Goal: Task Accomplishment & Management: Manage account settings

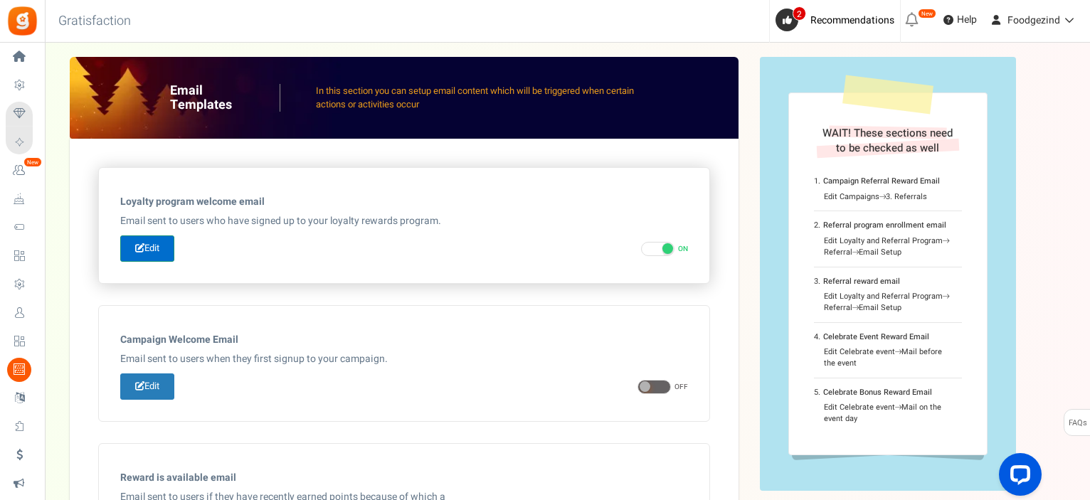
click at [161, 244] on link "Edit" at bounding box center [147, 248] width 54 height 26
type input "Hoera, je hebt nu een Foodgezind klantenkaart!"
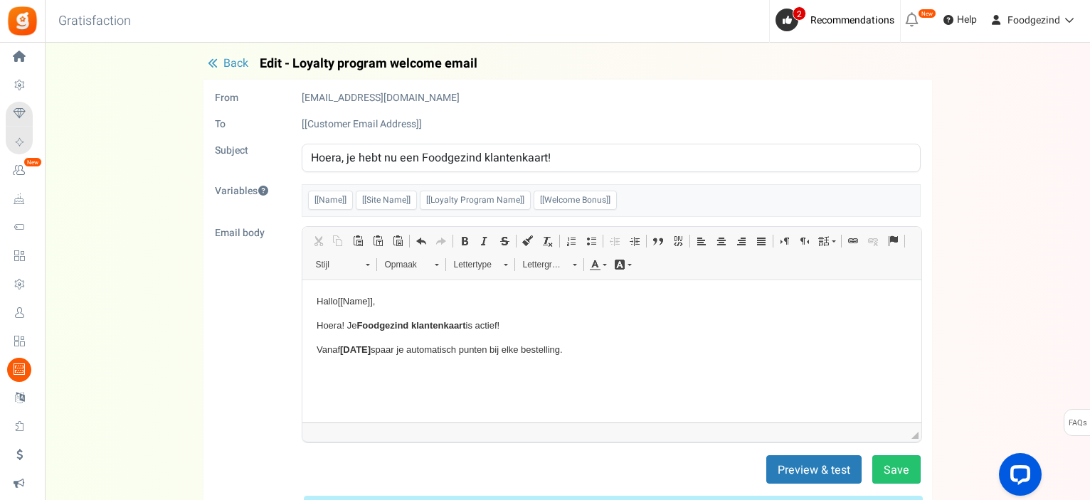
scroll to position [71, 0]
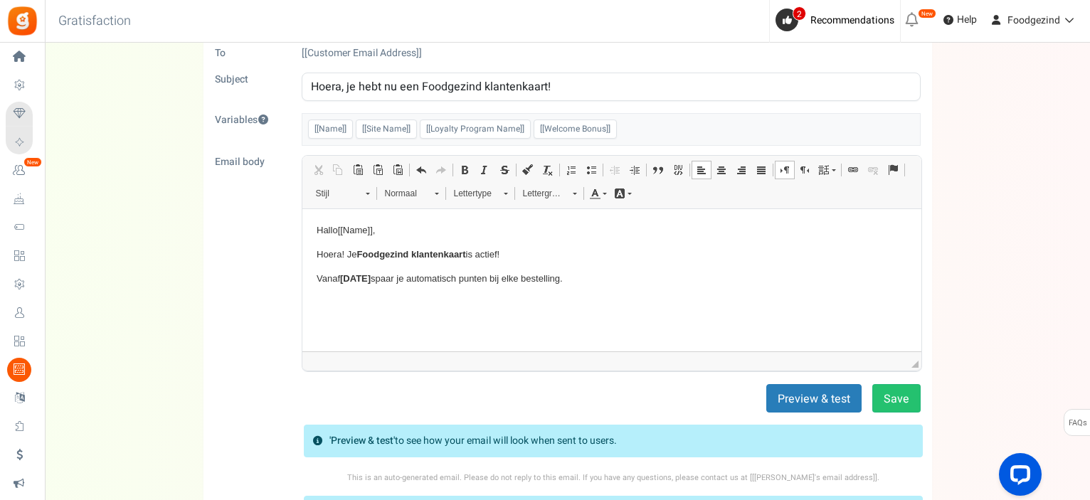
click at [459, 304] on p "Tekstverwerker, email_editor" at bounding box center [611, 302] width 590 height 15
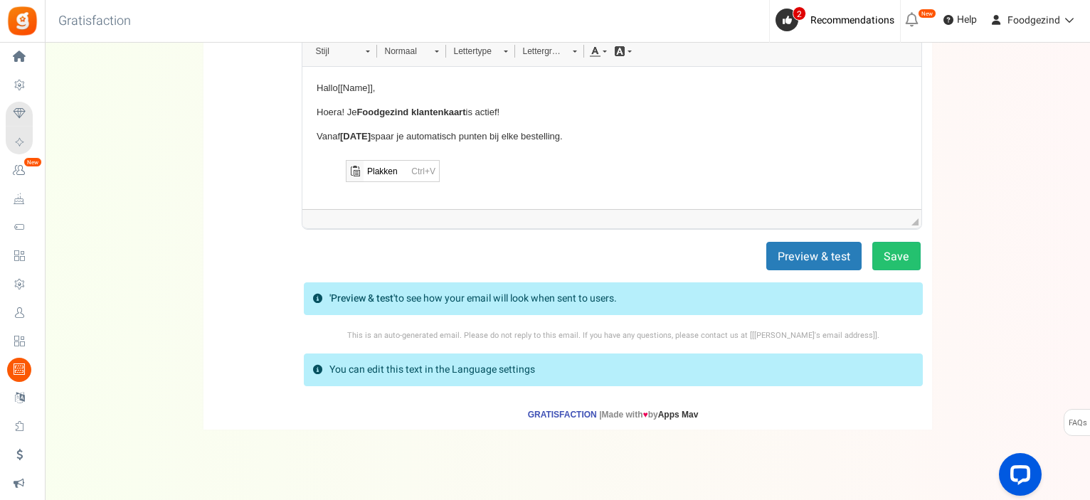
scroll to position [0, 0]
click at [474, 161] on p "Tekstverwerker, email_editor" at bounding box center [611, 159] width 590 height 15
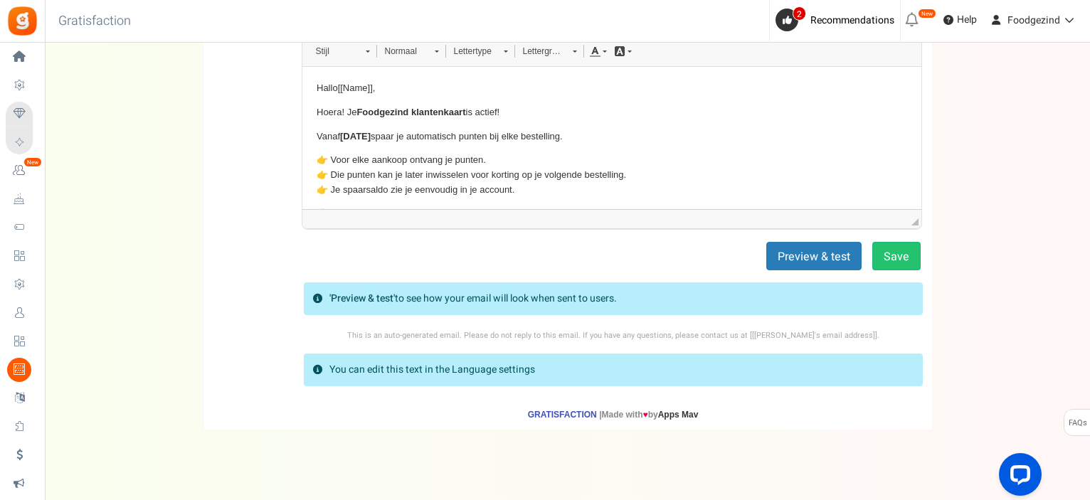
scroll to position [145, 0]
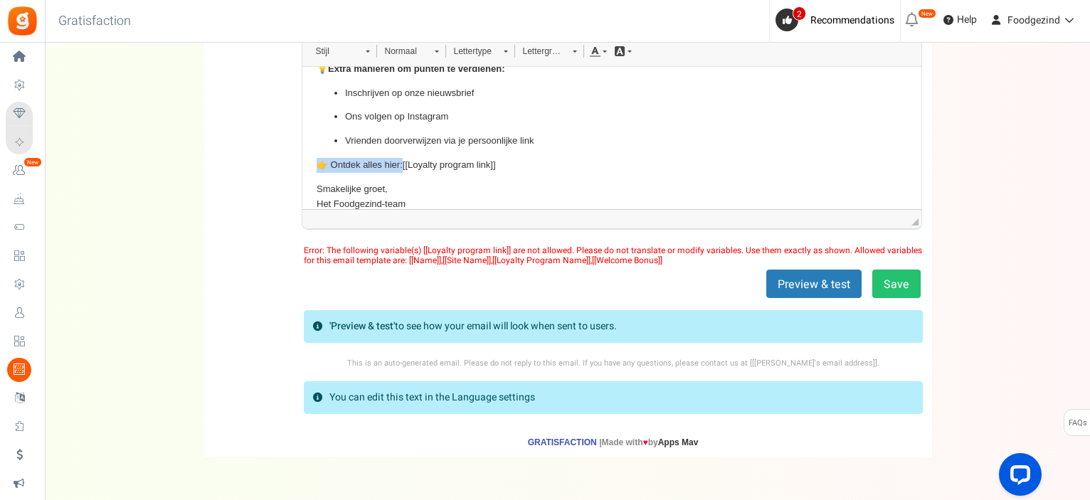
drag, startPoint x: 539, startPoint y: 138, endPoint x: 551, endPoint y: 168, distance: 32.2
click at [551, 168] on body "Hallo [[Name]] , Hoera! Je Foodgezind klantenkaart is actief! Vanaf 15/10/25 sp…" at bounding box center [611, 72] width 590 height 275
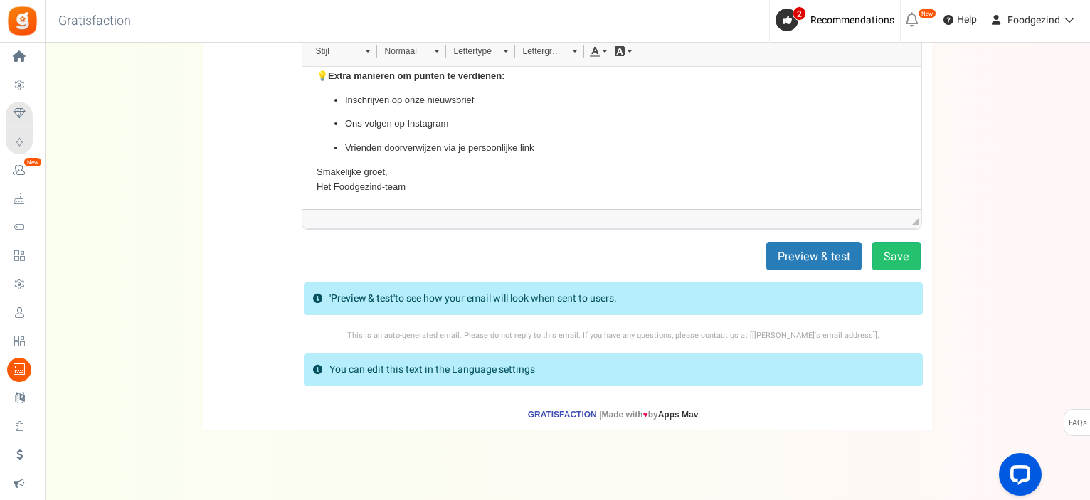
scroll to position [137, 0]
click at [635, 175] on p "Smakelijke groet, Het Foodgezind-team" at bounding box center [611, 180] width 590 height 30
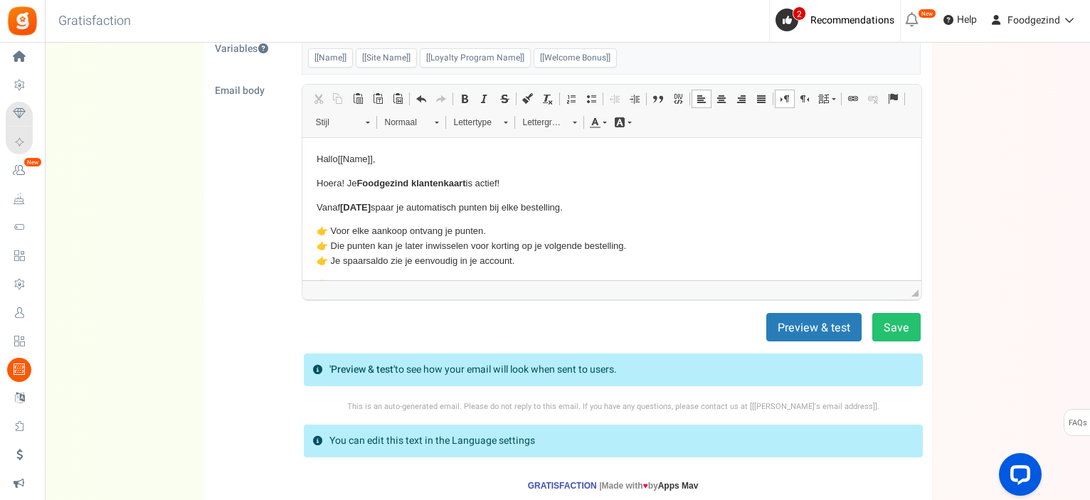
scroll to position [213, 0]
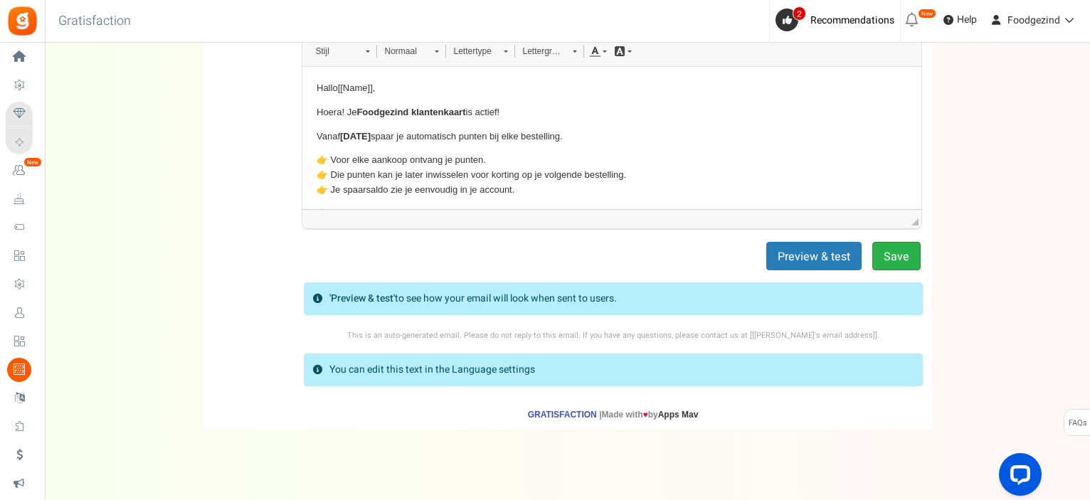
click at [883, 250] on button "Save" at bounding box center [896, 256] width 48 height 28
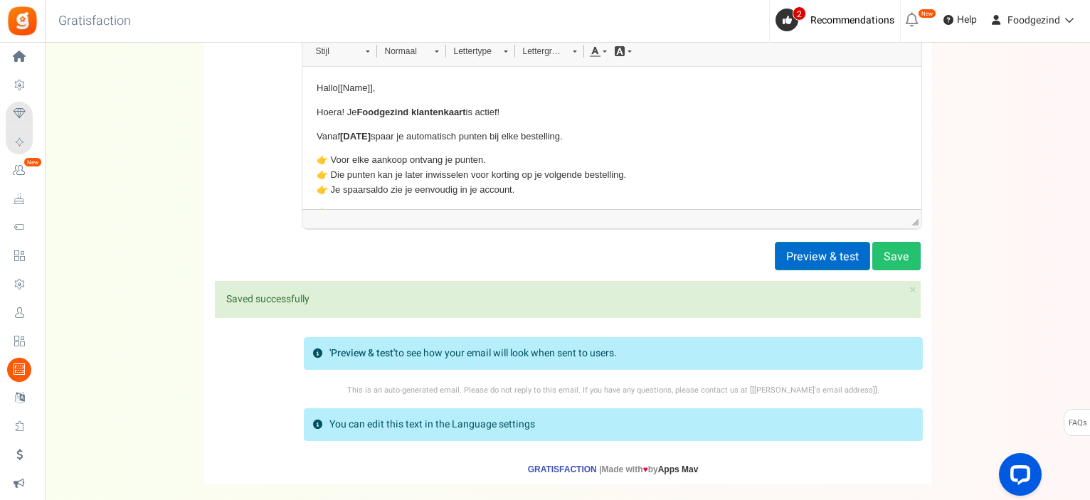
click at [807, 255] on button "Preview & test" at bounding box center [822, 256] width 95 height 28
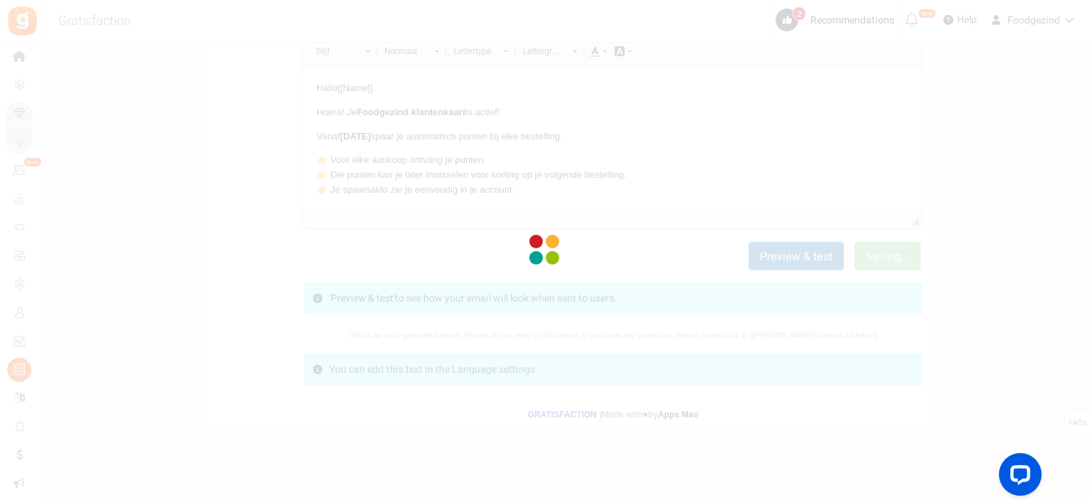
scroll to position [0, 0]
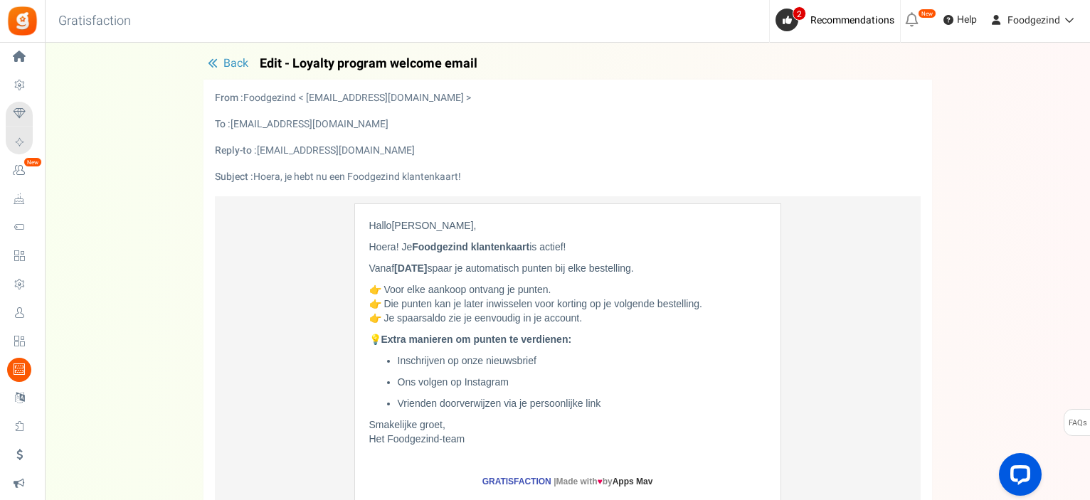
click at [236, 64] on span "Back" at bounding box center [235, 63] width 25 height 17
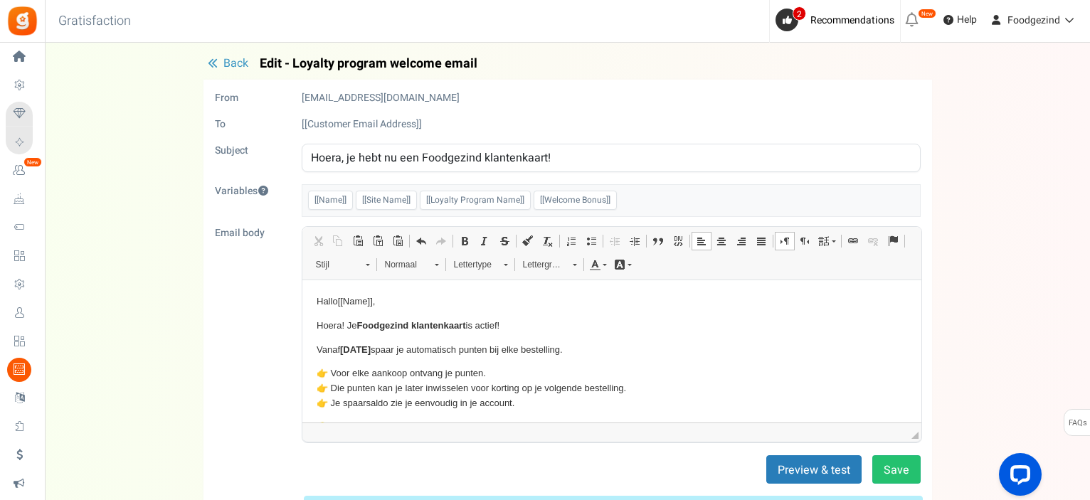
click at [226, 59] on span "Back" at bounding box center [235, 63] width 25 height 17
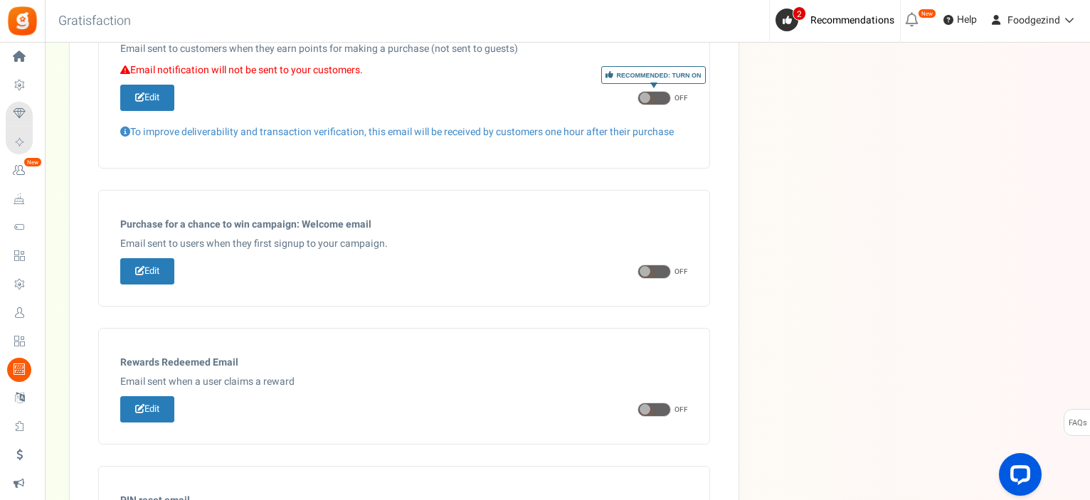
scroll to position [387, 0]
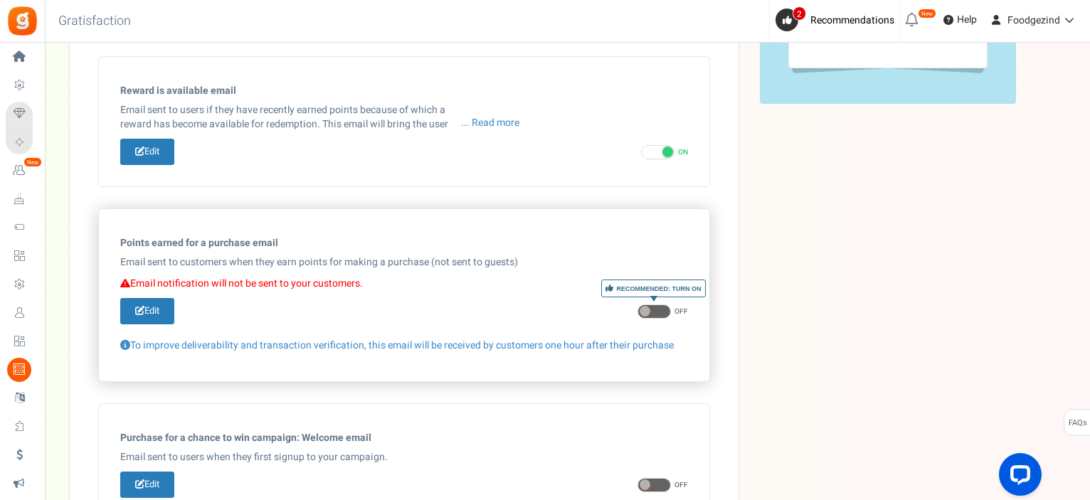
click at [646, 309] on span at bounding box center [645, 311] width 11 height 11
click at [646, 309] on input "ON OFF" at bounding box center [641, 311] width 9 height 9
checkbox input "true"
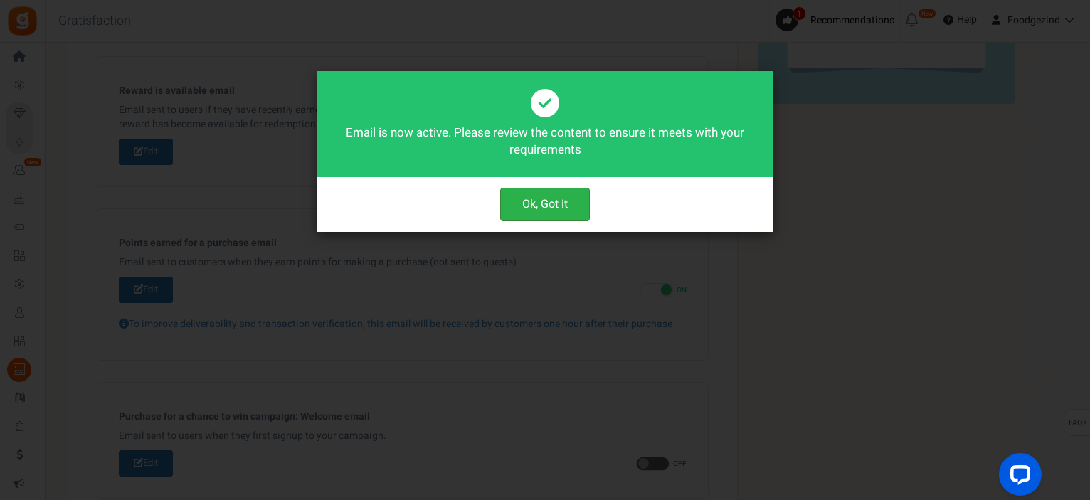
click at [562, 206] on button "Ok, Got it" at bounding box center [545, 204] width 90 height 33
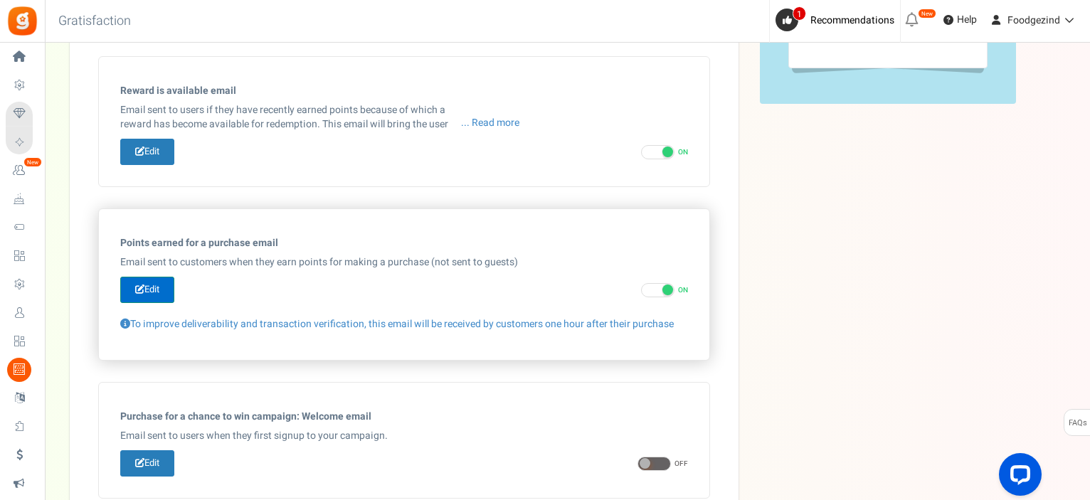
click at [154, 290] on link "Edit" at bounding box center [147, 290] width 54 height 26
type input "Je hebt [[Order Points]] punten verdiend met je recente bestelling."
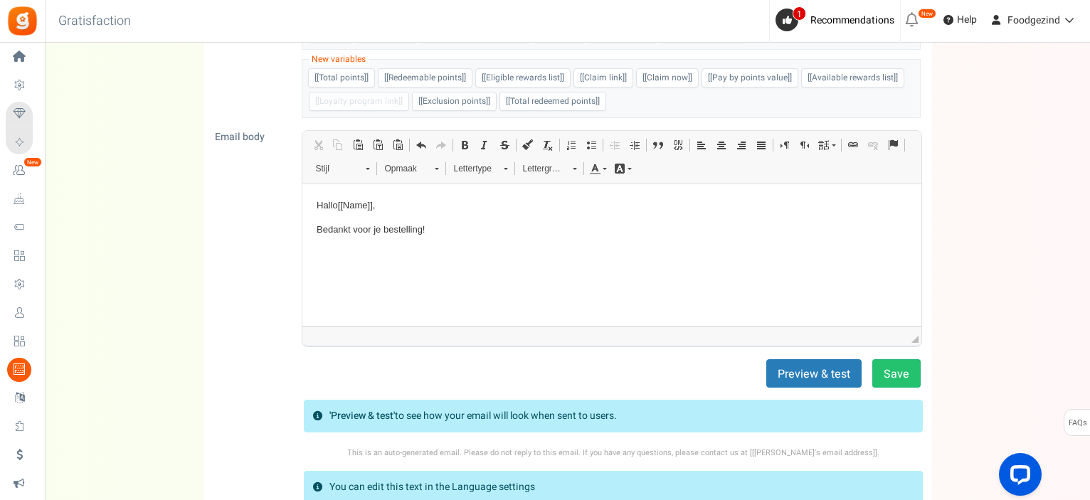
scroll to position [169, 0]
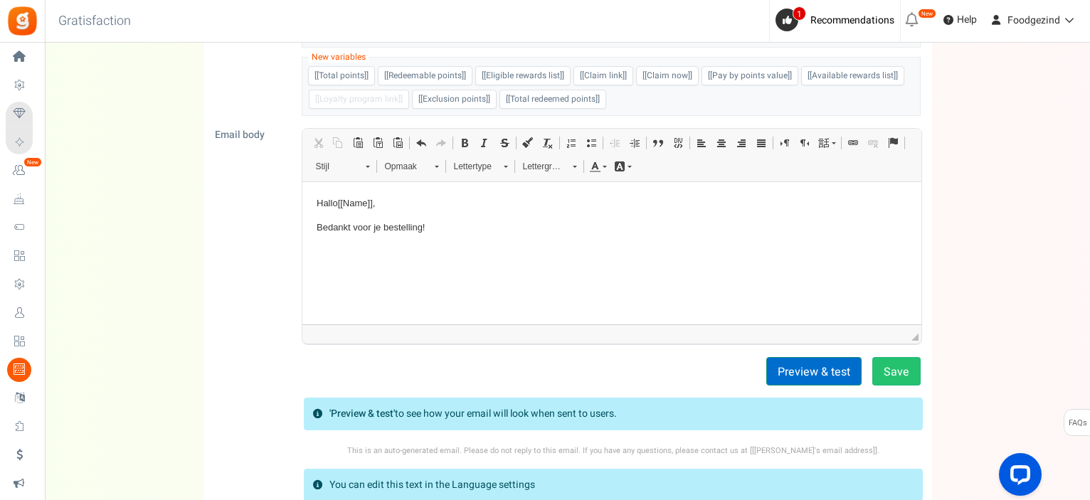
click at [792, 369] on button "Preview & test" at bounding box center [813, 371] width 95 height 28
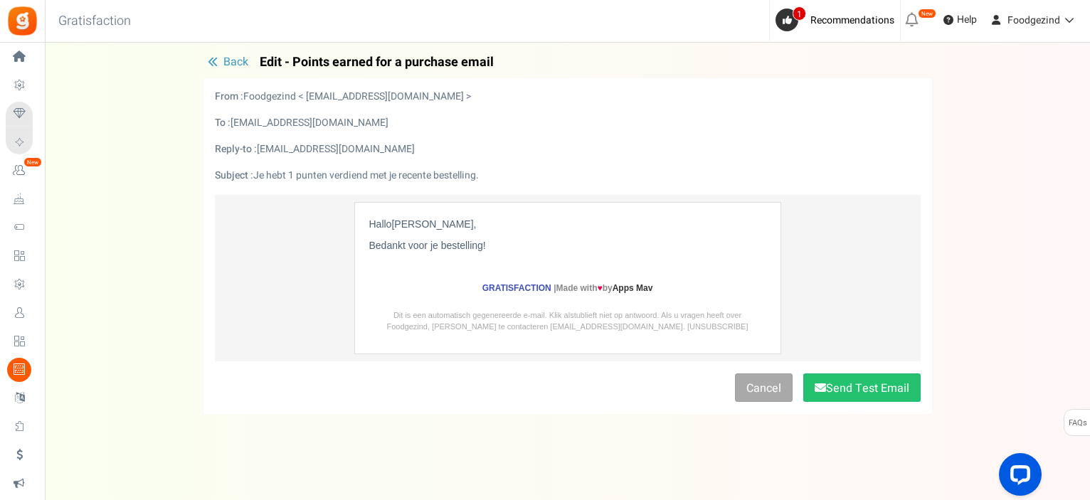
scroll to position [0, 0]
click at [761, 386] on link "Cancel" at bounding box center [764, 389] width 58 height 28
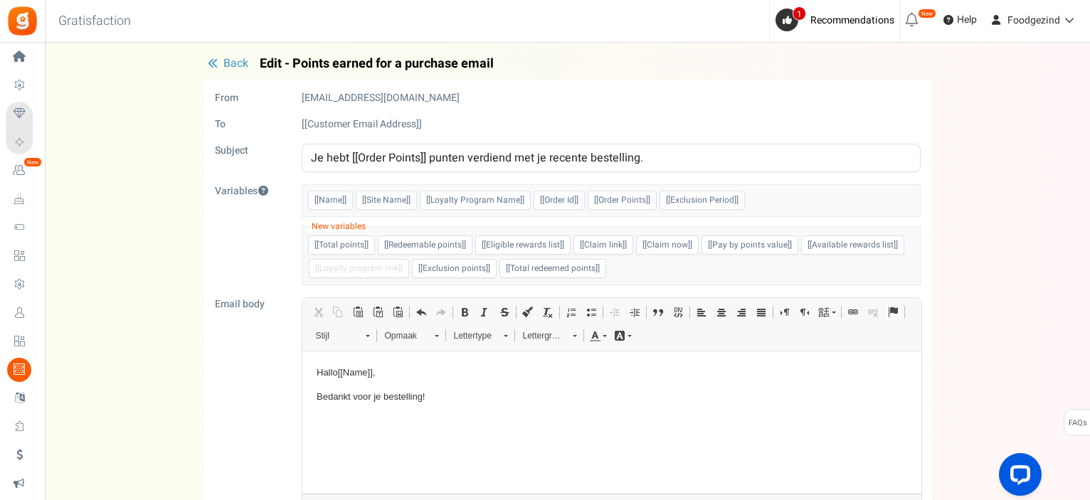
click at [563, 403] on p "Bedankt voor je bestelling!" at bounding box center [611, 397] width 590 height 15
click at [372, 428] on span "Plakken" at bounding box center [386, 428] width 44 height 21
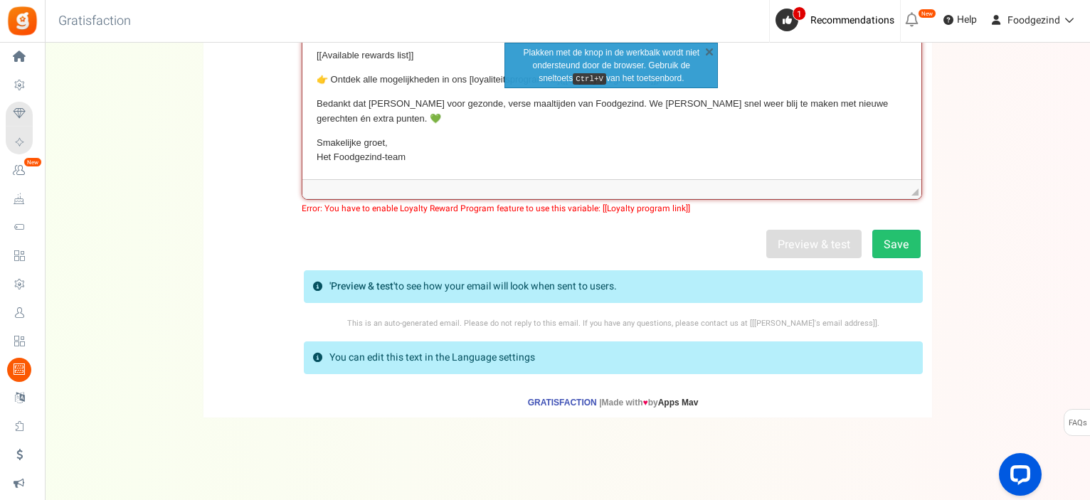
scroll to position [314, 0]
click at [455, 149] on p "Smakelijke groet, Het Foodgezind-team" at bounding box center [611, 152] width 590 height 30
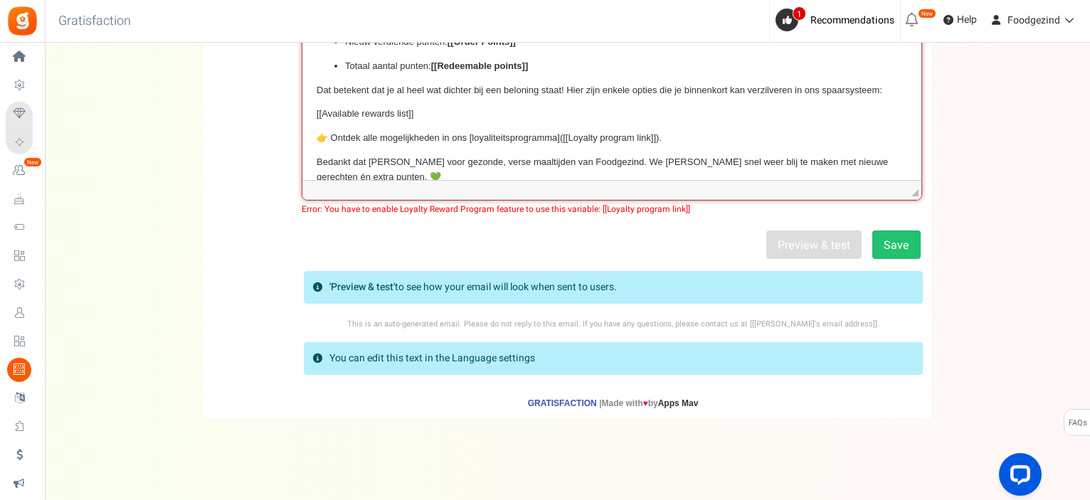
scroll to position [137, 0]
click at [665, 135] on p "👉 Ontdek alle mogelijkheden in ons [loyaliteitsprogramma]( [[Loyalty program li…" at bounding box center [611, 139] width 590 height 15
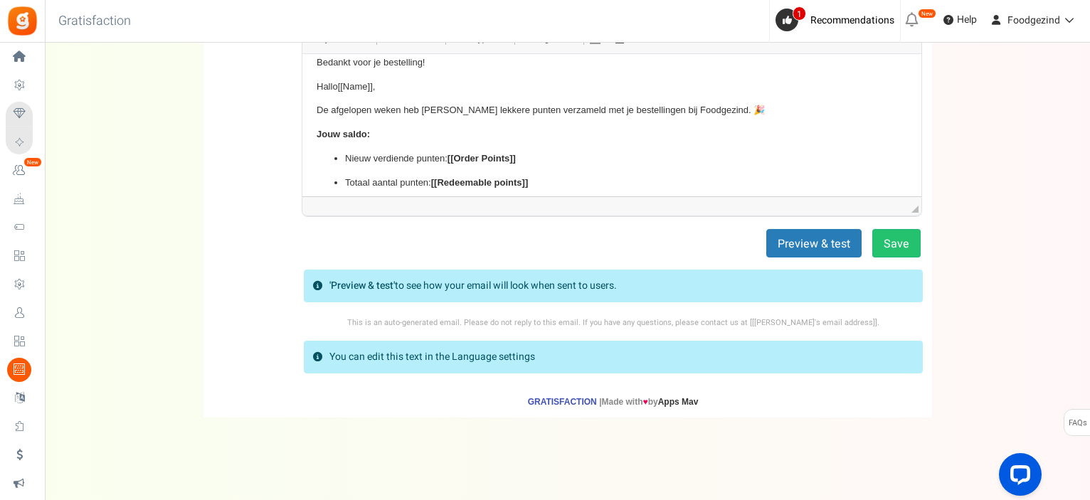
scroll to position [35, 0]
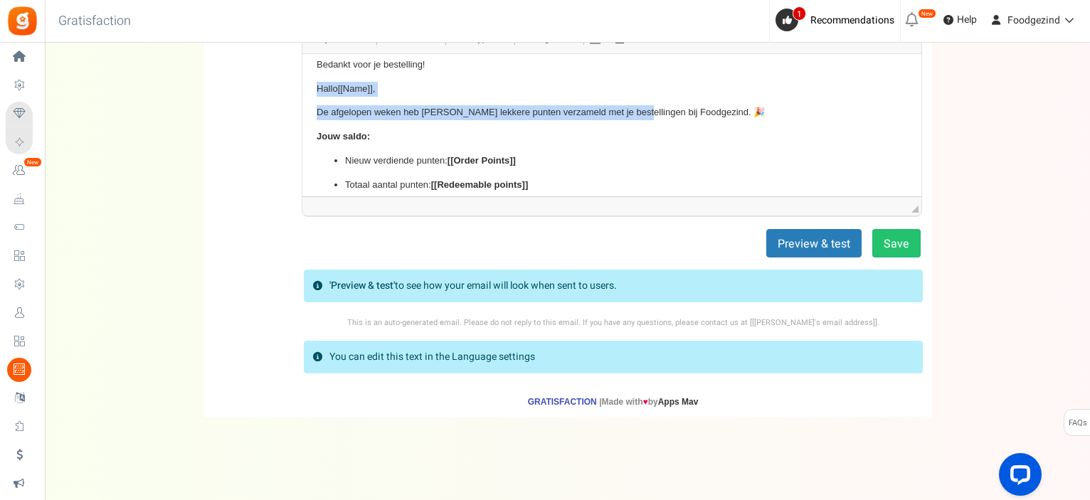
drag, startPoint x: 317, startPoint y: 87, endPoint x: 628, endPoint y: 102, distance: 311.3
click at [628, 102] on body "Hallo [[Name]] , Bedankt voor je bestelling! Hallo [[Name]] , De afgelopen weke…" at bounding box center [611, 187] width 590 height 309
click at [455, 88] on p "Hallo [[Name]] ," at bounding box center [611, 89] width 590 height 15
drag, startPoint x: 424, startPoint y: 113, endPoint x: 309, endPoint y: 75, distance: 120.6
click at [309, 75] on html "Hallo [[Name]] , Bedankt voor je bestelling! Hallo [[Name]] , De afgelopen weke…" at bounding box center [611, 187] width 619 height 337
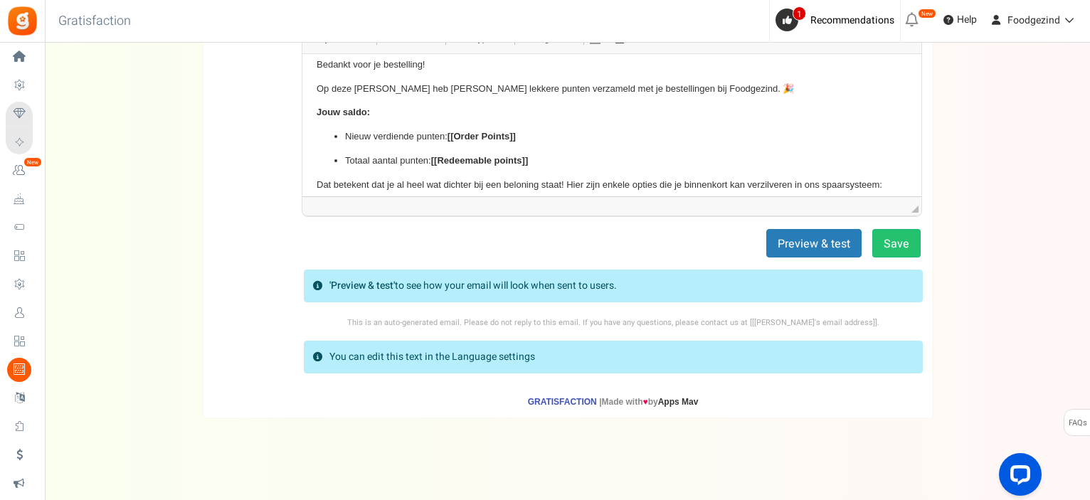
click at [693, 83] on p "Op deze manier heb je weer lekkere punten verzameld met je bestellingen bij Foo…" at bounding box center [611, 89] width 590 height 15
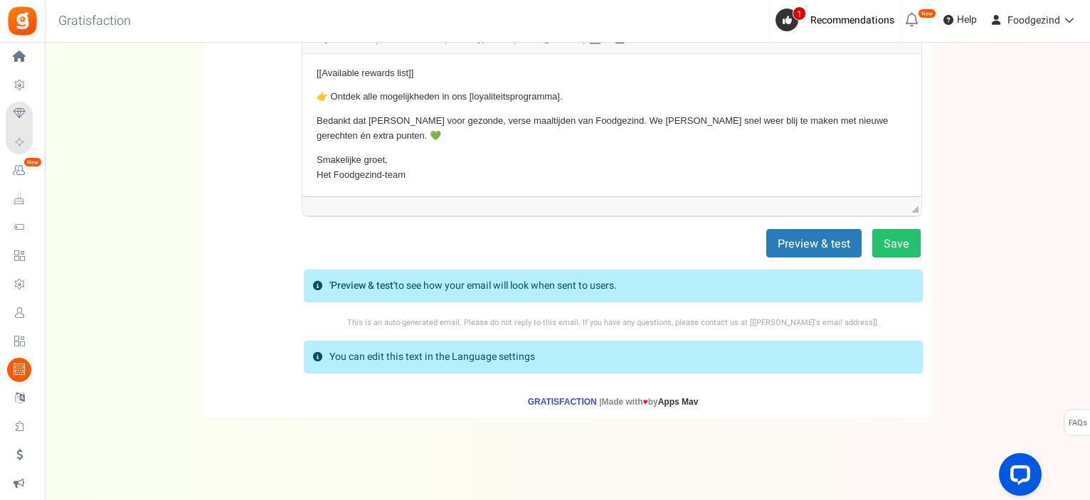
scroll to position [169, 0]
click at [886, 242] on button "Save" at bounding box center [896, 243] width 48 height 28
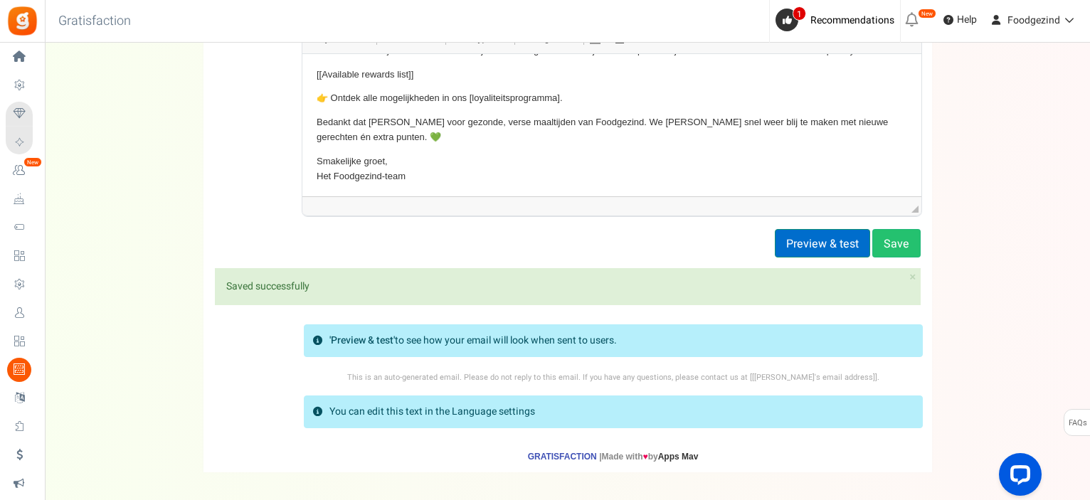
click at [836, 240] on button "Preview & test" at bounding box center [822, 243] width 95 height 28
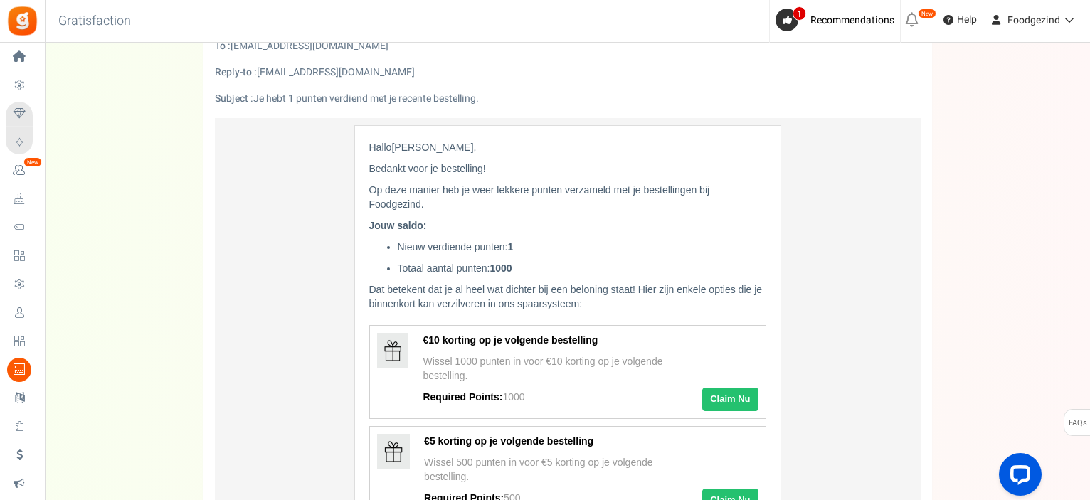
scroll to position [0, 0]
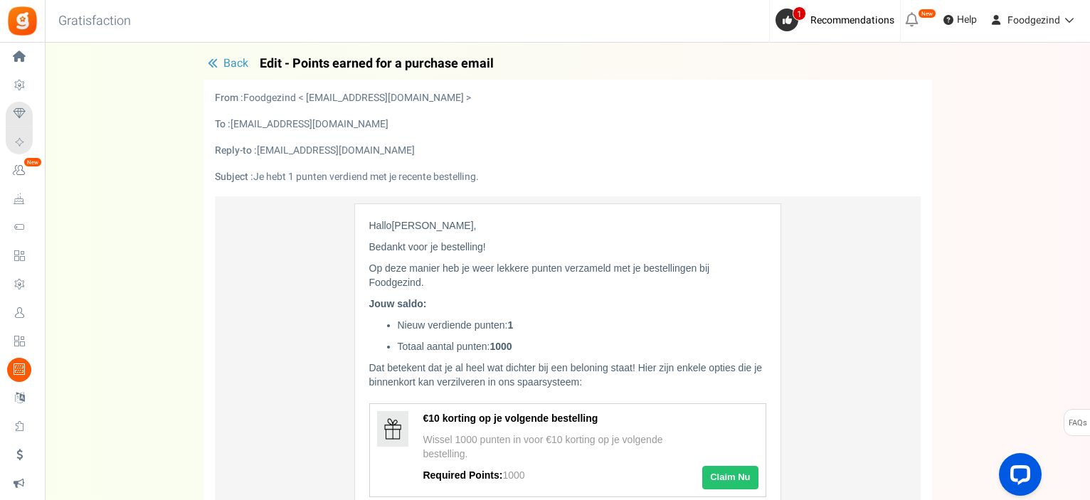
click at [228, 62] on span "Back" at bounding box center [235, 63] width 25 height 17
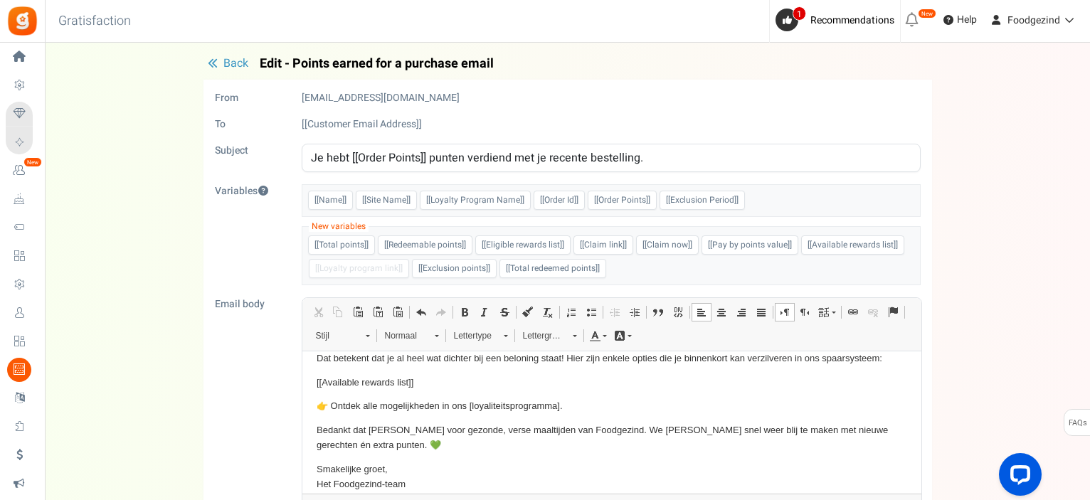
scroll to position [171, 0]
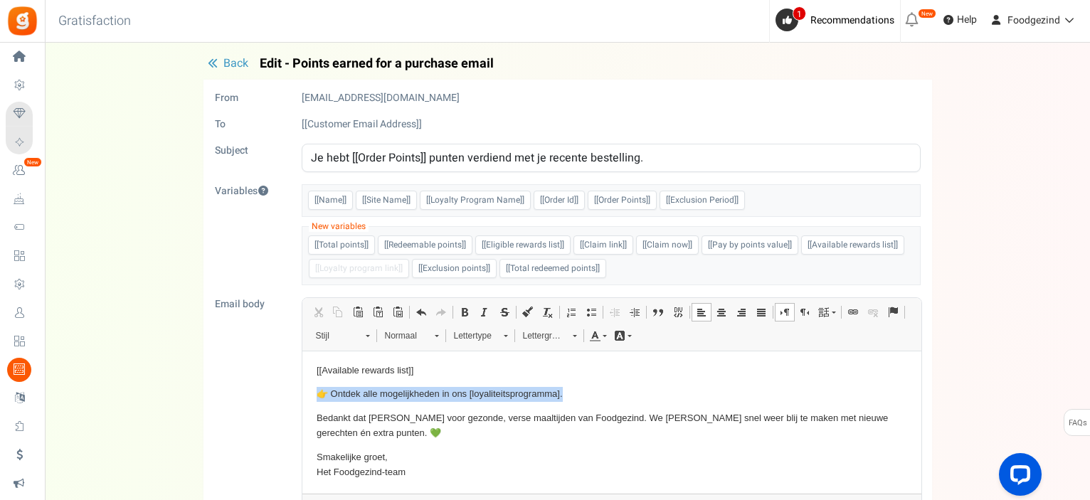
drag, startPoint x: 583, startPoint y: 393, endPoint x: 316, endPoint y: 391, distance: 267.5
click at [316, 391] on p "👉 Ontdek alle mogelijkheden in ons [loyaliteitsprogramma]." at bounding box center [611, 394] width 590 height 15
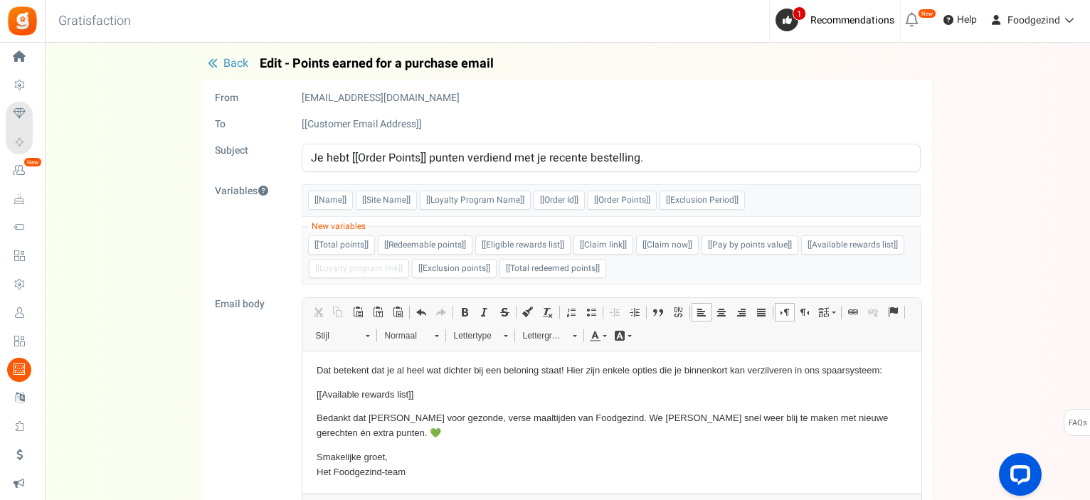
click at [498, 454] on p "Smakelijke groet, Het Foodgezind-team" at bounding box center [611, 465] width 590 height 30
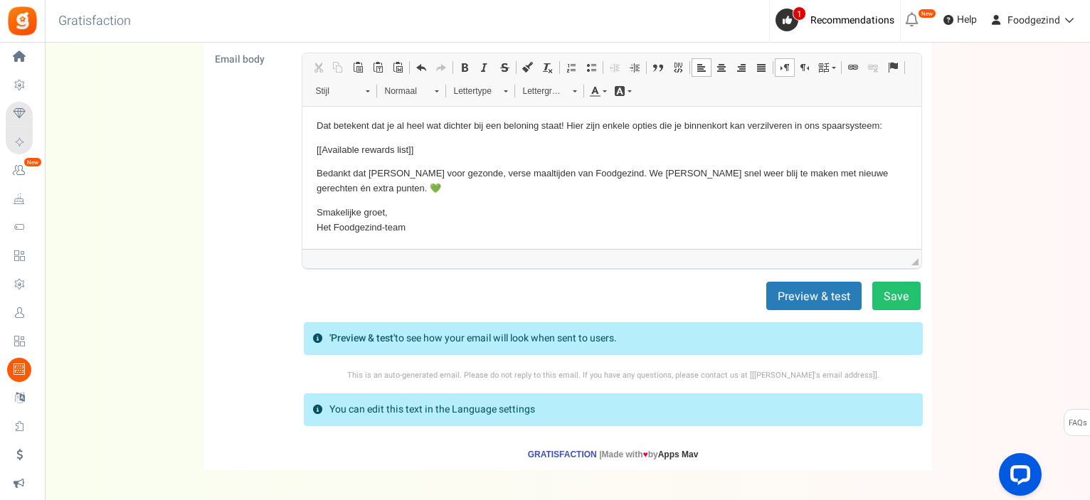
scroll to position [250, 0]
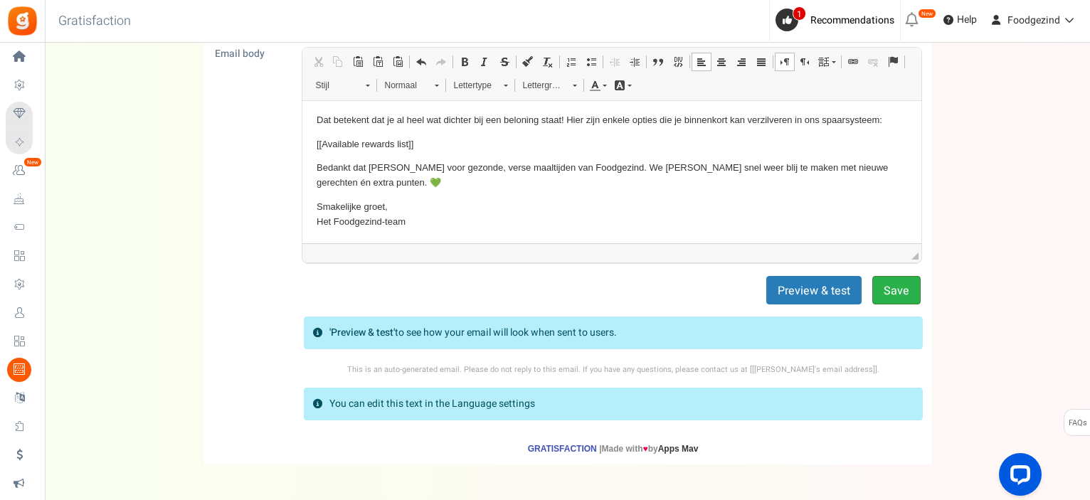
click at [899, 292] on button "Save" at bounding box center [896, 290] width 48 height 28
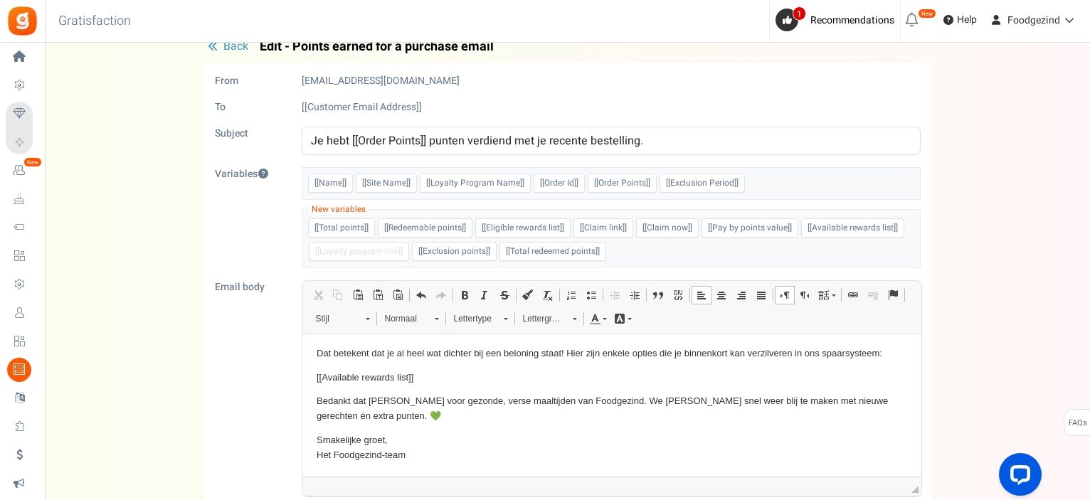
scroll to position [0, 0]
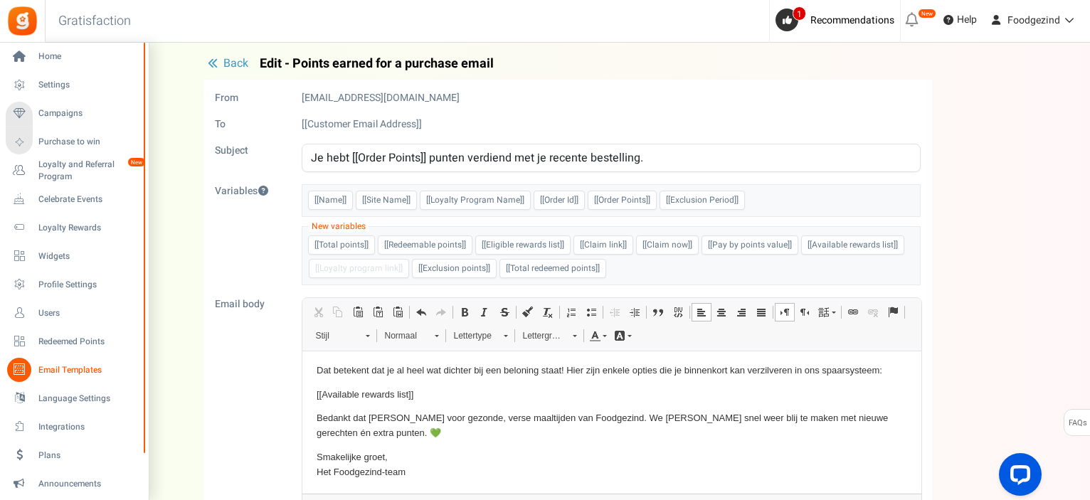
click at [48, 371] on span "Email Templates" at bounding box center [88, 370] width 100 height 12
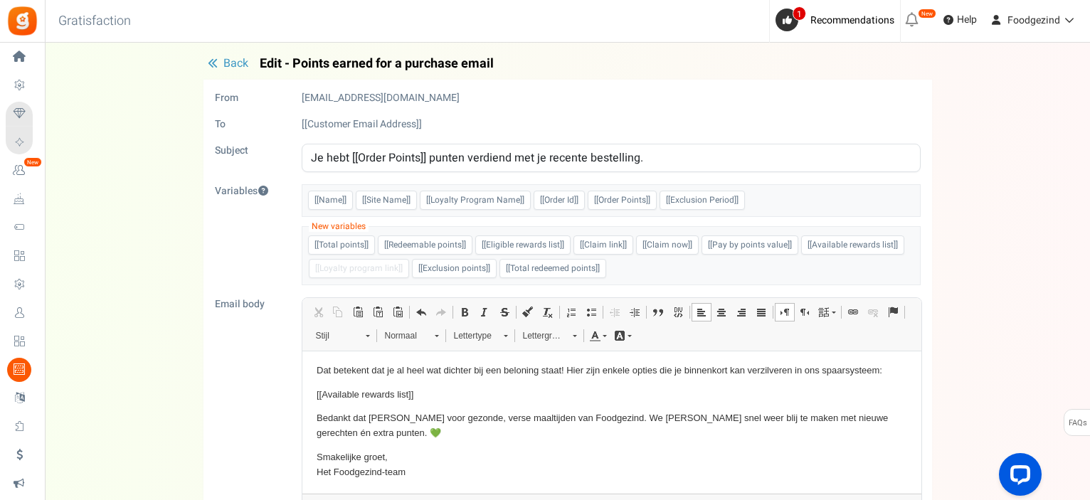
scroll to position [213, 0]
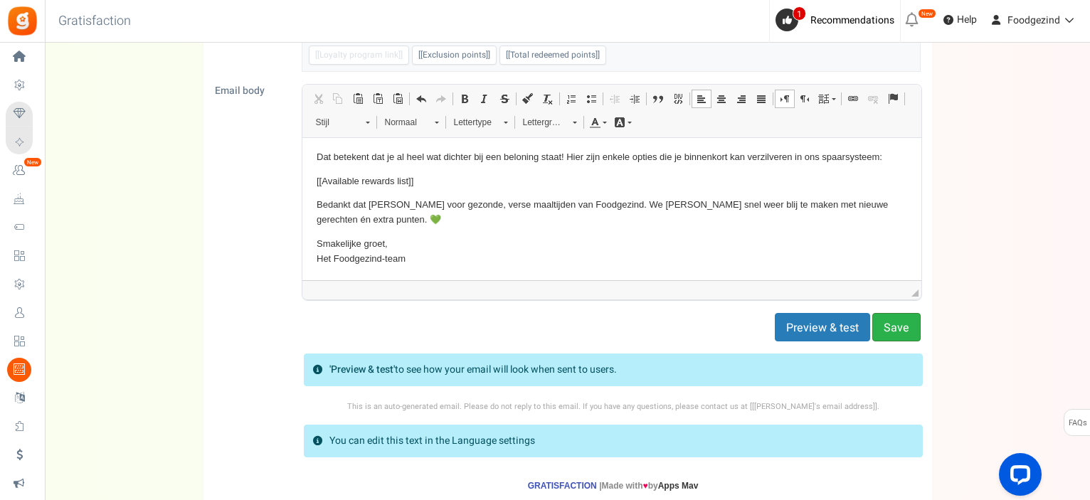
click at [896, 323] on button "Save" at bounding box center [896, 327] width 48 height 28
click at [839, 326] on button "Preview & test" at bounding box center [822, 327] width 95 height 28
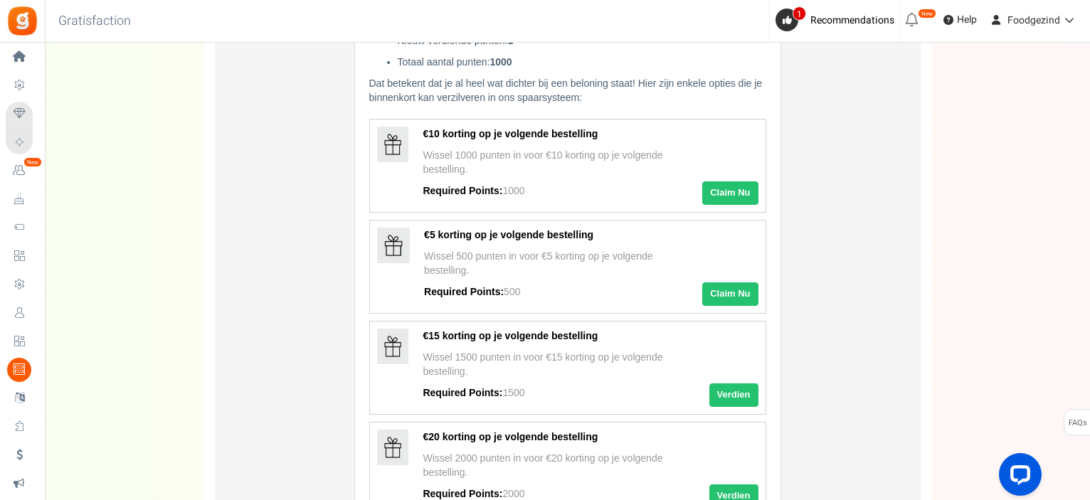
scroll to position [0, 0]
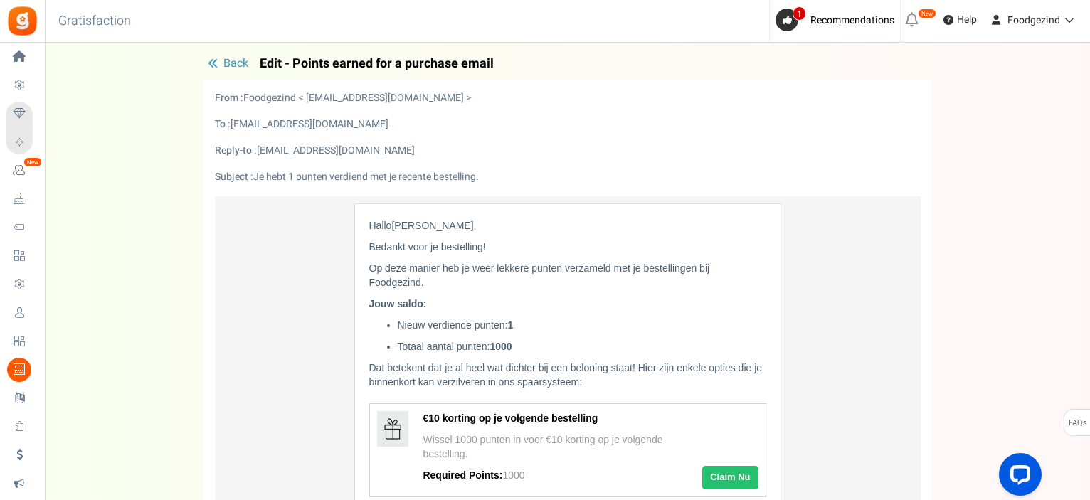
click at [231, 66] on span "Back" at bounding box center [235, 63] width 25 height 17
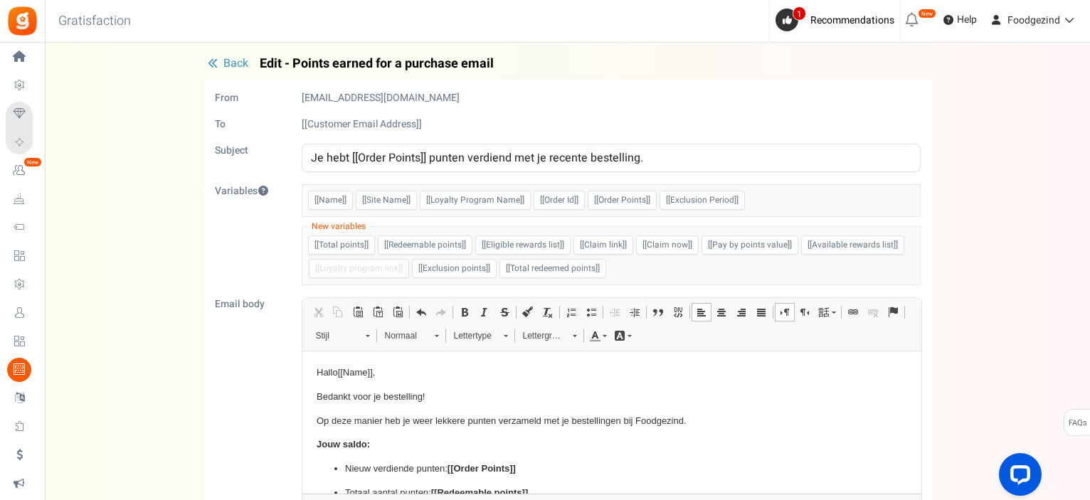
click at [231, 66] on span "Back" at bounding box center [235, 63] width 25 height 17
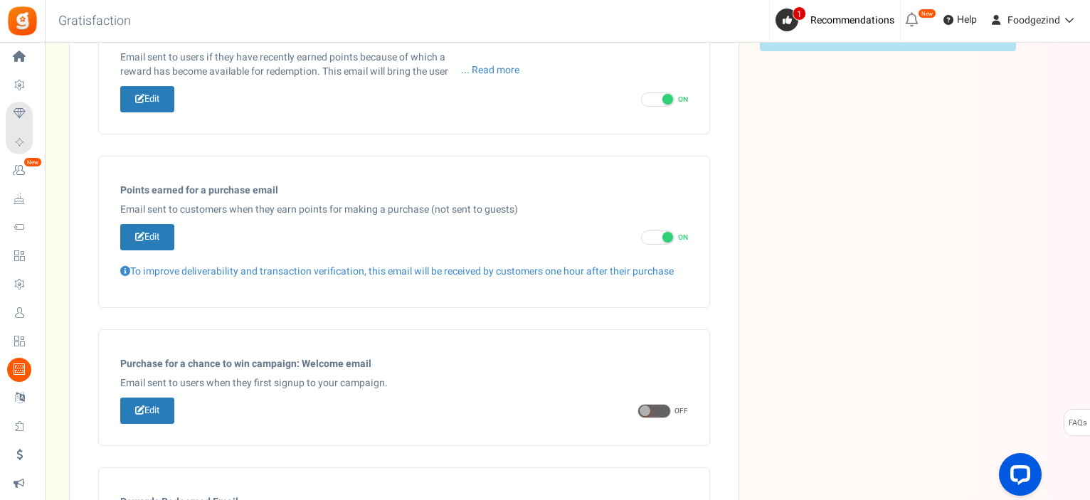
scroll to position [472, 0]
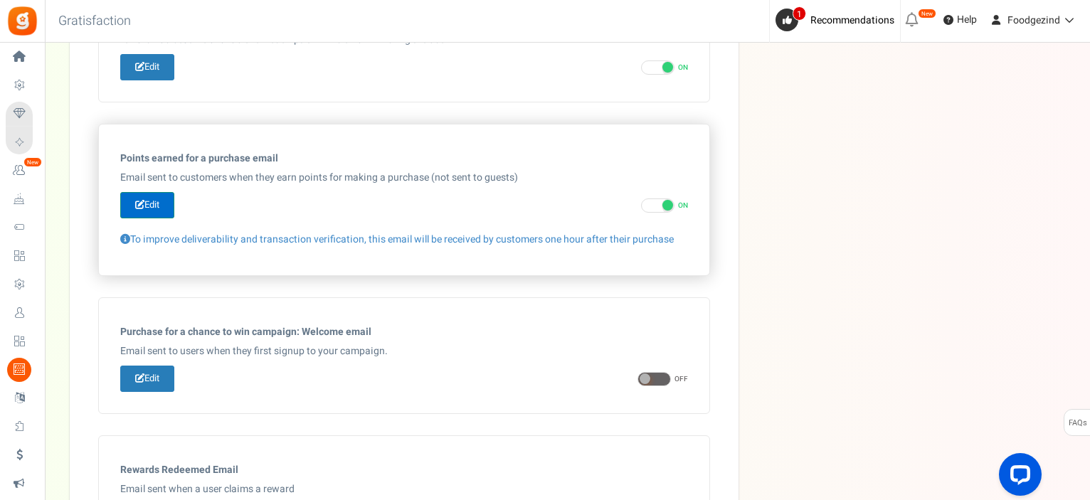
click at [159, 203] on link "Edit" at bounding box center [147, 205] width 54 height 26
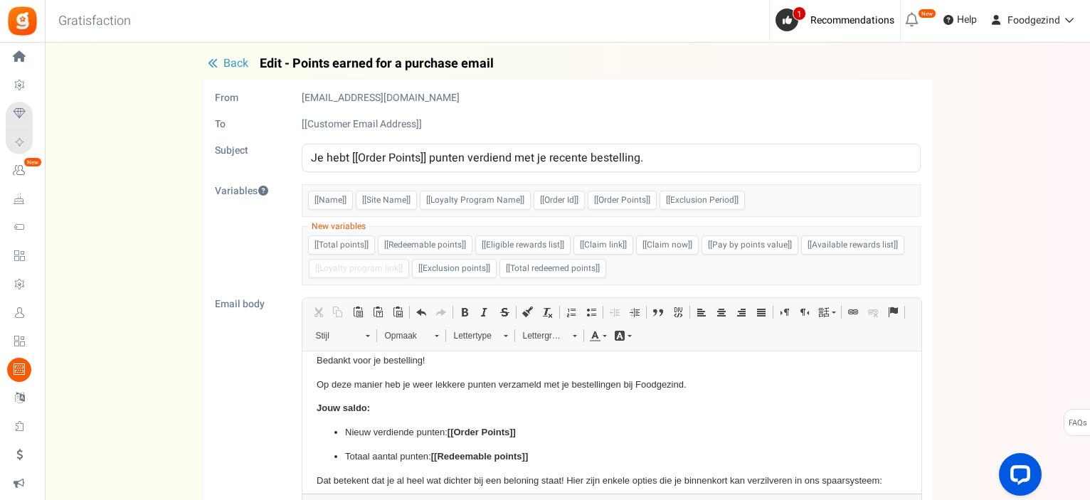
scroll to position [0, 0]
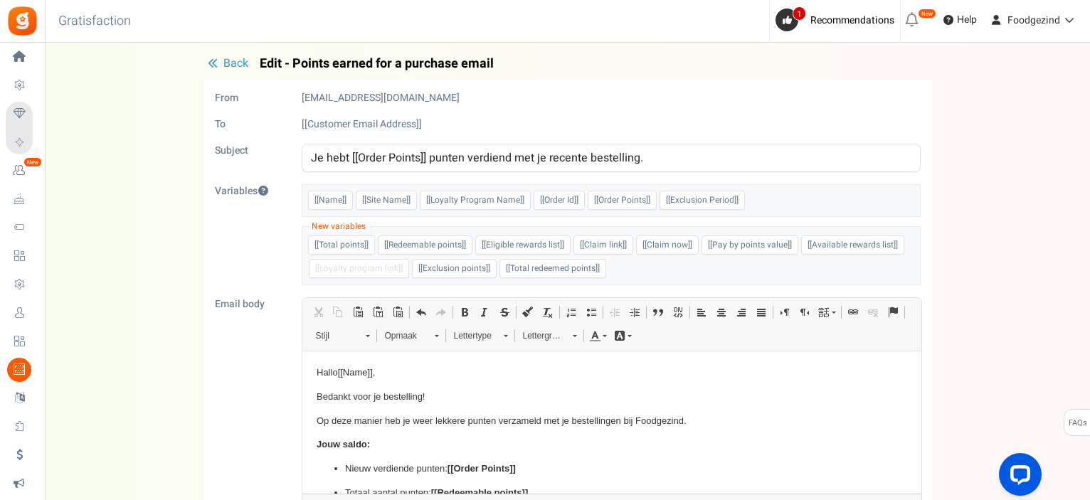
click at [228, 59] on span "Back" at bounding box center [235, 63] width 25 height 17
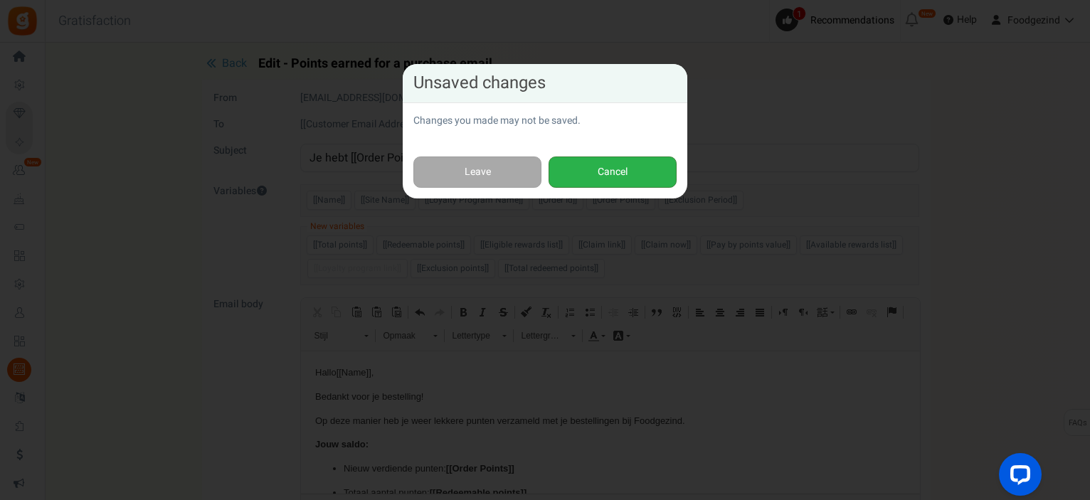
click at [583, 176] on button "Cancel" at bounding box center [613, 173] width 128 height 32
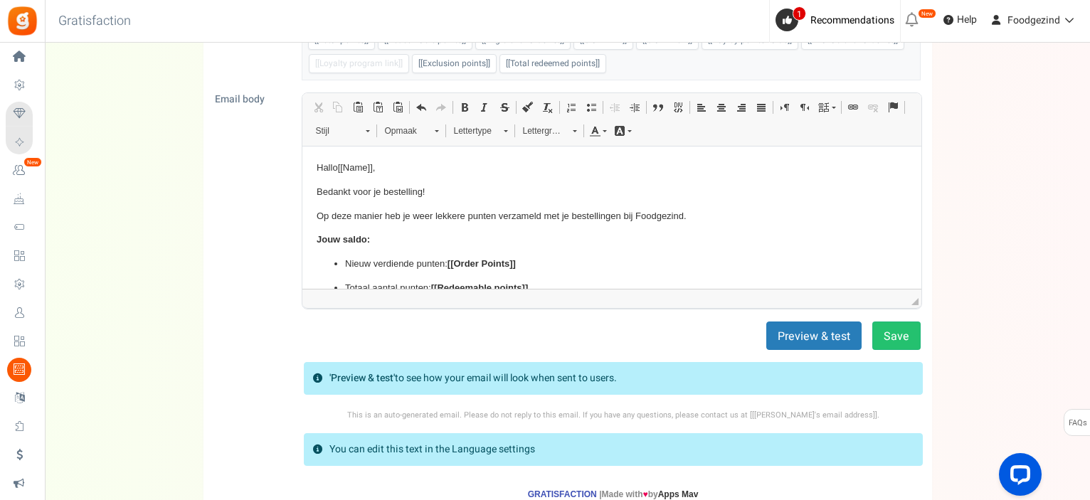
scroll to position [297, 0]
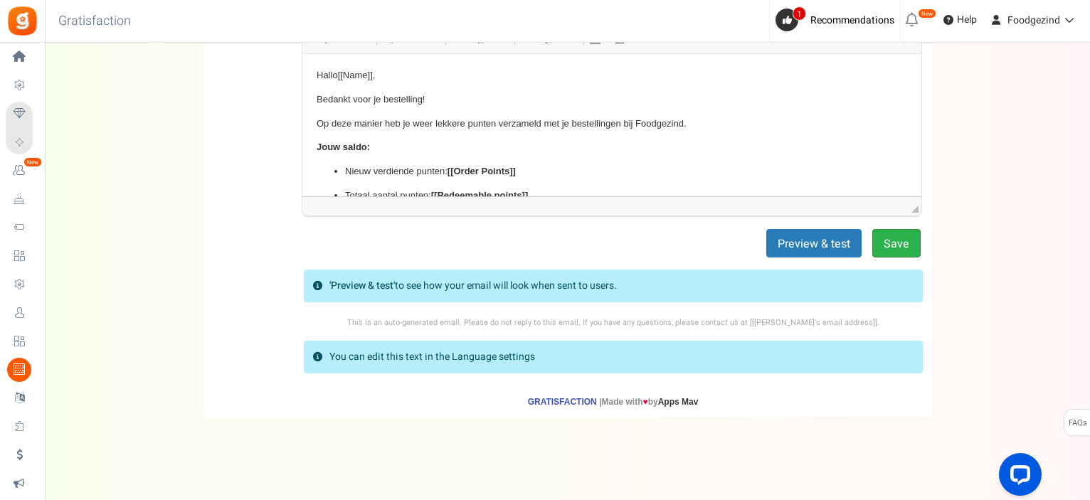
click at [900, 238] on button "Save" at bounding box center [896, 243] width 48 height 28
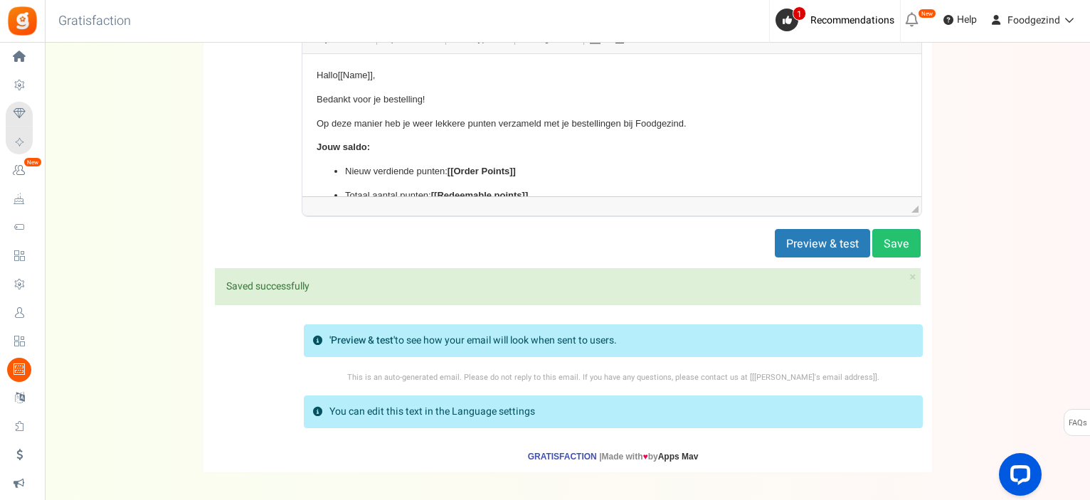
scroll to position [0, 0]
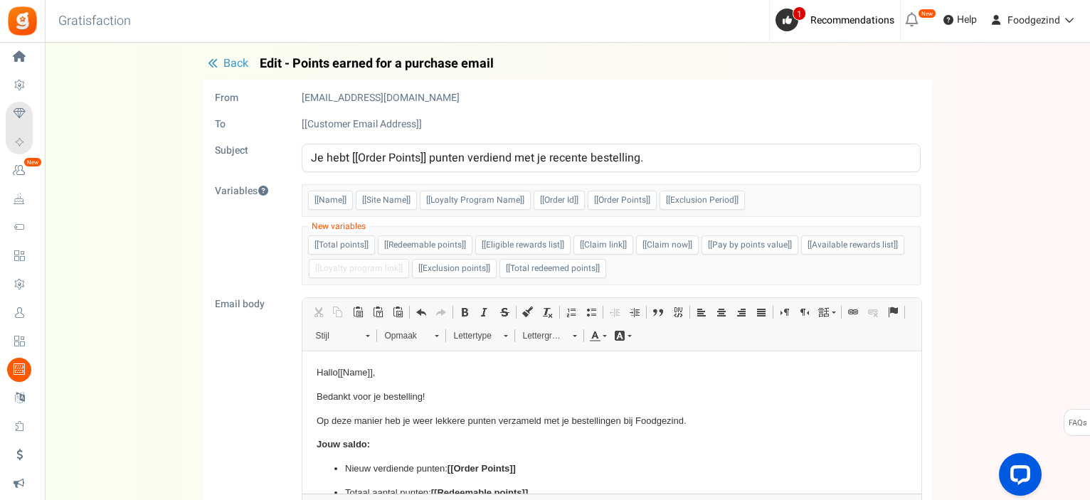
click at [235, 64] on span "Back" at bounding box center [235, 63] width 25 height 17
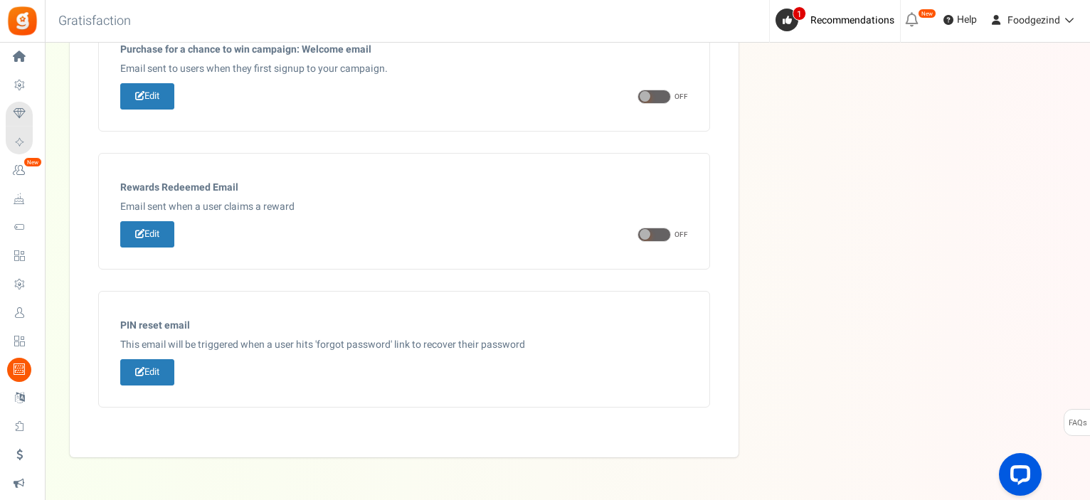
scroll to position [793, 0]
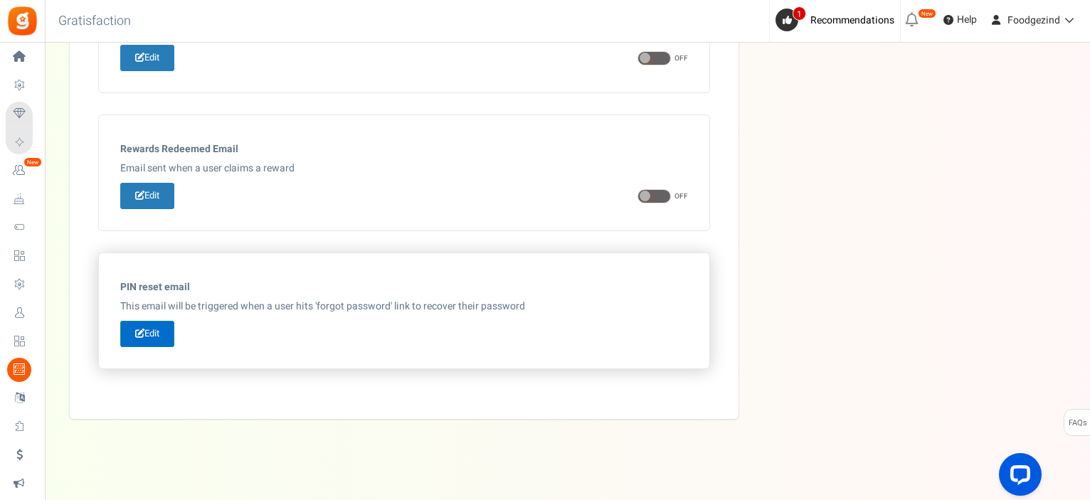
click at [140, 337] on link "Edit" at bounding box center [147, 334] width 54 height 26
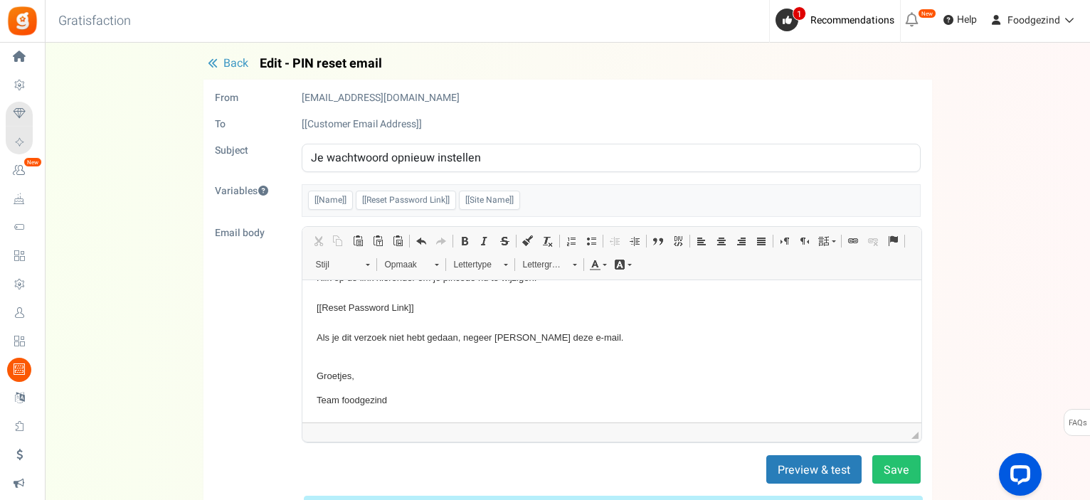
scroll to position [0, 0]
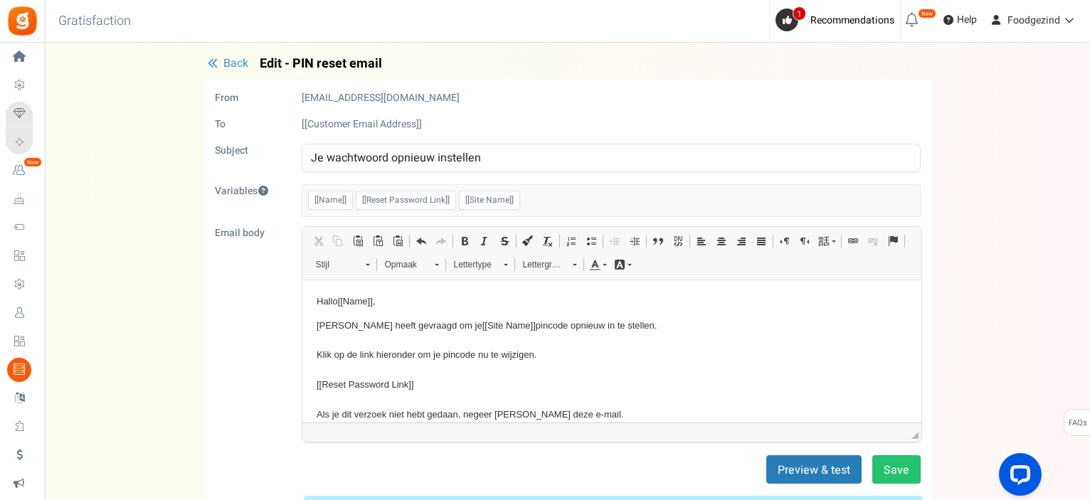
click at [233, 63] on span "Back" at bounding box center [235, 63] width 25 height 17
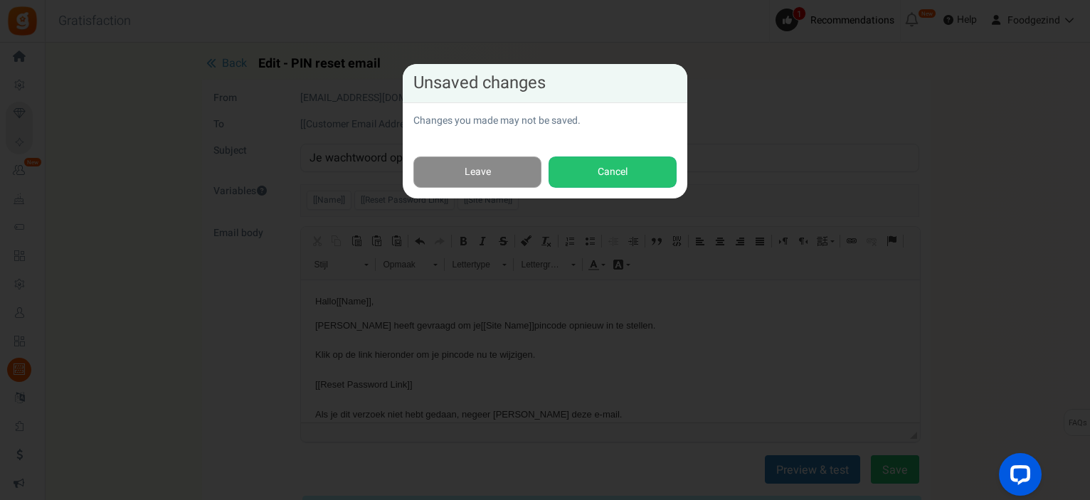
click at [503, 173] on link "Leave" at bounding box center [477, 173] width 128 height 32
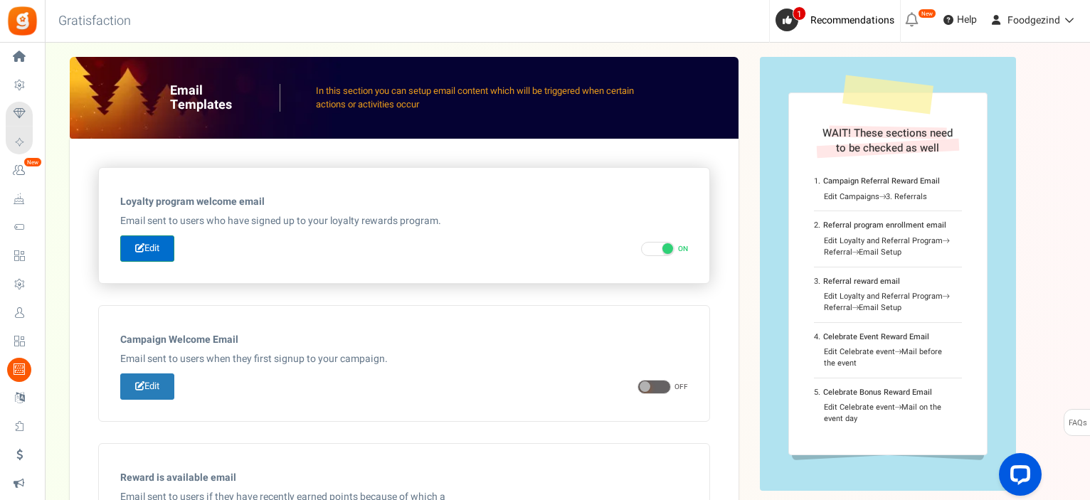
click at [156, 255] on link "Edit" at bounding box center [147, 248] width 54 height 26
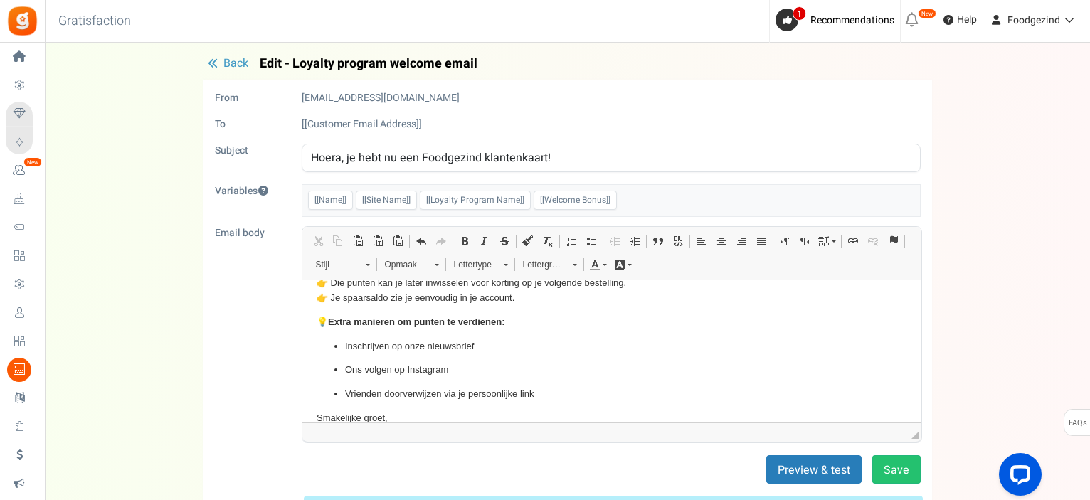
scroll to position [137, 0]
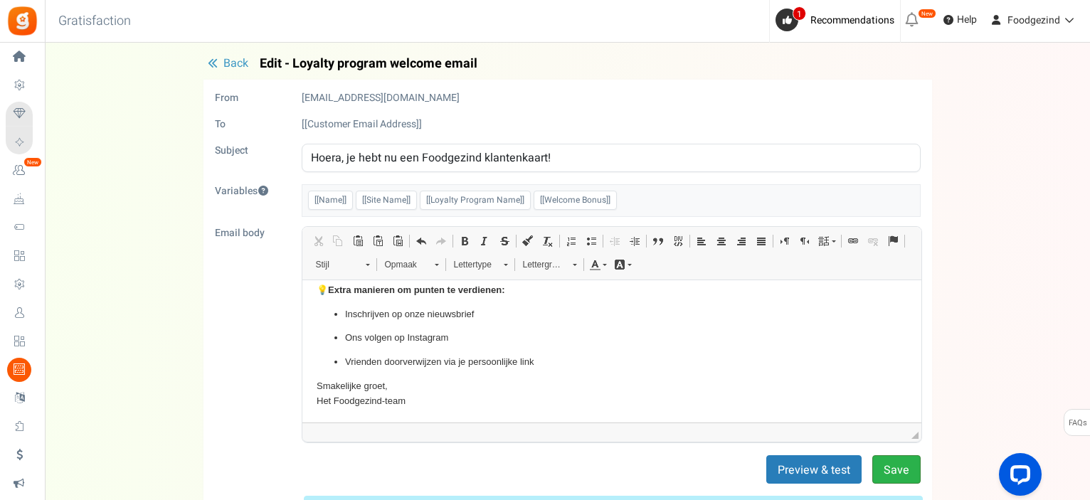
click at [892, 471] on button "Save" at bounding box center [896, 469] width 48 height 28
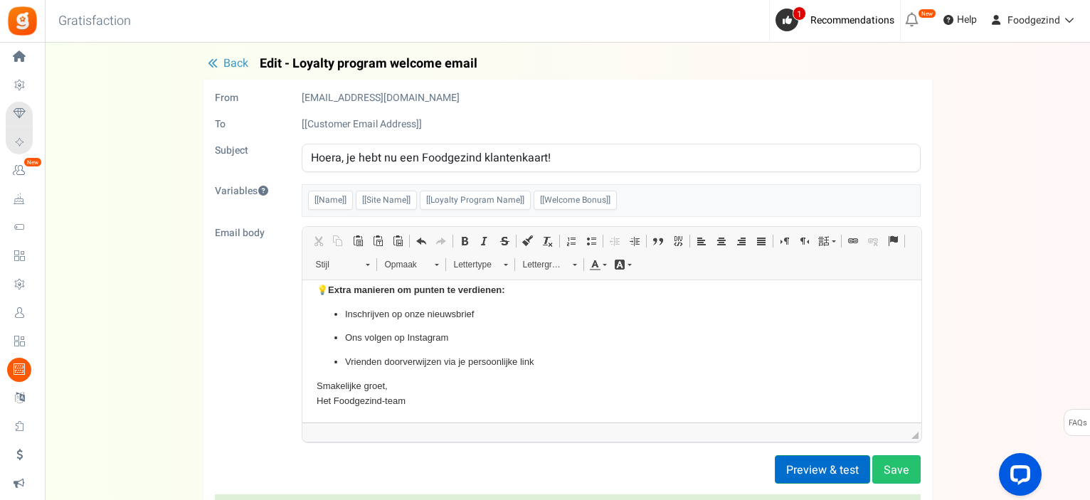
click at [849, 465] on button "Preview & test" at bounding box center [822, 469] width 95 height 28
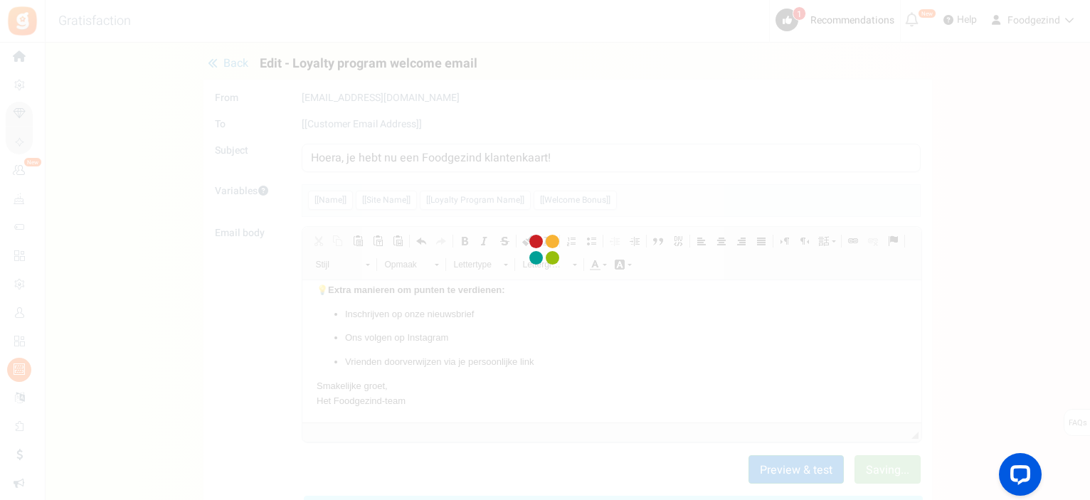
scroll to position [0, 0]
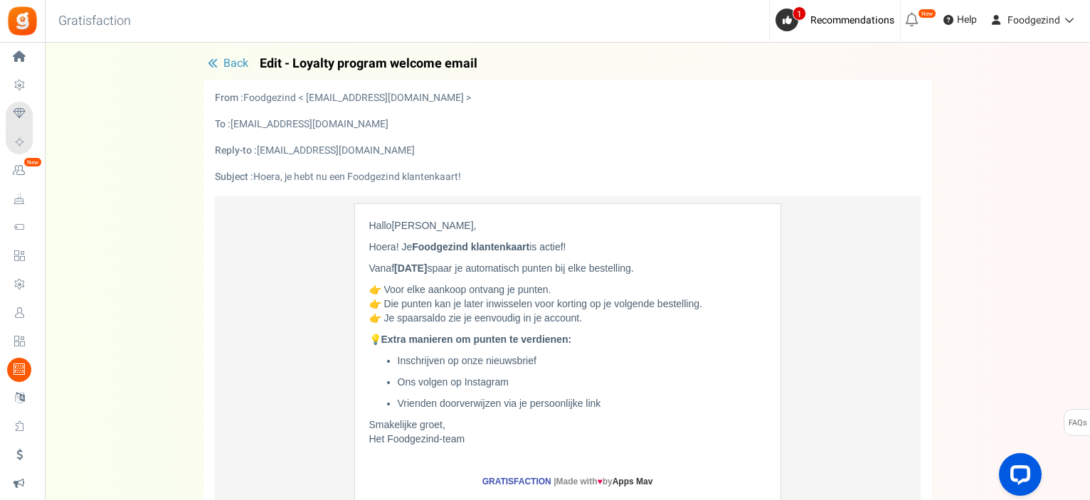
click at [231, 68] on span "Back" at bounding box center [235, 63] width 25 height 17
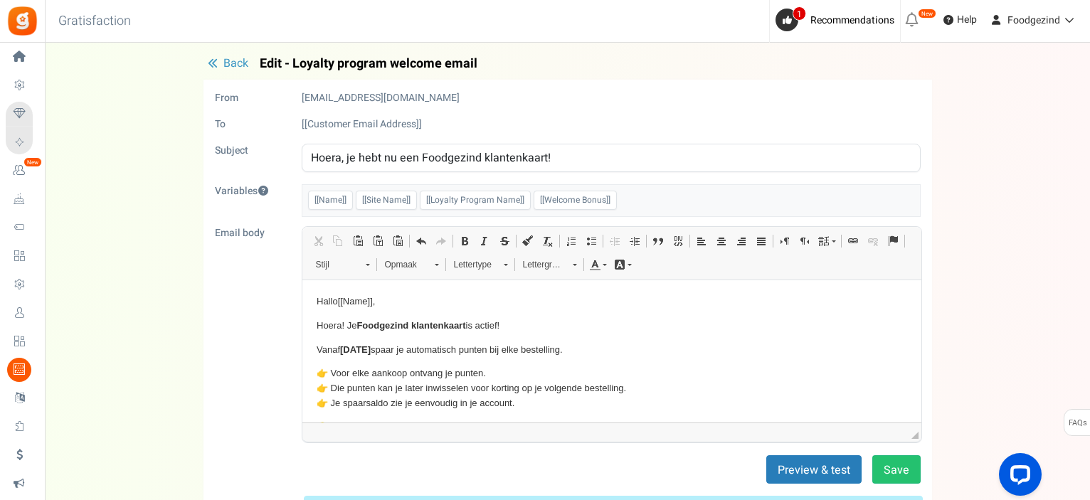
click at [231, 68] on span "Back" at bounding box center [235, 63] width 25 height 17
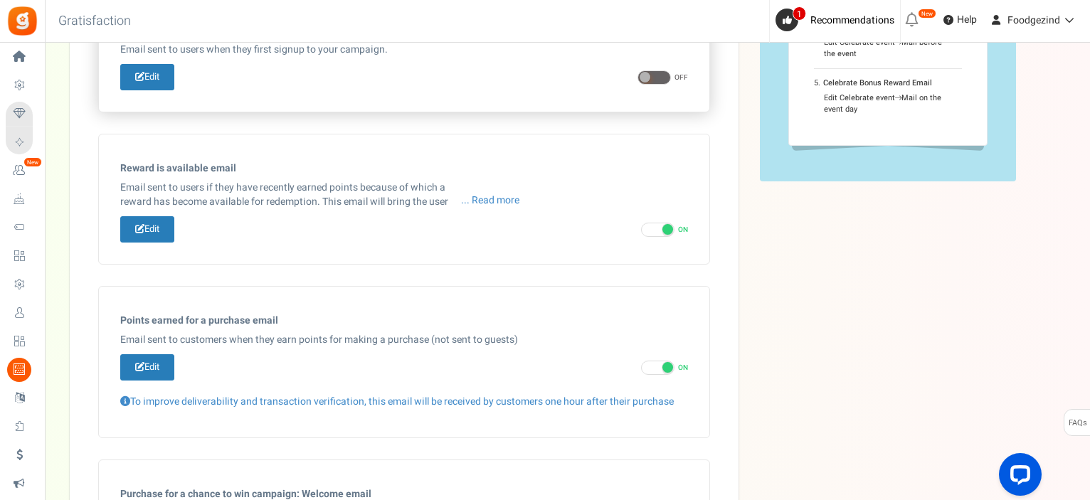
scroll to position [319, 0]
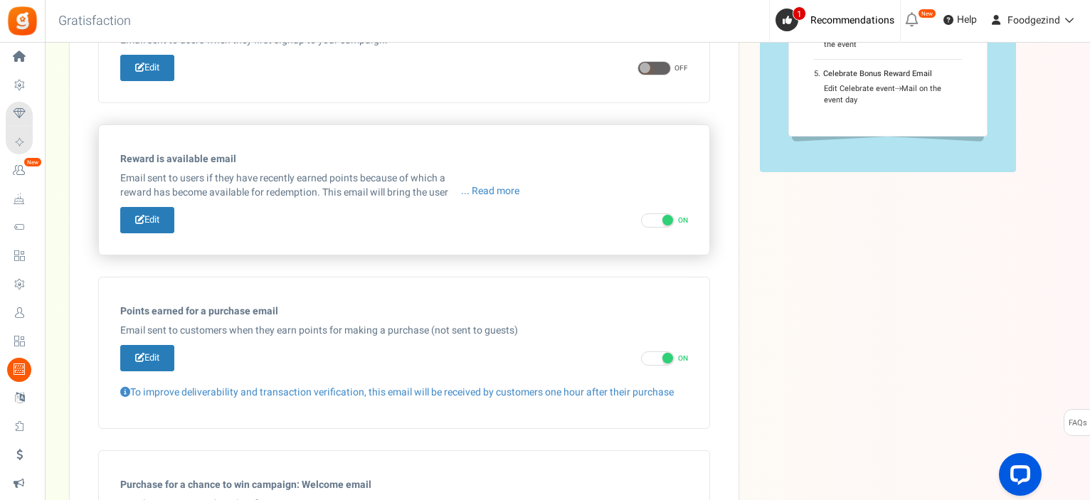
click at [194, 159] on h5 "Reward is available email" at bounding box center [404, 159] width 568 height 11
click at [161, 217] on link "Edit" at bounding box center [147, 220] width 54 height 26
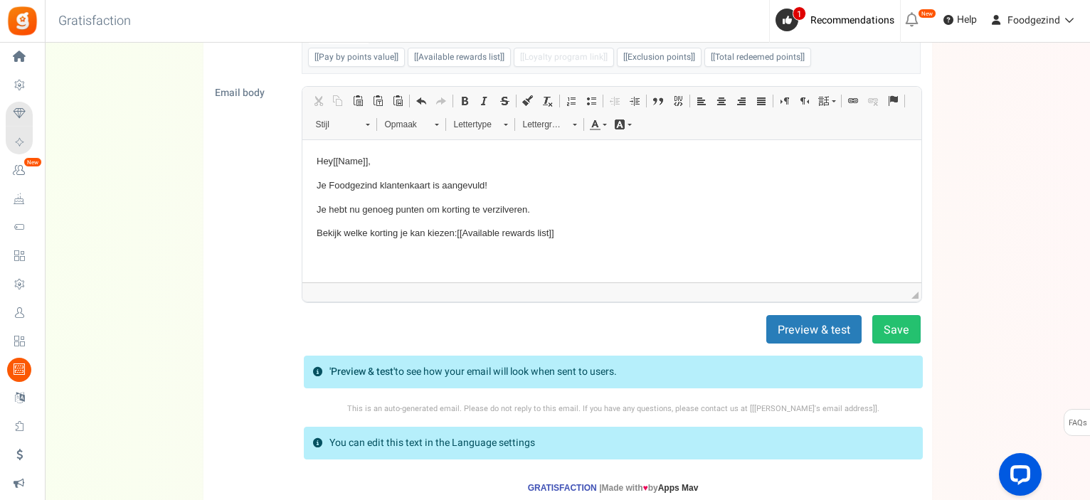
scroll to position [189, 0]
click at [803, 327] on button "Preview & test" at bounding box center [813, 328] width 95 height 28
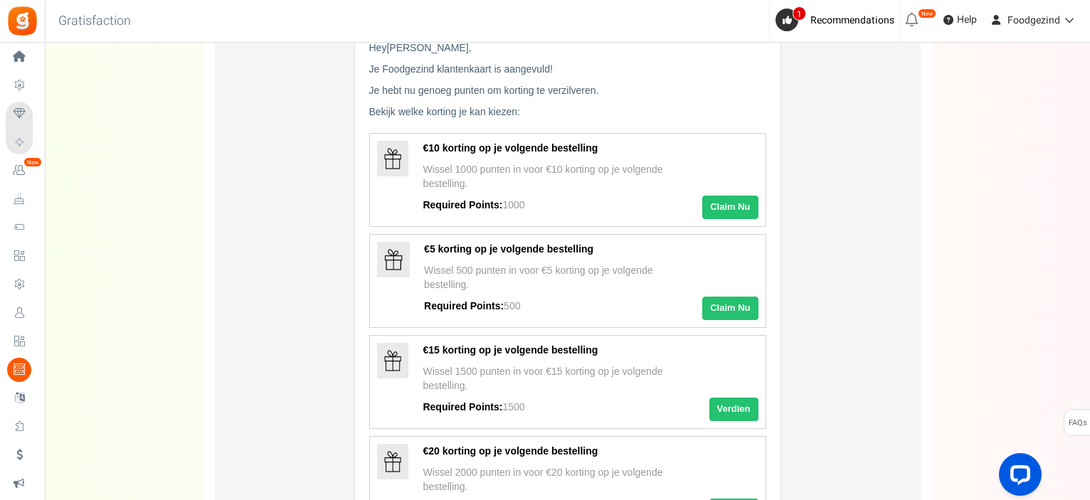
scroll to position [0, 0]
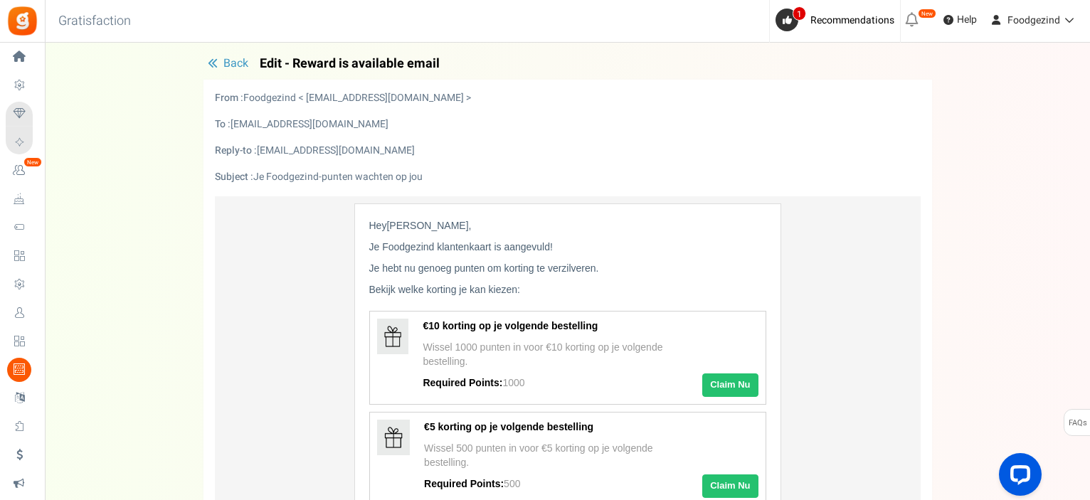
click at [225, 59] on span "Back" at bounding box center [235, 63] width 25 height 17
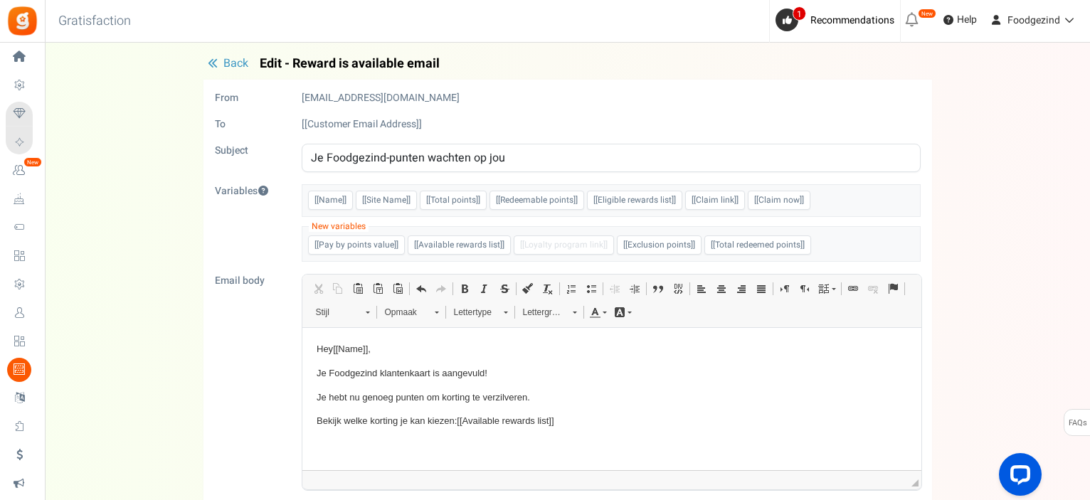
click at [225, 59] on span "Back" at bounding box center [235, 63] width 25 height 17
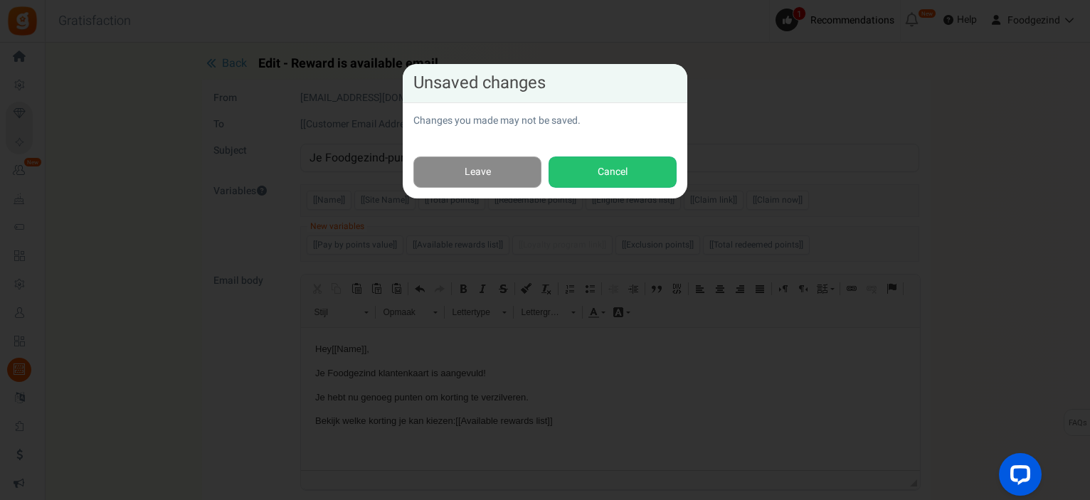
click at [484, 181] on link "Leave" at bounding box center [477, 173] width 128 height 32
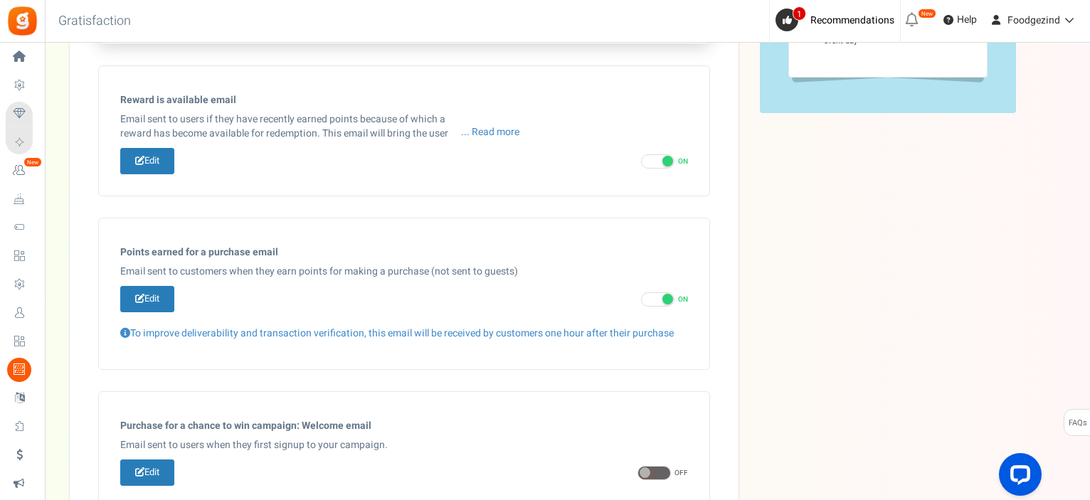
scroll to position [389, 0]
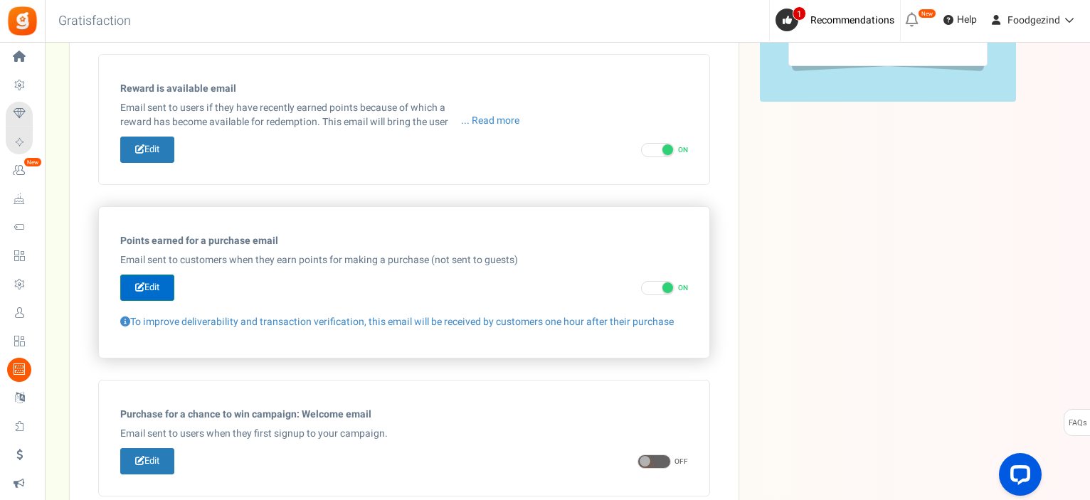
click at [155, 284] on link "Edit" at bounding box center [147, 288] width 54 height 26
type input "Je hebt [[Order Points]] punten verdiend met je recente bestelling."
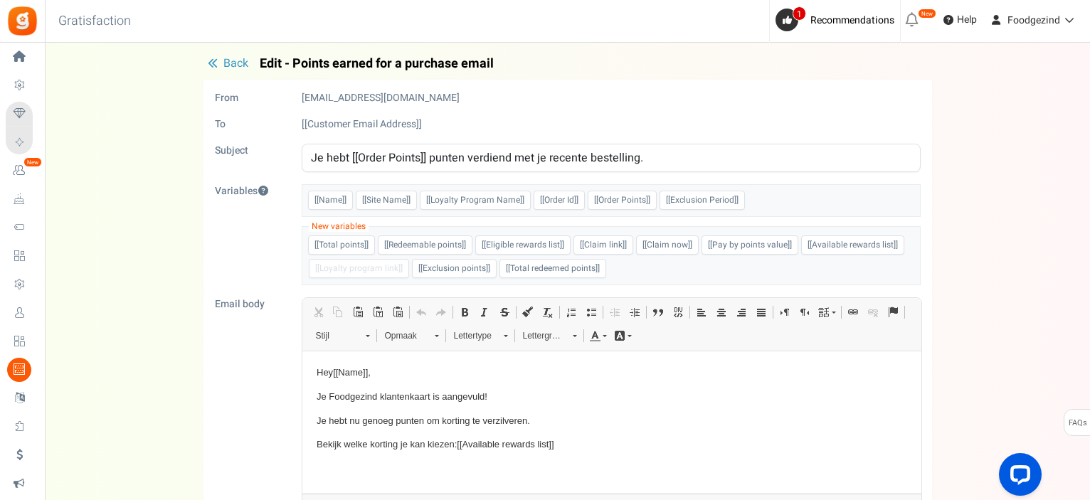
scroll to position [0, 0]
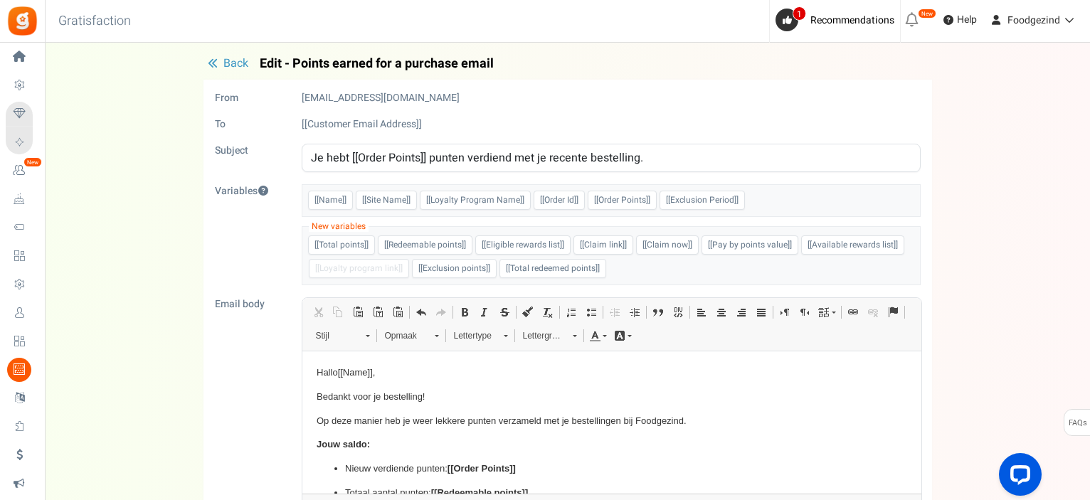
click at [223, 59] on span "Back" at bounding box center [235, 63] width 25 height 17
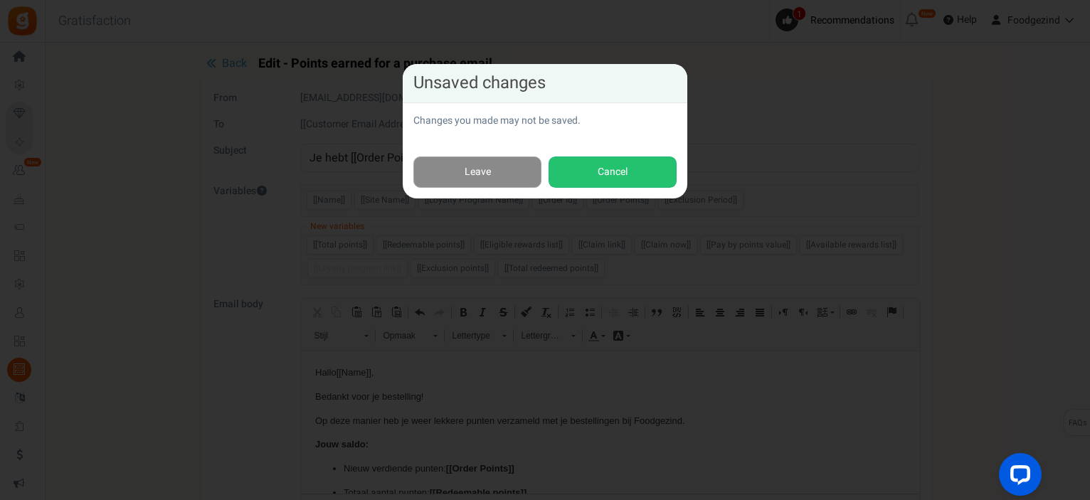
click at [500, 167] on link "Leave" at bounding box center [477, 173] width 128 height 32
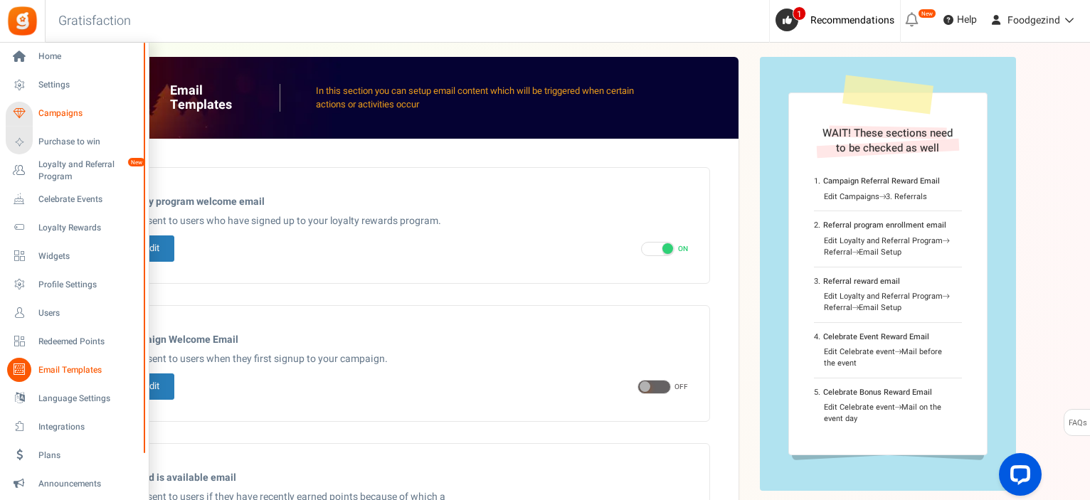
click at [40, 112] on span "Campaigns" at bounding box center [88, 113] width 100 height 12
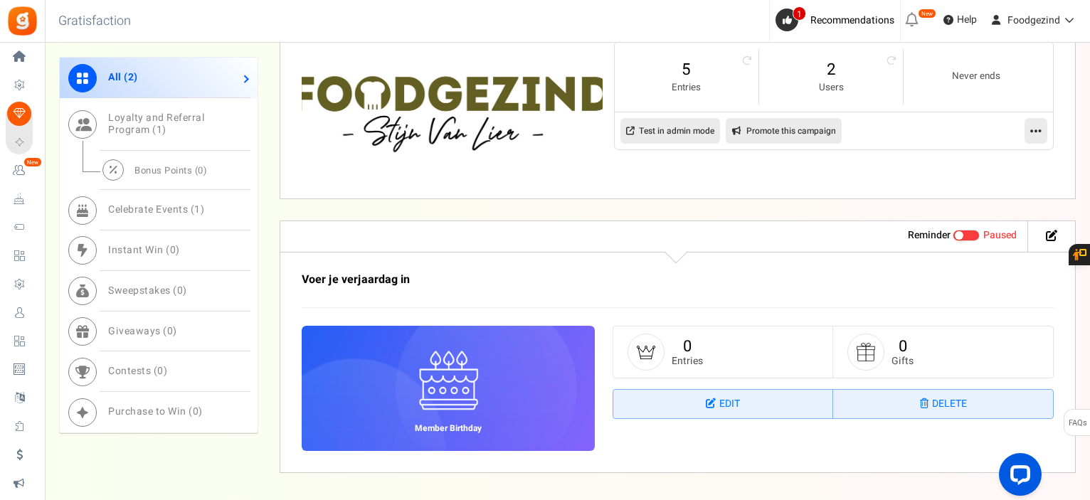
scroll to position [902, 0]
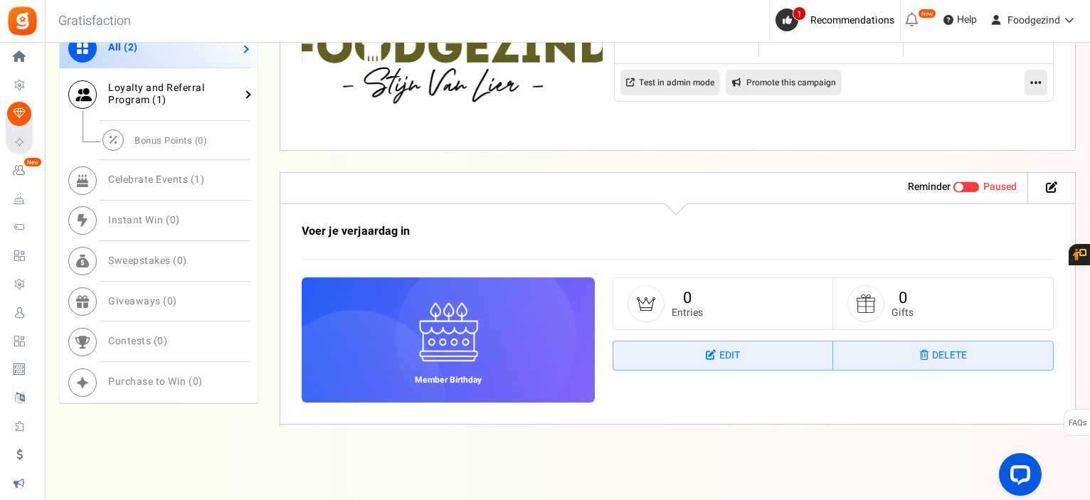
click at [155, 85] on span "Loyalty and Referral Program ( 1 )" at bounding box center [156, 93] width 96 height 27
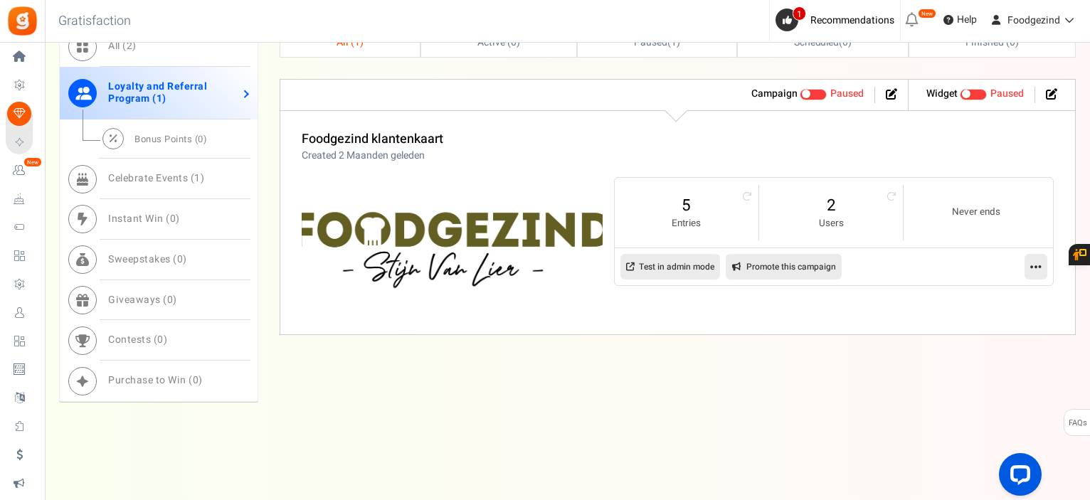
click at [811, 94] on span at bounding box center [813, 94] width 27 height 11
click at [800, 94] on input "Active Paused" at bounding box center [800, 94] width 0 height 9
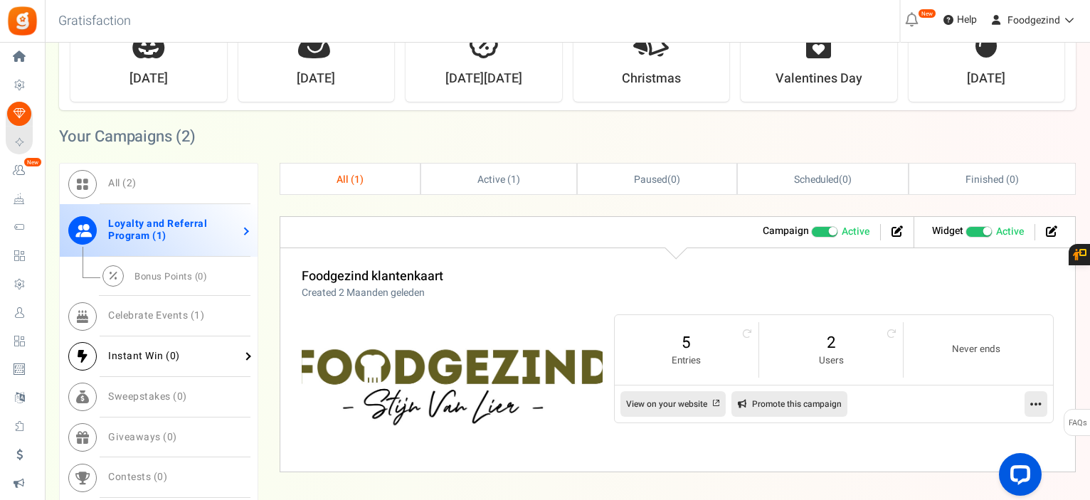
scroll to position [652, 0]
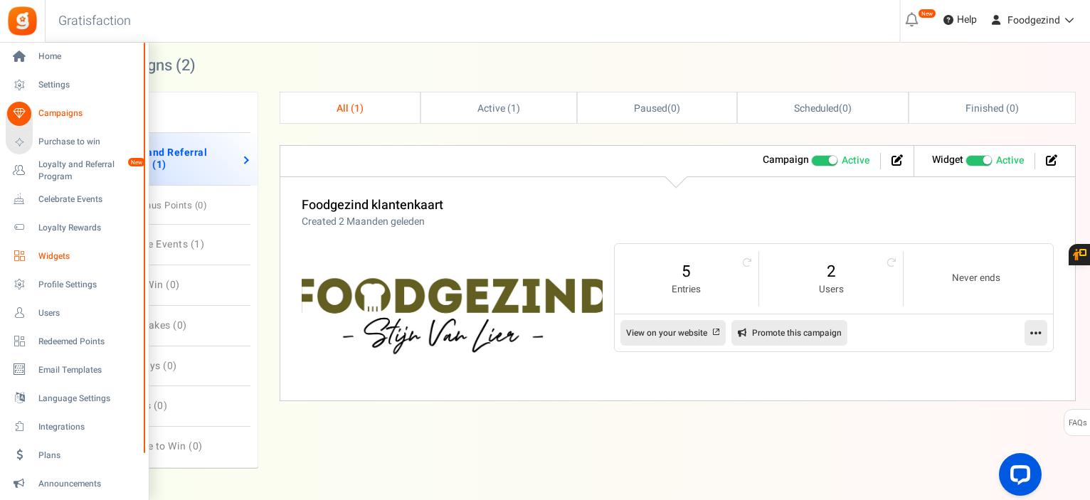
click at [58, 253] on span "Widgets" at bounding box center [88, 256] width 100 height 12
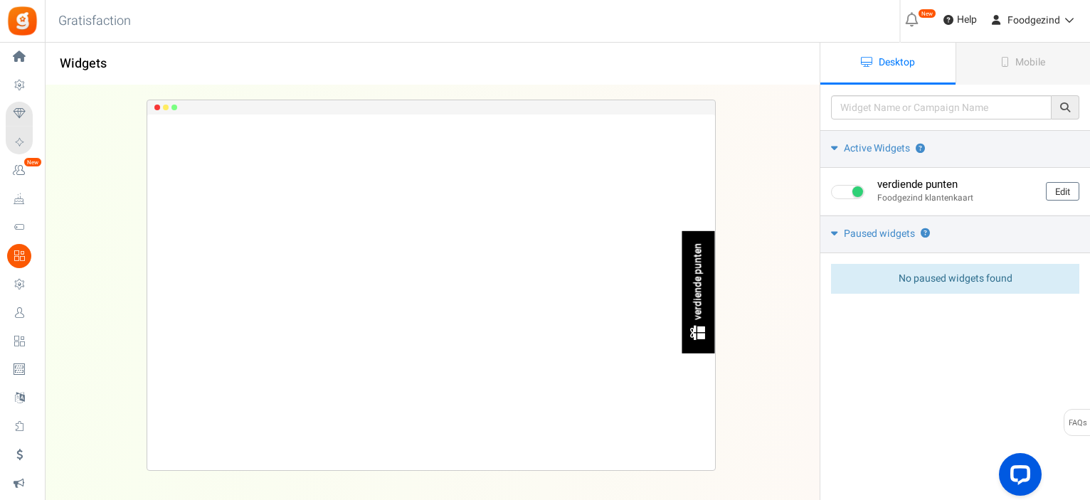
scroll to position [114, 0]
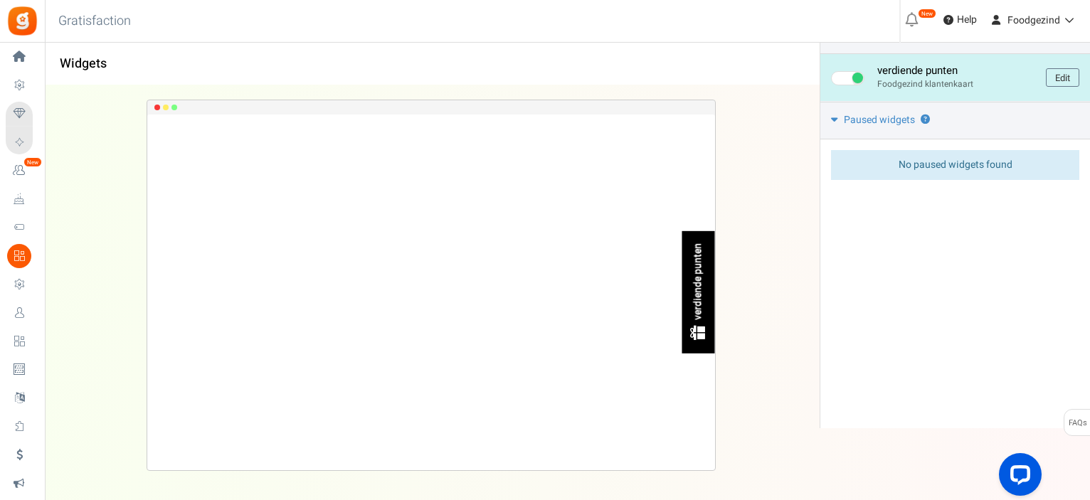
click at [699, 295] on div "verdiende punten" at bounding box center [699, 281] width 12 height 77
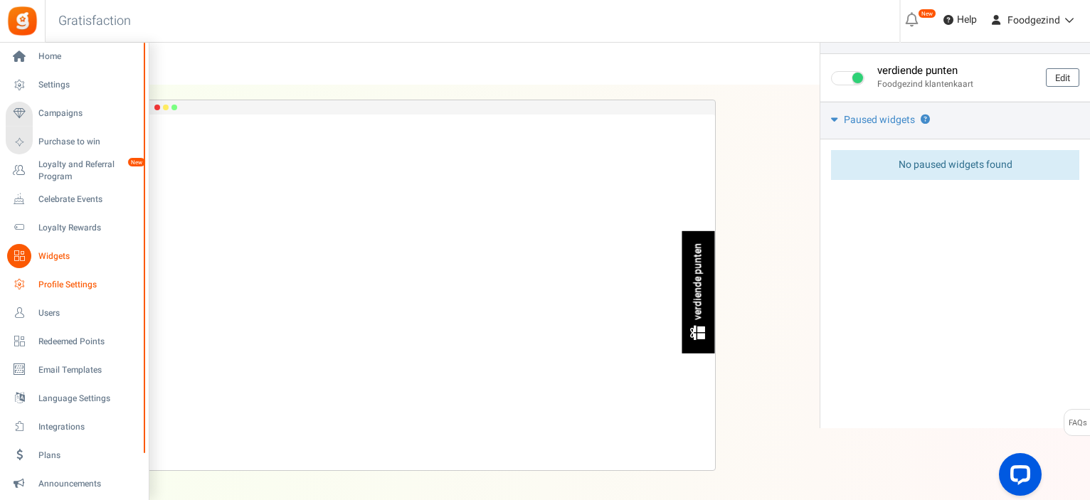
click at [66, 287] on span "Profile Settings" at bounding box center [88, 285] width 100 height 12
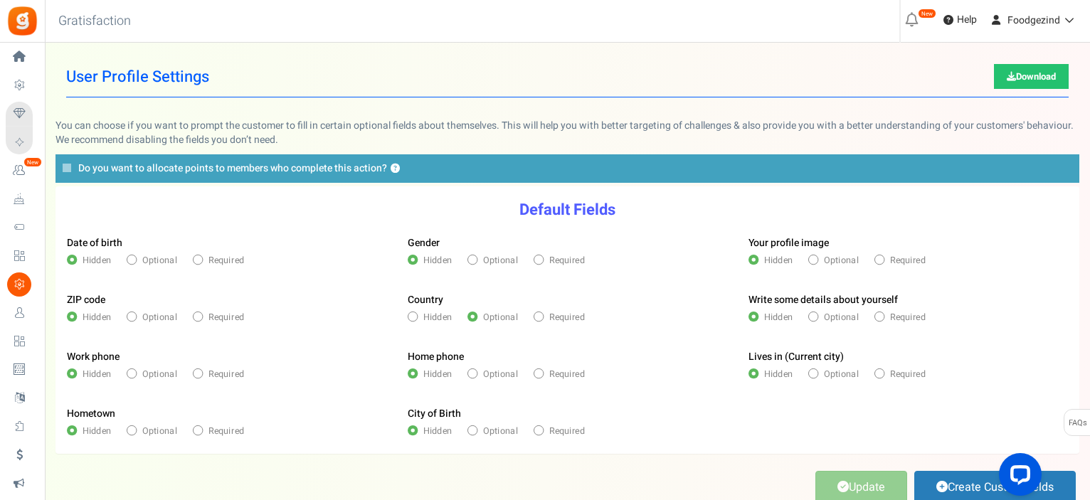
scroll to position [71, 0]
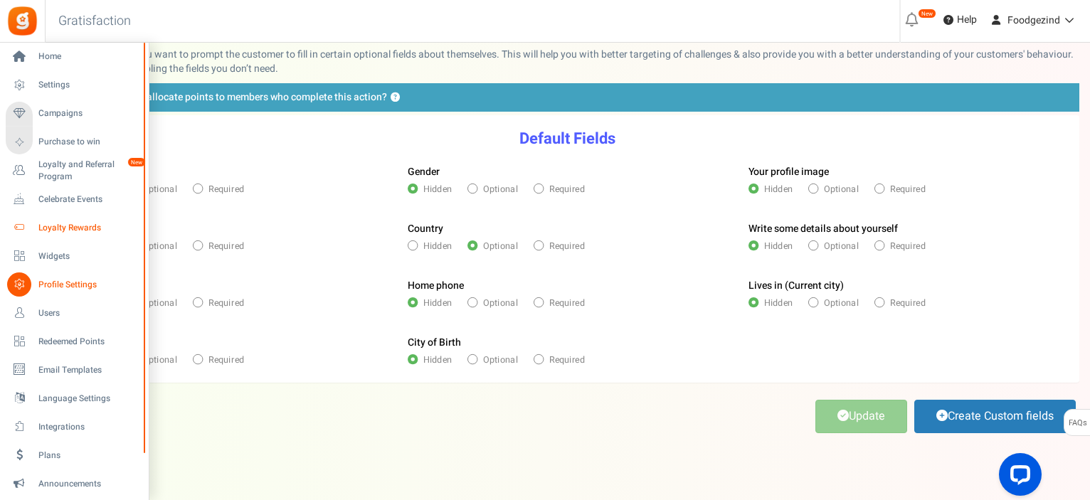
click at [26, 228] on icon at bounding box center [19, 228] width 24 height 24
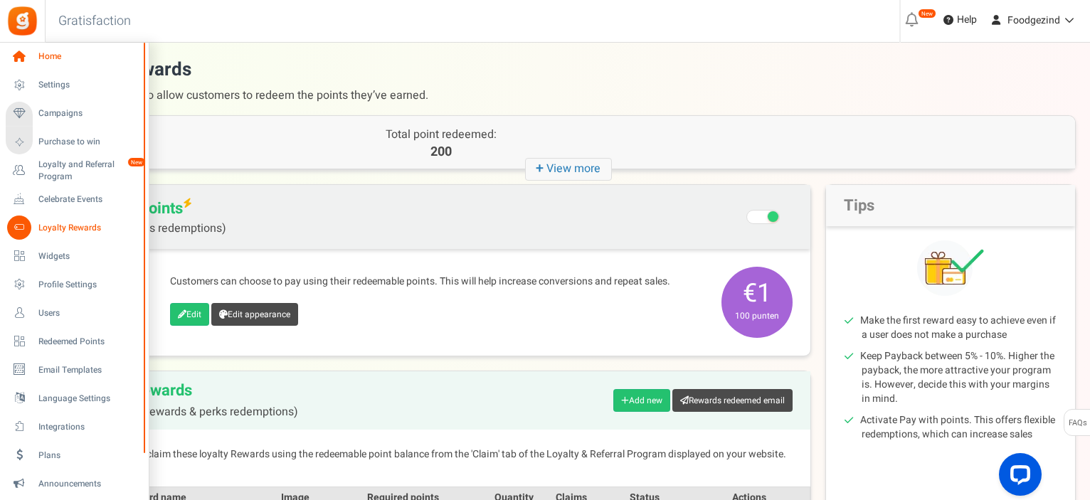
click at [48, 55] on span "Home" at bounding box center [88, 57] width 100 height 12
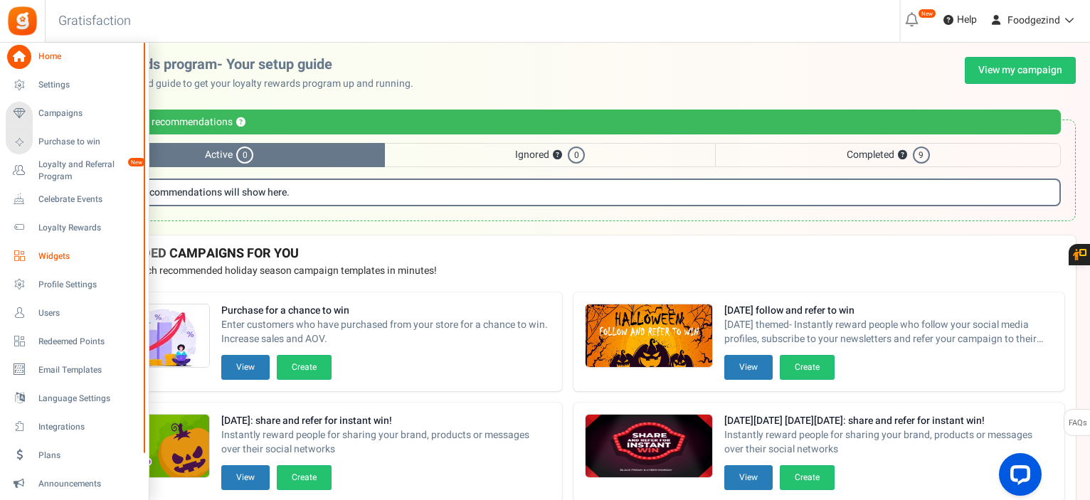
click at [51, 252] on span "Widgets" at bounding box center [88, 256] width 100 height 12
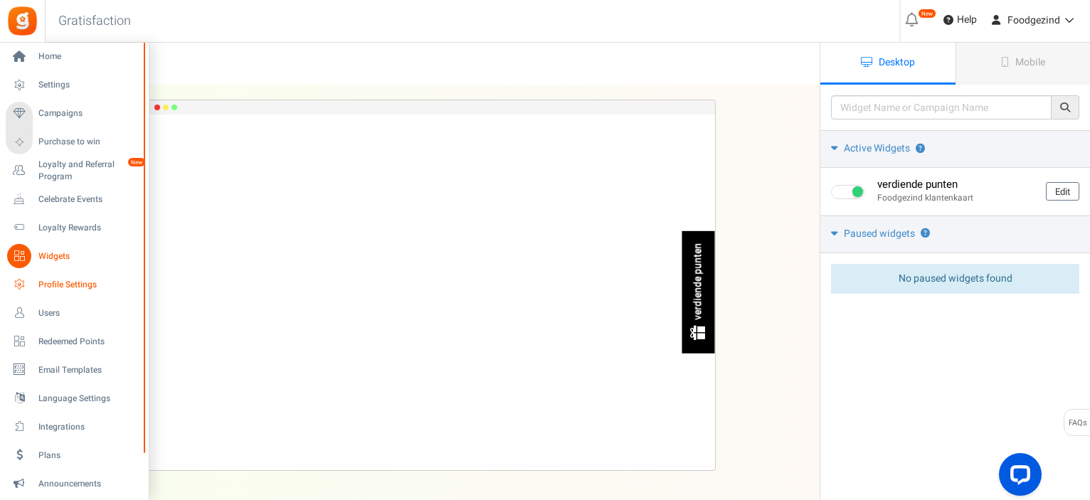
click at [53, 284] on span "Profile Settings" at bounding box center [88, 285] width 100 height 12
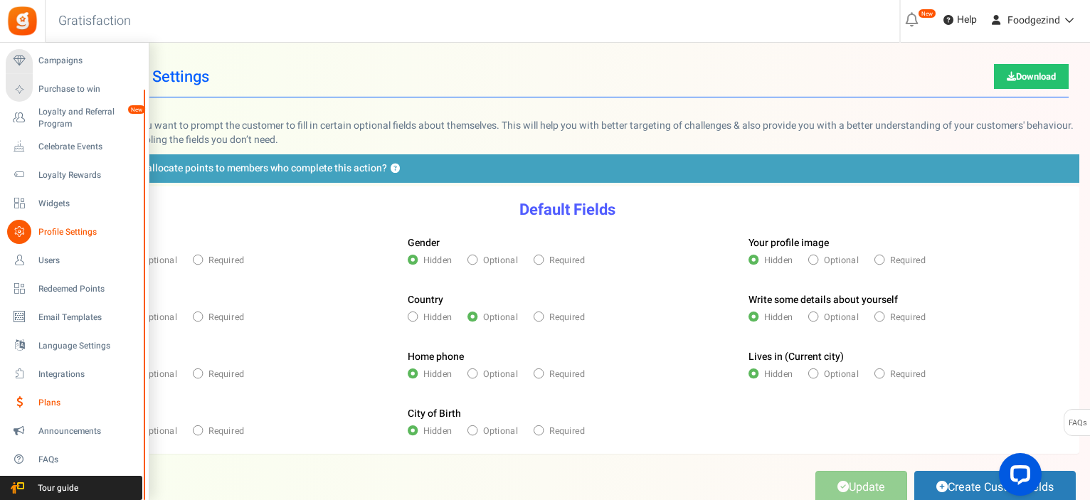
click at [35, 402] on link "Plans" at bounding box center [74, 403] width 137 height 24
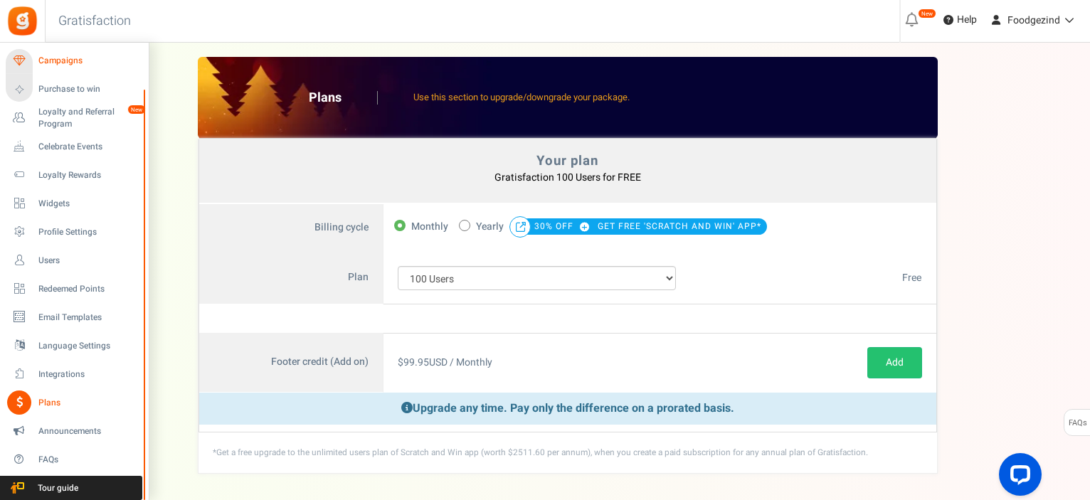
click at [66, 57] on span "Campaigns" at bounding box center [88, 61] width 100 height 12
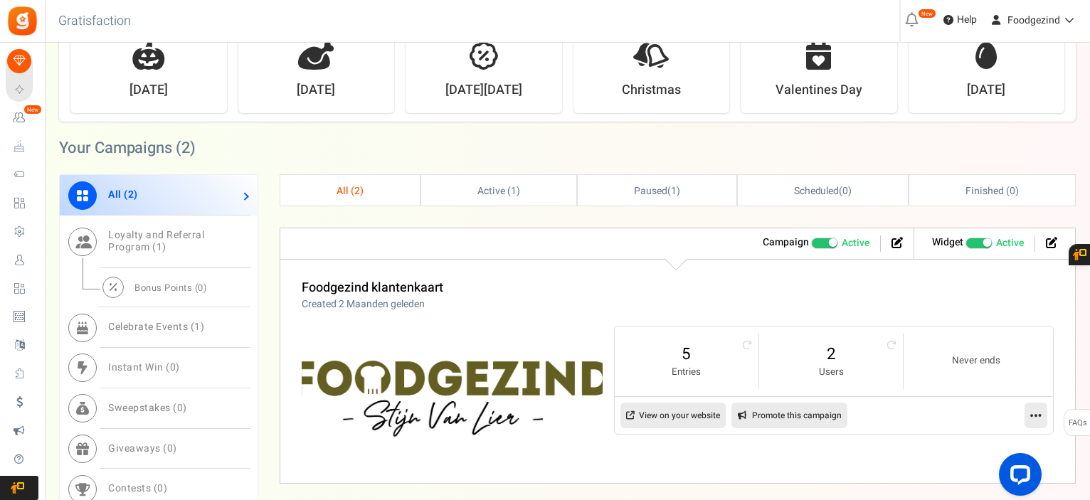
scroll to position [640, 0]
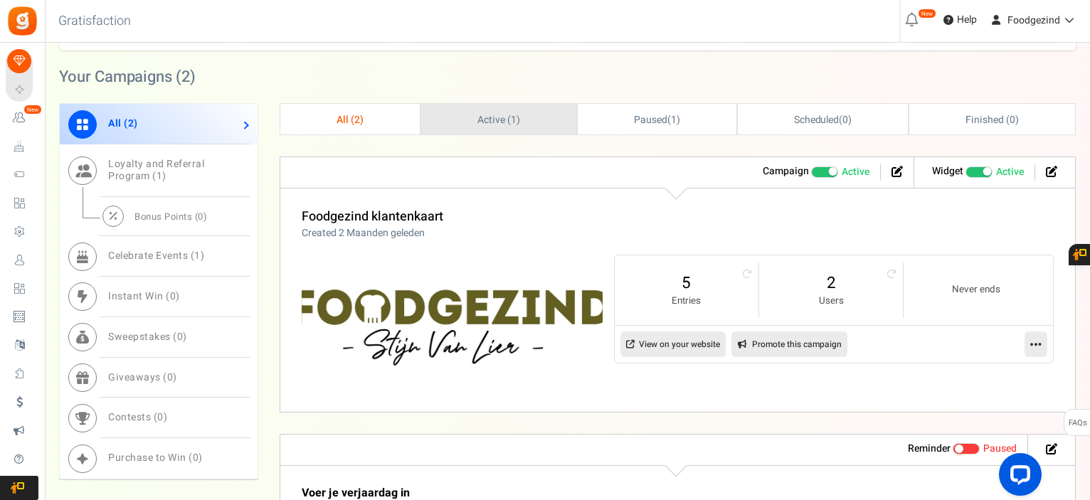
click at [485, 112] on span "Active ( 1 )" at bounding box center [498, 119] width 43 height 15
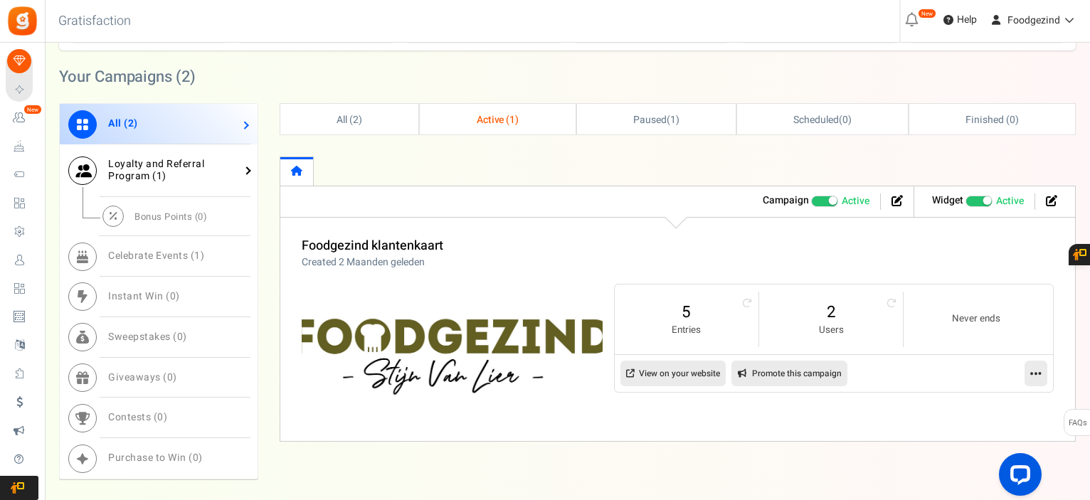
click at [123, 178] on span "Loyalty and Referral Program ( 1 )" at bounding box center [156, 170] width 96 height 27
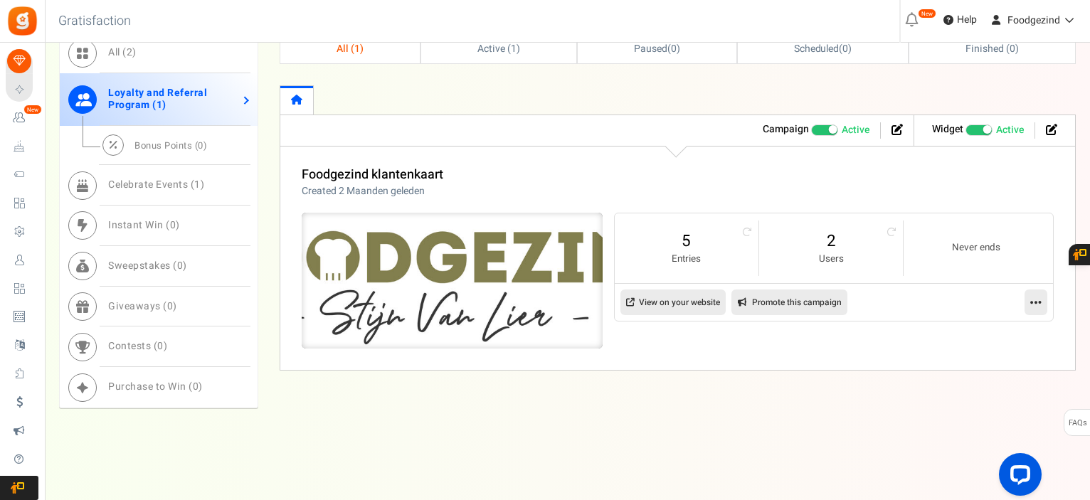
scroll to position [718, 0]
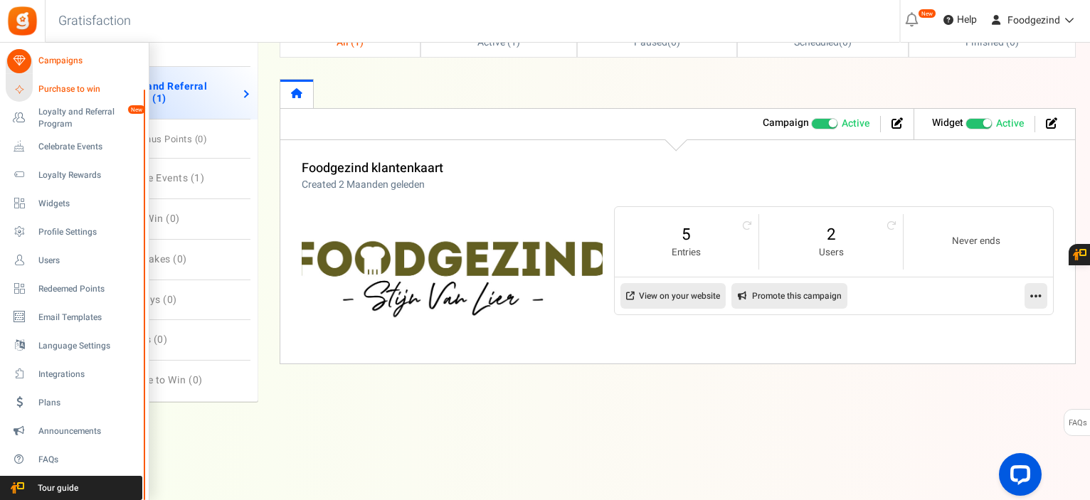
click at [51, 85] on span "Purchase to win" at bounding box center [88, 89] width 100 height 12
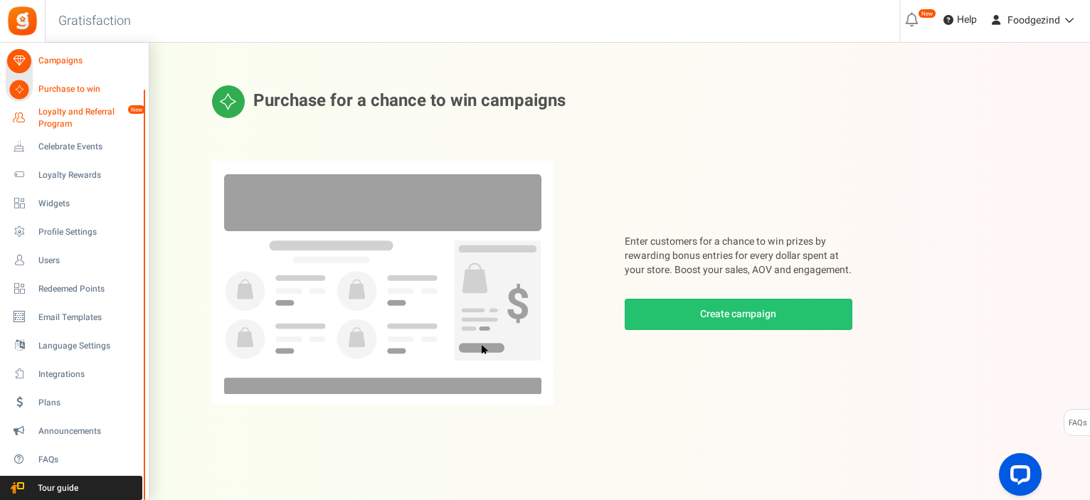
click at [51, 117] on span "Loyalty and Referral Program" at bounding box center [90, 118] width 104 height 24
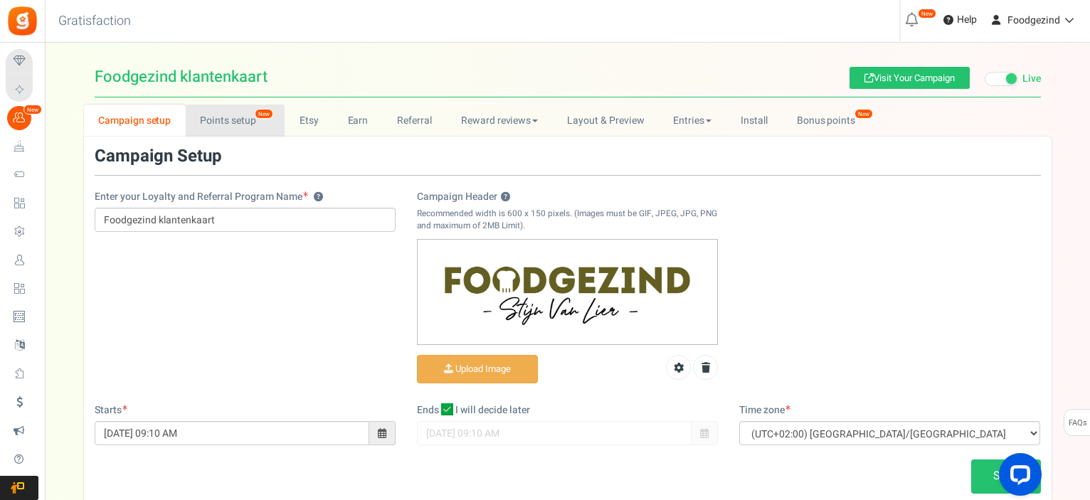
click at [227, 122] on link "Points setup New" at bounding box center [235, 121] width 99 height 32
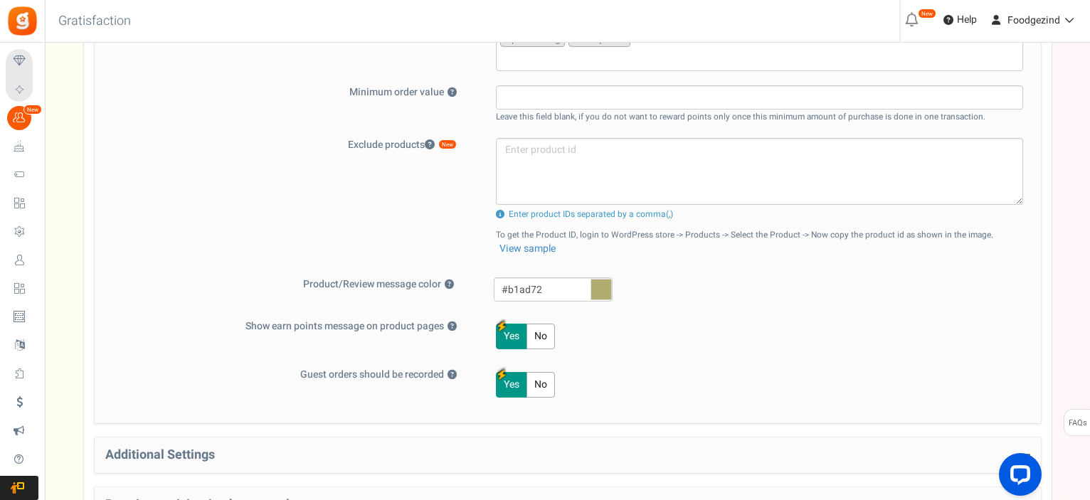
scroll to position [662, 0]
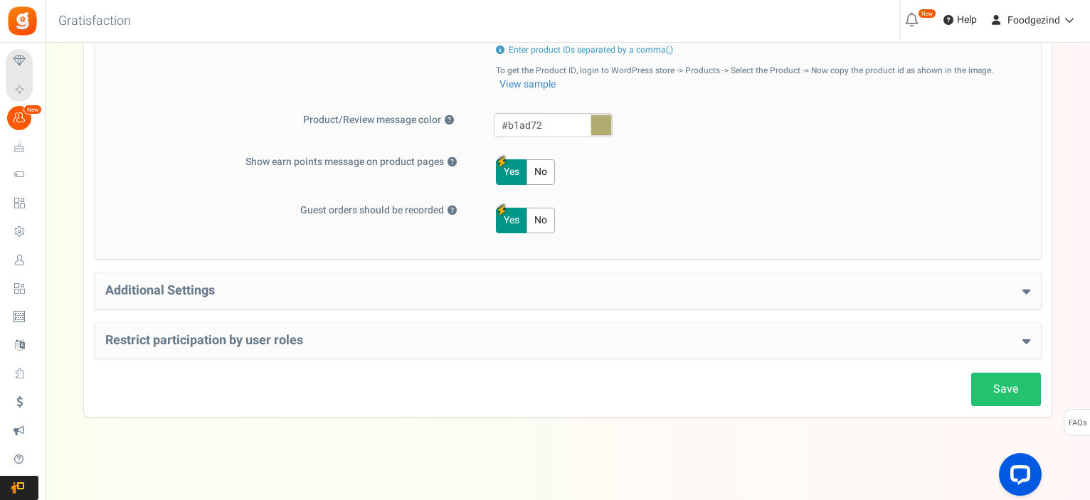
click at [233, 288] on h4 "Additional Settings" at bounding box center [567, 291] width 925 height 14
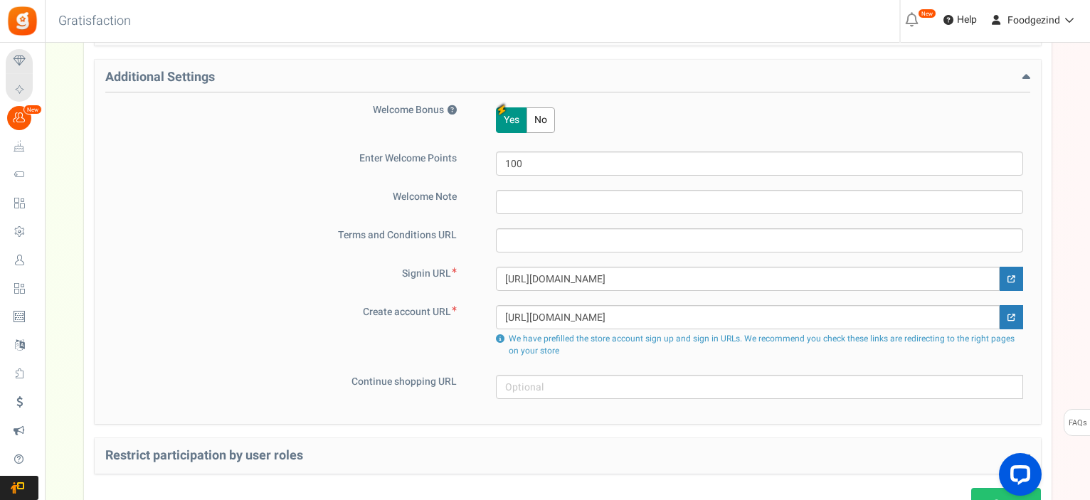
scroll to position [947, 0]
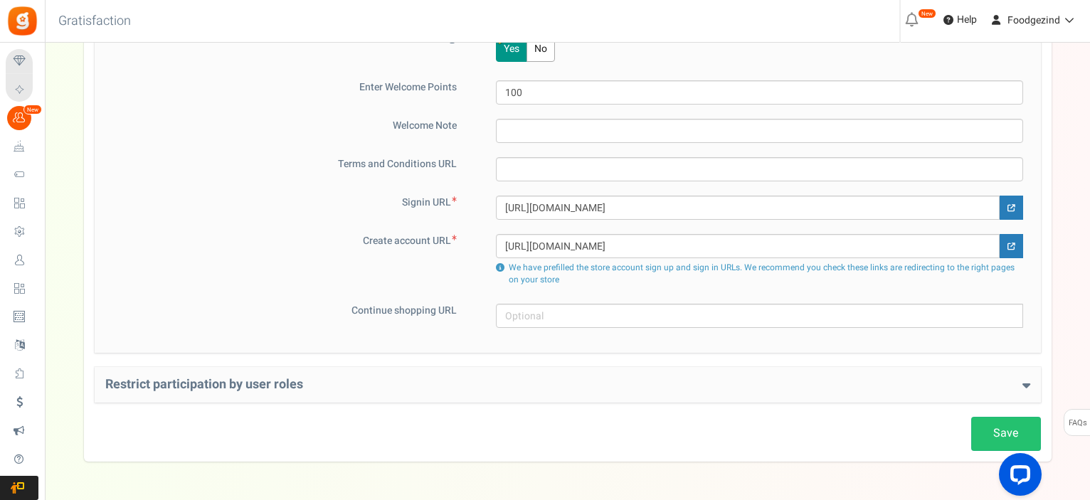
click at [228, 378] on h4 "Restrict participation by user roles" at bounding box center [567, 385] width 925 height 14
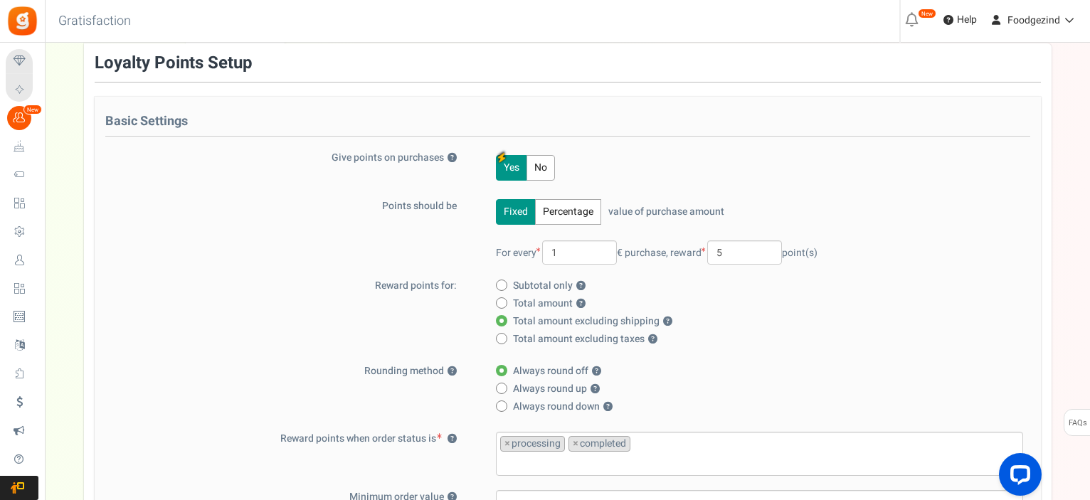
scroll to position [0, 0]
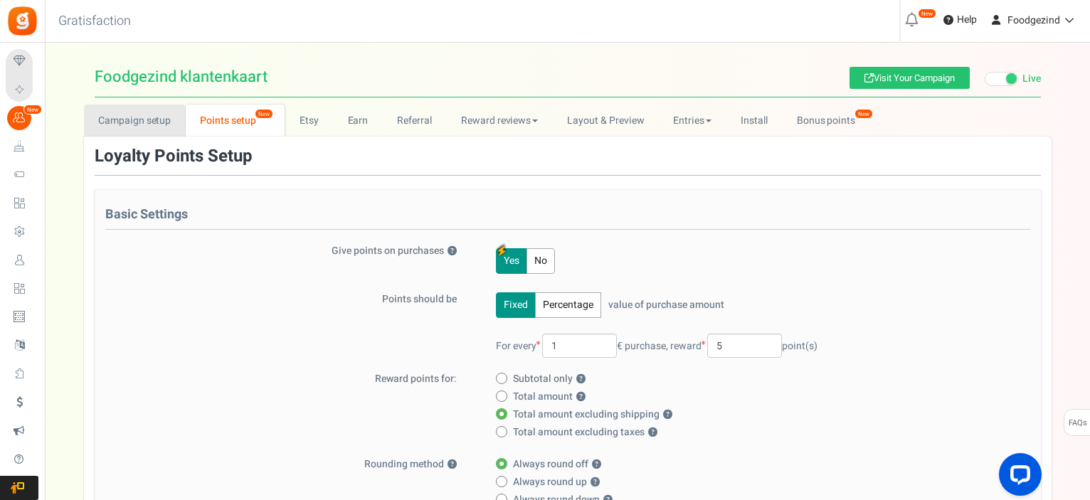
click at [142, 117] on link "Campaign setup" at bounding box center [135, 121] width 102 height 32
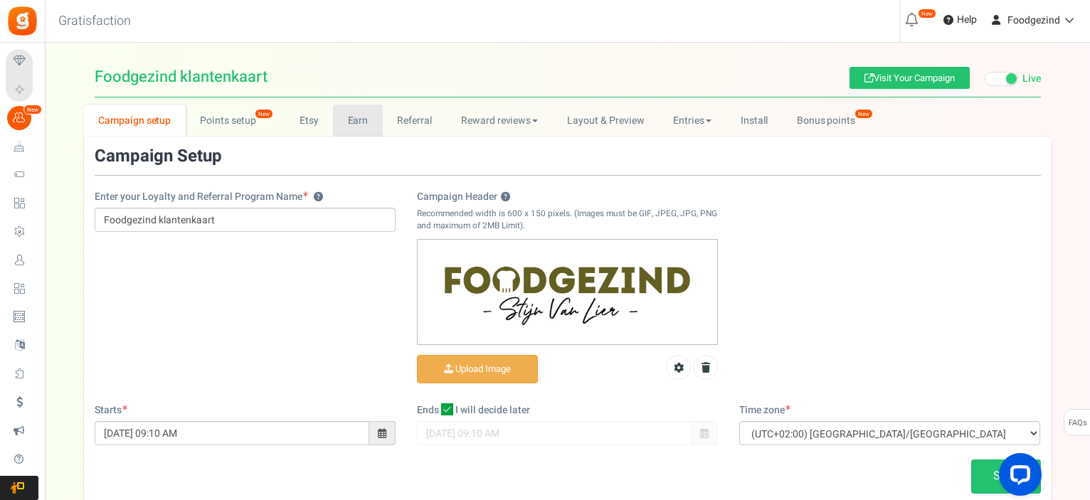
click at [355, 124] on link "Earn" at bounding box center [358, 121] width 50 height 32
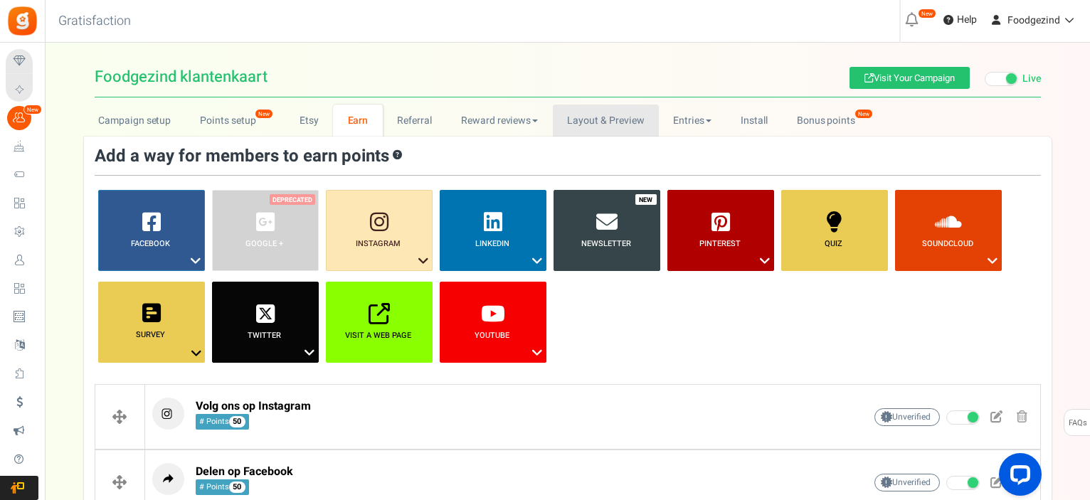
click at [607, 122] on link "Layout & Preview" at bounding box center [606, 121] width 106 height 32
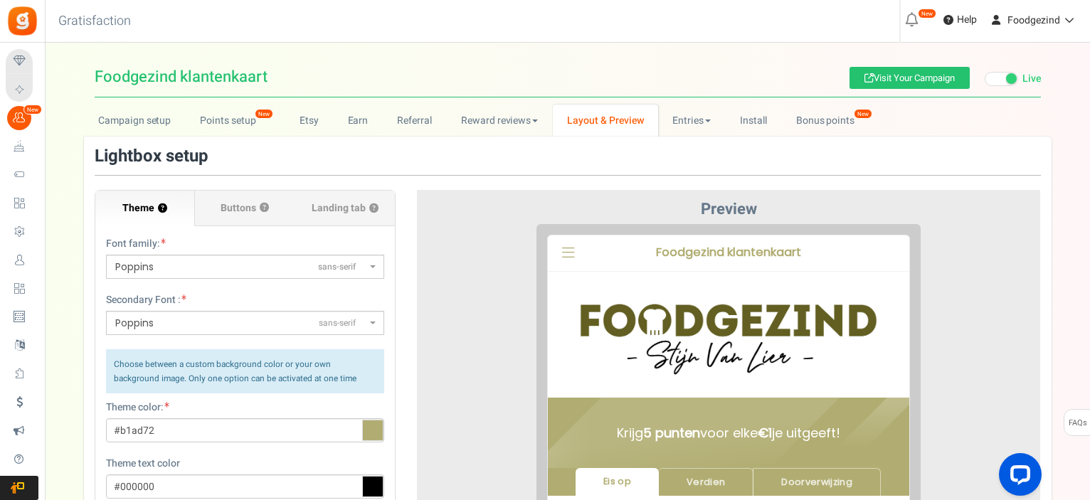
scroll to position [71, 0]
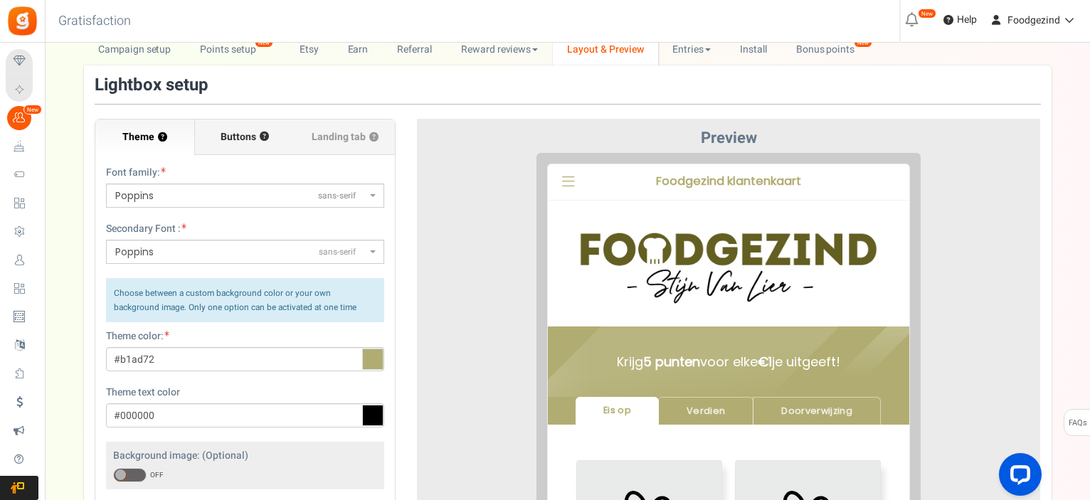
click at [249, 139] on span "Buttons" at bounding box center [239, 137] width 36 height 14
click at [0, 0] on input "Buttons ?" at bounding box center [0, 0] width 0 height 0
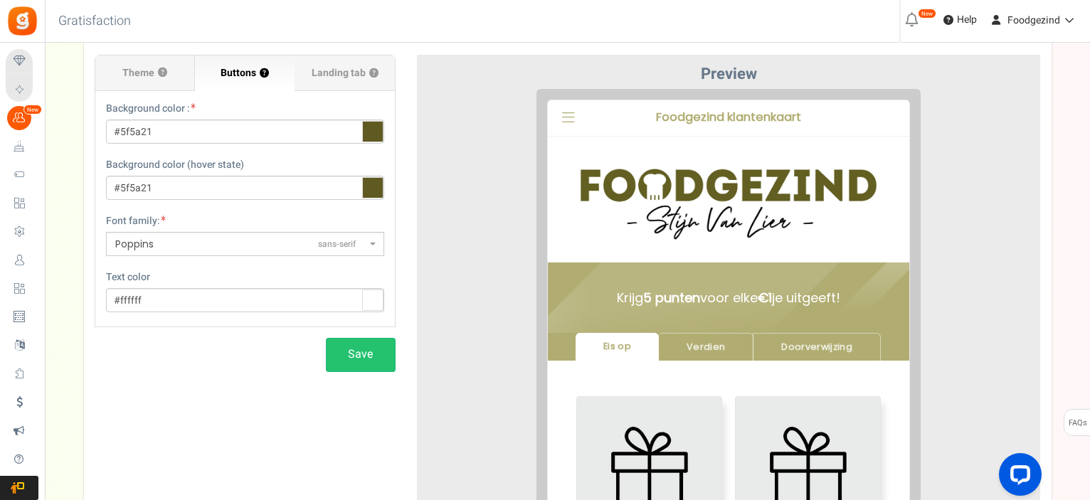
scroll to position [64, 0]
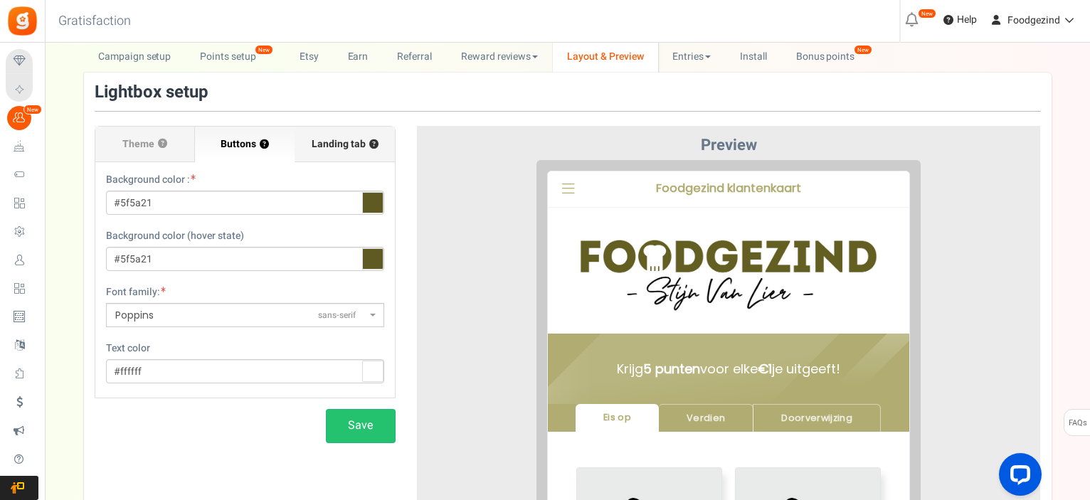
click at [349, 144] on span "Landing tab ?" at bounding box center [345, 144] width 67 height 14
click at [0, 0] on input "Landing tab ?" at bounding box center [0, 0] width 0 height 0
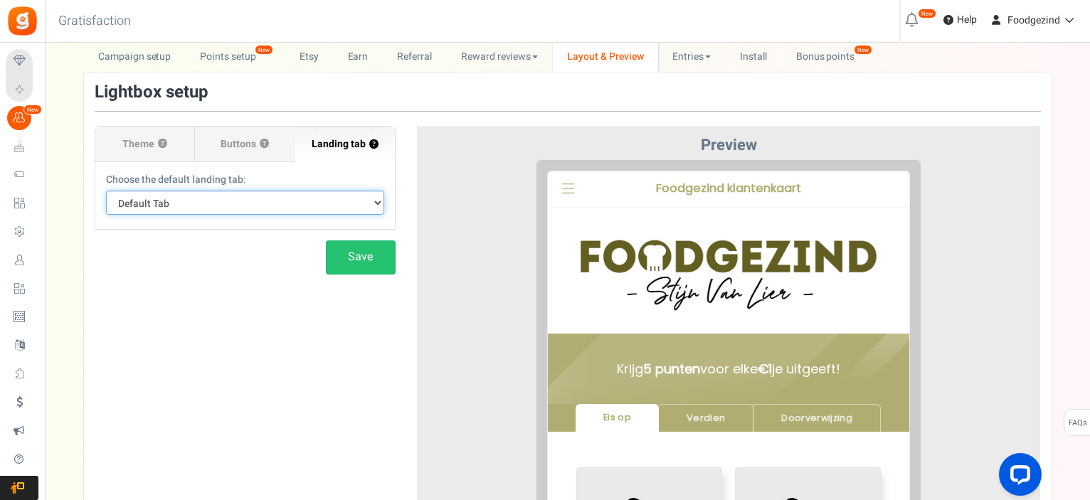
click at [378, 205] on select "Default Tab Verdien Doorverwijzing Eis op" at bounding box center [245, 203] width 278 height 24
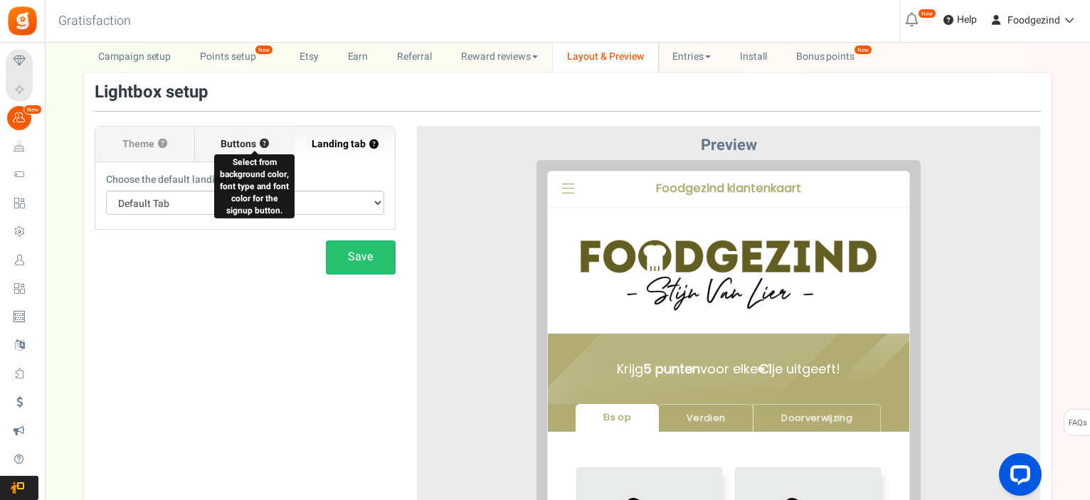
click at [260, 141] on button "?" at bounding box center [264, 143] width 9 height 9
click at [270, 144] on label "Buttons ?" at bounding box center [245, 145] width 100 height 36
click at [0, 0] on input "Buttons ?" at bounding box center [0, 0] width 0 height 0
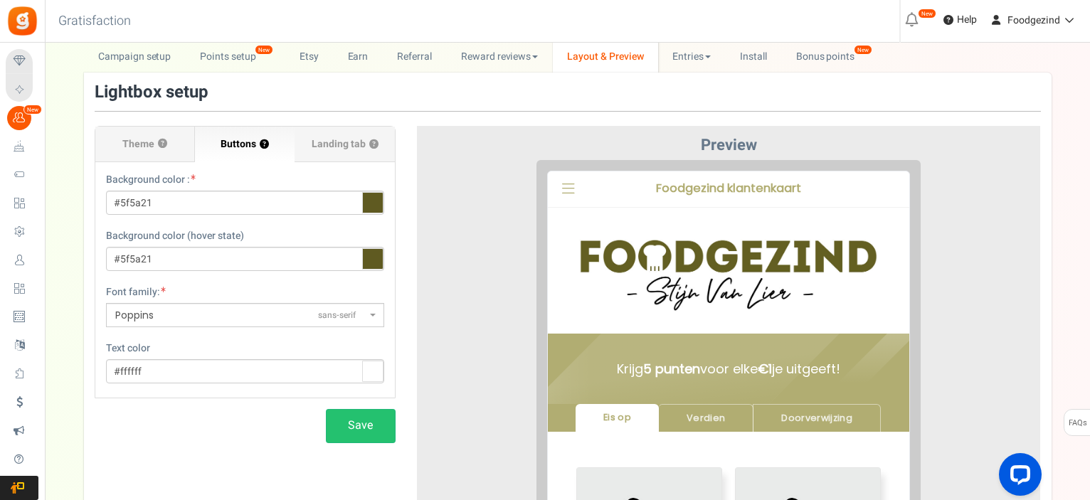
drag, startPoint x: 376, startPoint y: 313, endPoint x: 320, endPoint y: 321, distance: 56.0
click at [376, 314] on span "Poppins sans-serif" at bounding box center [245, 315] width 278 height 24
click at [106, 303] on select "ABeeZeesans-serif ADLaM Displaydisplay AR One Sanssans-serif Abelsans-serif Abh…" at bounding box center [105, 302] width 1 height 1
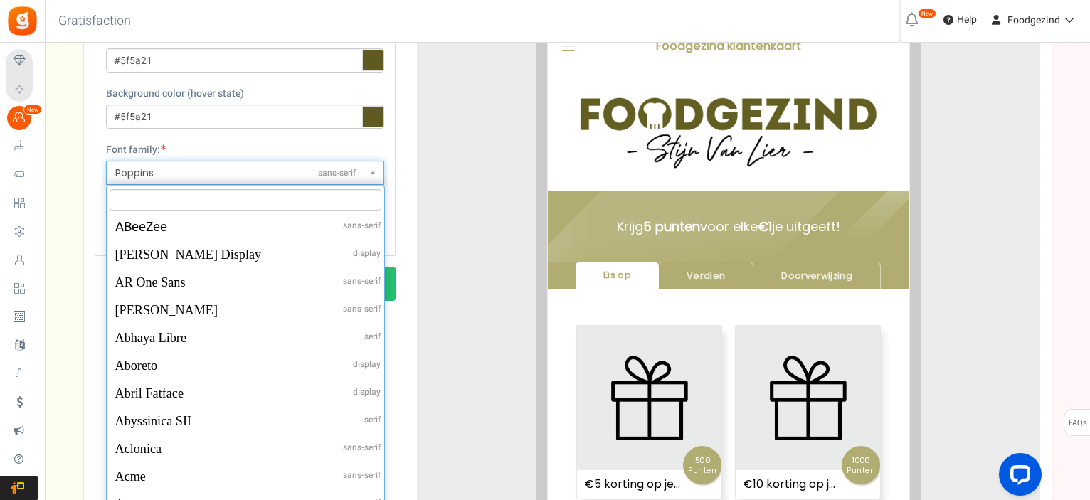
scroll to position [38824, 0]
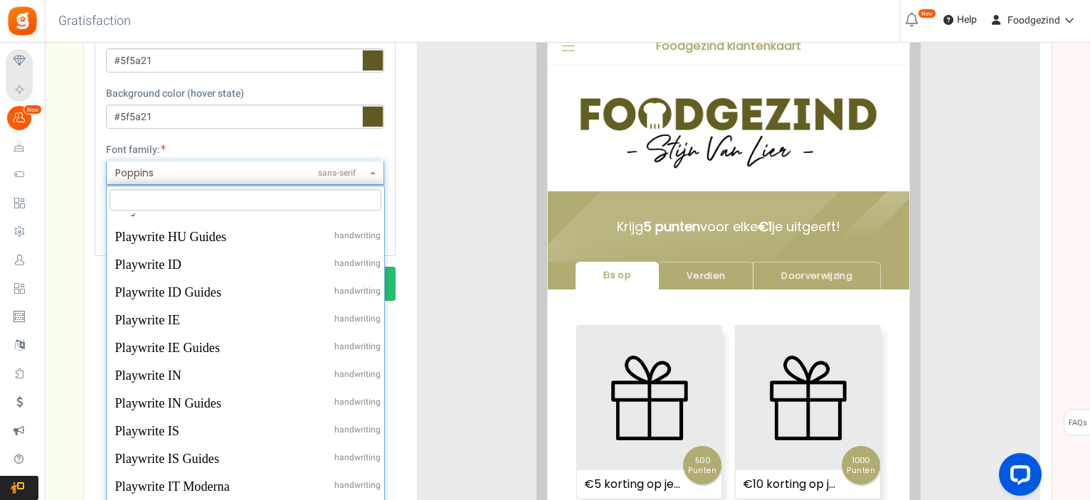
click at [285, 171] on span "Poppins sans-serif" at bounding box center [240, 173] width 251 height 15
click at [106, 161] on select "ABeeZeesans-serif ADLaM Displaydisplay AR One Sanssans-serif Abelsans-serif Abh…" at bounding box center [105, 160] width 1 height 1
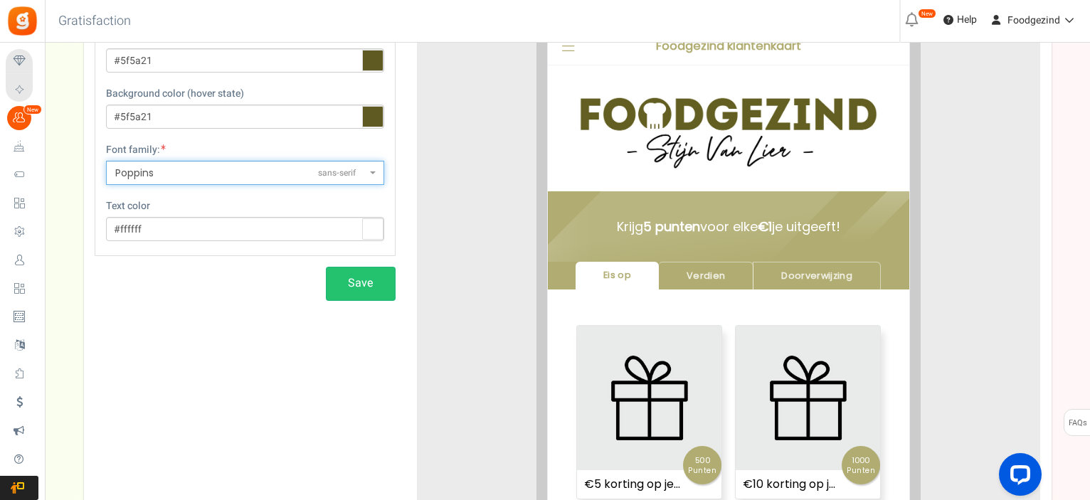
scroll to position [135, 0]
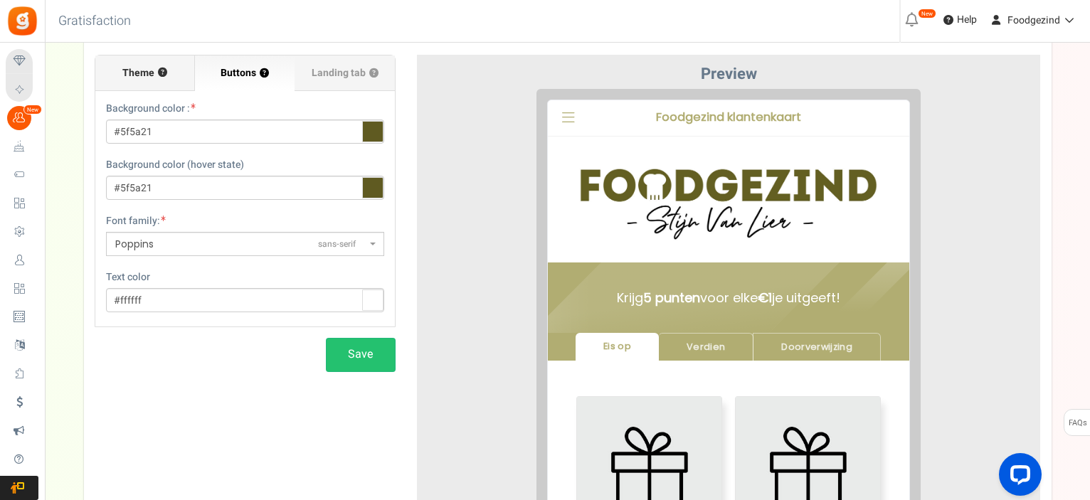
click at [146, 70] on span "Theme" at bounding box center [138, 73] width 32 height 14
click at [0, 0] on input "Theme ?" at bounding box center [0, 0] width 0 height 0
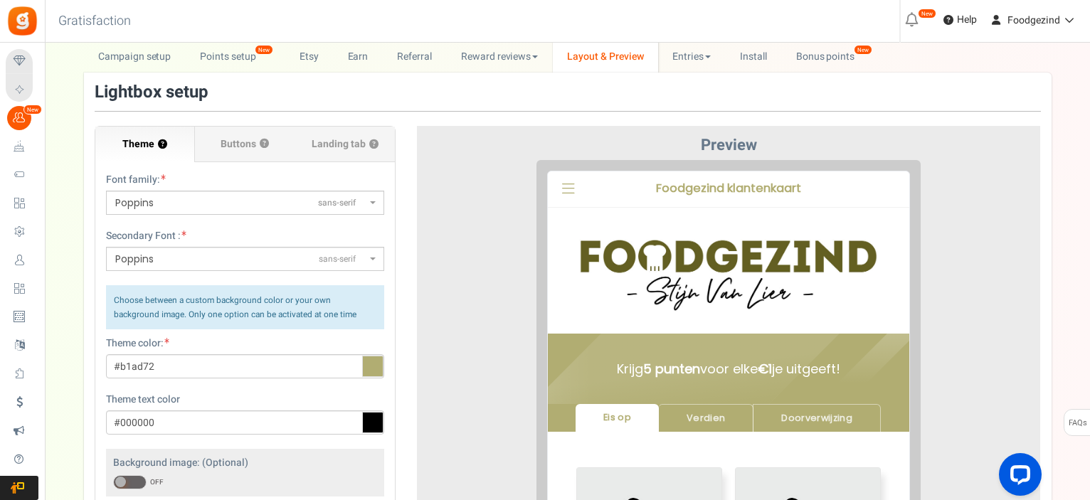
scroll to position [0, 0]
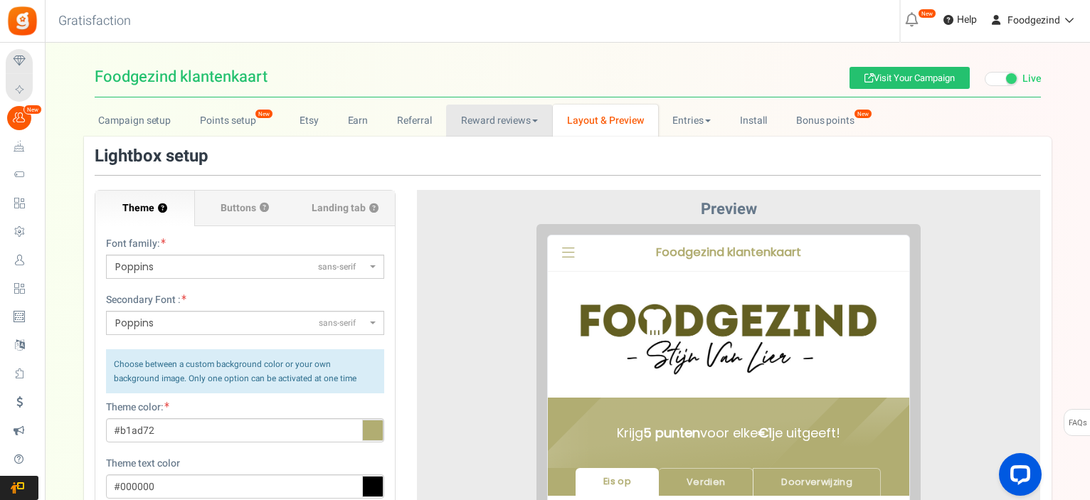
click at [527, 130] on link "Reward reviews" at bounding box center [499, 121] width 106 height 32
click at [686, 125] on link "Entries" at bounding box center [692, 121] width 68 height 32
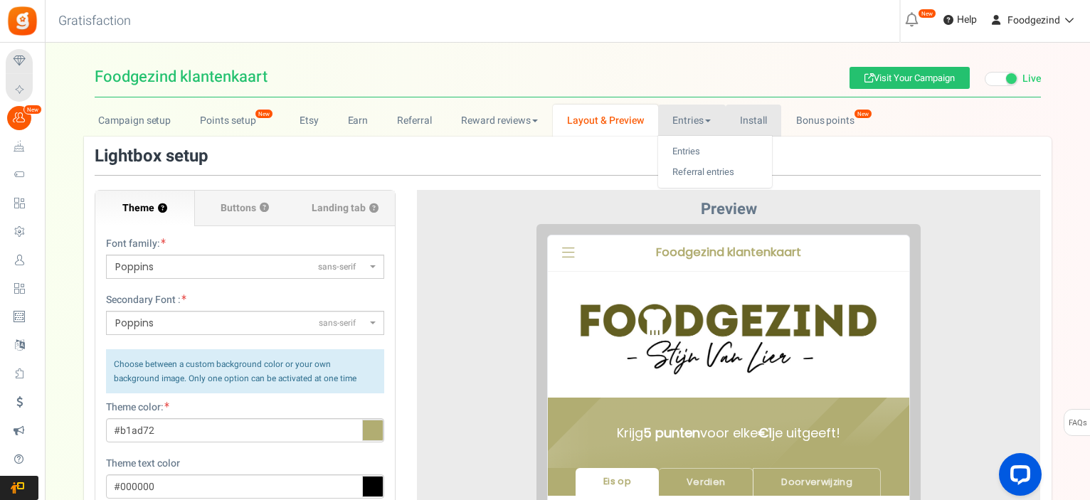
click at [761, 119] on link "Install" at bounding box center [754, 121] width 56 height 32
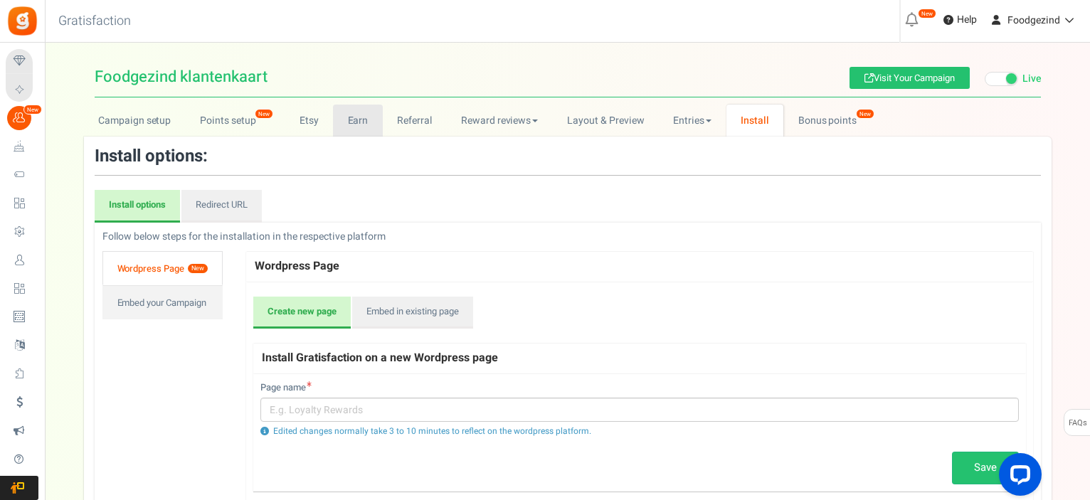
click at [354, 115] on link "Earn" at bounding box center [358, 121] width 50 height 32
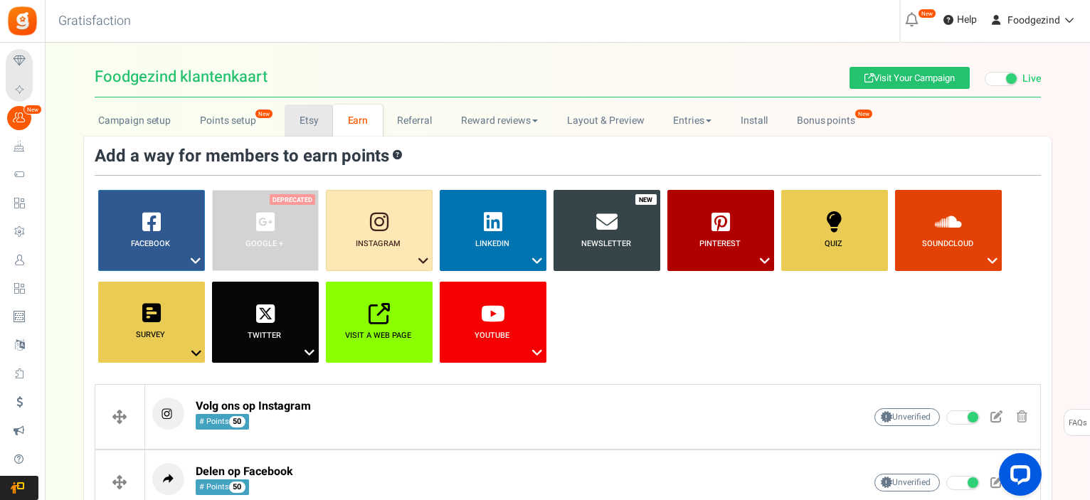
click at [319, 133] on link "Etsy" at bounding box center [309, 121] width 48 height 32
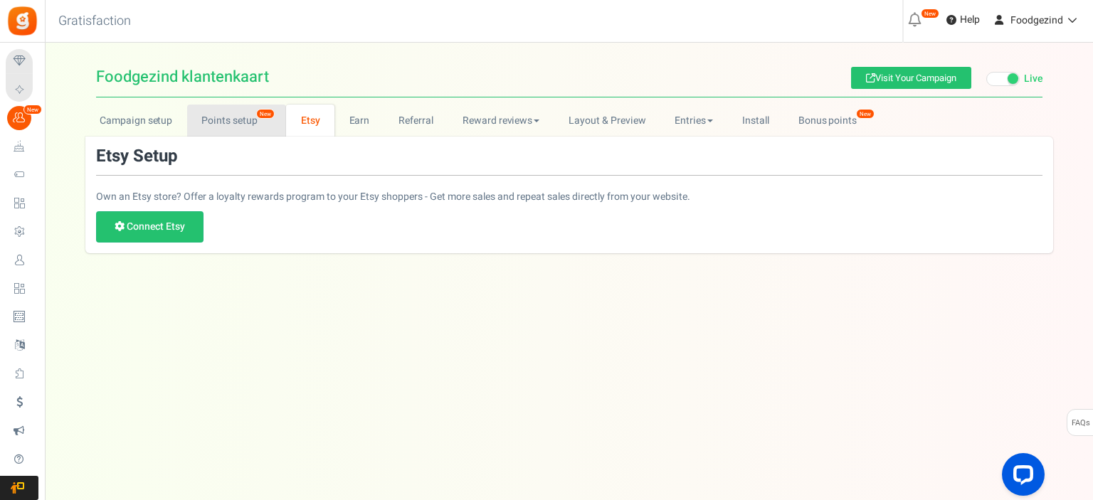
click at [245, 128] on link "Points setup New" at bounding box center [236, 121] width 99 height 32
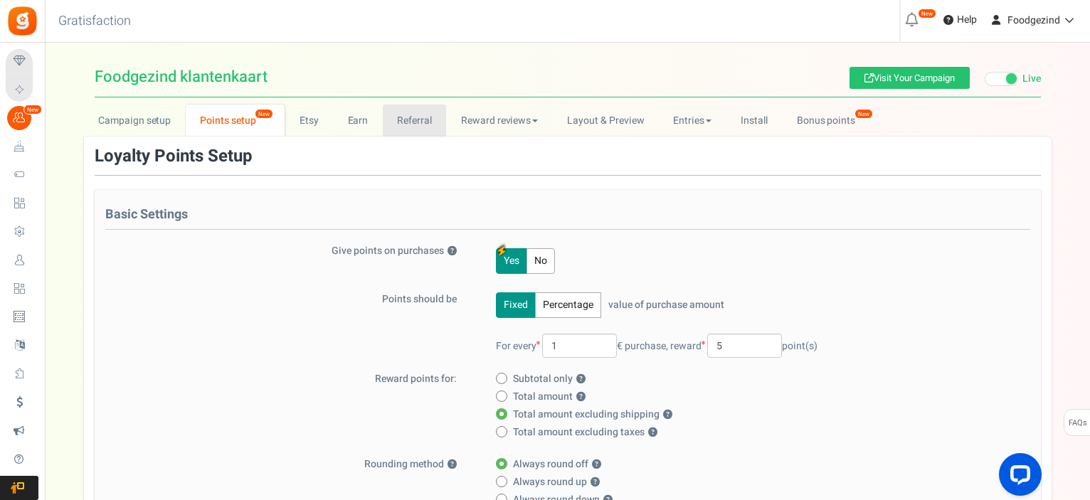
click at [418, 121] on link "Referral" at bounding box center [415, 121] width 64 height 32
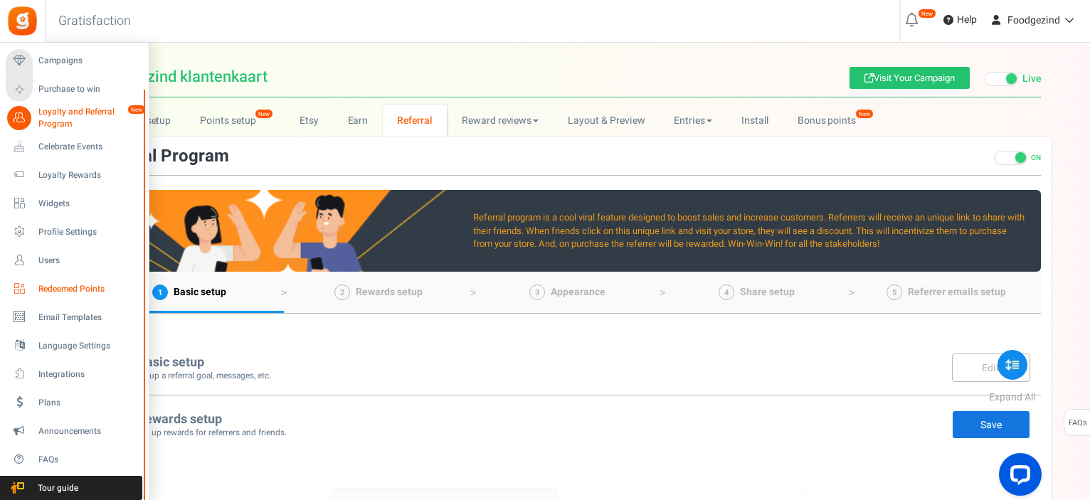
click at [70, 290] on span "Redeemed Points" at bounding box center [88, 289] width 100 height 12
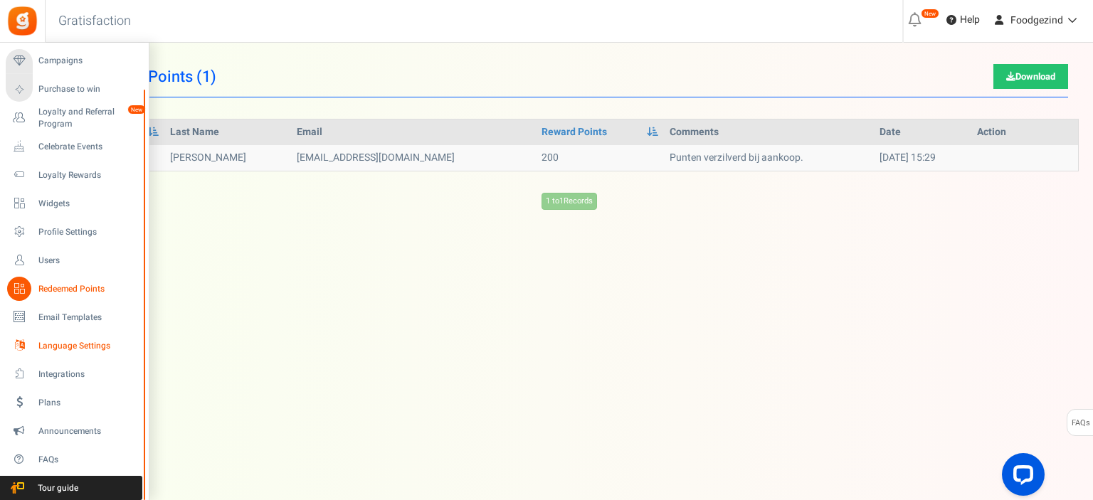
click at [73, 344] on span "Language Settings" at bounding box center [88, 346] width 100 height 12
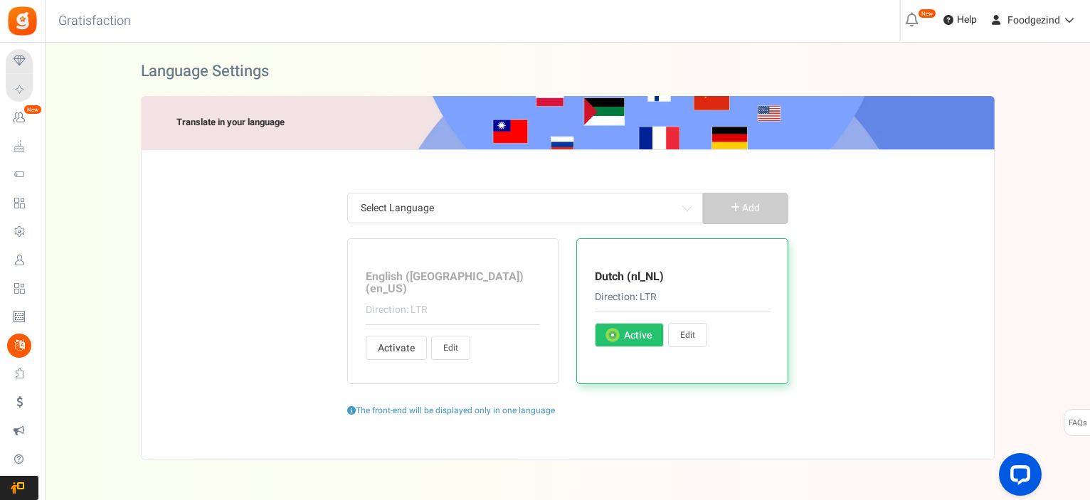
click at [687, 339] on link "Edit" at bounding box center [687, 335] width 39 height 24
type input "geleden"
type input "Reeds een Account?"
type input "Ja, ik ben ingeschreven"
type input "en"
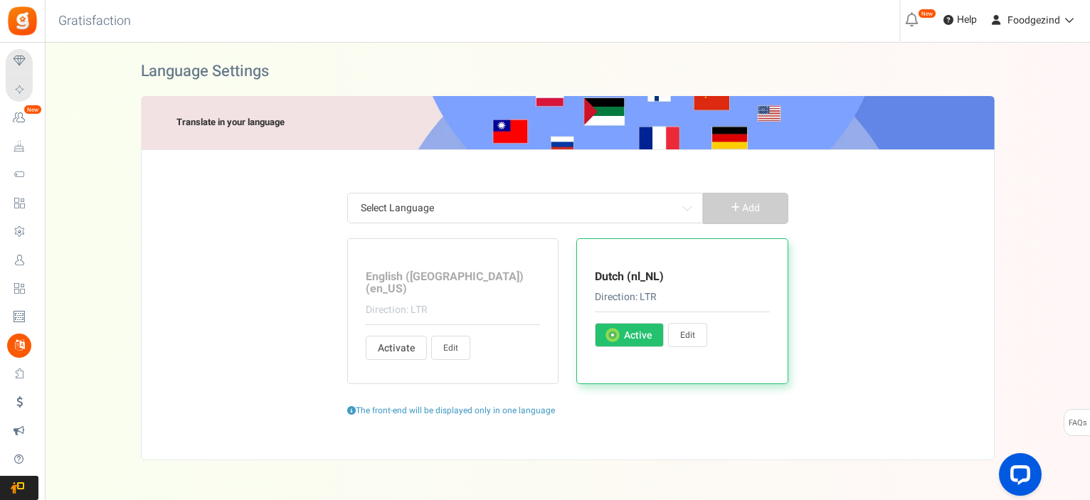
type input "weet je zeker dat je dit wilt claimen?"
type input "Inwisselbare punten"
type input "Terug"
type input "Basisinformatie"
type input "Ontvang <strong> + %s </strong> bonuspunten wanneer u zich aanmeldt."
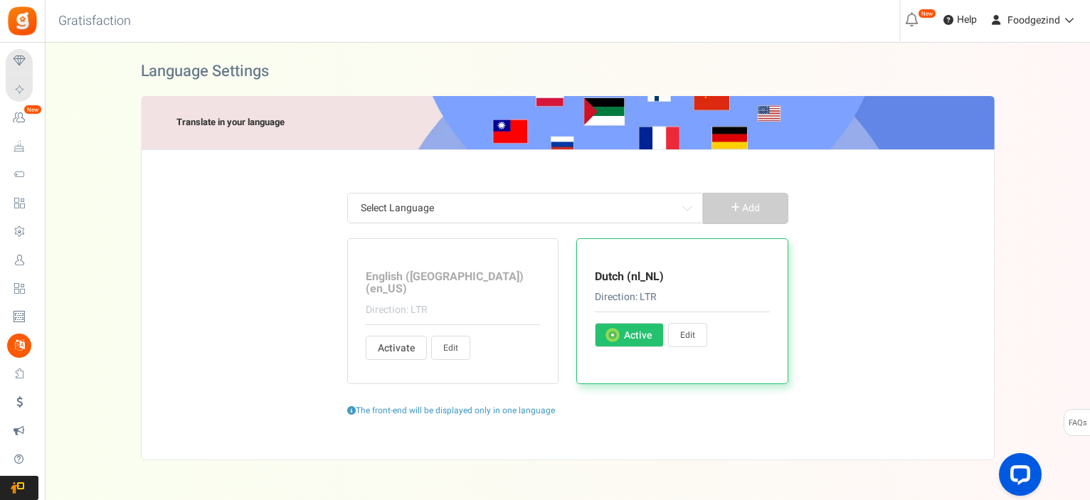
type input "Oké, ik ben het ermee eens?"
type input "Speel"
type input "Uitverkocht"
type input "Hallo! We voeren een geweldige promotie. Doe alsjeblieft mee en vertel het ook …"
type input "Haast je! De inzending van vandaag eindigt in"
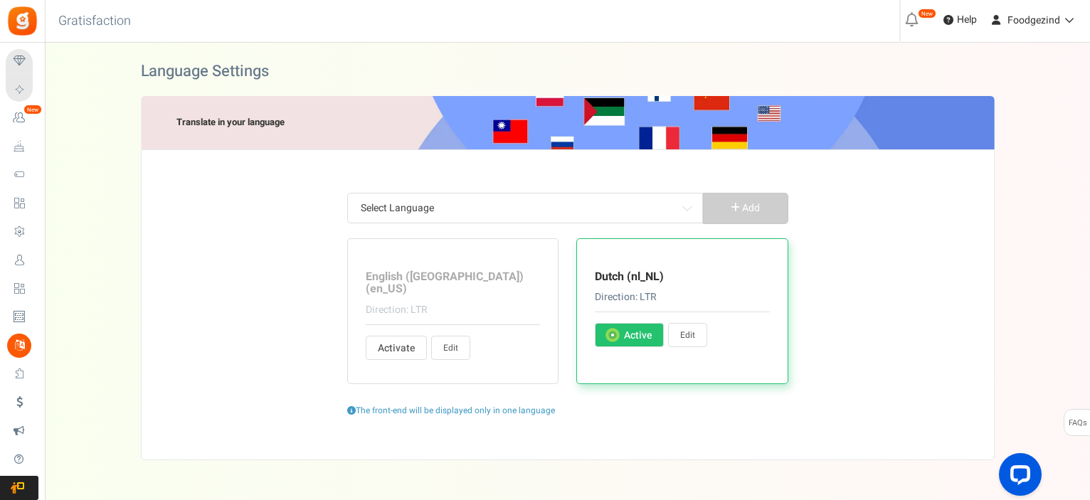
type input "Annuleer"
type input "De uitdaging start in %s"
type input "Verander pincode"
type input "verander gebruiker"
type input "Eis op"
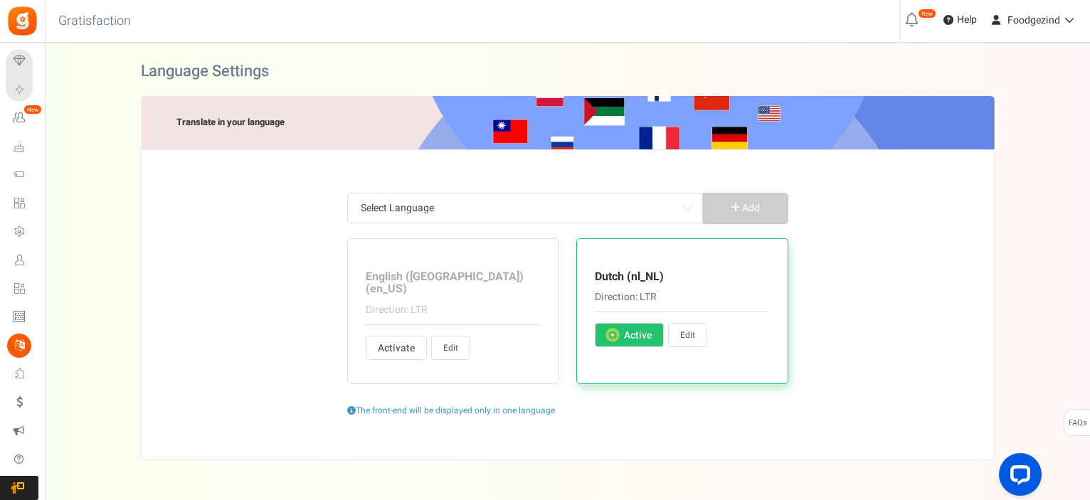
type input "Claim Nu"
type input "Klik hier"
type input "Sluit"
type input "Komt binnenkort"
type input "Reageer op een blogpost"
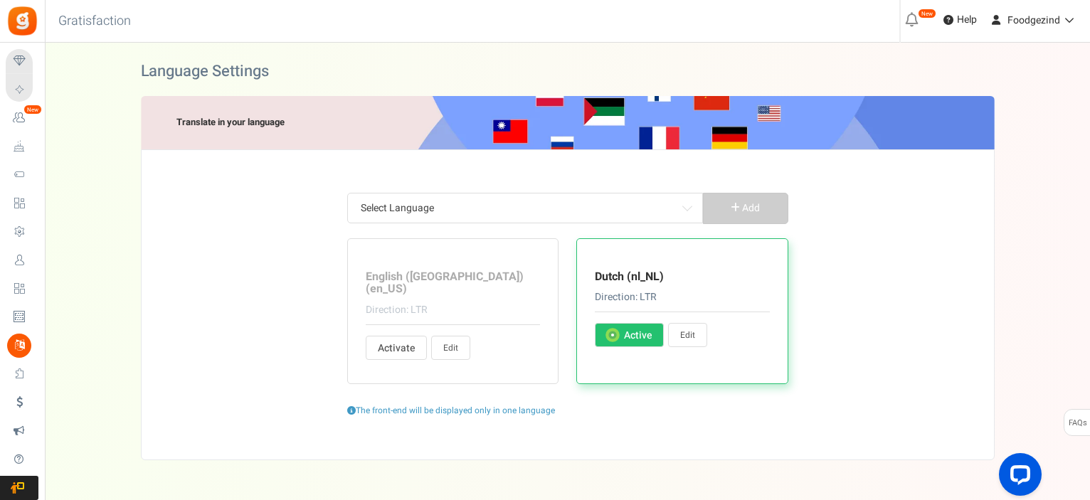
type input "Profiel ingevuld door gebruiker"
type input "Voltooi acties om punten te verdienen."
type input "Voltooi deze actie om je vraag te ontgrendelen."
type input "<strong>Hey !</strong> Laten we jouw profiel aanvullen en verdien %s bonus punt…"
type input "Voltooid"
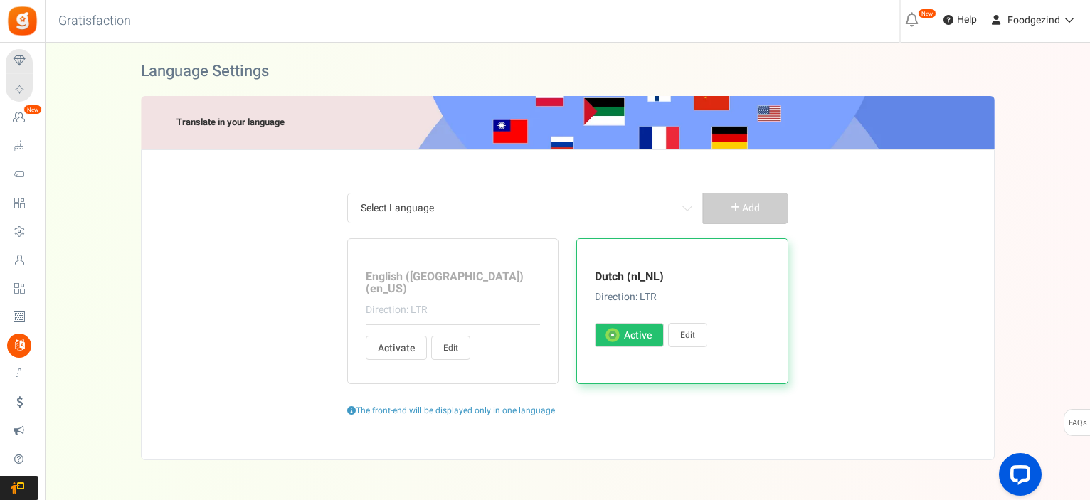
type input "GEFELICITEERD!"
type input "Connecteer met"
type input "Aan het Connecteren..."
type input "Neem contact op met de sitebeheerder voor de kortingsbon voor de verwijzing"
type input "Ga verder"
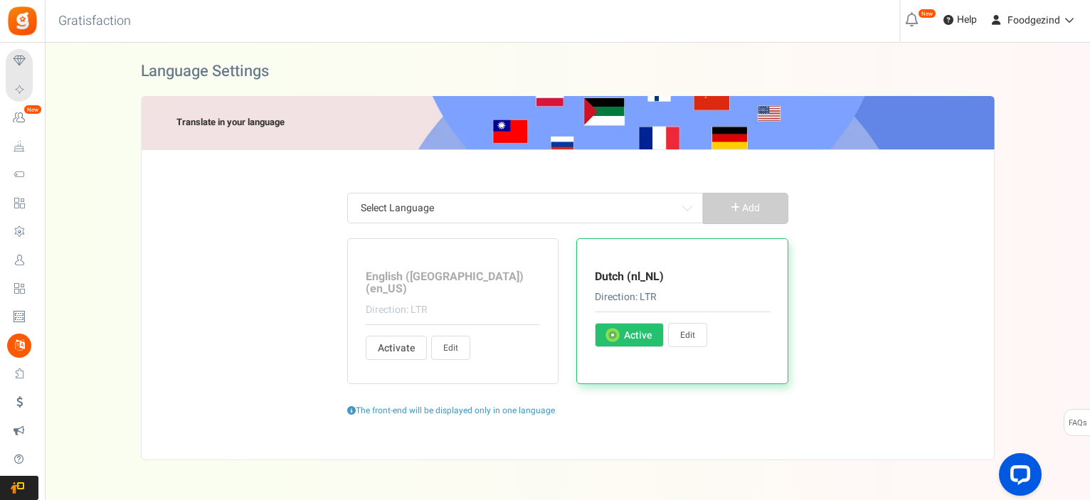
type input "Ga verder als"
type input "Doorgaan met winkelen"
type input "account aanmaken"
type input "Voer uw huidige pincode in"
type input "Punten verzilverd bij aankoop."
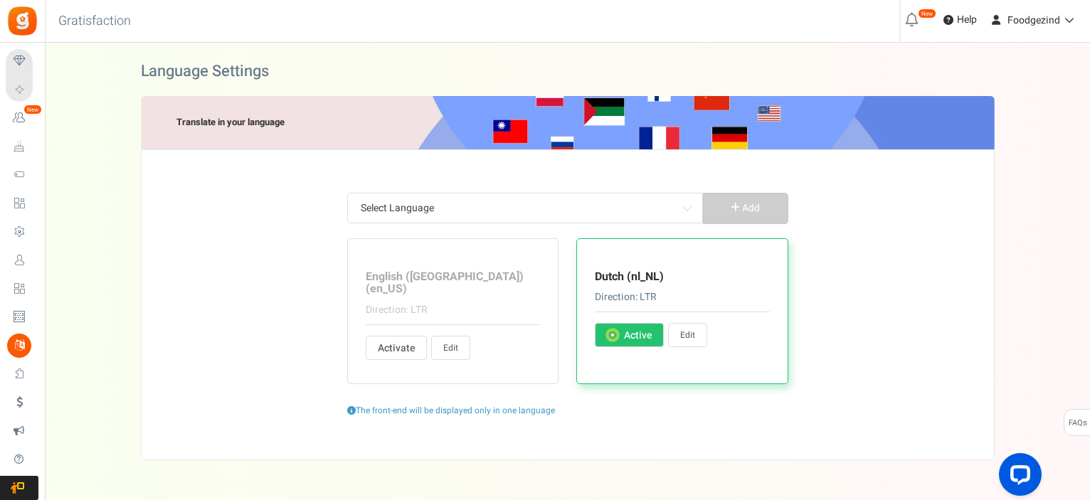
type input "Dag"
type input "Dagen"
type input "Verdien"
type input "Verdien <strong>{points}</strong> {points_label} door dit product aan te kopen."
type input "Bewerk profiel"
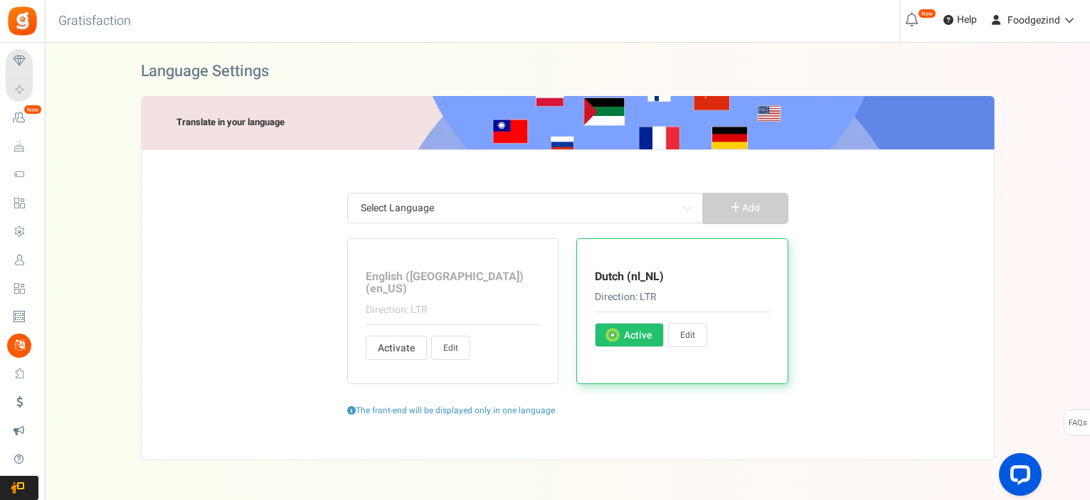
type input "Gelieve te contacteren %s."
type input "Dit is een automatisch gegenereerde e-mail. Klik alstublieft niet op antwoord. …"
type input "Voer details in om door te gaan"
type input "Voer de URL van uw Pinterest-bord in:"
type input "Vul uw Pinterest gebruikersnaam in:"
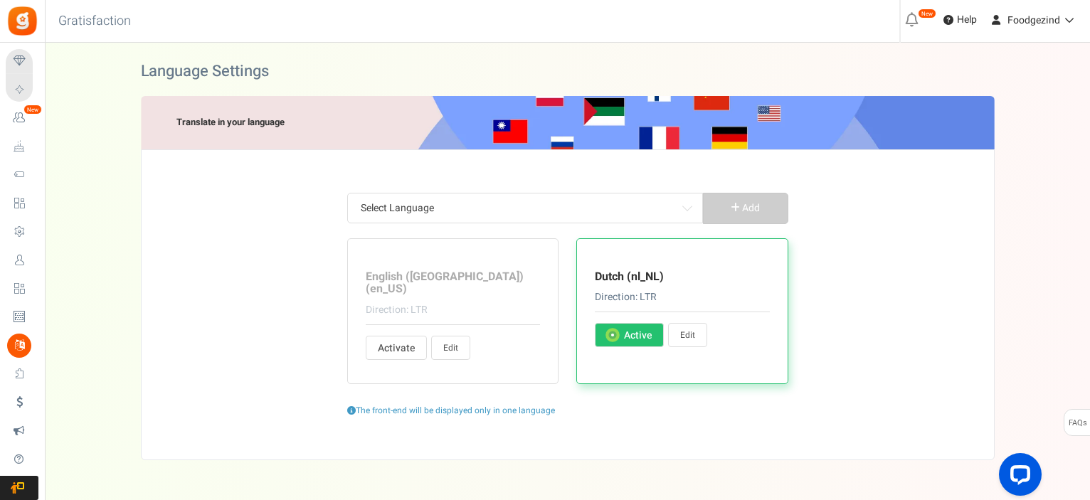
type input "Gelieve de datum in te vullen"
type input "Graag een geldige datum invullen"
type input "Voer uw bericht in"
type input "Meld je aan bij de winkel"
type input "Inzendingen"
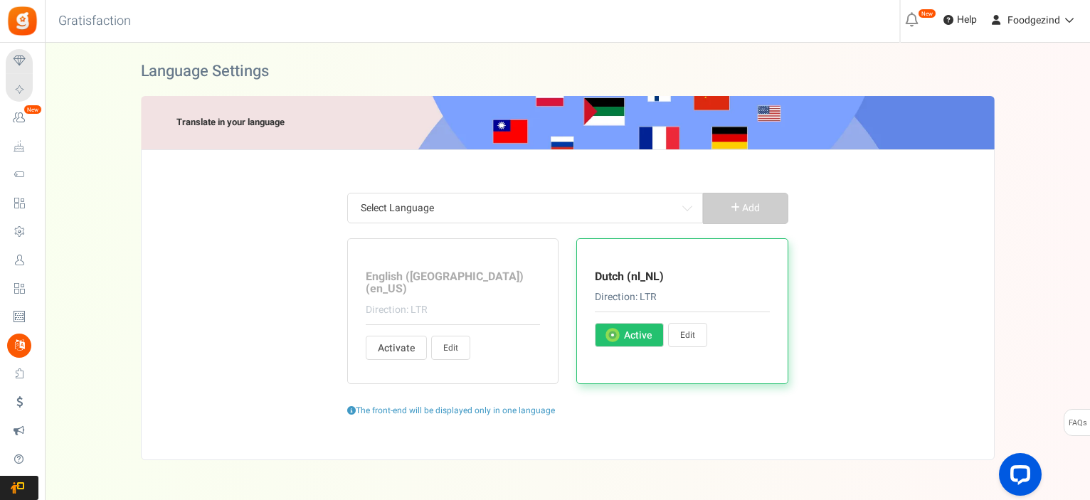
type input "binnenkomst"
type input "Gelieve de algemene voorwaarden te accepteren"
type input "Dit is een bestaand account. Meld u hieronder aan"
type input "Uw account bestaat niet."
type input "Fout: dit e-mailadres is tijdelijk opgeschort. Neem contact op met de sitebehee…"
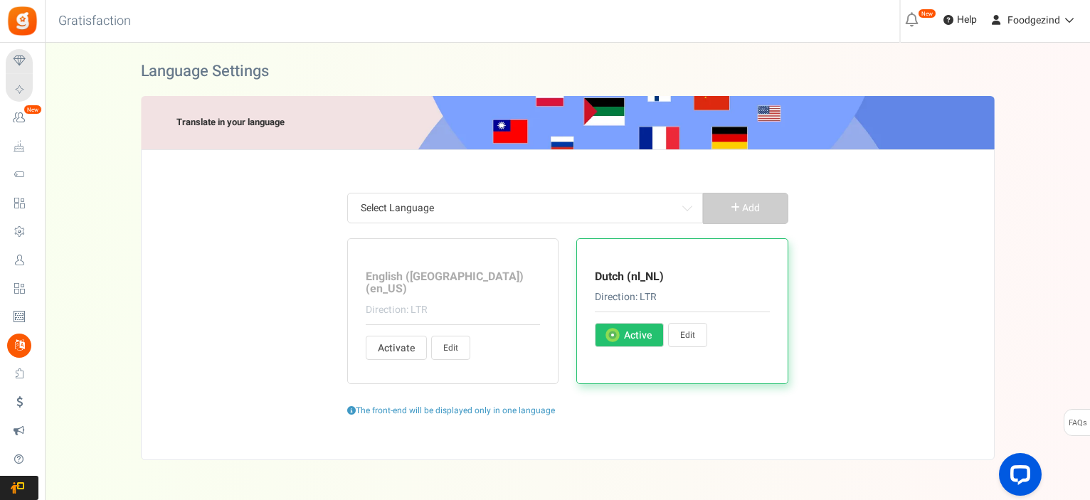
type input "Je campagne is niet gepubliceerd"
type input "Fout: competitie is nog niet gestart"
type input "Gelieve uw geboortedatum te confirmeren"
type input "Voer om veiligheidsredenen uw huidige wachtwoord in"
type input "Dit paswoord is niet geldig"
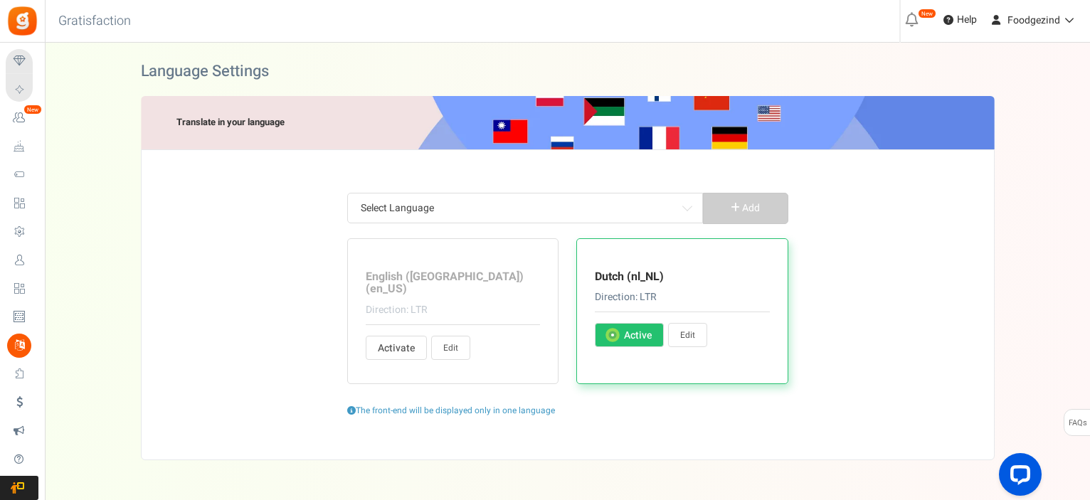
type input "Gelieve uw geboortedatum in te geven"
type input "Gelieve uw geboortedatum op te geven in"
type input "Je leeftijd moet groter zijn dan"
type input "Gelieve uw email adres in te vullen"
type input "Vul een geldig e-mailadres in"
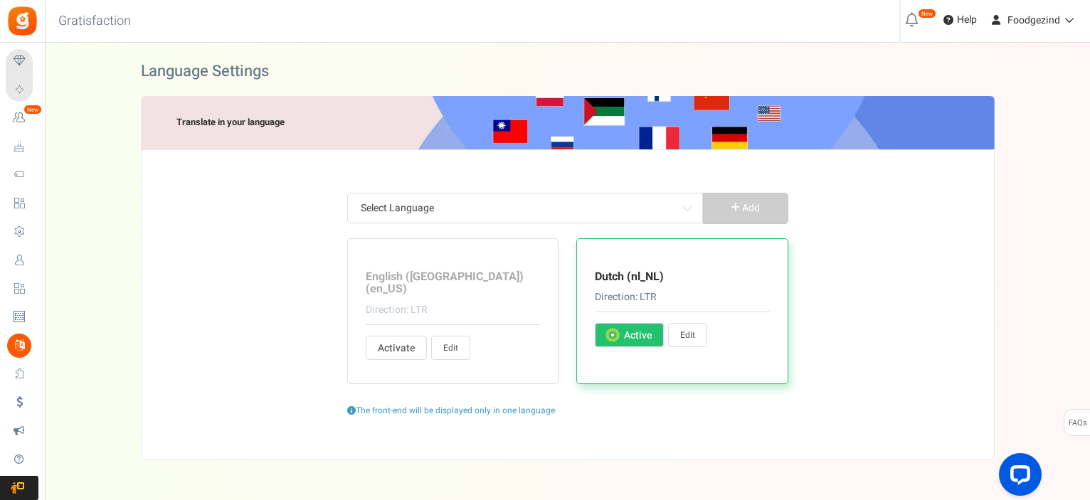
type input "Uw e-mail adres of paswoord is ongeldig. Gelieve te controleren en opnieuw te p…"
type input "Mag niet leeg zijn"
type input "Gelieve uw boodschap op te geven"
type input "Voer de e-mailadressen van uw vrienden in."
type input "Gelieve een numerieke waarde in te geven"
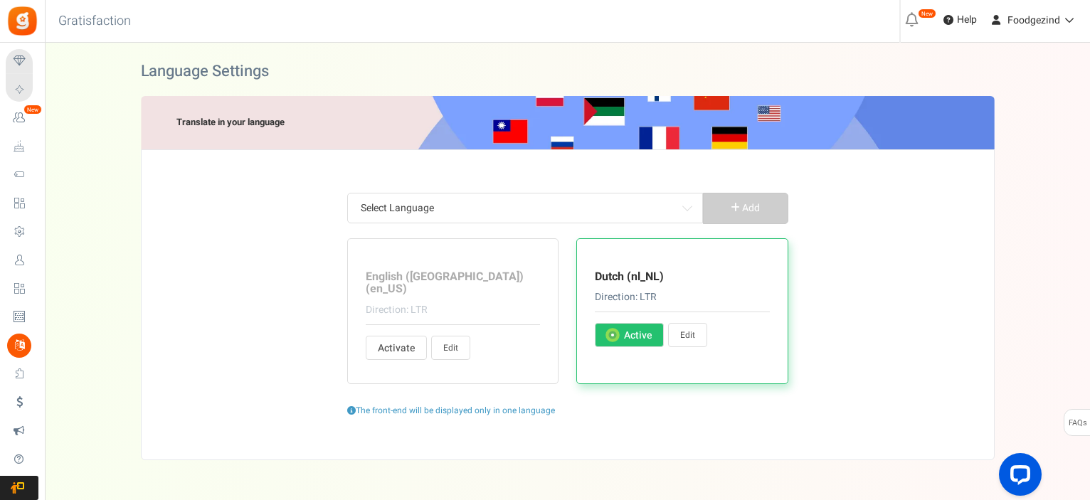
type input "Gelieve een geldig nummer invoeren"
type input "Fout! Er zijn al punten verzameld voor deze bestelling. Voer een andere ontvang…"
type input "Fout! De bestellings-ID komt niet overeen met uw e-mailadres."
type input "Fout! Ontvangst-ID niet gevonden. Voer een andere ontvangst-ID in of neem conta…"
type input "Fout! Punten niet toegewezen. Uw bestelwaarde is lager dan de minimale bestelwa…"
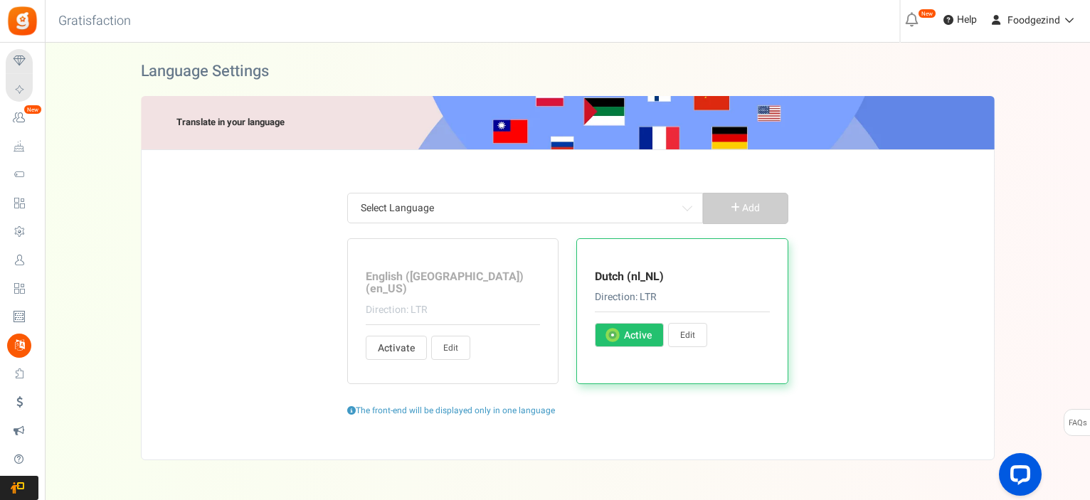
type input "Ongeldige waarde. Gelieve een correcte waarde in vullen!"
type input "Fout: Ongeldige toegang"
type input "Fout: Ongeldige campagne"
type input "Te veel ongeldige pogingen! Gelieve te bevestigen dat u geen robot bent"
type input "Fout: Ongeldig e-mail adres"
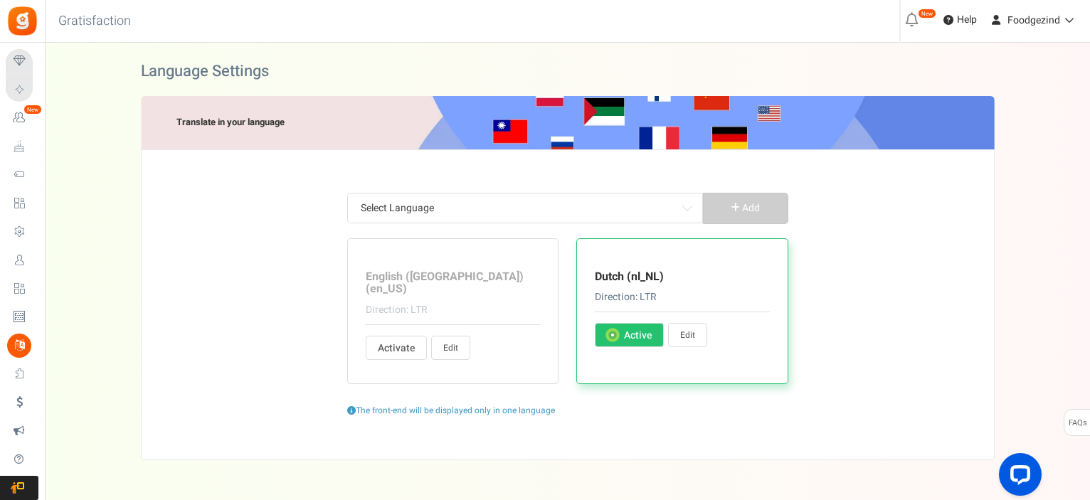
type input "Fout: ongeldige afbeeldingsextensie"
type input "Ongeldige pincode. De pincode mag alleen numerieke tekens (0-9) bevatten"
type input "Ongeldig product"
type input "Oeps! Uw sessie is verlopen"
type input "Fout: Ongeldige website"
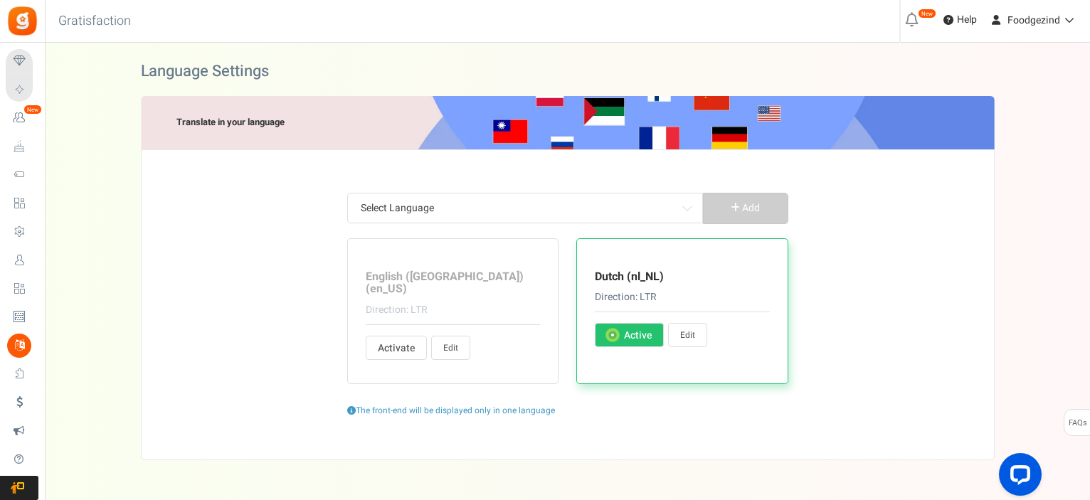
type input "Voer een geldige URL in"
type input "Fout: ongeldige gebruiker"
type input "De besteldatum is ouder dan de startdatum van het loyaliteitsprogramma."
type input "Oops! Meer punten vereist"
type input "Gelieve uw naam in te voeren"
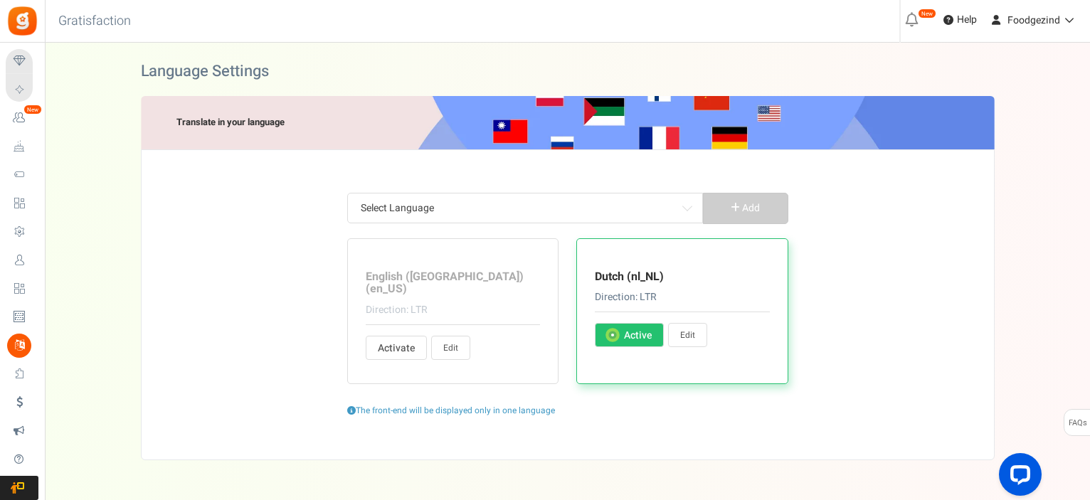
type input "Voer alleen alfabetten in"
type input "Gelieve uw paswoord opnieuw in te geven"
type input "Voer uw nieuwe wachtwoord in"
type input "De besteldatum is ouder dan de startdatum van het loyaliteitsprogramma."
type input "Voer uw pincode in"
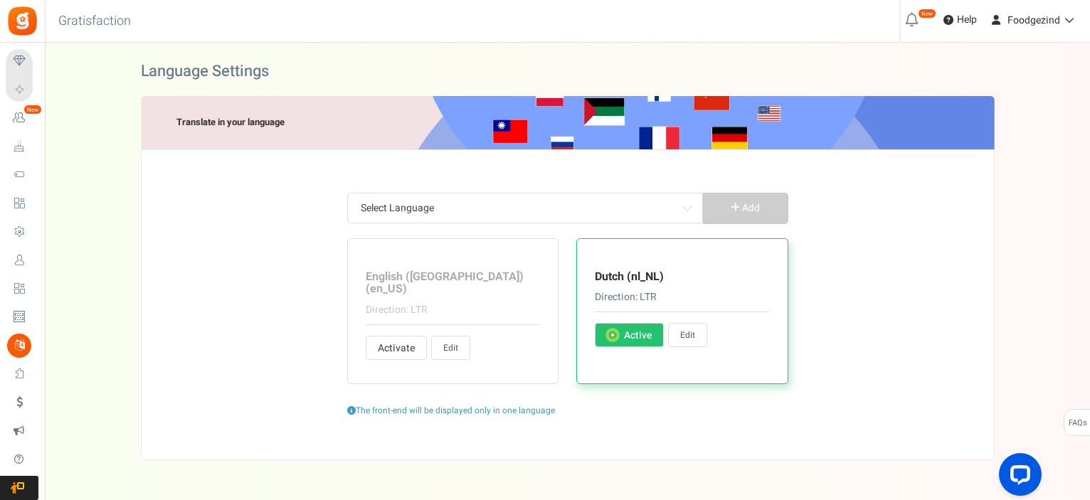
type input "Je paswoord & hertypt paswoord komen niet overeen! Probeer nog eens"
type input "Gelieve ons te Beoordelen"
type input "Gelieve in te schrijven voor de campagne"
type input "Onbekende fout: gebruiker niet geregistreerd"
type input "Gelieve te selecteren"
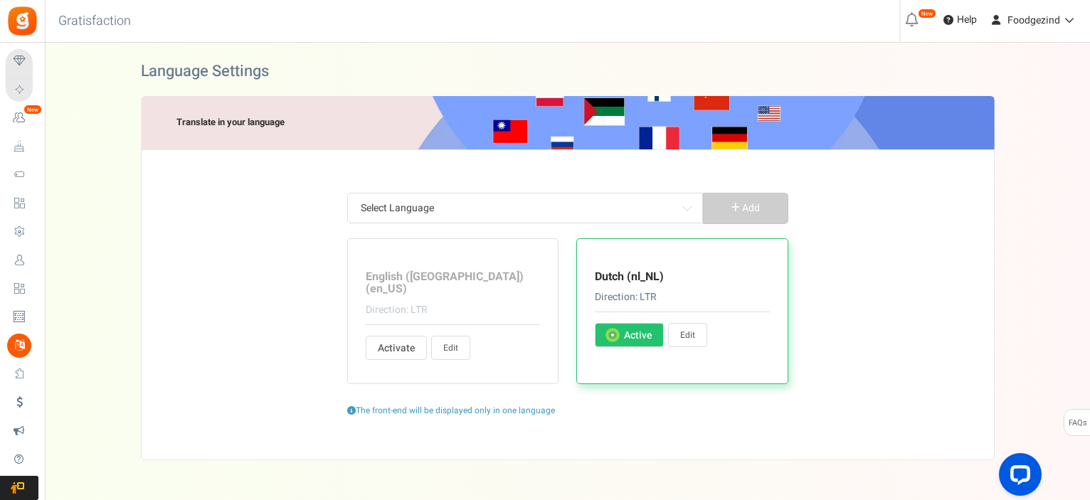
type input "Oops! Sorry, er ging iets fout. Probeer opnieuw."
type input "Speciale tekens niet toegestaan"
type input "Fout! Geef Twitter Hashtag op"
type input "Fout! Maximale lengte van een Tweet overschreden. Kort je boodschap in en probe…"
type input "Gelieve je postcode in te geven"
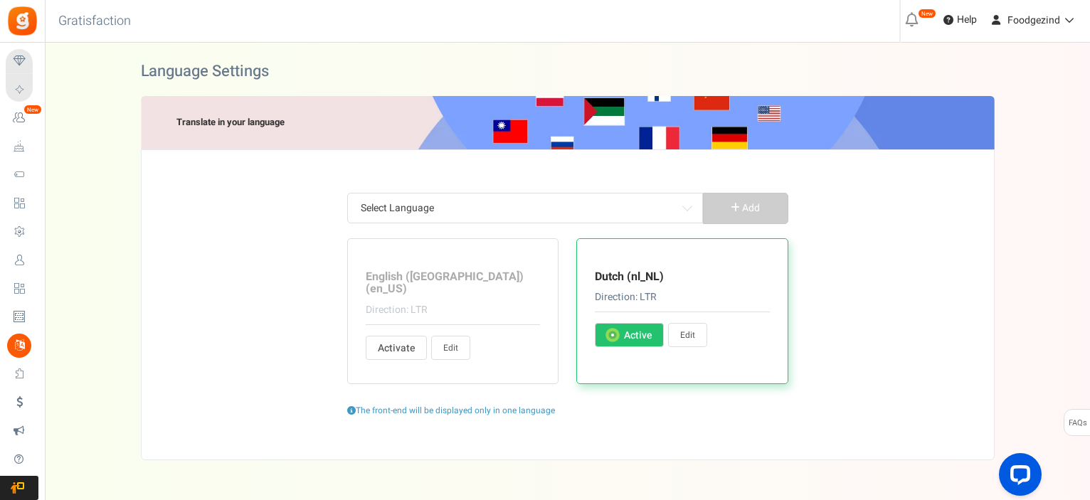
type input "Gefeliciteerd! U heeft %points verdiend voor deze transactie!"
type input "Beloningen worden het volgende jaar gegeven, als de ingevoerde datum in de volg…"
type input "Verloopt:"
type input "Deze promotie wordt op geen enkele manier gesponsord, onderschreven of beheerd …"
type input "en niet op Facebook. Door deel te nemen aan deze promotie stemt u in met een vo…"
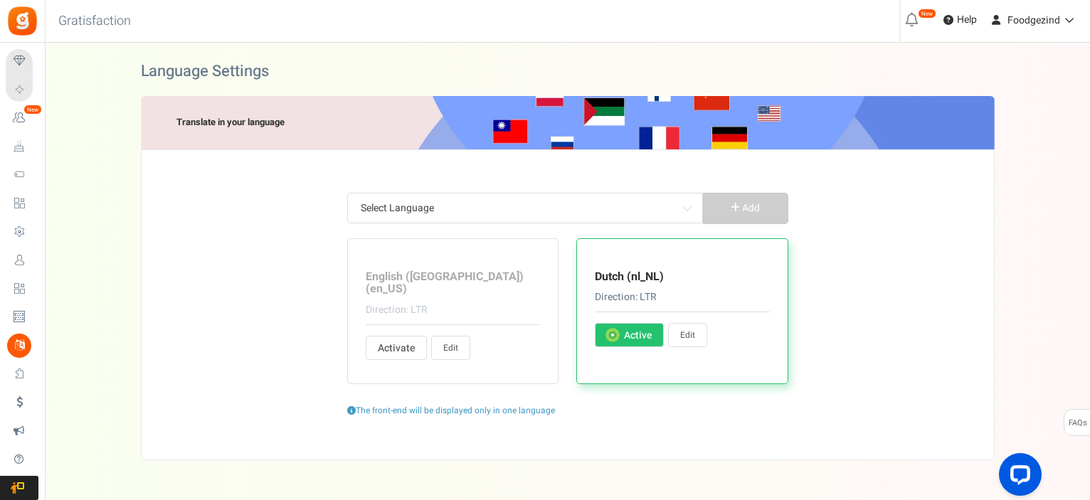
type input "Ongeldige e-mail-ID. Neem contact op met de sitebeheerder."
type input "Je account is beperkt. Neem contact op met sitebeheerder."
type input "Volg"
type input "Door deel te nemen aan deze campagne stem je in met onze"
type input "Voor meer :"
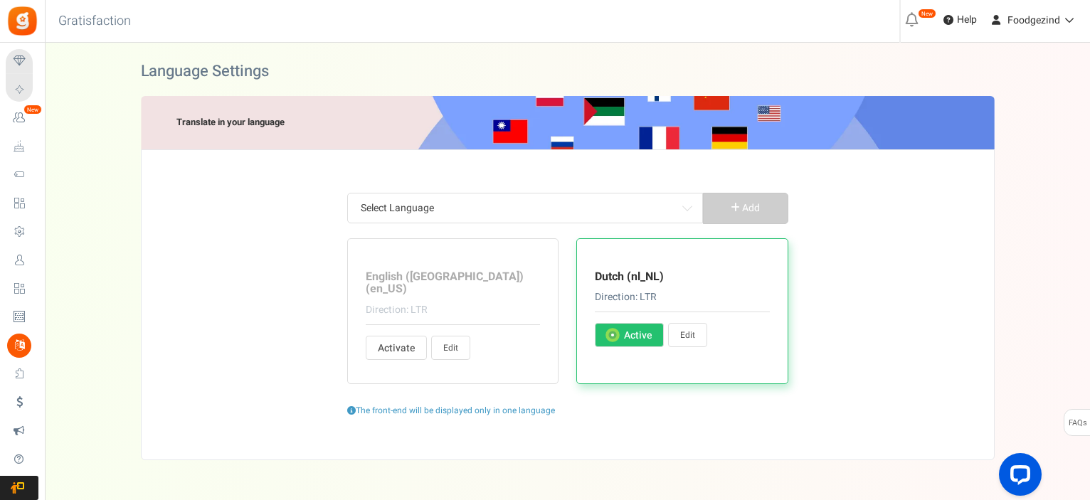
type input "Ik ben mijn pincode vergeten"
type input "Instructies om de pincode opnieuw in te stellen zijn naar je gemaild. Zorg ervo…"
type input "Ik heb de gelezen en ga hiermee akkoord"
type input "Bedankt voor je bezoek. De promotie start in"
type input "Bedankt voor je bezoek. Deze promotie is afgelopen. De winnaar(s) zullen kortel…"
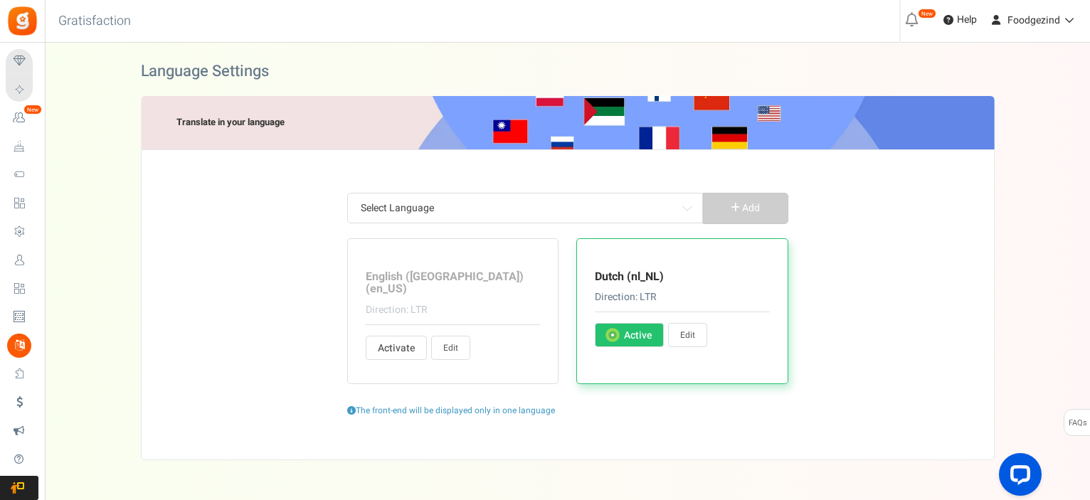
type input "Bedankt voor je bezoek. Deze promotie is momenteel niet beschikbaar."
type input "Programma gesloten"
type input "Wij gebruiken Apps Mav als ons promotie-platform. Door een van de bovenvermelde…"
type input "Apps Mav is de gegevensverwerker en gegevensbeheerder"
type input "Ontvang meer punten"
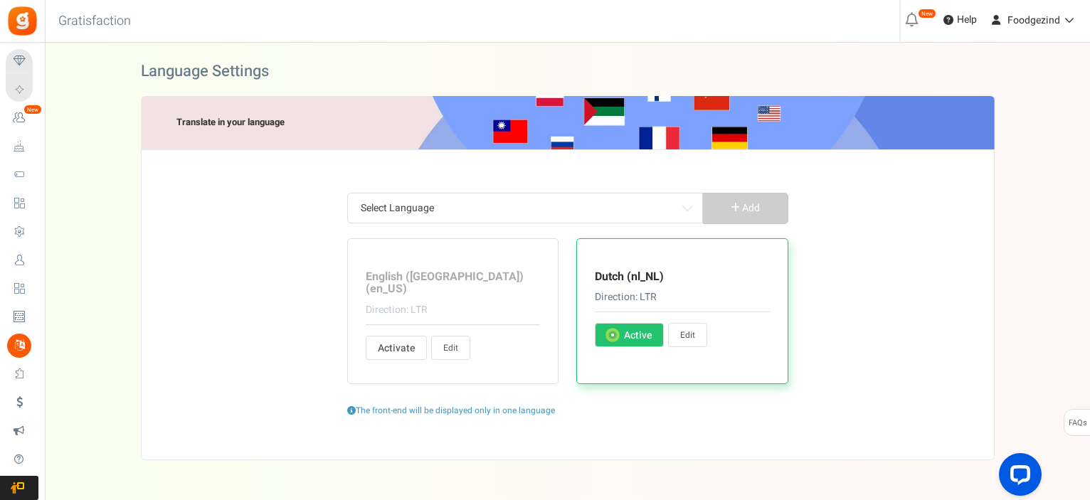
type input "Ga naar winkel"
type input "Deze punten kunnen momenteel niet worden ingewisseld. Ze worden toegevoegd aan …"
type input "Voor meer inzendingen"
type input "Punten die u kunt inwisselen voor beloningen"
type input "Totaal aantal verzilverde punten van de gebruiker sinds de laatste vervaldatum"
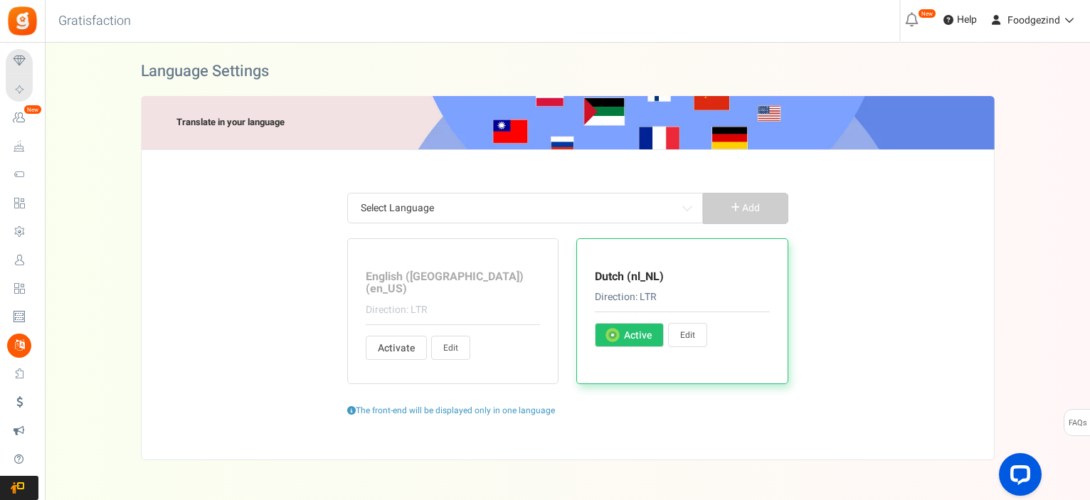
type input "Totaal aantal punten min ingewisselde punten. Punten die zich momenteel in de u…"
type input "U verdiende %nb_worth punten op %title"
type input "U geeft %nb_worth punten uit aan %title"
type input "uur"
type input "Uren"
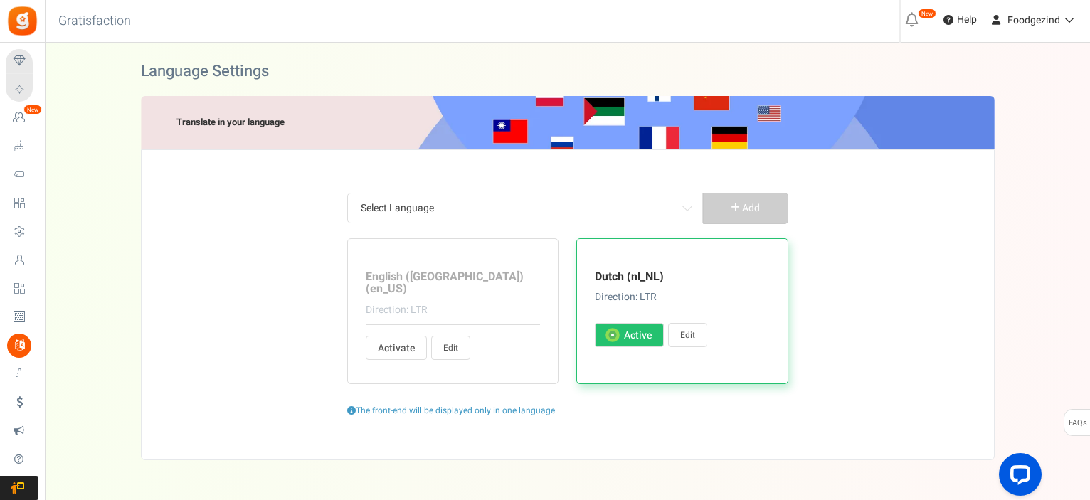
type input "Verjaardag"
type input "Teken (s) over"
type input "Geboorteplaats"
type input "geclaimd"
type input "Bedrijfsnaam"
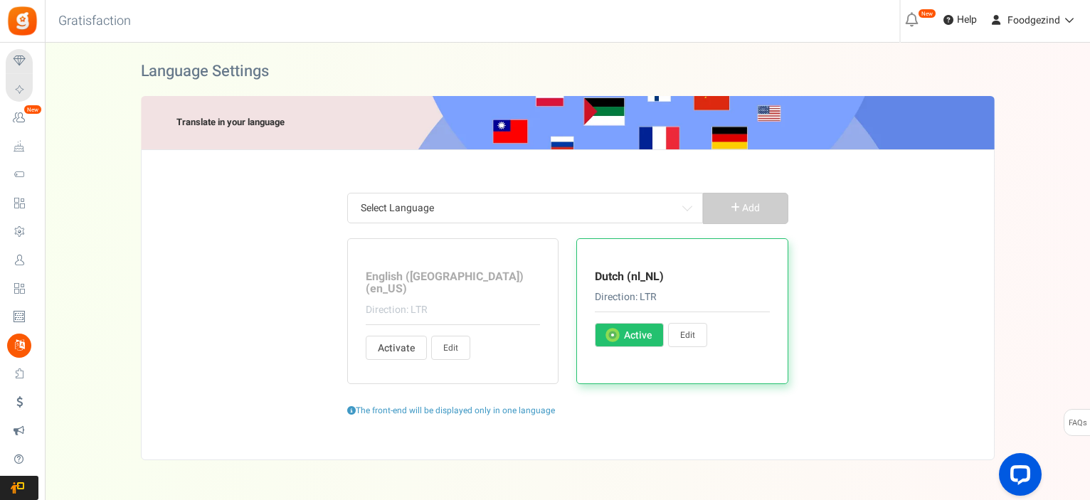
type input "Gekopieerd"
type input "Kopieer"
type input "Land"
type input "Uw huidige wachtwoord"
type input "Schrijf enkele details over jezelf"
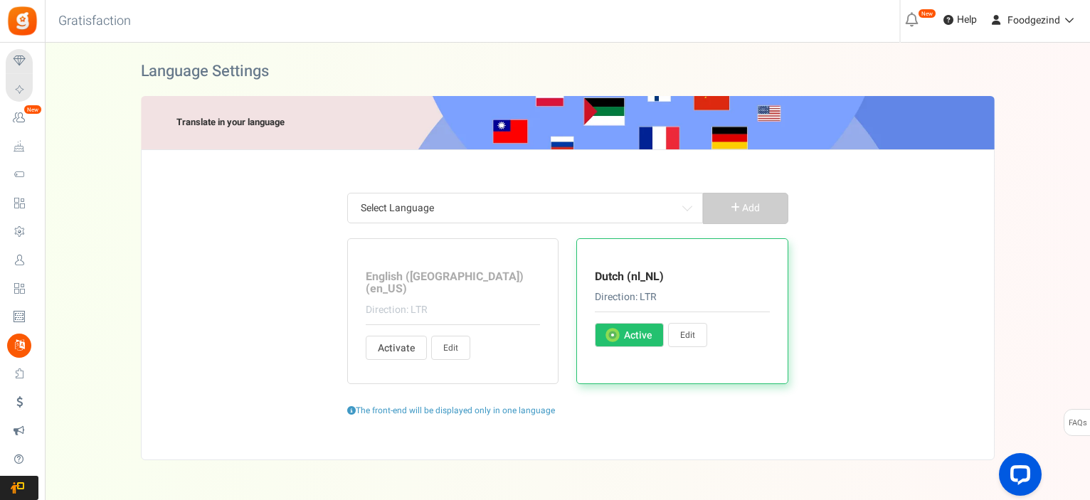
type input "Voer e-mailadressen in, gescheiden door komma's"
type input "Voornaam"
type input "Ik ben minstens %s jaar oud"
type input "Geboortedatum"
type input "Postcode"
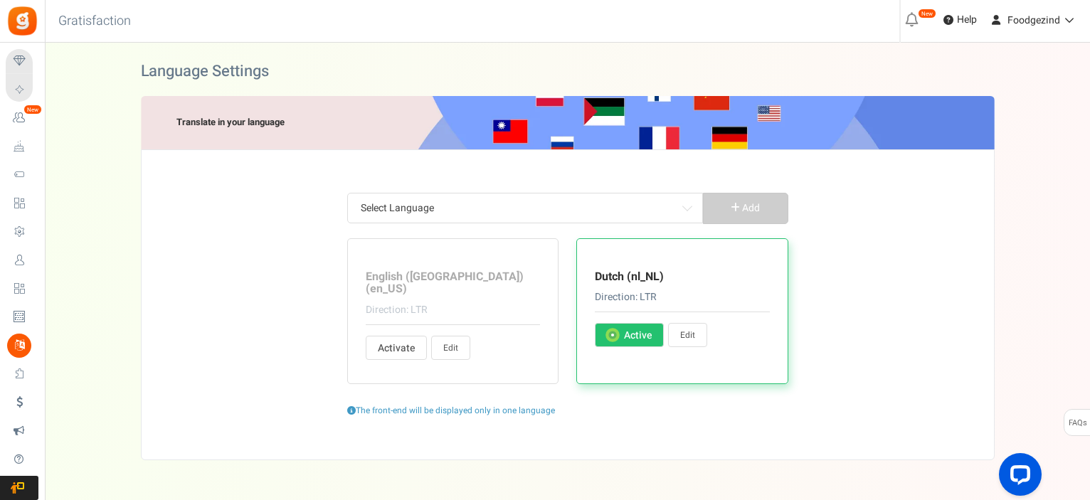
type input "Geslacht"
type input "Vrouwelijk"
type input "Mannelijk"
type input "Andere"
type input "Telefoon thuis"
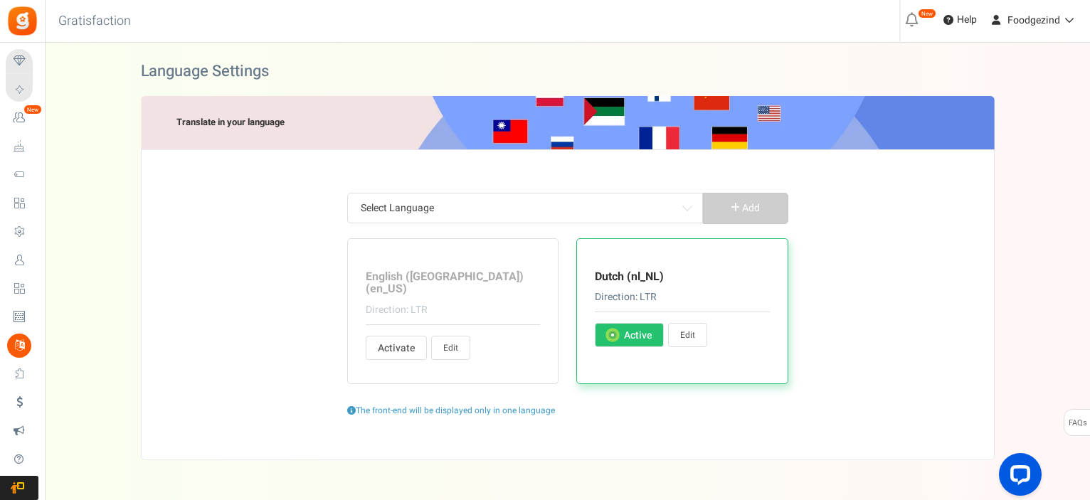
type input "Woonplaats"
type input "Achternaam"
type input "Woont in (huidige stad)"
type input "Welkom! U hoeft alleen maar te bevestigen dat we u e-mails met uw beloningsprog…"
type input "Minimale besteding %s"
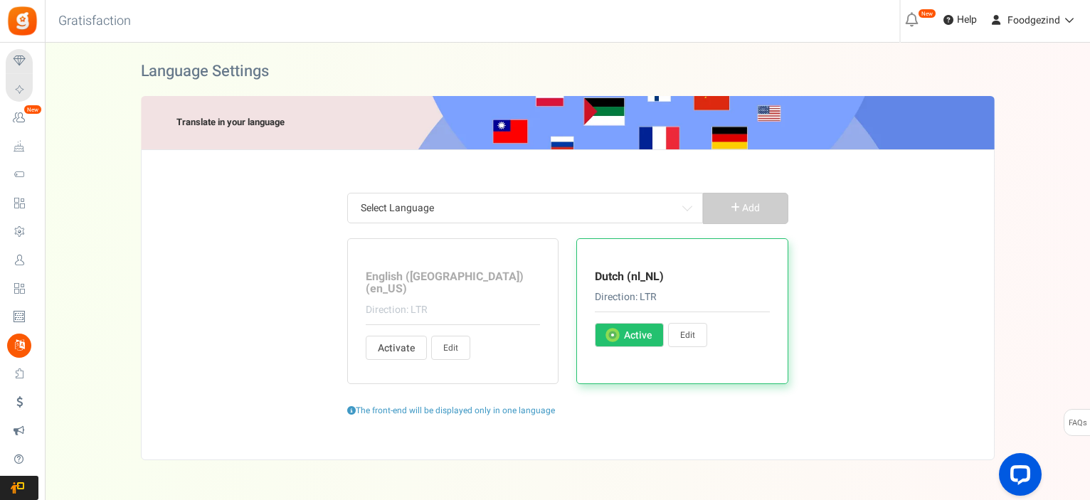
type input "Mijn beloningen"
type input "Naam"
type input "Profiielfoto"
type input "Er zijn beperkingen"
type input "Ingewisselde punten"
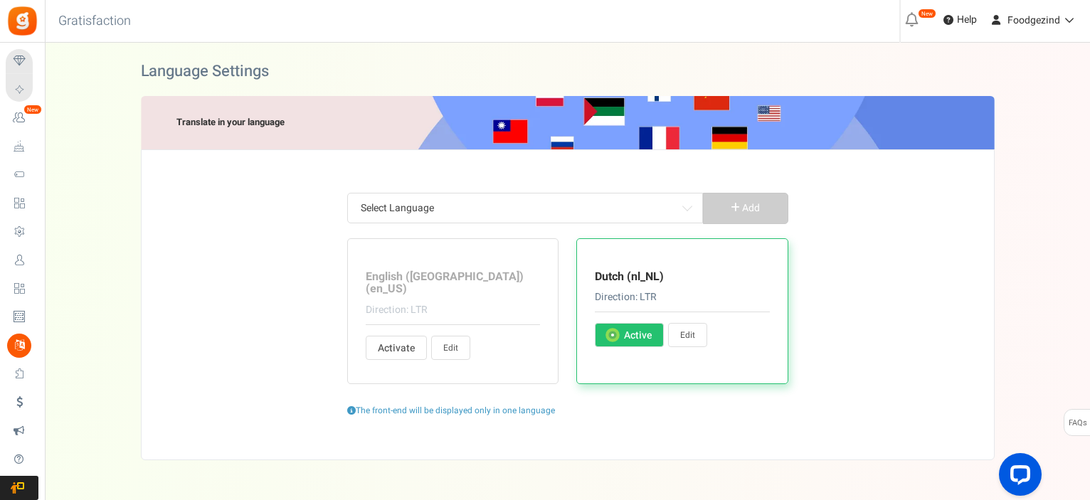
type input "Relatie status"
type input "Deel URL:"
type input "Krijg punten wanneer u zich aanmeldt"
type input "& een onmiddellijke beloning ook!"
type input "Schuif om de punten te selecteren"
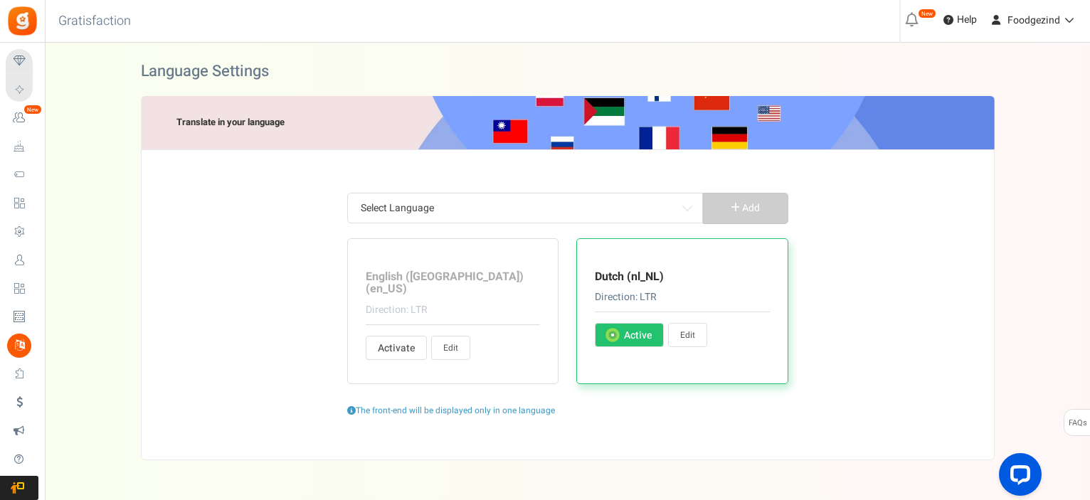
type input "Onderwerpen:"
type input "Aan :"
type input "Beschikbare punten"
type input "Bekijk transactie geschiedenis"
type input "Werk Telefoon"
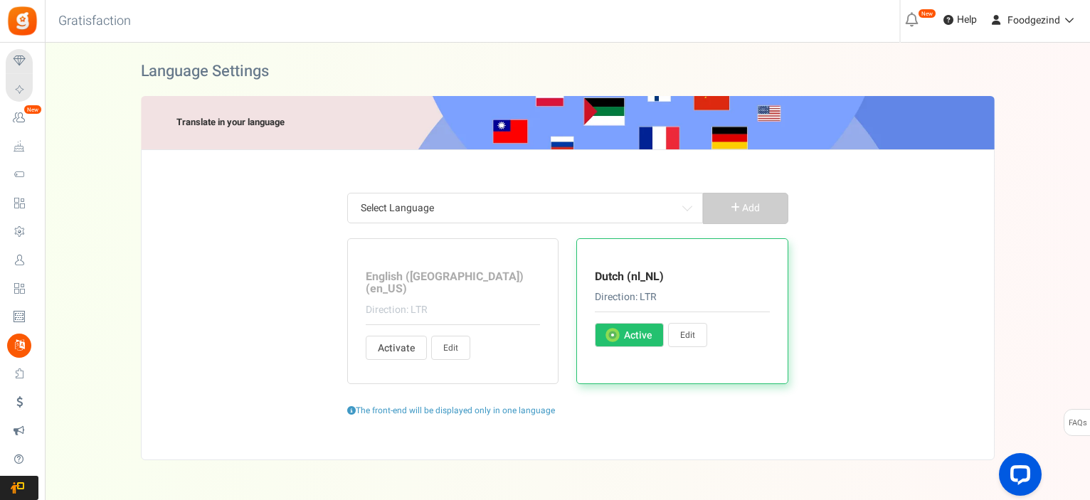
type input "Je hebt"
type input "Uw naam"
type input "Uw paswoord"
type input "Postcode"
type input "Laatste punten van de uitsluitingsperiode"
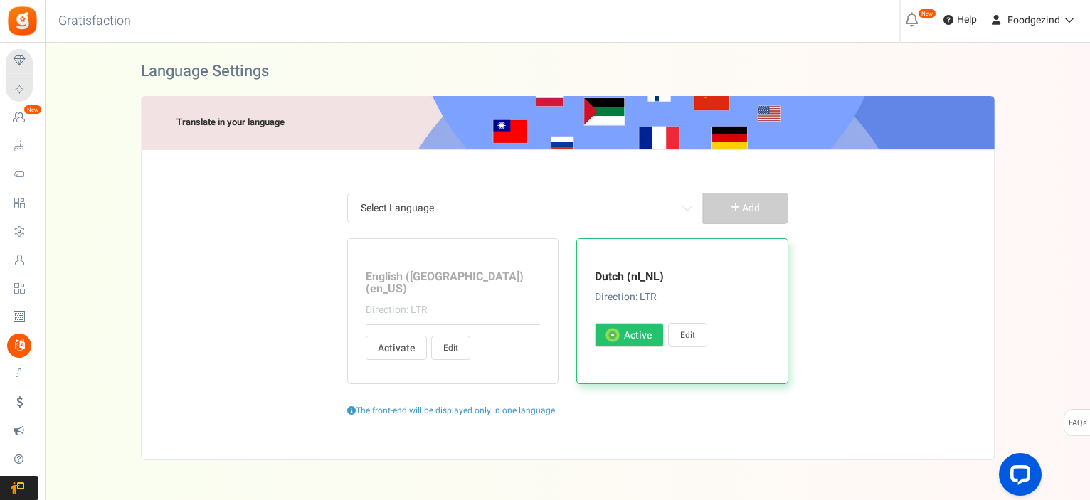
type input "Leuk vinden"
type input "Aan het laden..."
type input "Inloggen"
type input "Hallo"
type input "om uw saldo te controleren of punten in te wisselen."
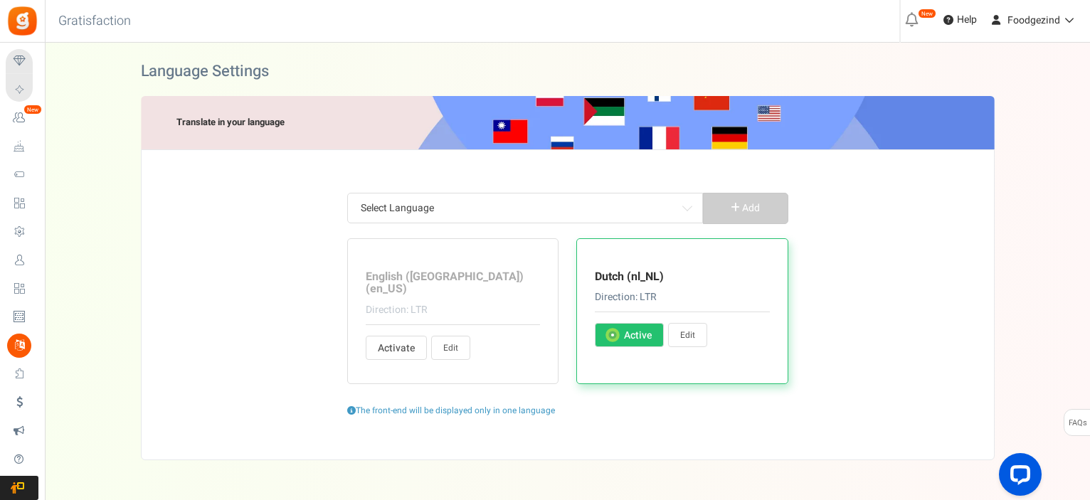
type input "Log in met uw geregistreerde inloggegevens of meld u aan voor een nieuw account…"
type input "Login op YouTube"
type input "Afmelden"
type input "Mijn levenslange punten"
type input "Gespaarde punten bekijken"
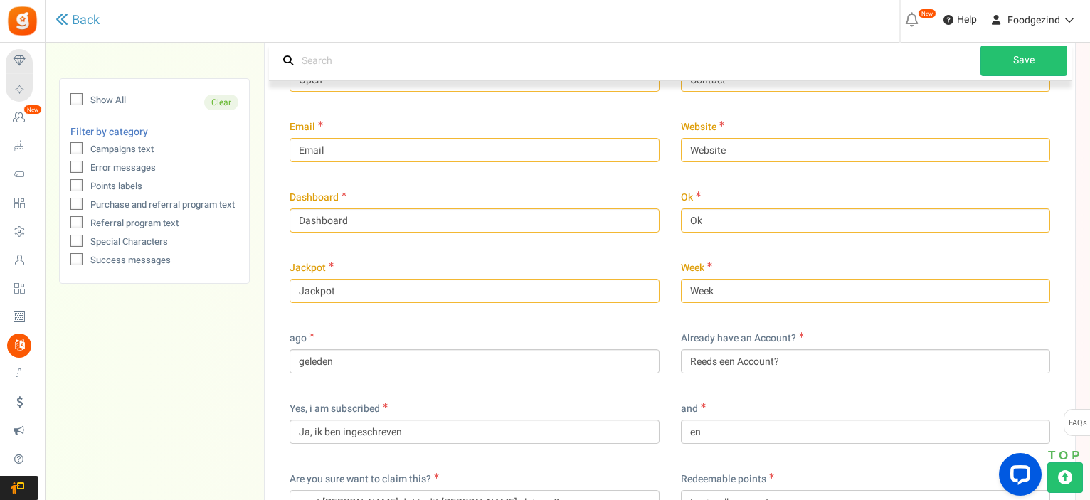
scroll to position [213, 0]
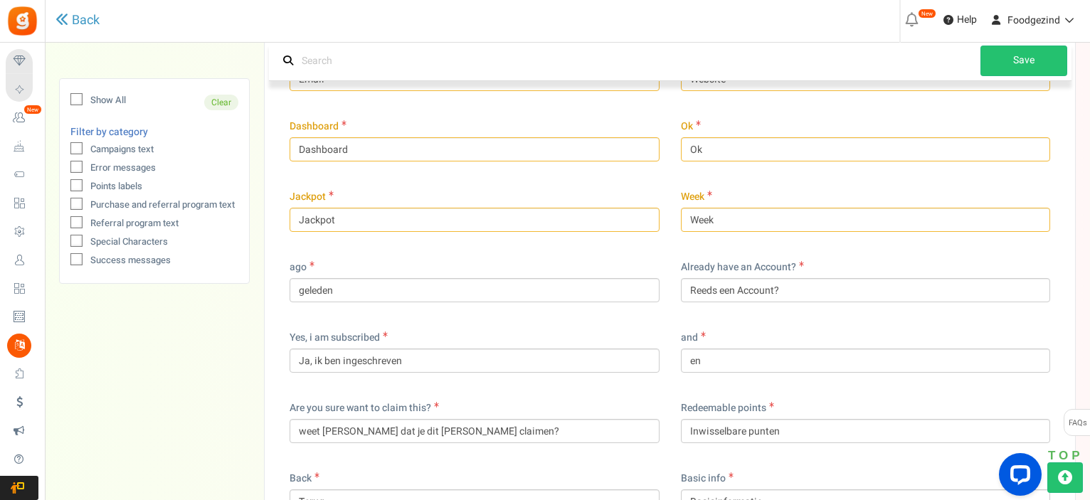
click at [74, 147] on icon at bounding box center [77, 149] width 9 height 9
click at [65, 147] on input "Campaigns text" at bounding box center [60, 150] width 9 height 9
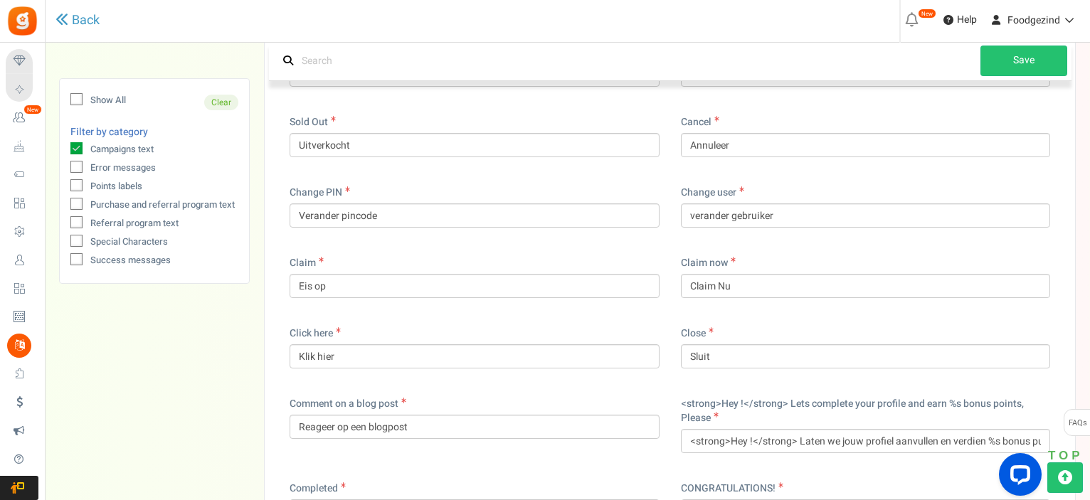
scroll to position [711, 0]
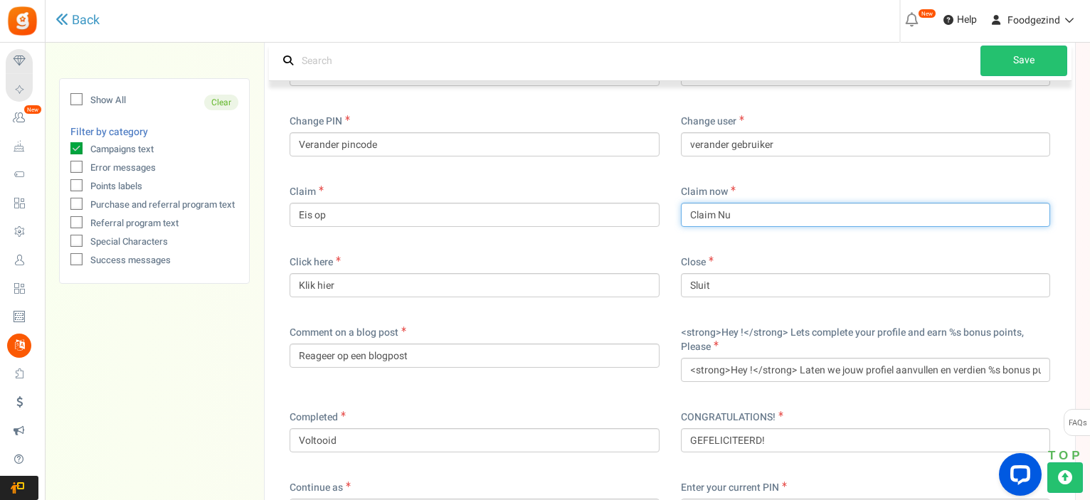
click at [758, 213] on input "Claim Nu" at bounding box center [866, 215] width 370 height 24
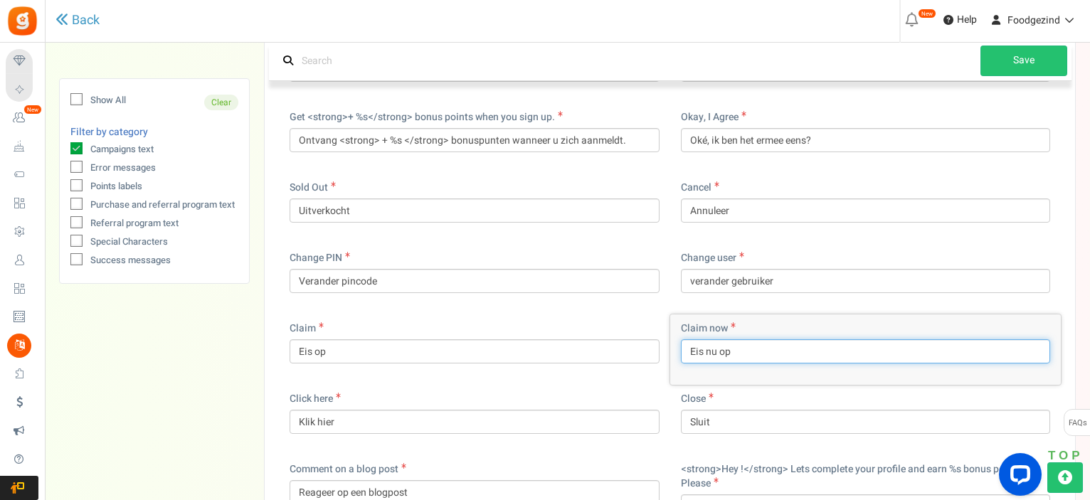
scroll to position [646, 0]
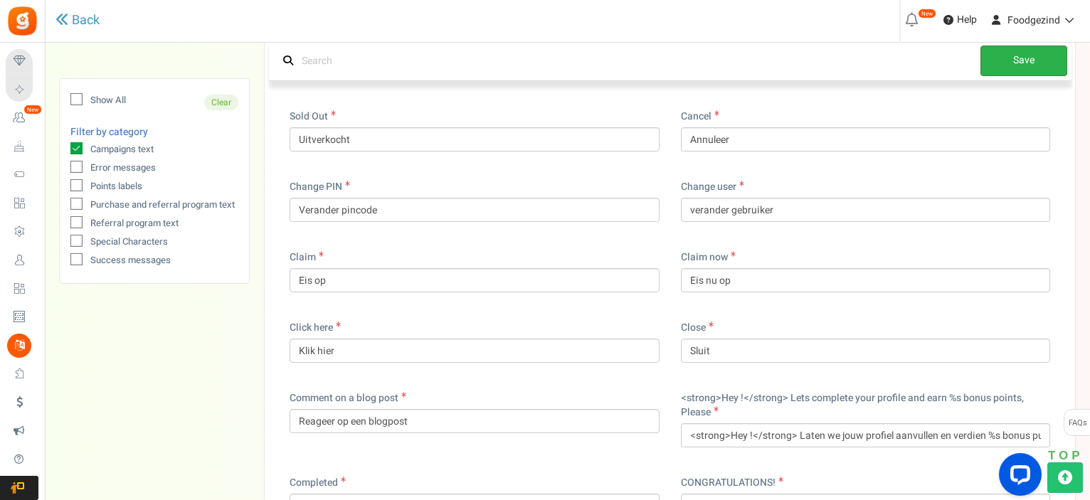
click at [1024, 57] on link "Save" at bounding box center [1023, 61] width 87 height 31
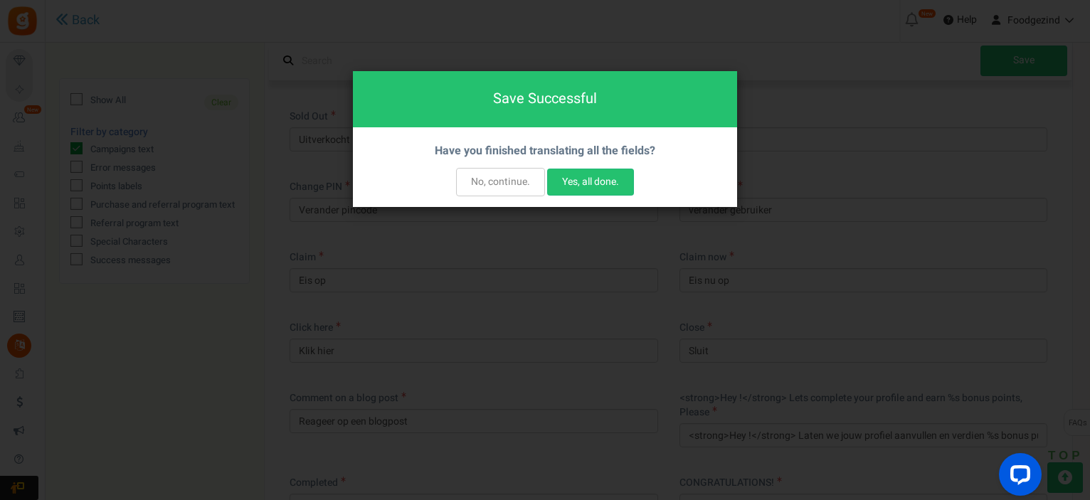
click at [507, 182] on button "No, continue." at bounding box center [500, 182] width 89 height 28
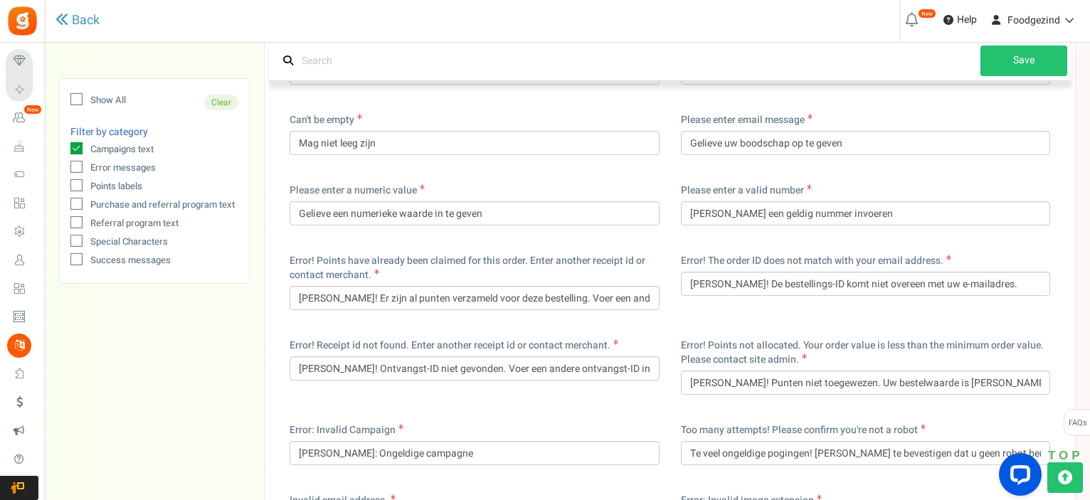
scroll to position [1571, 0]
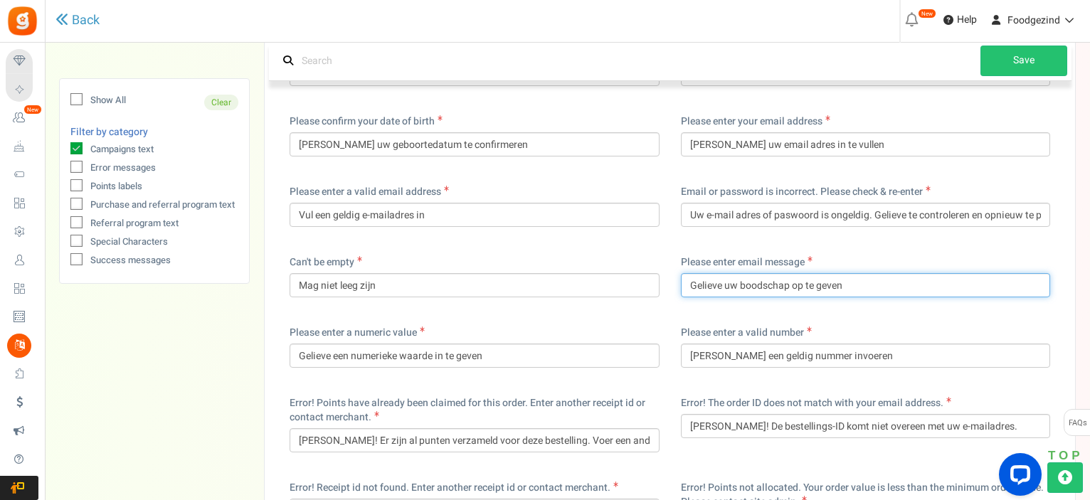
click at [803, 284] on input "Gelieve uw boodschap op te geven" at bounding box center [866, 285] width 370 height 24
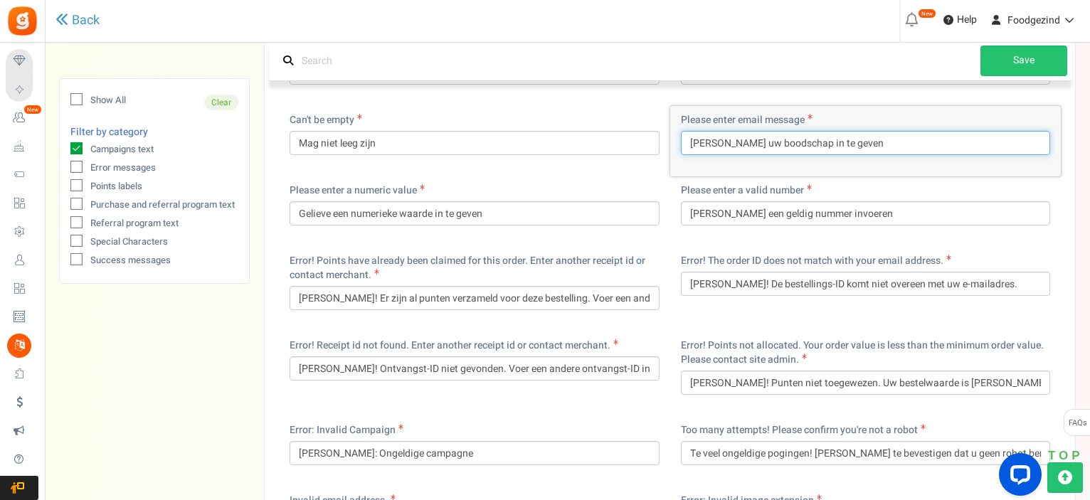
scroll to position [1784, 0]
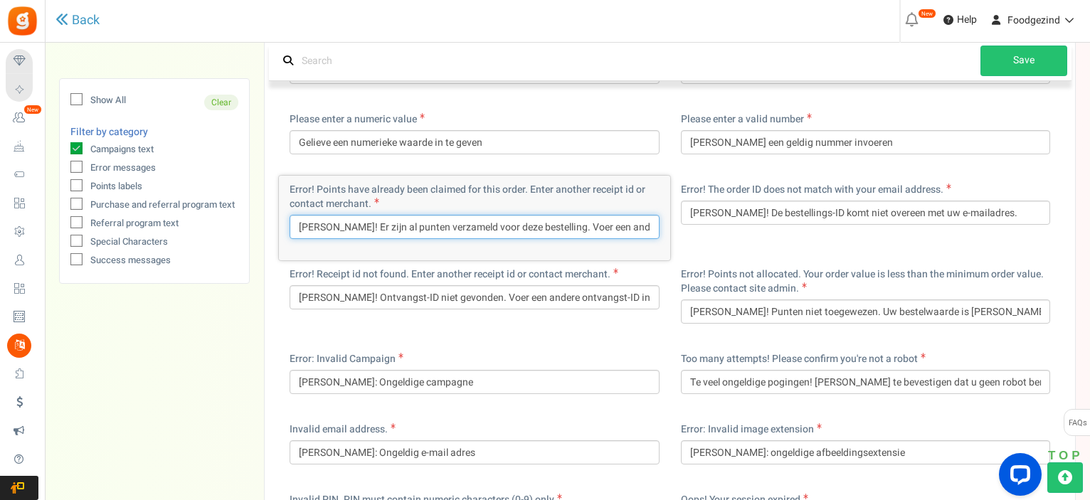
click at [623, 227] on input "Fout! Er zijn al punten verzameld voor deze bestelling. Voer een andere ontvang…" at bounding box center [475, 227] width 370 height 24
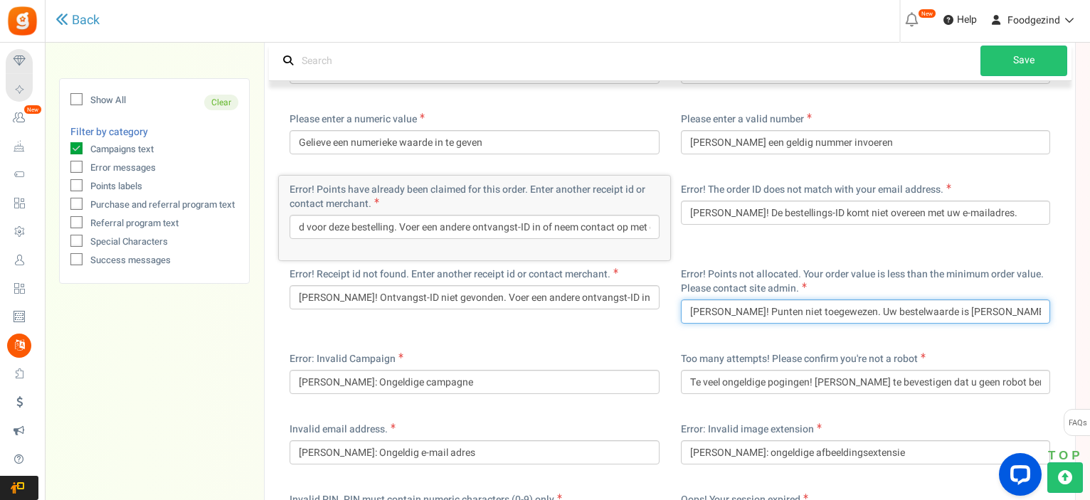
scroll to position [0, 0]
click at [825, 310] on input "Fout! Punten niet toegewezen. Uw bestelwaarde is lager dan de minimale bestelwa…" at bounding box center [866, 312] width 370 height 24
click at [1019, 307] on input "Fout! Uw bestelwaarde is lager dan de minimale bestelwaarde. Neem contact op me…" at bounding box center [866, 312] width 370 height 24
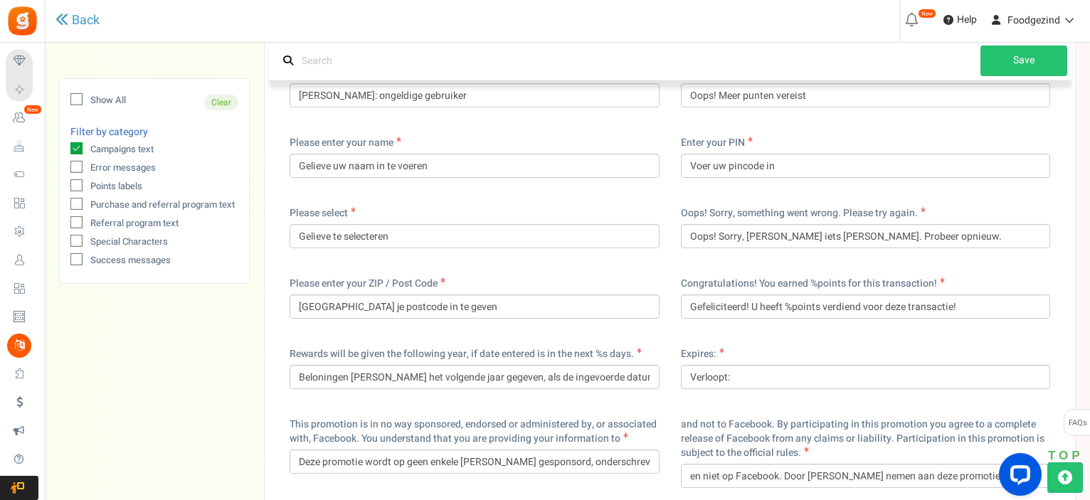
scroll to position [2353, 0]
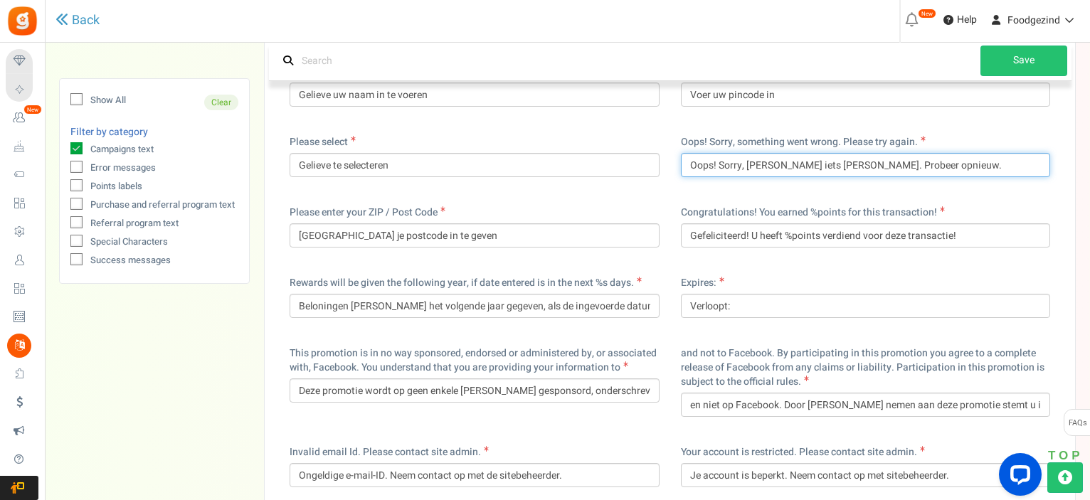
click at [699, 164] on input "Oops! Sorry, er ging iets fout. Probeer opnieuw." at bounding box center [866, 165] width 370 height 24
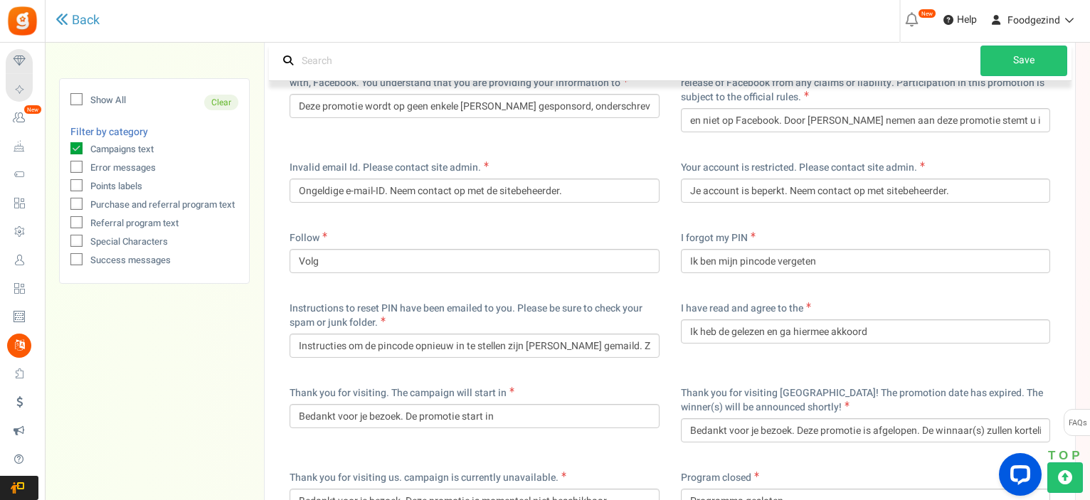
scroll to position [2709, 0]
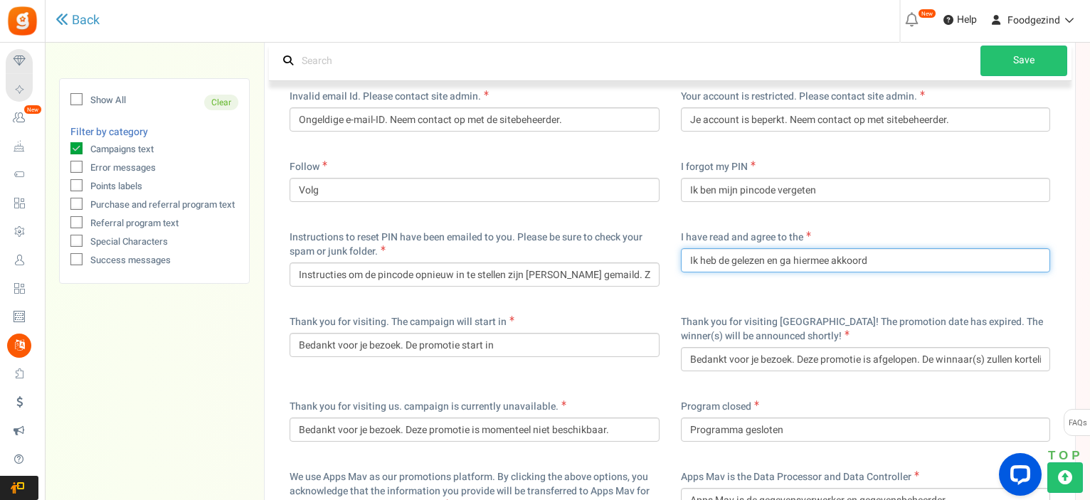
click at [727, 260] on input "Ik heb de gelezen en ga hiermee akkoord" at bounding box center [866, 260] width 370 height 24
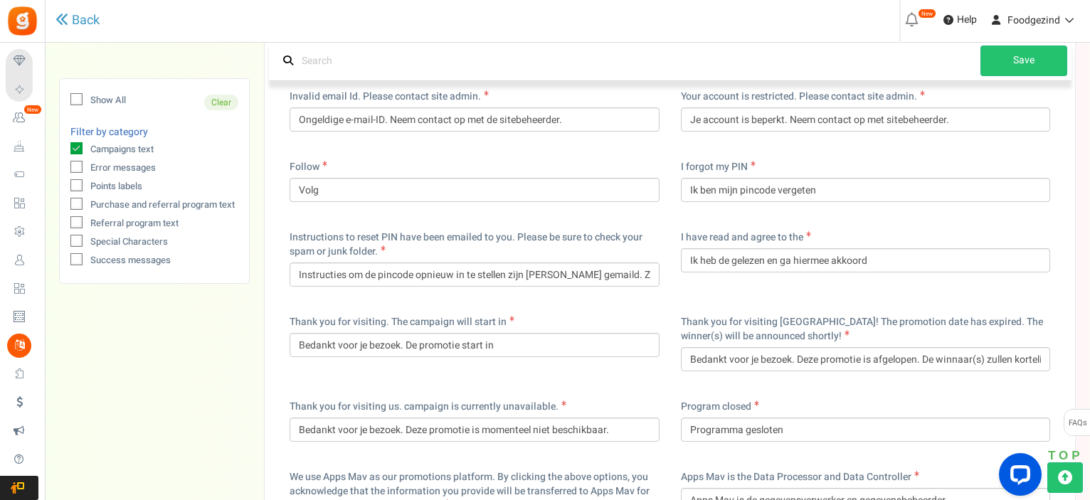
click at [662, 383] on div "Thank you for visiting. The campaign will start in Bedankt voor je bezoek. De p…" at bounding box center [474, 350] width 391 height 85
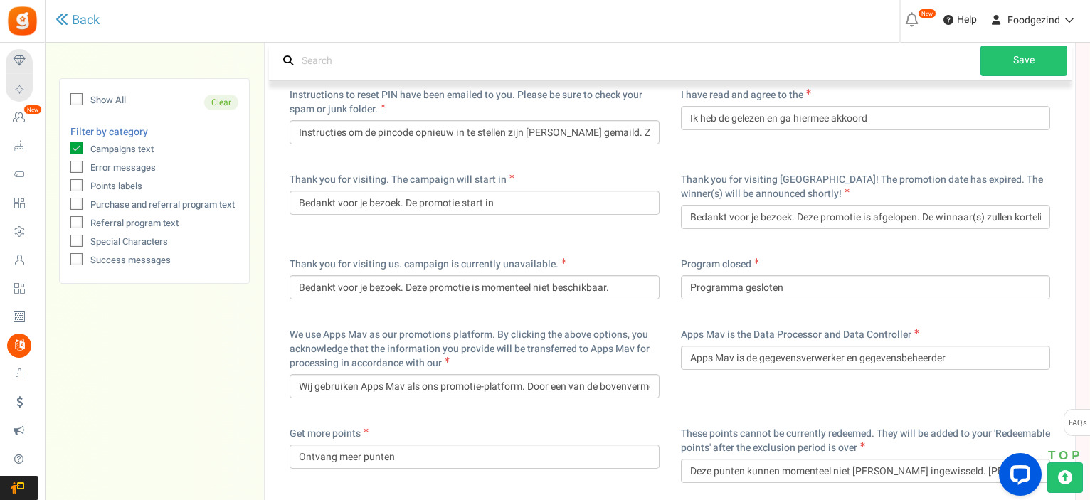
scroll to position [2923, 0]
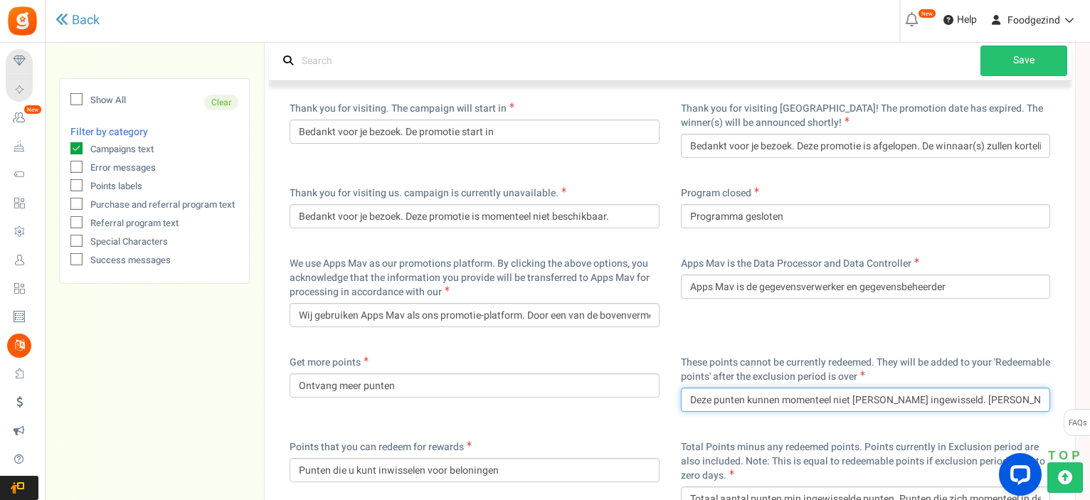
click at [886, 395] on input "Deze punten kunnen momenteel niet worden ingewisseld. Ze worden toegevoegd aan …" at bounding box center [866, 400] width 370 height 24
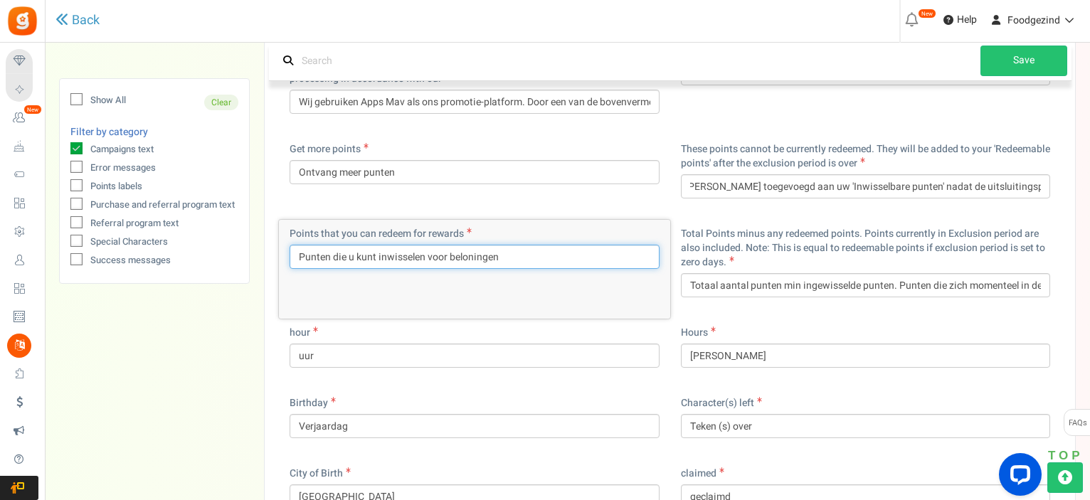
scroll to position [0, 0]
click at [516, 260] on input "Punten die u kunt inwisselen voor beloningen" at bounding box center [475, 257] width 370 height 24
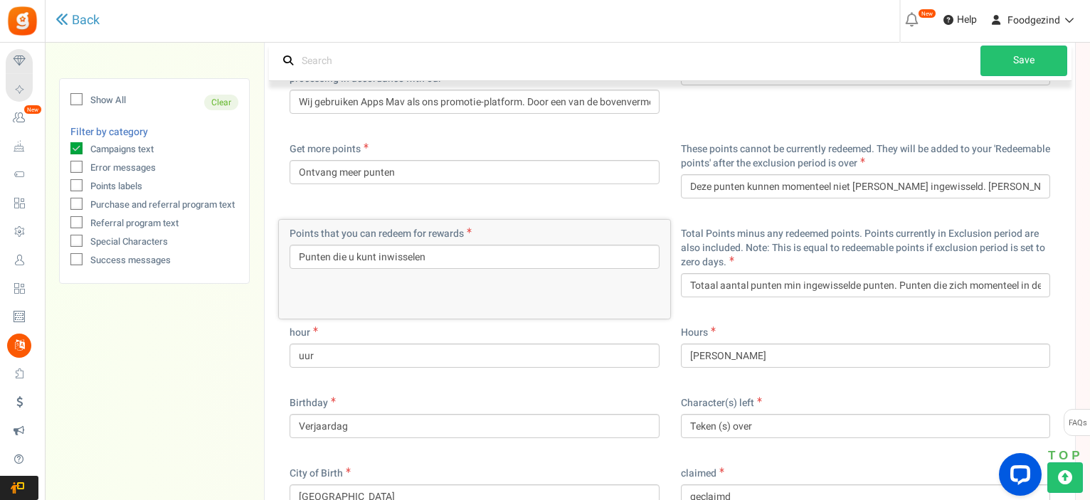
click at [599, 380] on div "hour uur" at bounding box center [474, 354] width 391 height 70
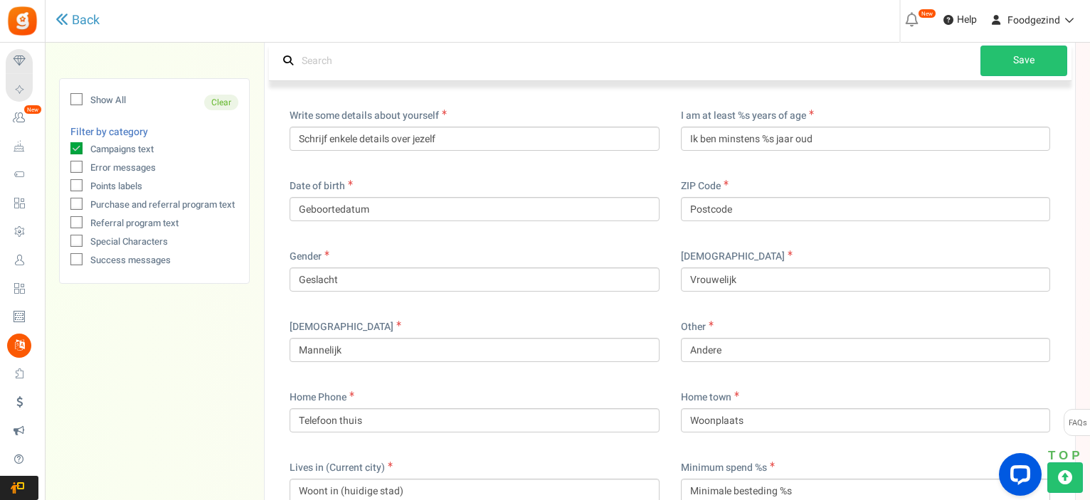
scroll to position [3847, 0]
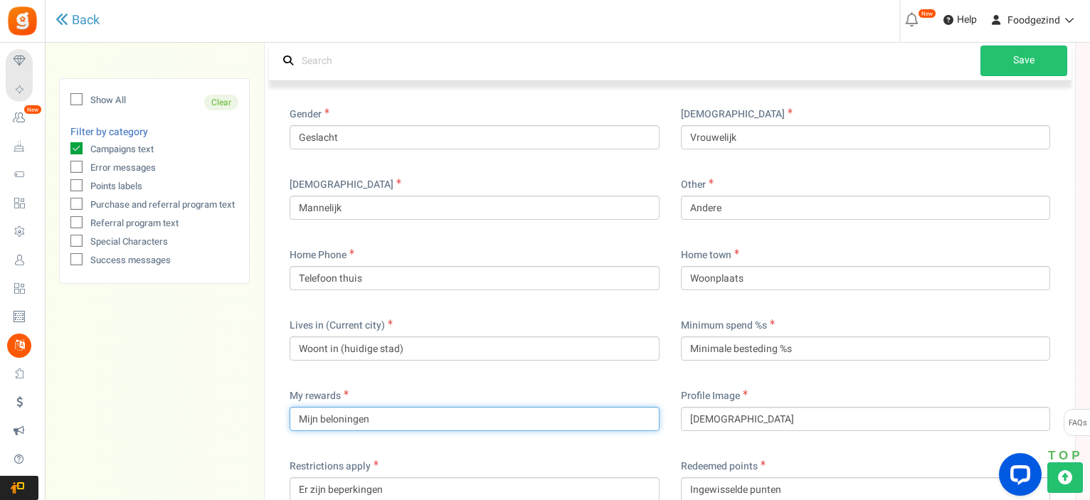
click at [393, 422] on input "Mijn beloningen" at bounding box center [475, 419] width 370 height 24
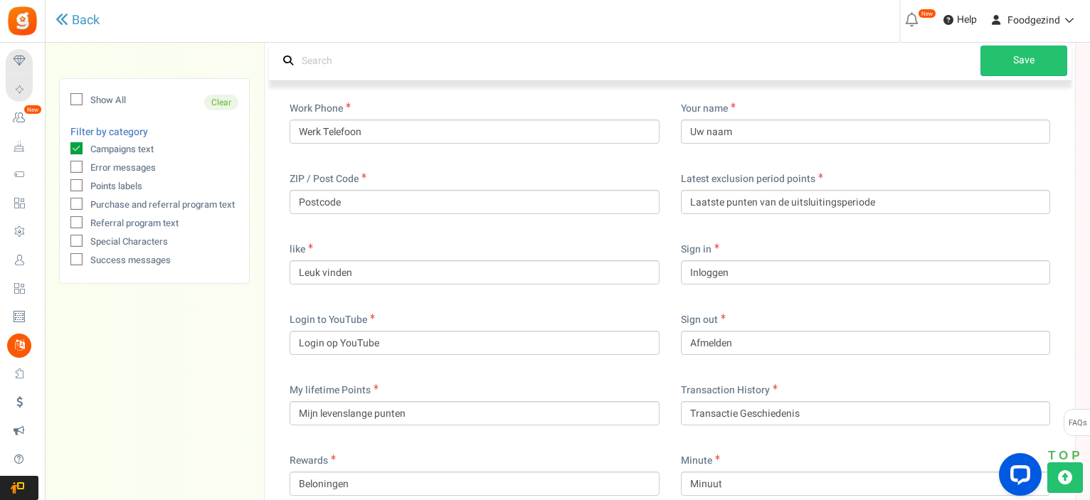
scroll to position [4488, 0]
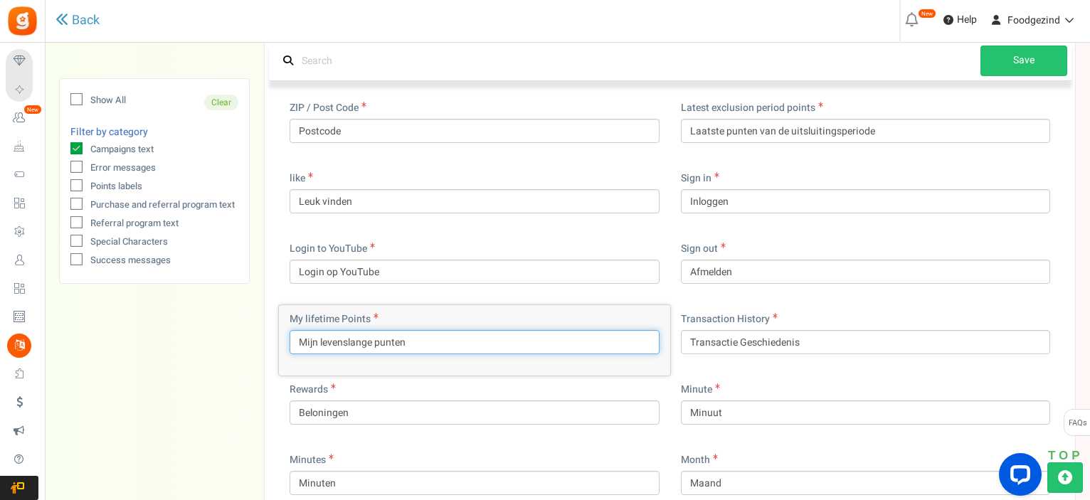
click at [373, 342] on input "Mijn levenslange punten" at bounding box center [475, 342] width 370 height 24
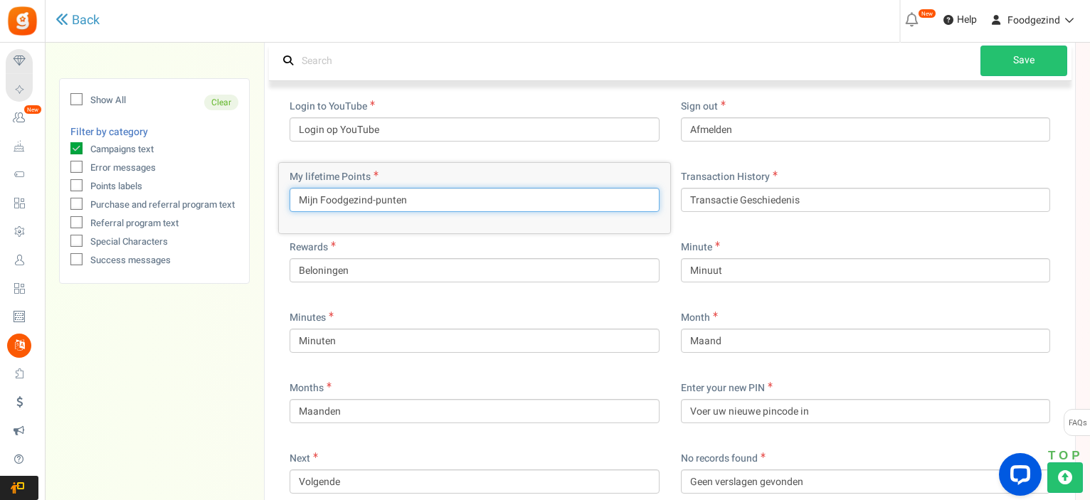
scroll to position [4772, 0]
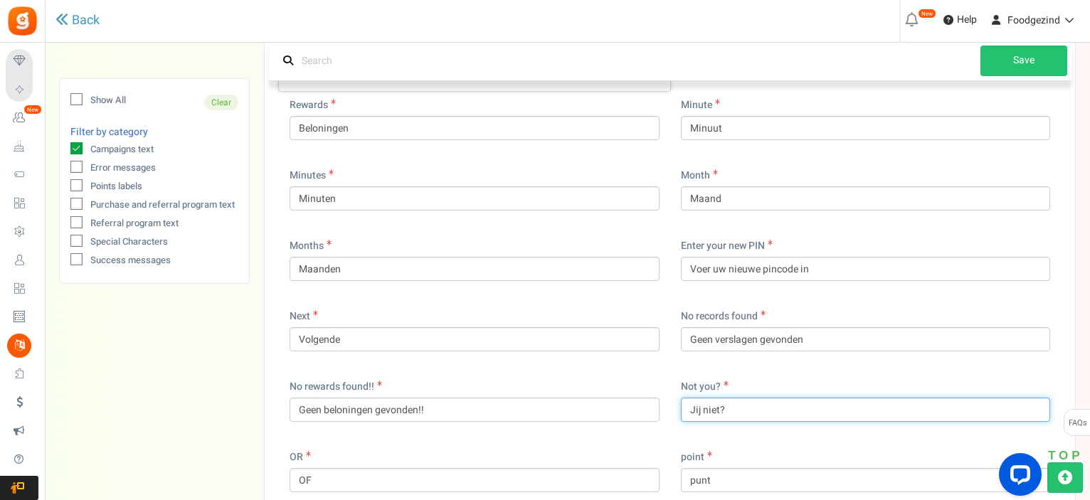
click at [699, 409] on input "Jij niet?" at bounding box center [866, 410] width 370 height 24
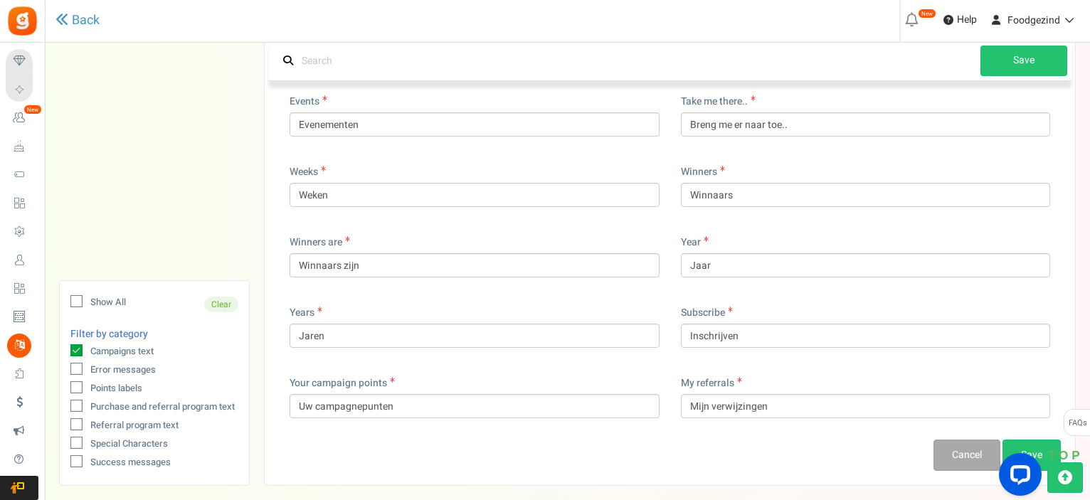
scroll to position [6622, 0]
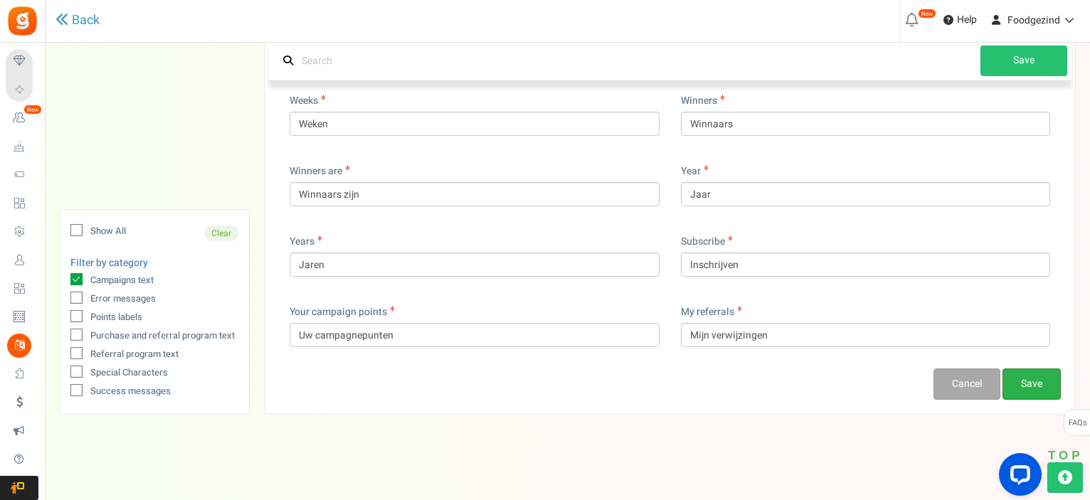
click at [1008, 376] on link "Save" at bounding box center [1031, 384] width 58 height 31
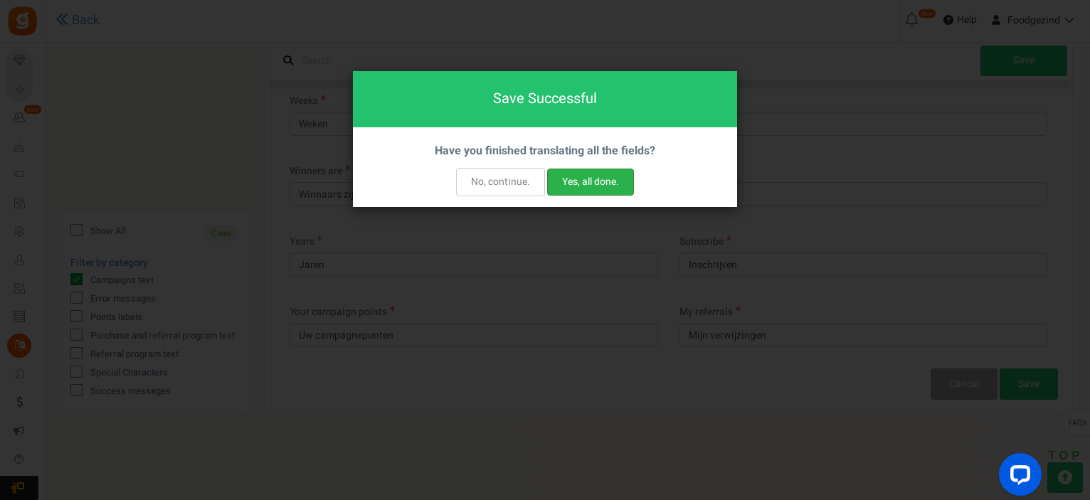
click at [591, 182] on button "Yes, all done." at bounding box center [590, 182] width 87 height 27
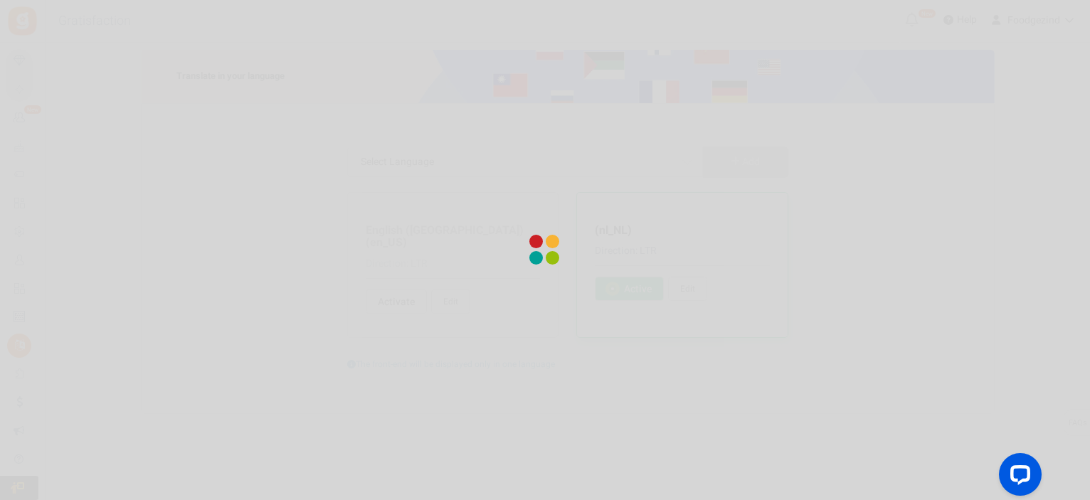
scroll to position [0, 0]
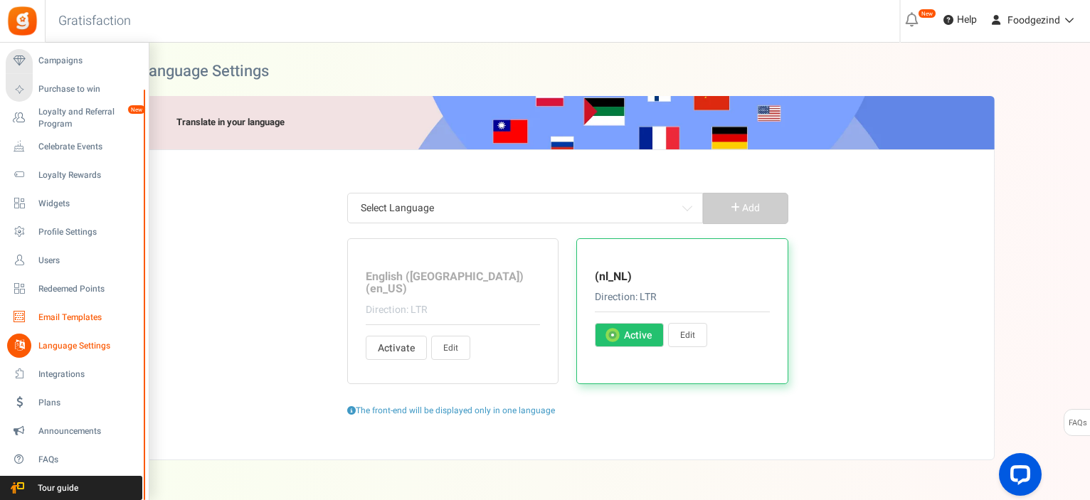
click at [61, 319] on span "Email Templates" at bounding box center [88, 318] width 100 height 12
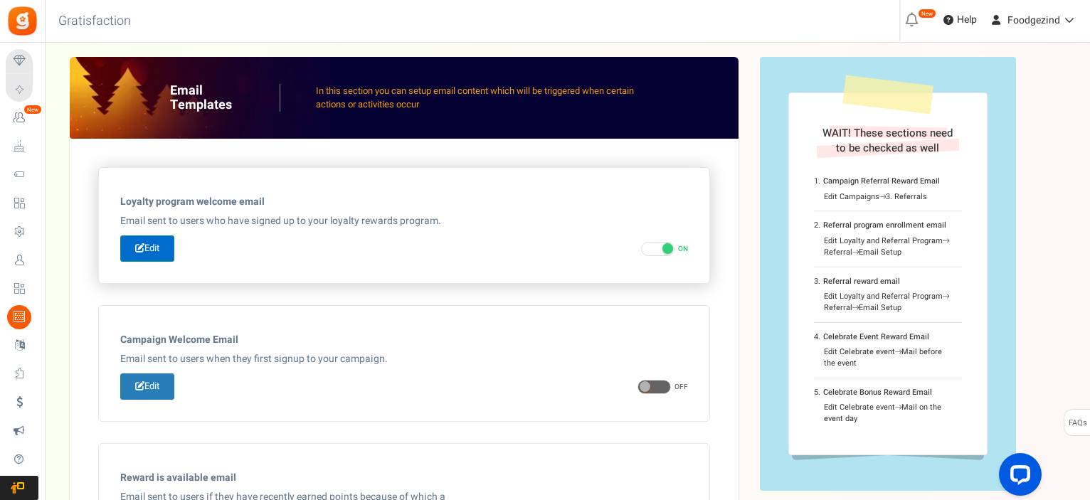
click at [154, 246] on link "Edit" at bounding box center [147, 248] width 54 height 26
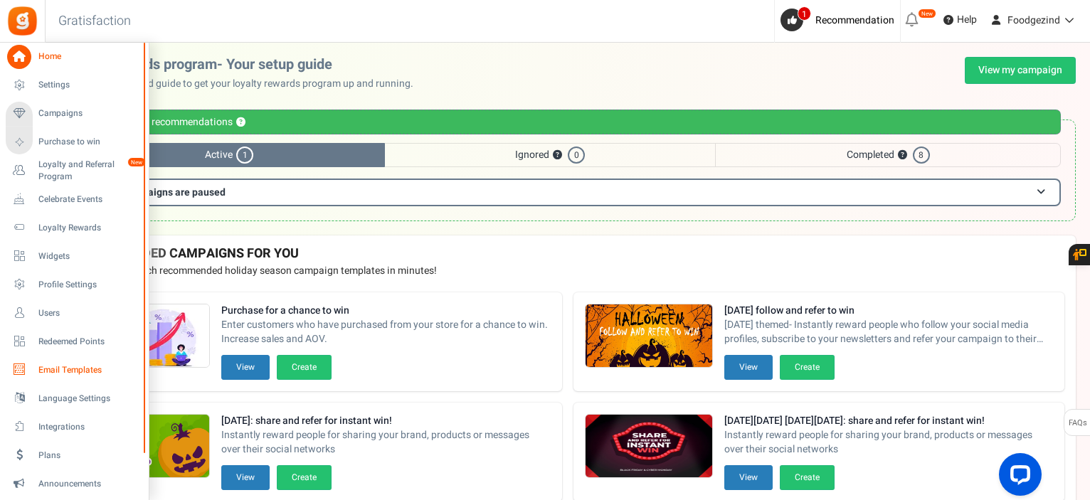
click at [51, 378] on link "Email Templates" at bounding box center [74, 370] width 137 height 24
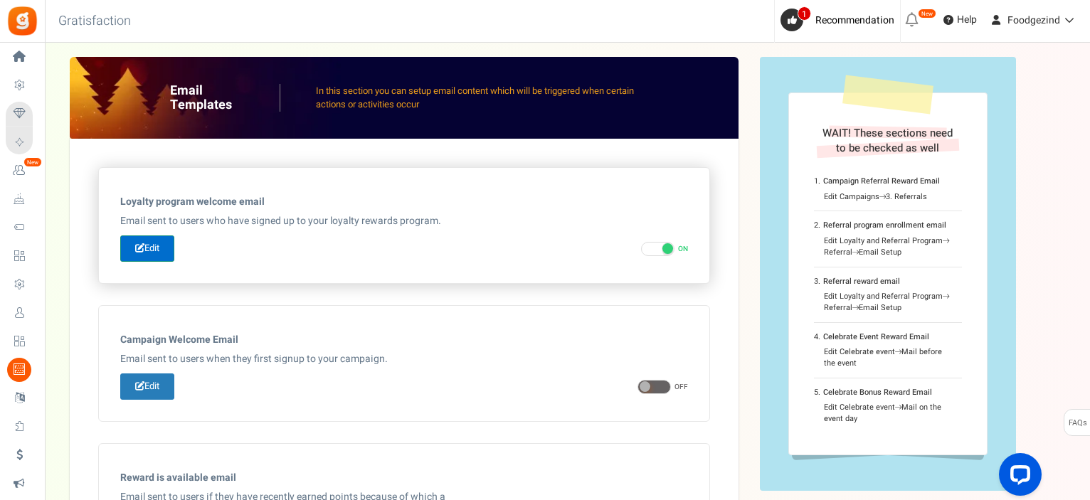
click at [168, 248] on link "Edit" at bounding box center [147, 248] width 54 height 26
type input "Hoera, je hebt nu een Foodgezind klantenkaart!"
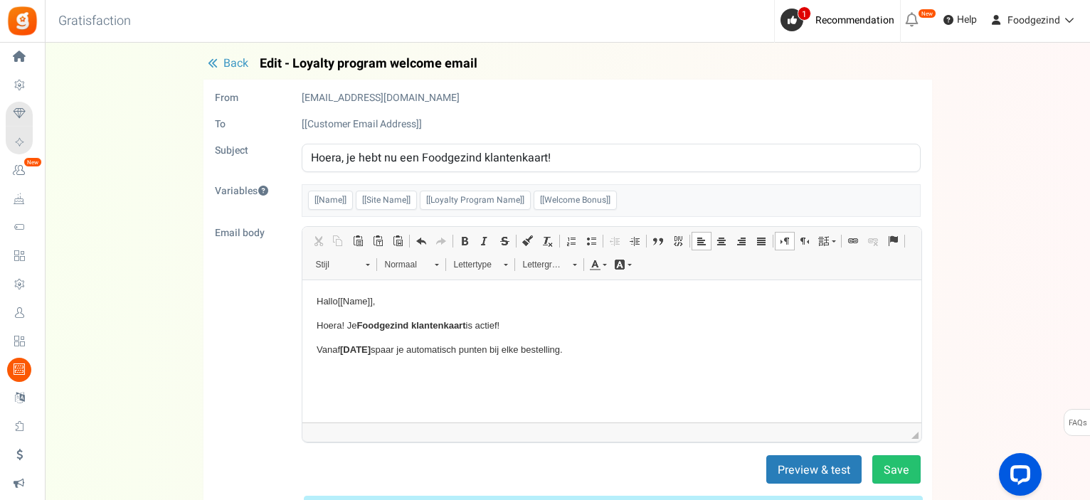
click at [643, 361] on body "Hallo [[Name]] , Hoera! Je Foodgezind klantenkaart is actief! Vanaf [DATE] [PER…" at bounding box center [611, 337] width 590 height 87
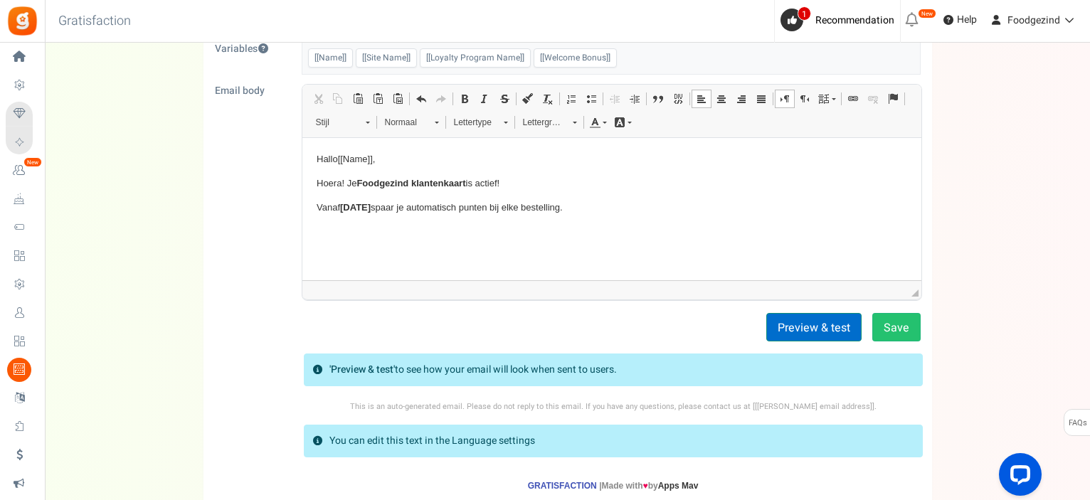
click at [810, 317] on button "Preview & test" at bounding box center [813, 327] width 95 height 28
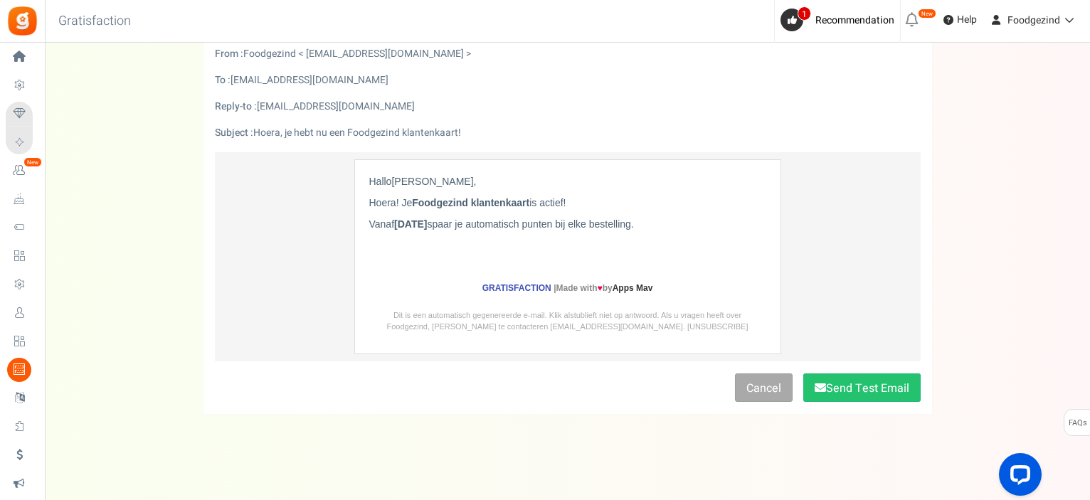
scroll to position [0, 0]
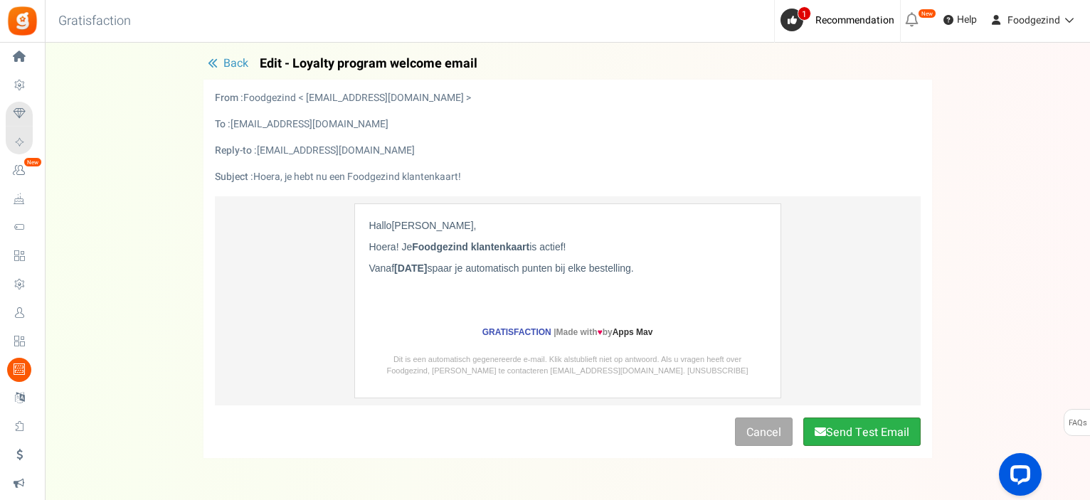
click at [861, 433] on button "Send Test Email" at bounding box center [861, 432] width 117 height 28
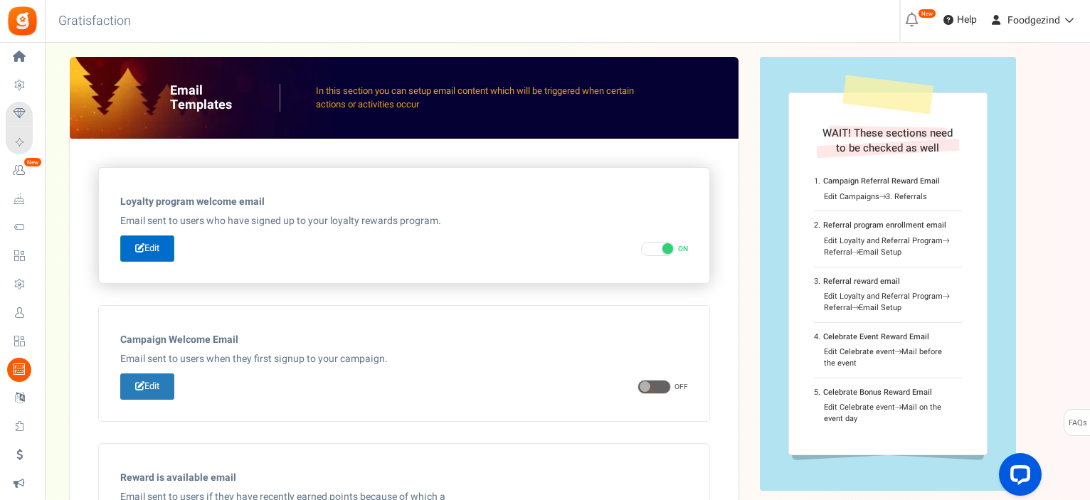
click at [162, 252] on link "Edit" at bounding box center [147, 248] width 54 height 26
type input "Hoera, je hebt nu een Foodgezind klantenkaart!"
click at [142, 260] on link "Edit" at bounding box center [147, 248] width 54 height 26
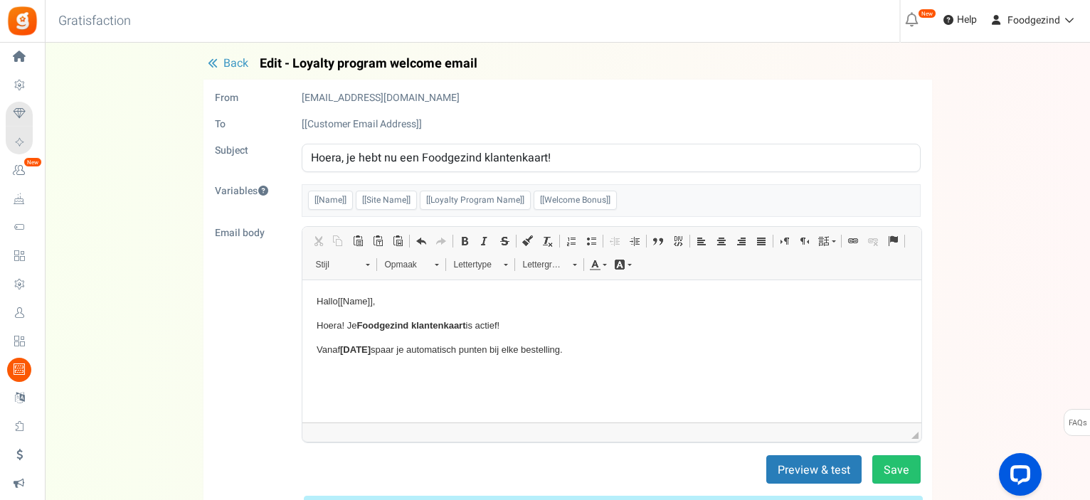
click at [233, 63] on span "Back" at bounding box center [235, 63] width 25 height 17
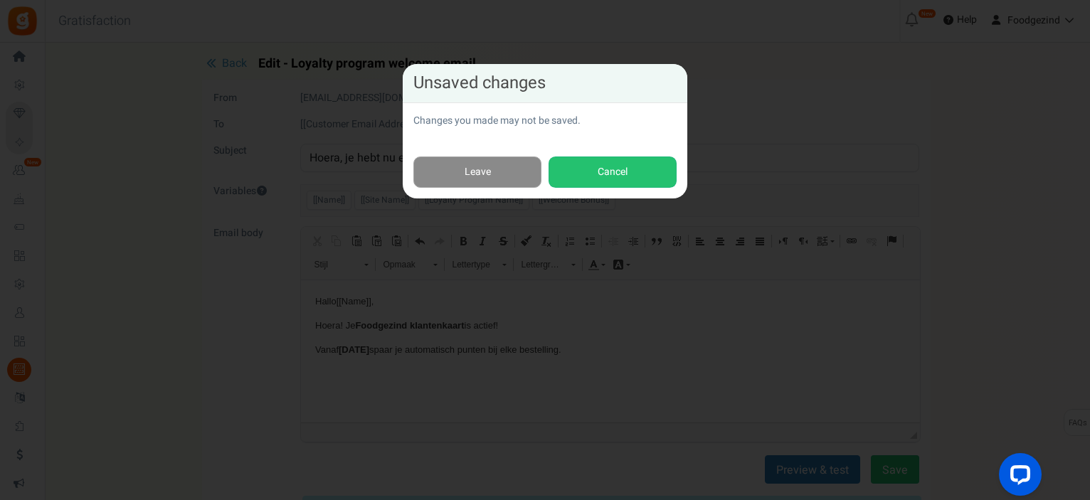
click at [487, 166] on link "Leave" at bounding box center [477, 173] width 128 height 32
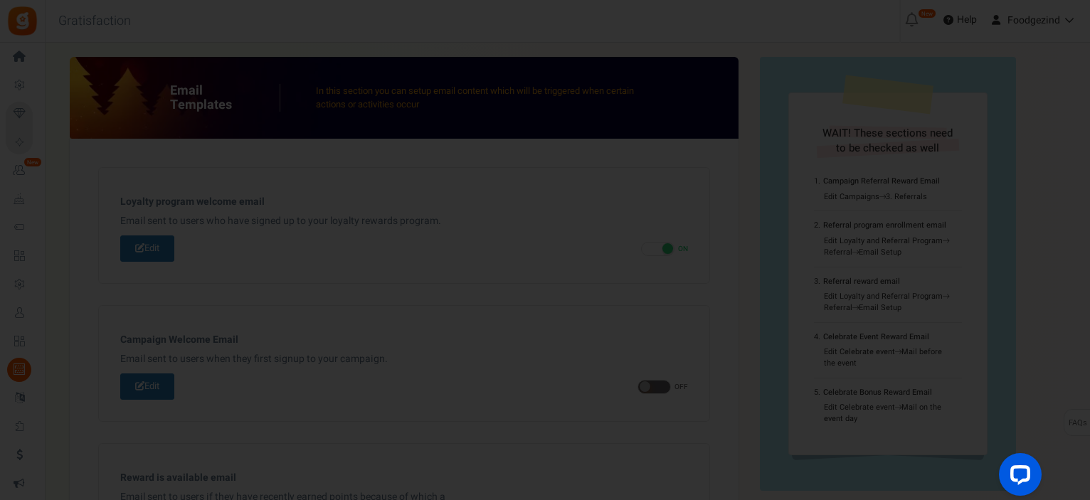
scroll to position [110, 0]
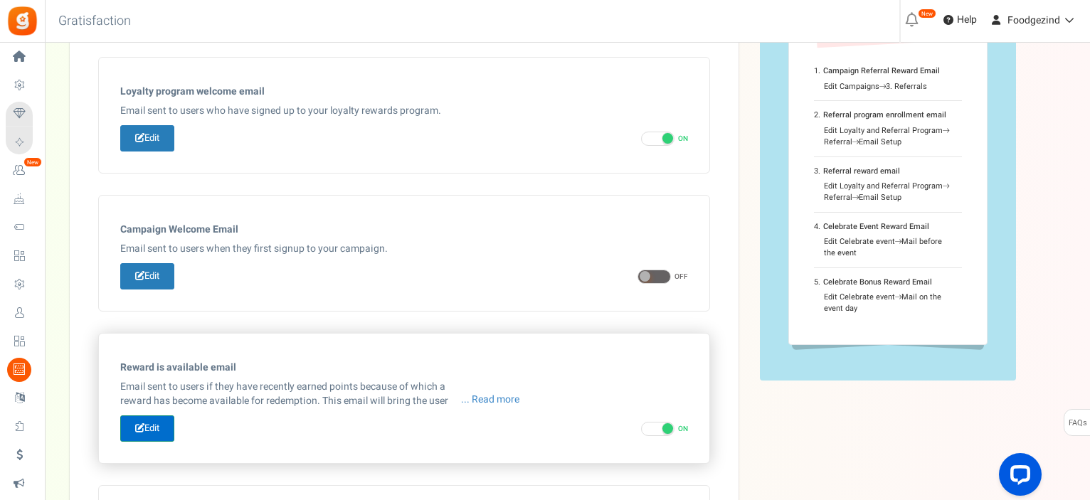
click at [153, 429] on link "Edit" at bounding box center [147, 428] width 54 height 26
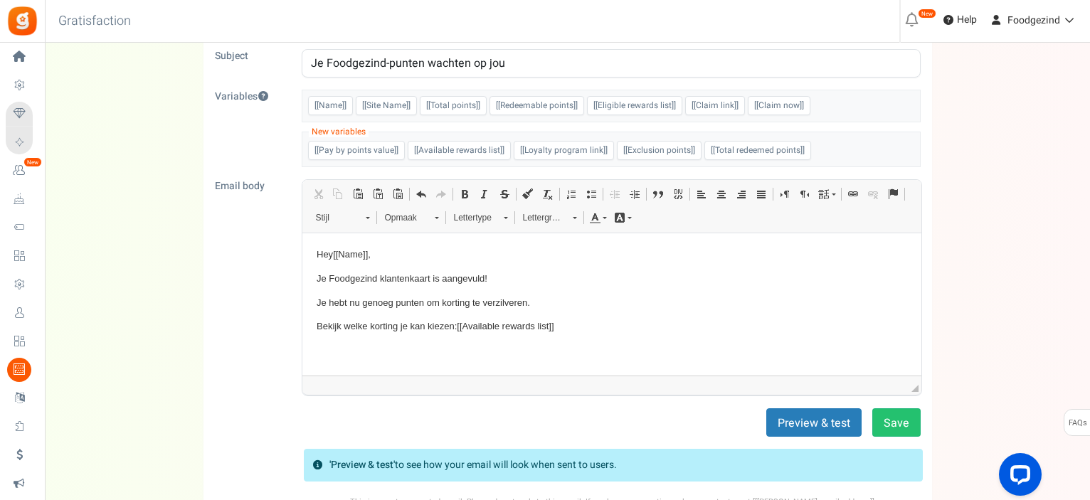
scroll to position [274, 0]
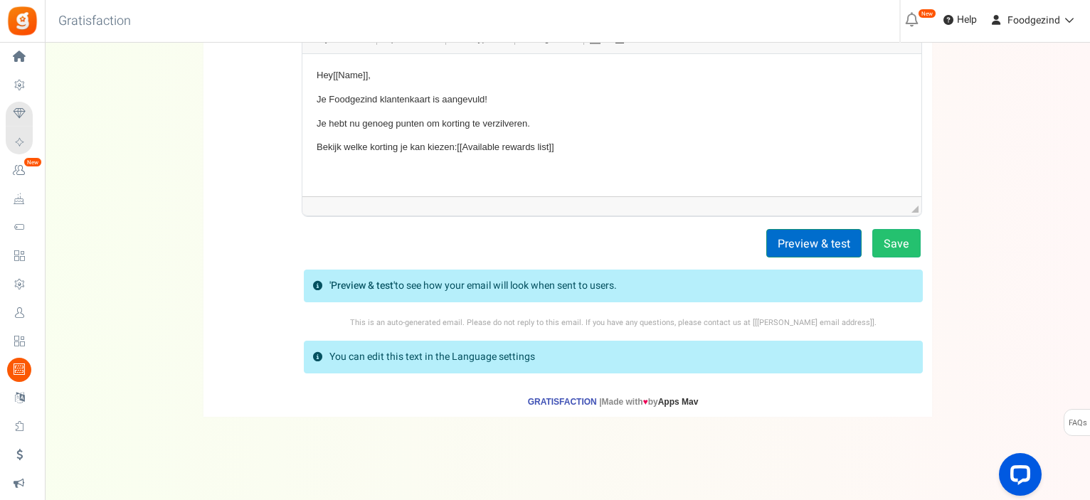
click at [820, 238] on button "Preview & test" at bounding box center [813, 243] width 95 height 28
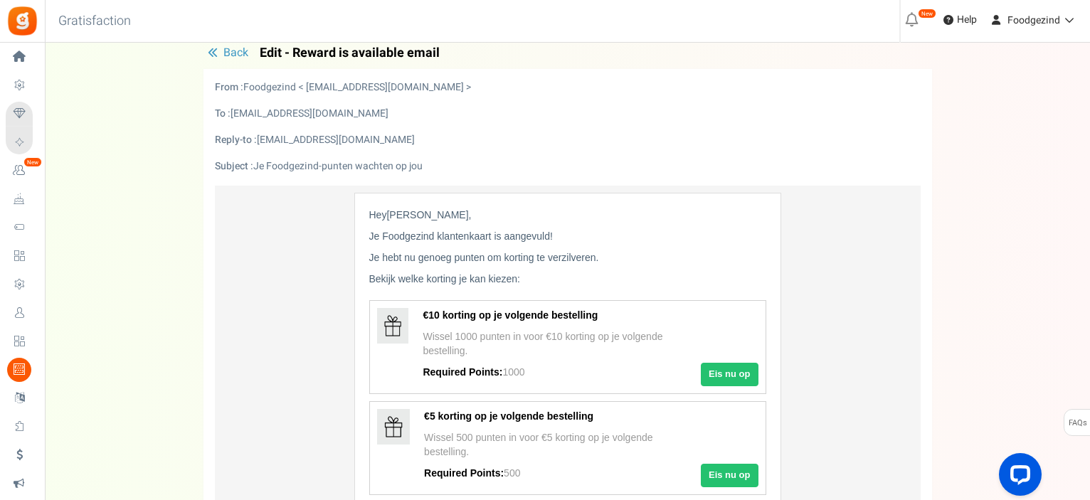
scroll to position [0, 0]
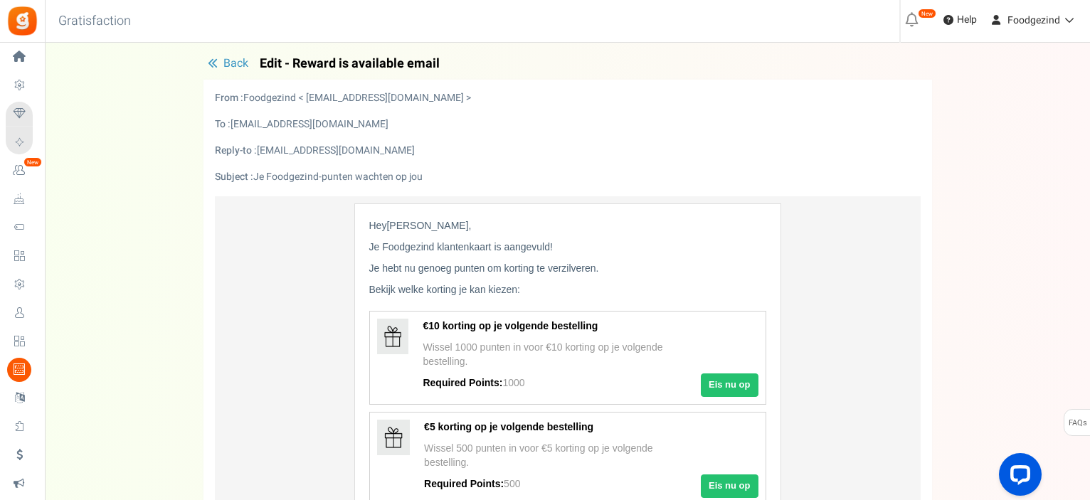
click at [232, 57] on span "Back" at bounding box center [235, 63] width 25 height 17
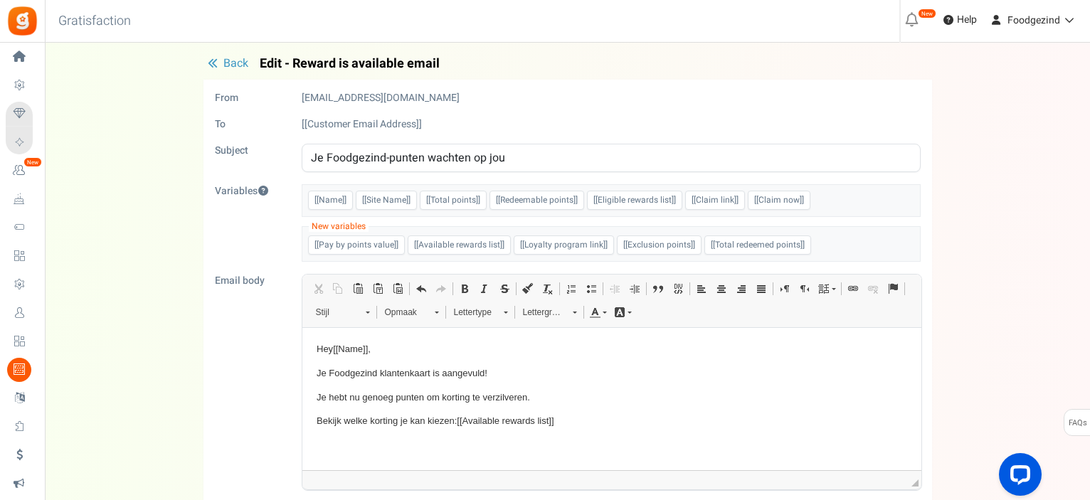
click at [232, 57] on span "Back" at bounding box center [235, 63] width 25 height 17
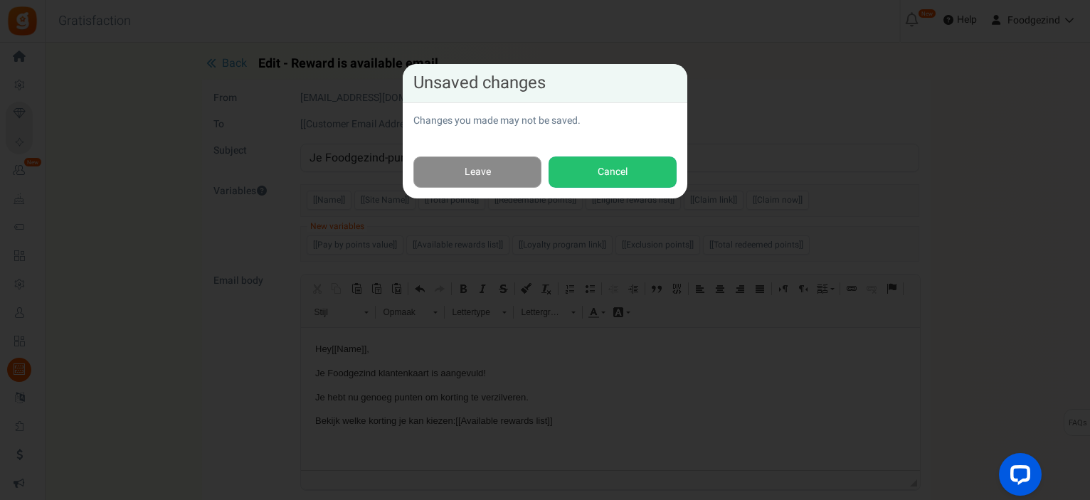
click at [515, 181] on link "Leave" at bounding box center [477, 173] width 128 height 32
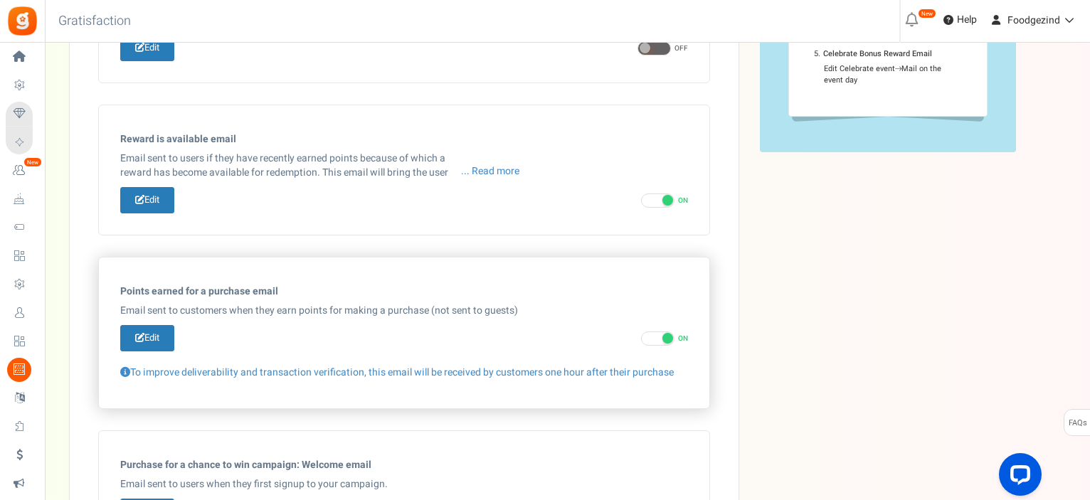
scroll to position [337, 0]
click at [140, 337] on icon at bounding box center [139, 338] width 9 height 9
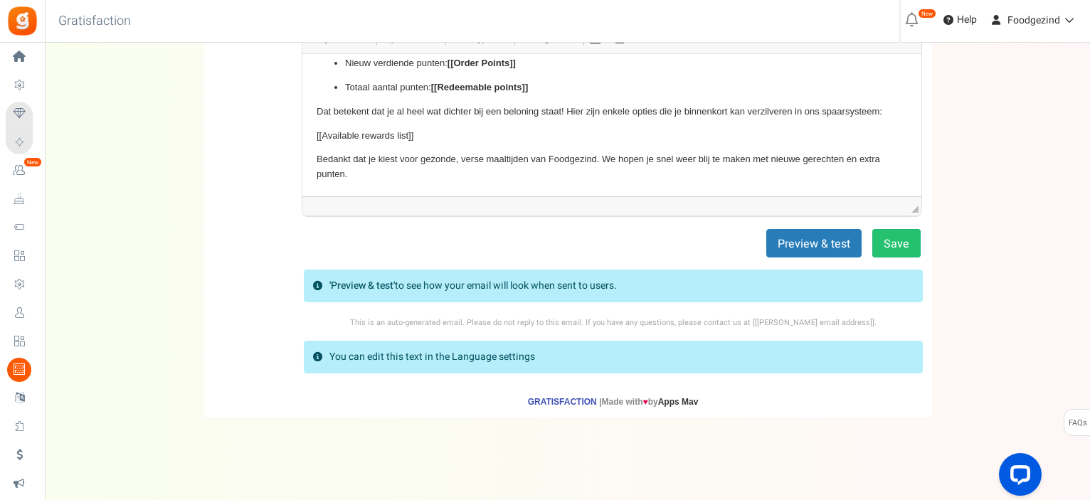
scroll to position [297, 0]
click at [827, 243] on button "Preview & test" at bounding box center [813, 244] width 95 height 28
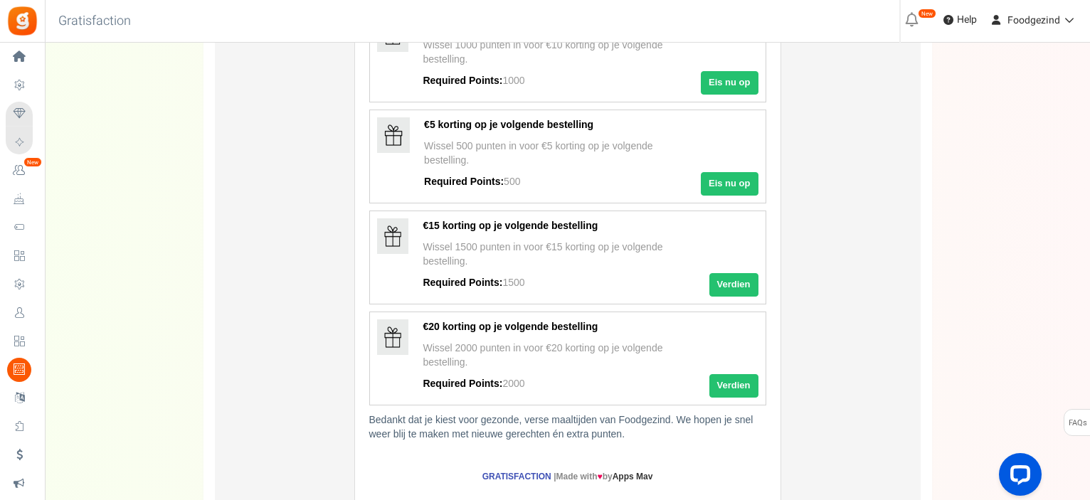
scroll to position [0, 0]
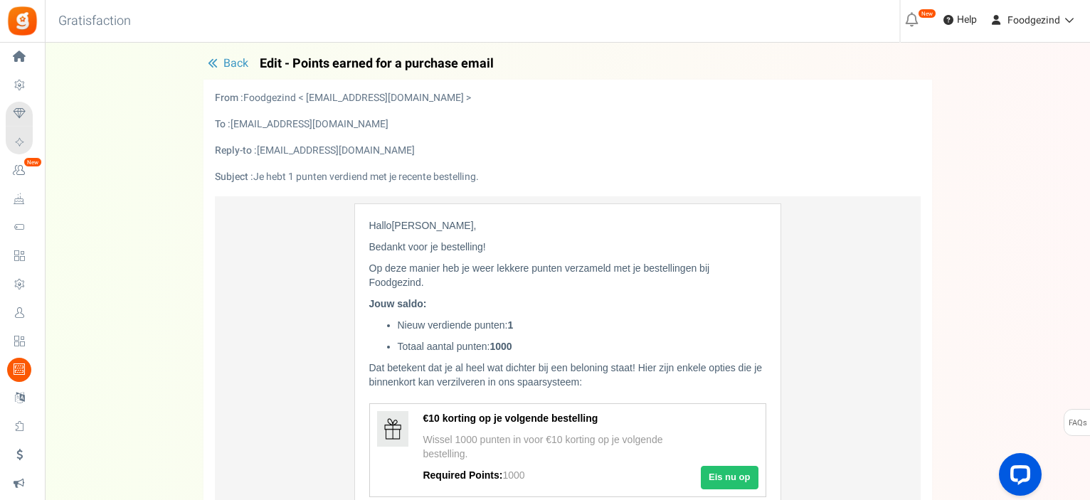
click at [217, 57] on button "Back" at bounding box center [227, 64] width 49 height 14
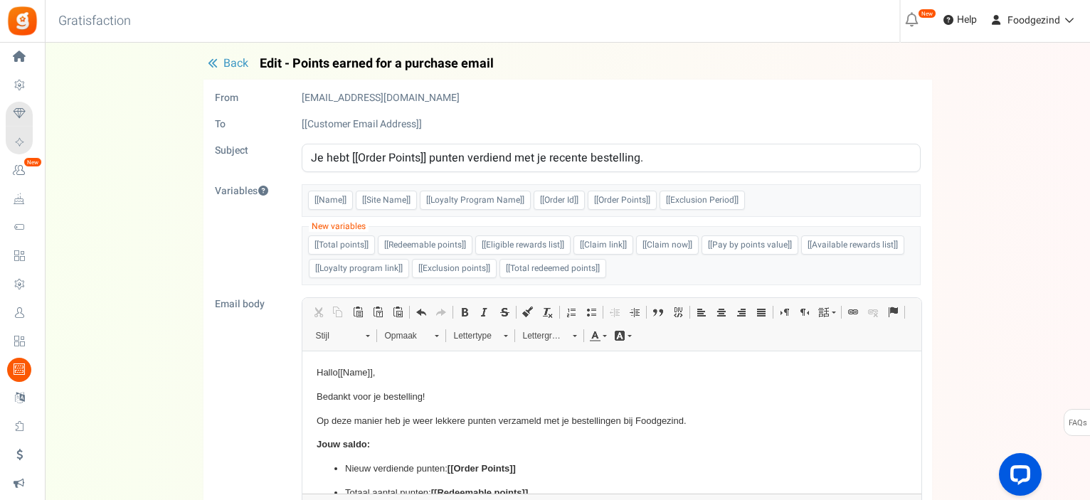
click at [226, 58] on span "Back" at bounding box center [235, 63] width 25 height 17
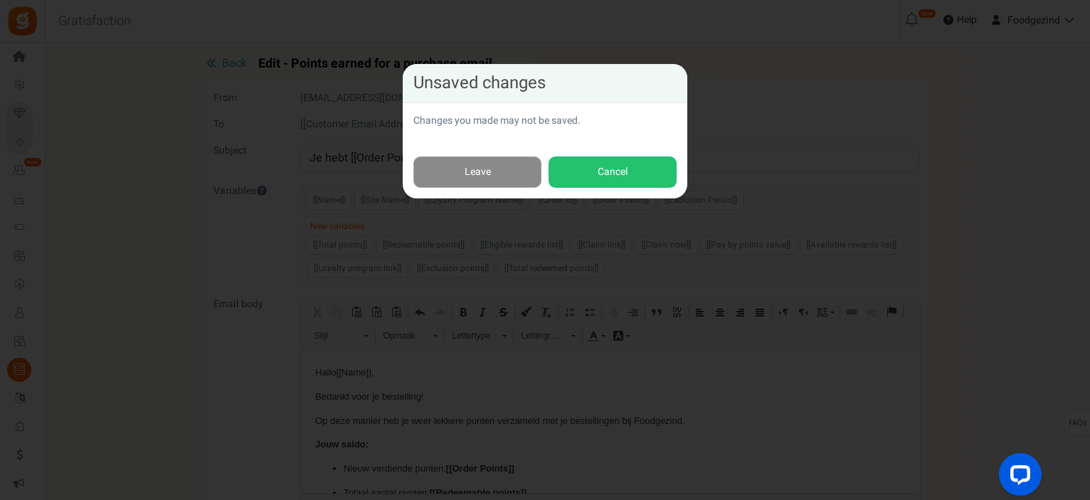
click at [469, 179] on link "Leave" at bounding box center [477, 173] width 128 height 32
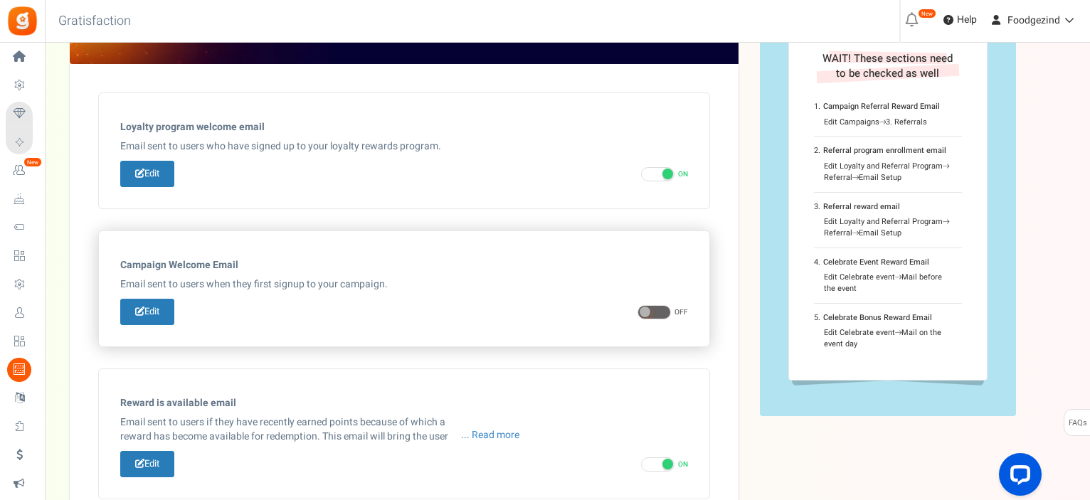
scroll to position [42, 0]
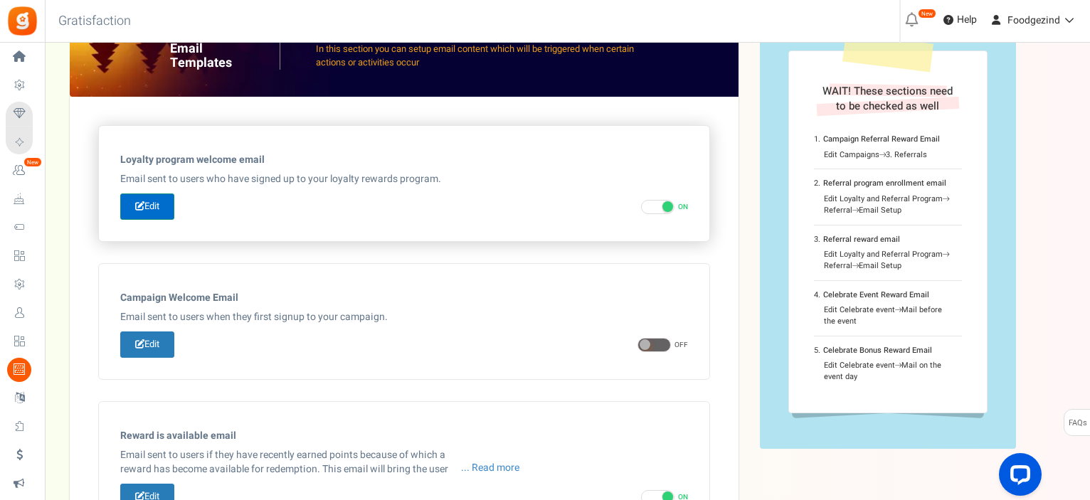
click at [154, 201] on link "Edit" at bounding box center [147, 207] width 54 height 26
type input "Hoera, je hebt nu een Foodgezind klantenkaart!"
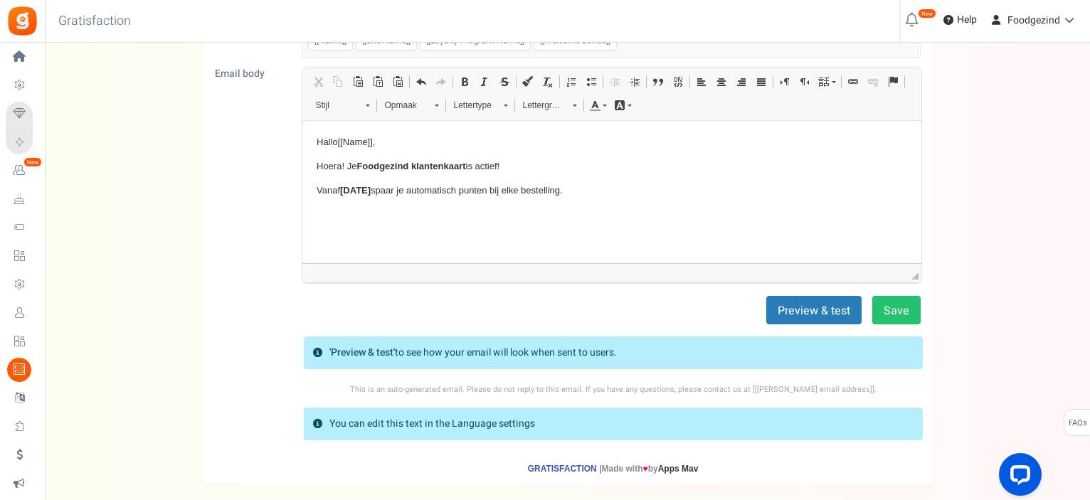
scroll to position [167, 0]
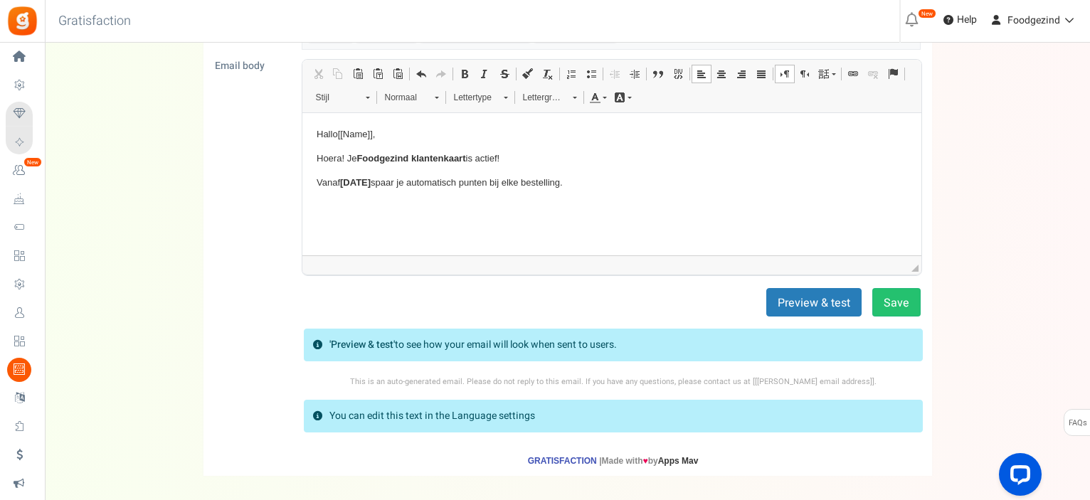
click at [411, 206] on p "Tekstverwerker, email_editor" at bounding box center [611, 205] width 590 height 15
click at [369, 214] on span "Plakken" at bounding box center [382, 212] width 44 height 21
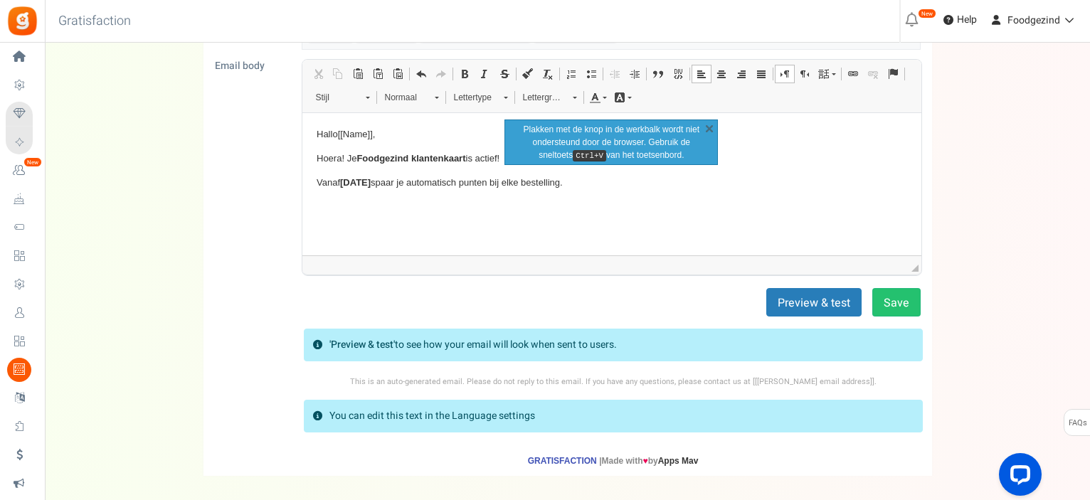
click at [369, 214] on html "Hallo [[Name]] , Hoera! Je Foodgezind klantenkaart is actief! Vanaf [DATE] [PER…" at bounding box center [611, 169] width 619 height 115
click at [708, 125] on link "X" at bounding box center [709, 128] width 14 height 14
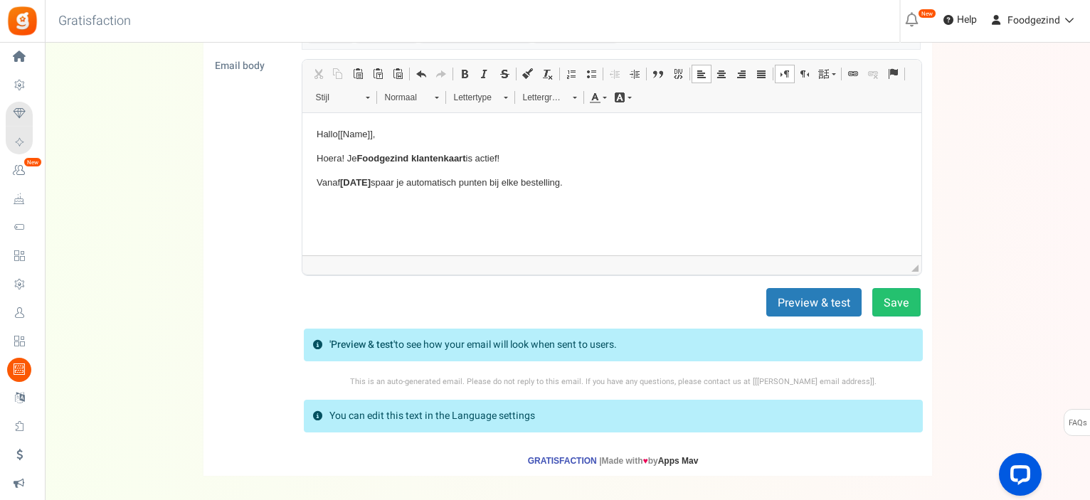
scroll to position [145, 0]
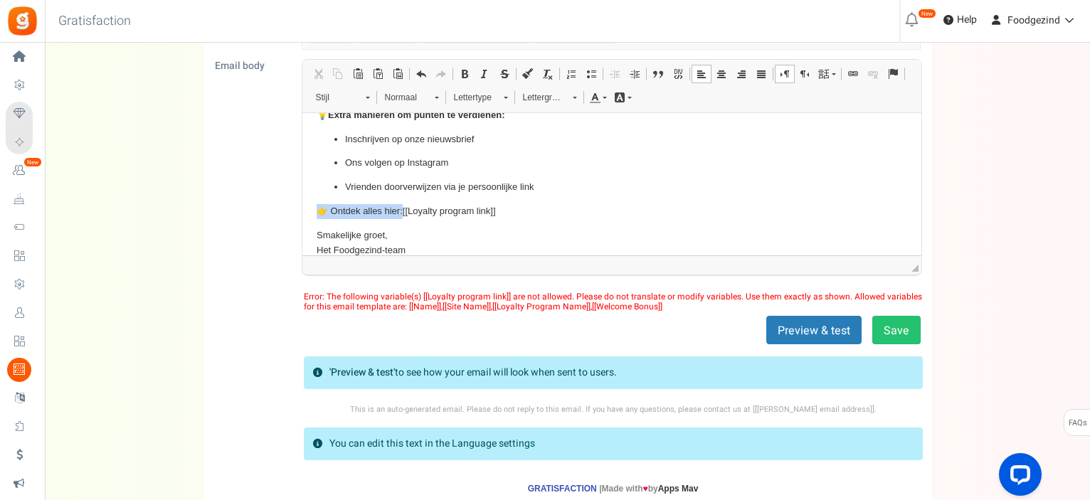
drag, startPoint x: 526, startPoint y: 206, endPoint x: 317, endPoint y: 208, distance: 209.2
click at [317, 208] on p "👉 Ontdek alles hier: [[Loyalty program link]]" at bounding box center [611, 210] width 590 height 15
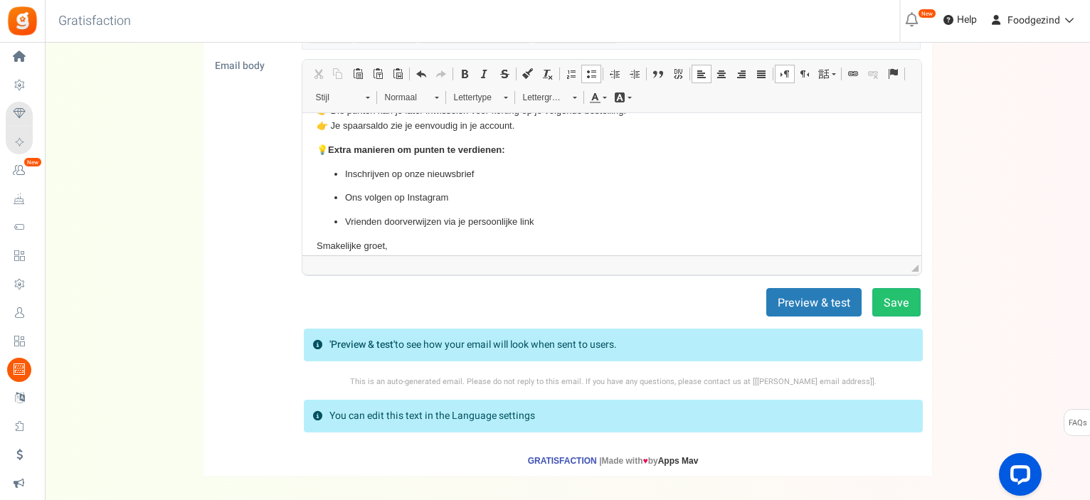
scroll to position [111, 0]
click at [890, 309] on button "Save" at bounding box center [896, 302] width 48 height 28
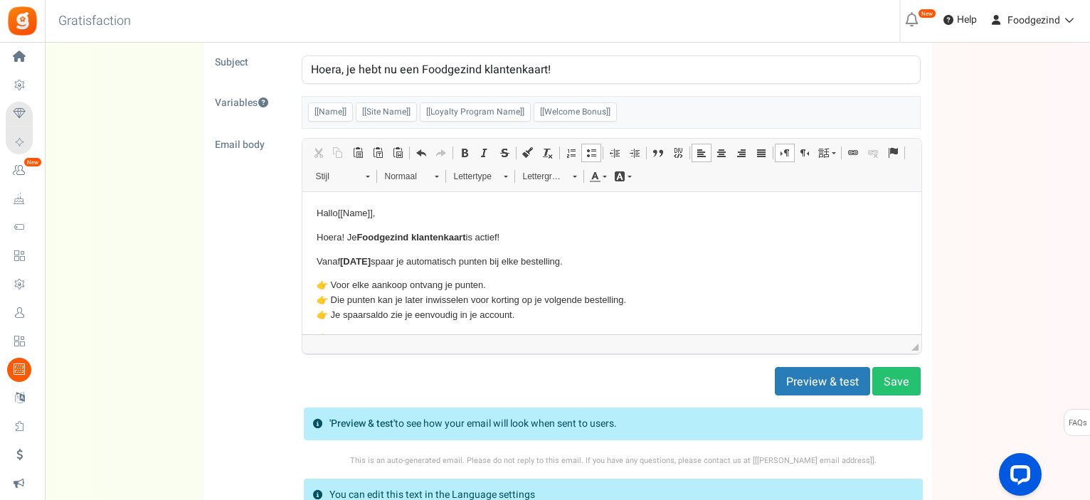
scroll to position [88, 0]
click at [825, 384] on button "Preview & test" at bounding box center [822, 382] width 95 height 28
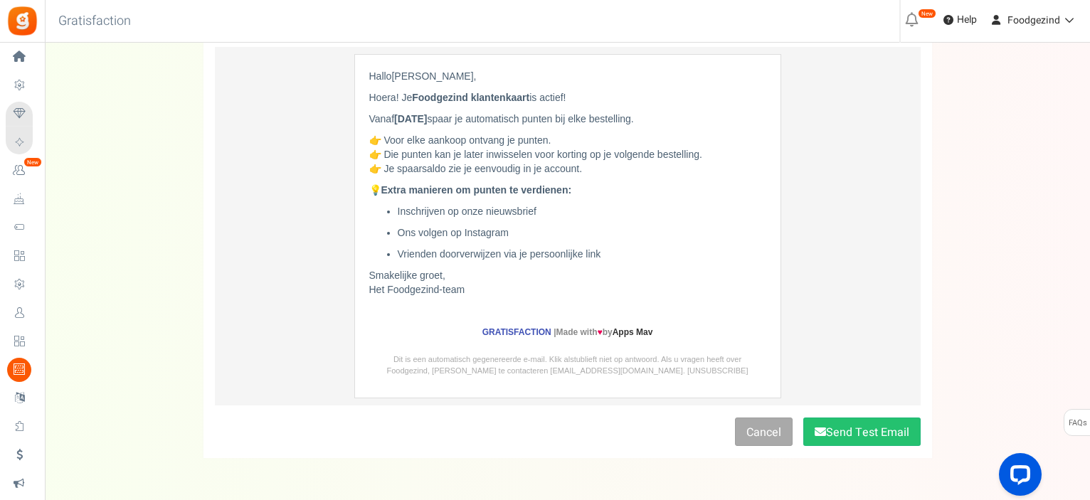
scroll to position [194, 0]
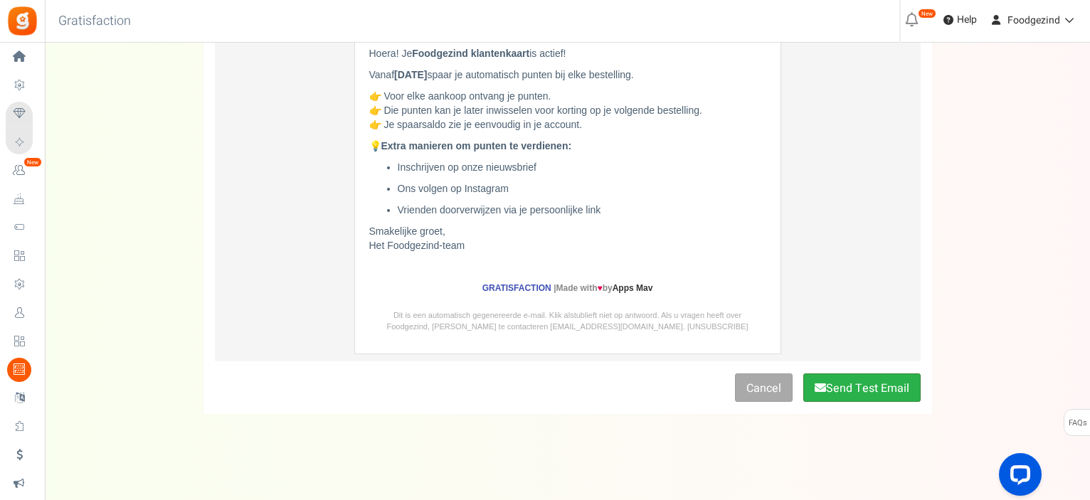
click at [842, 387] on button "Send Test Email" at bounding box center [861, 388] width 117 height 28
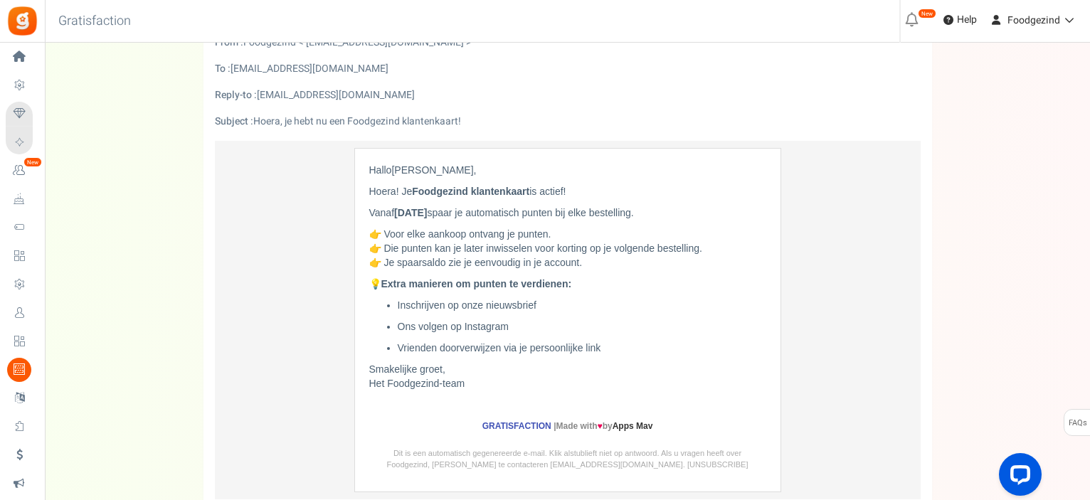
scroll to position [0, 0]
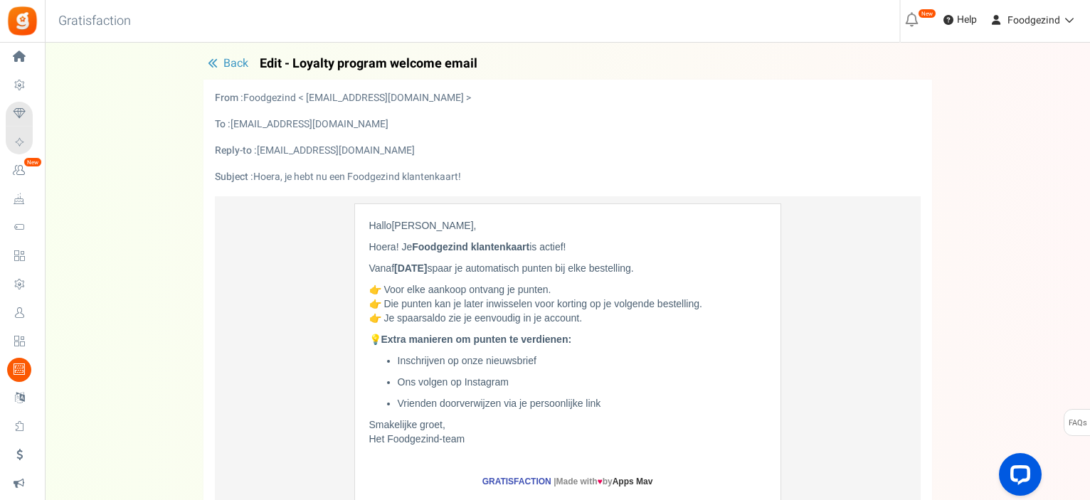
click at [222, 63] on button "Back" at bounding box center [227, 64] width 49 height 14
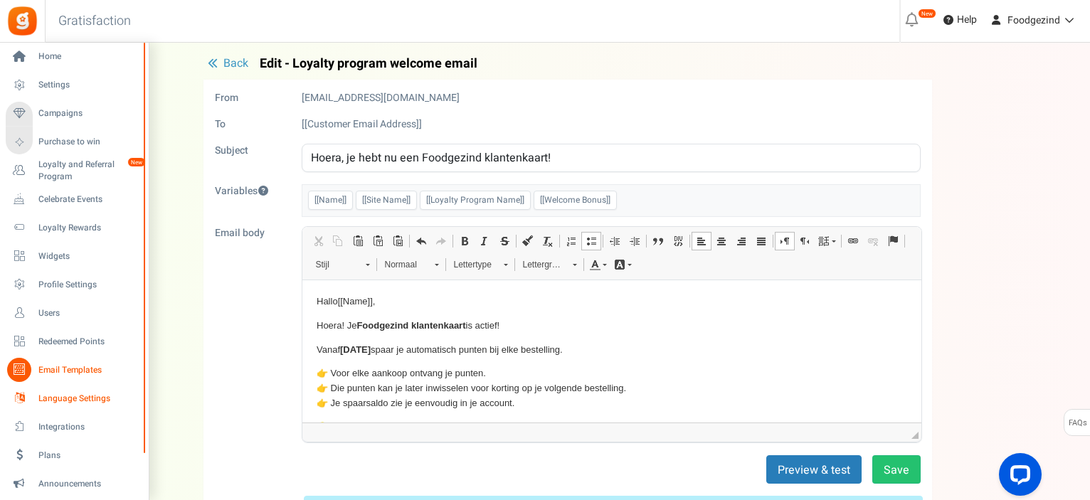
click at [82, 395] on span "Language Settings" at bounding box center [88, 399] width 100 height 12
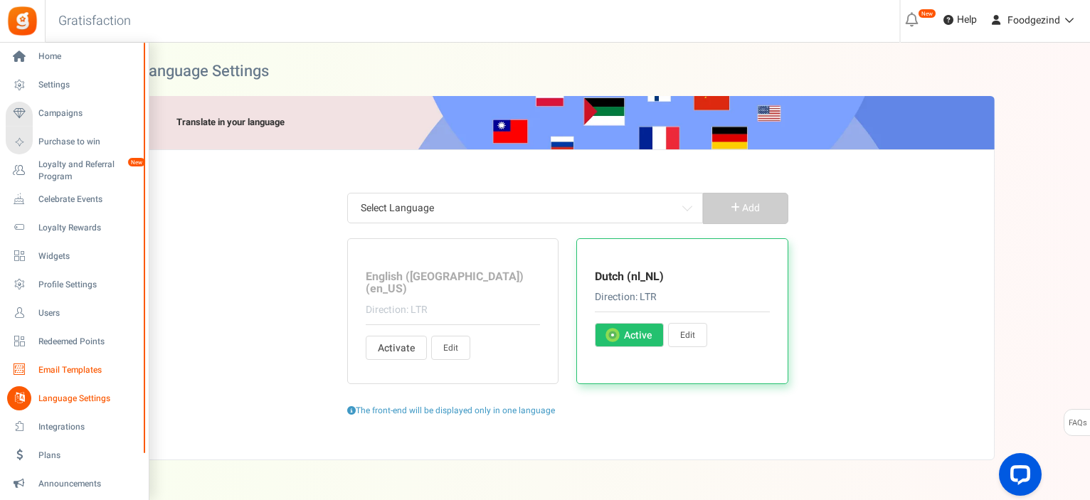
click at [60, 367] on span "Email Templates" at bounding box center [88, 370] width 100 height 12
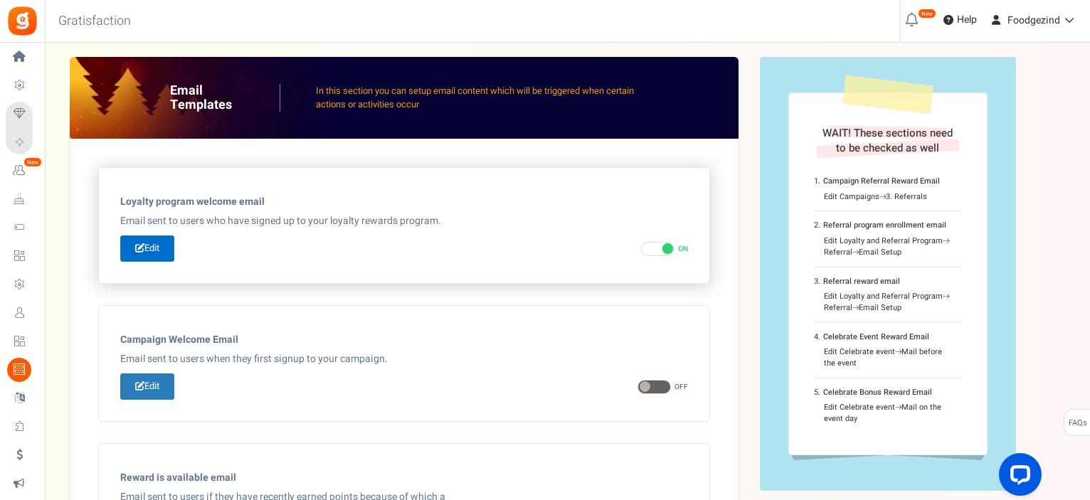
click at [166, 250] on link "Edit" at bounding box center [147, 248] width 54 height 26
type input "Hoera, je hebt nu een Foodgezind klantenkaart!"
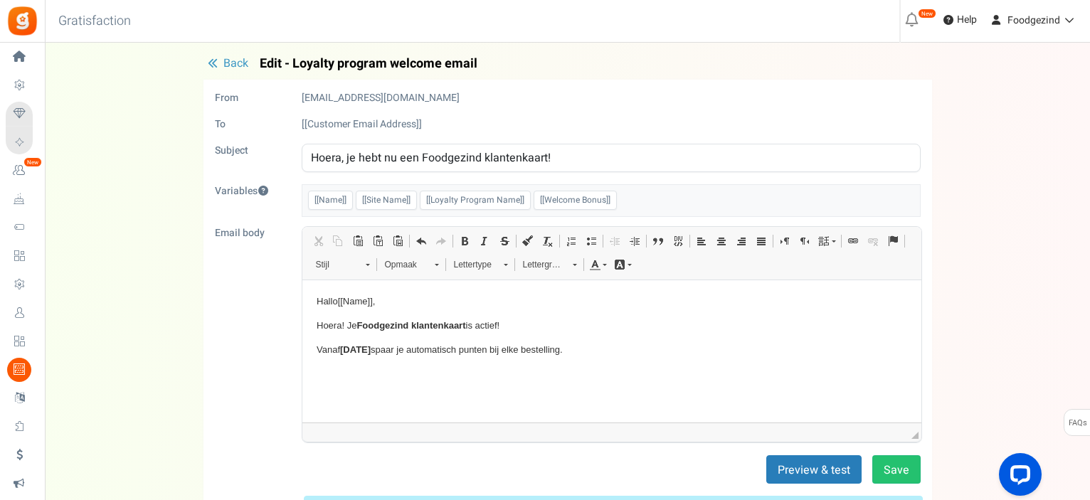
click at [469, 332] on p "Hoera! Je Foodgezind klantenkaart is actief!" at bounding box center [611, 325] width 590 height 15
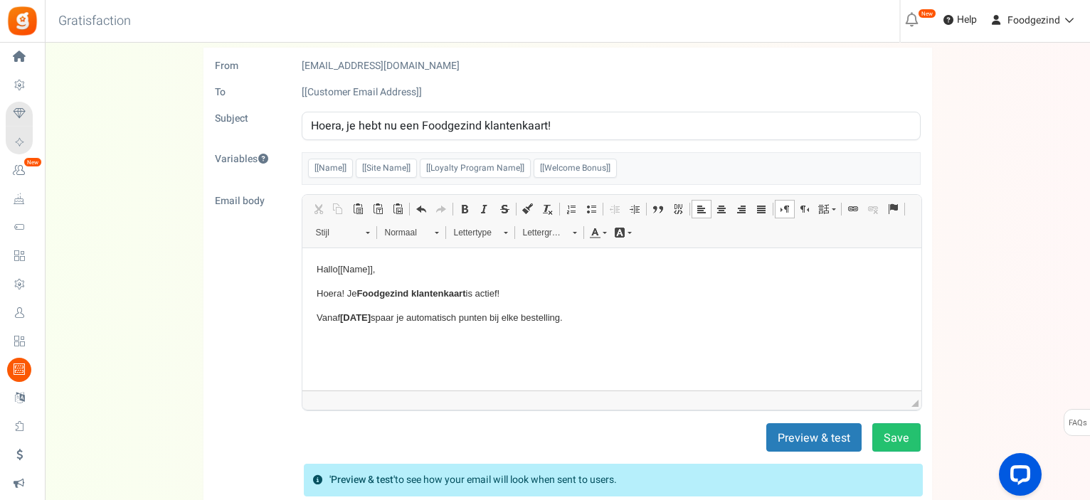
scroll to position [13, 0]
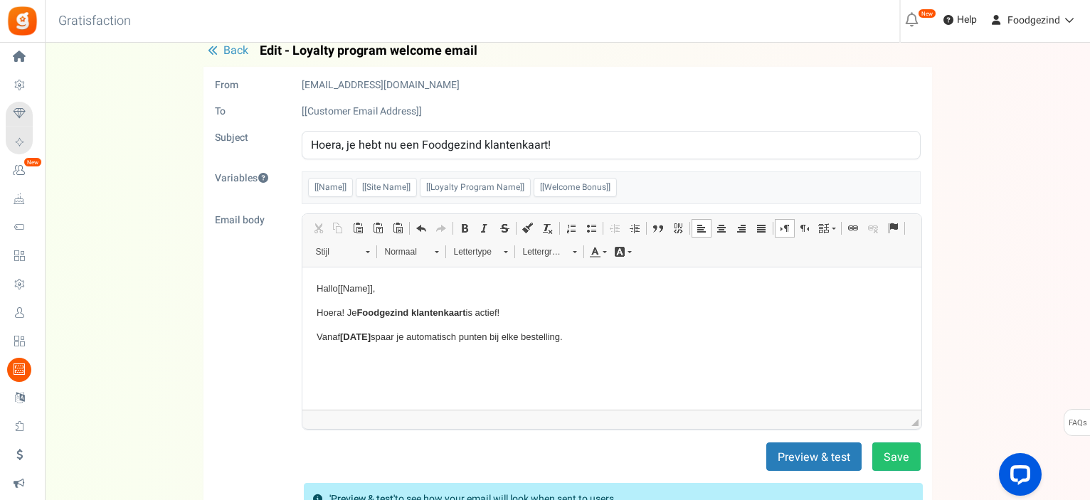
click at [358, 354] on p "Tekstverwerker, email_editor" at bounding box center [611, 360] width 590 height 15
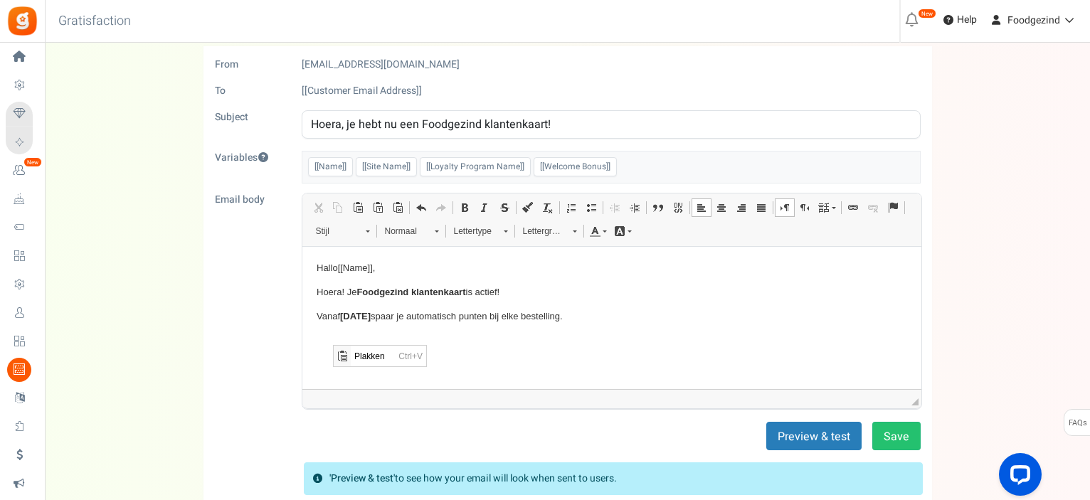
scroll to position [0, 0]
click at [331, 332] on p "Tekstverwerker, email_editor" at bounding box center [611, 339] width 590 height 15
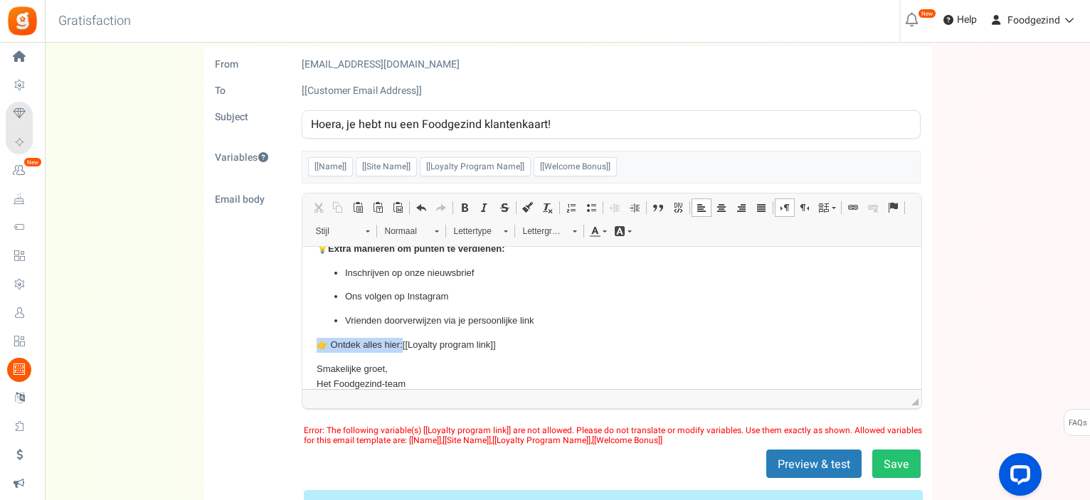
drag, startPoint x: 514, startPoint y: 342, endPoint x: 319, endPoint y: 337, distance: 195.0
click at [319, 337] on p "👉 Ontdek alles hier: [[Loyalty program link]]" at bounding box center [611, 344] width 590 height 15
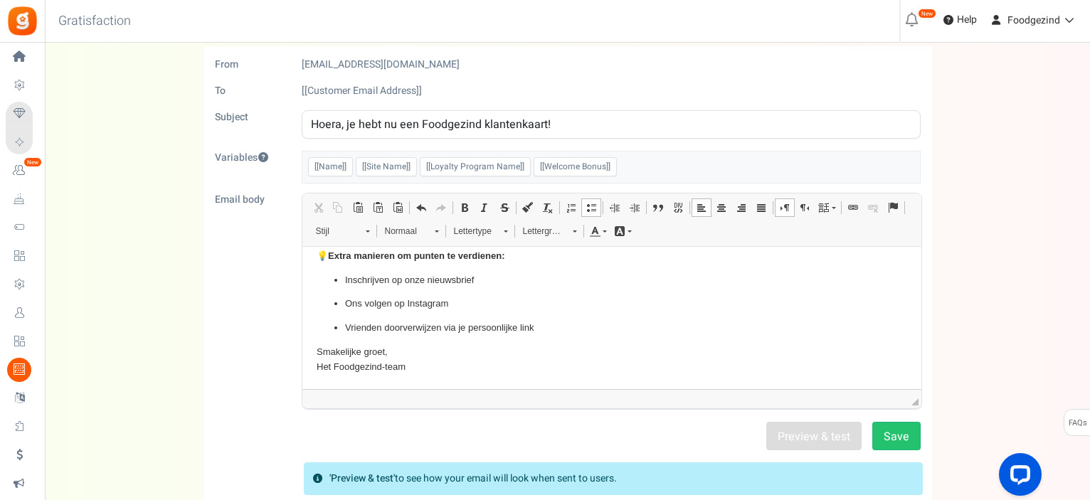
scroll to position [137, 0]
click at [886, 432] on button "Save" at bounding box center [896, 436] width 48 height 28
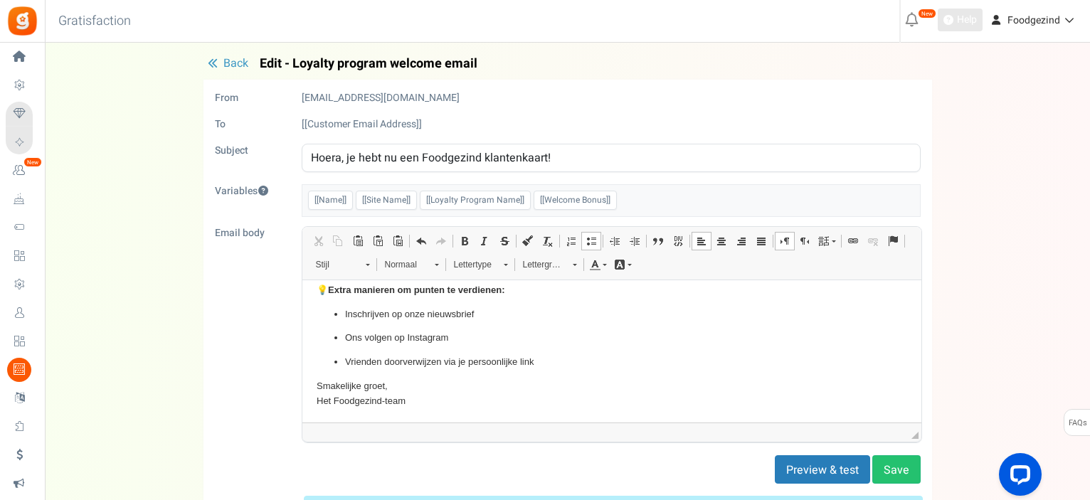
click at [970, 16] on span "Help" at bounding box center [964, 20] width 23 height 14
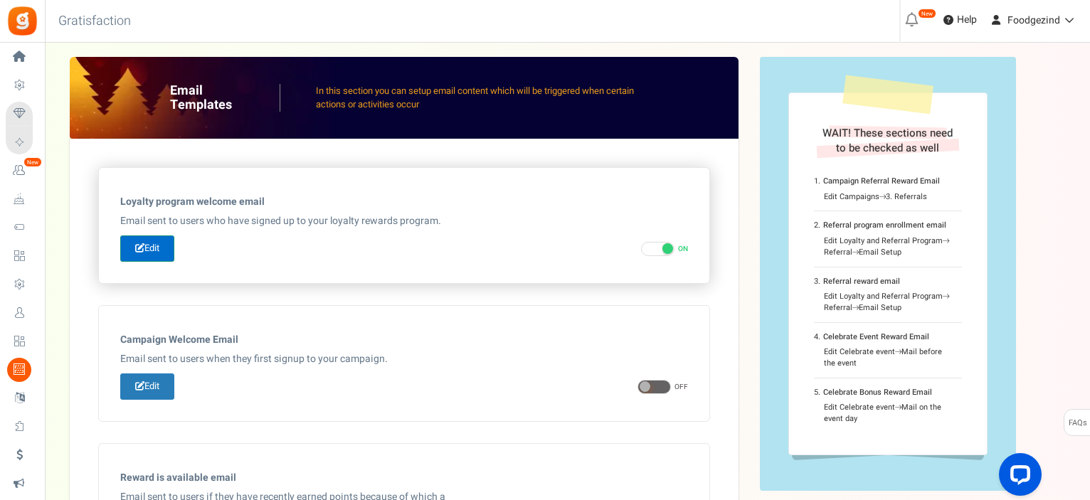
click at [145, 253] on link "Edit" at bounding box center [147, 248] width 54 height 26
type input "Hoera, je hebt nu een Foodgezind klantenkaart!"
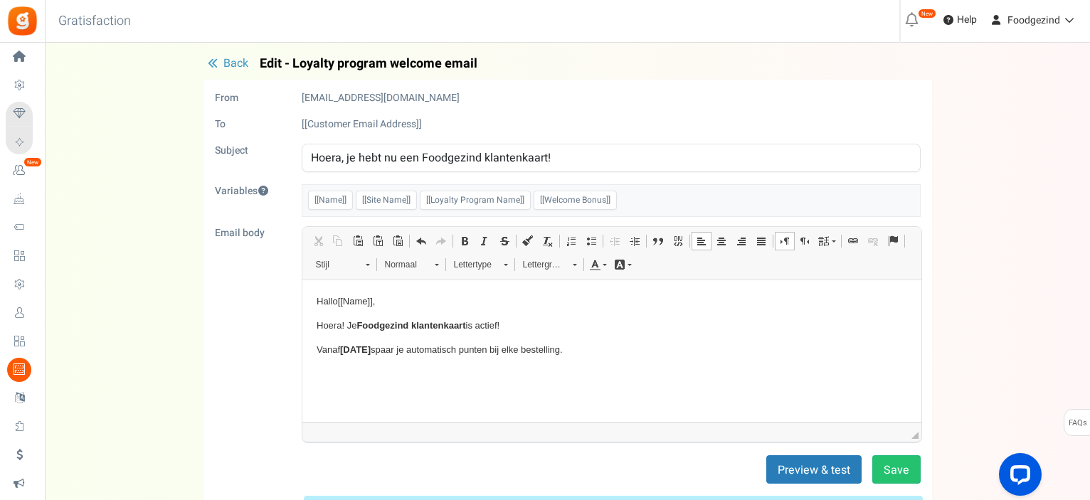
click at [332, 379] on p "Tekstverwerker, email_editor" at bounding box center [611, 373] width 590 height 15
click at [242, 355] on div "Email body Rich Text Editor, email_editor Werkbalken Klembord/Ongedaan maken [P…" at bounding box center [567, 334] width 727 height 217
click at [427, 265] on span "Normaal" at bounding box center [403, 264] width 50 height 18
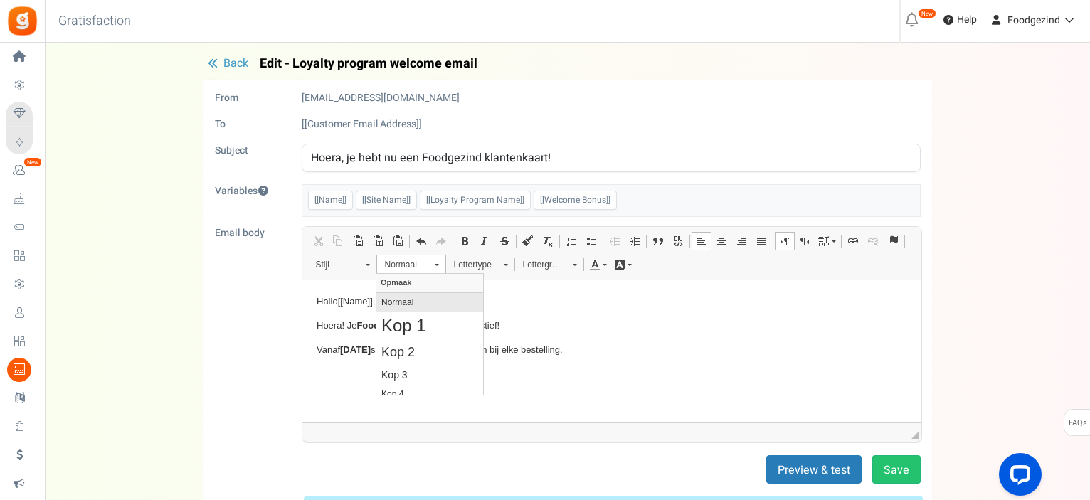
click at [428, 307] on link "Normaal" at bounding box center [429, 301] width 107 height 18
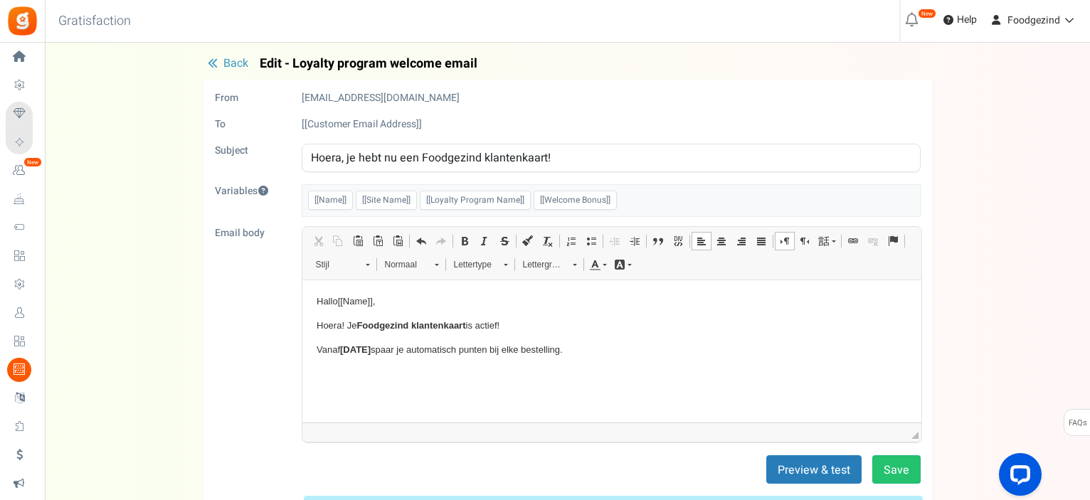
click at [320, 382] on html "Hallo [[Name]] , Hoera! Je Foodgezind klantenkaart is actief! Vanaf [DATE] [PER…" at bounding box center [611, 337] width 619 height 115
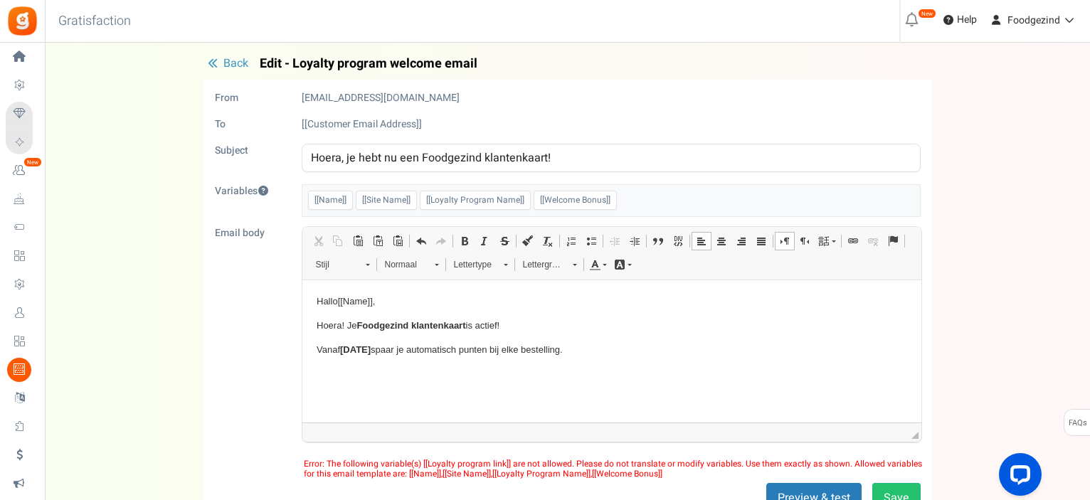
scroll to position [145, 0]
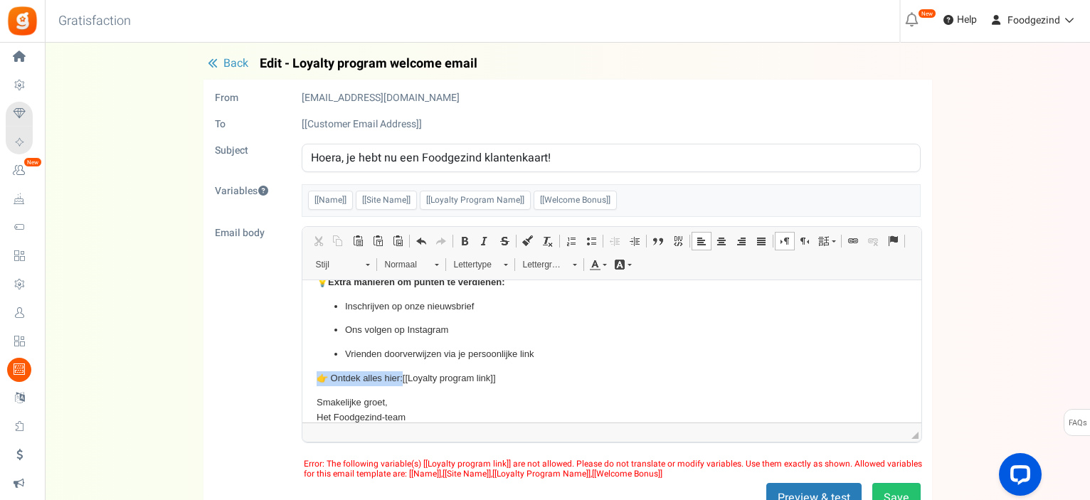
drag, startPoint x: 520, startPoint y: 376, endPoint x: 310, endPoint y: 373, distance: 209.9
click at [310, 373] on html "Hallo [[Name]] , Hoera! Je Foodgezind klantenkaart is actief! Vanaf 15/10/25 sp…" at bounding box center [611, 286] width 619 height 304
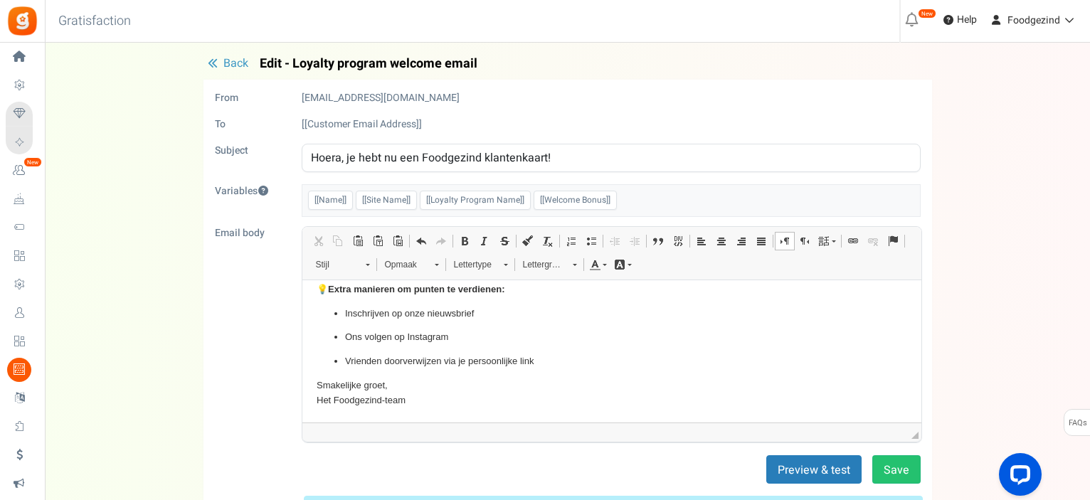
scroll to position [137, 0]
drag, startPoint x: 884, startPoint y: 470, endPoint x: 884, endPoint y: 455, distance: 15.0
click at [884, 455] on button "Save" at bounding box center [896, 469] width 48 height 28
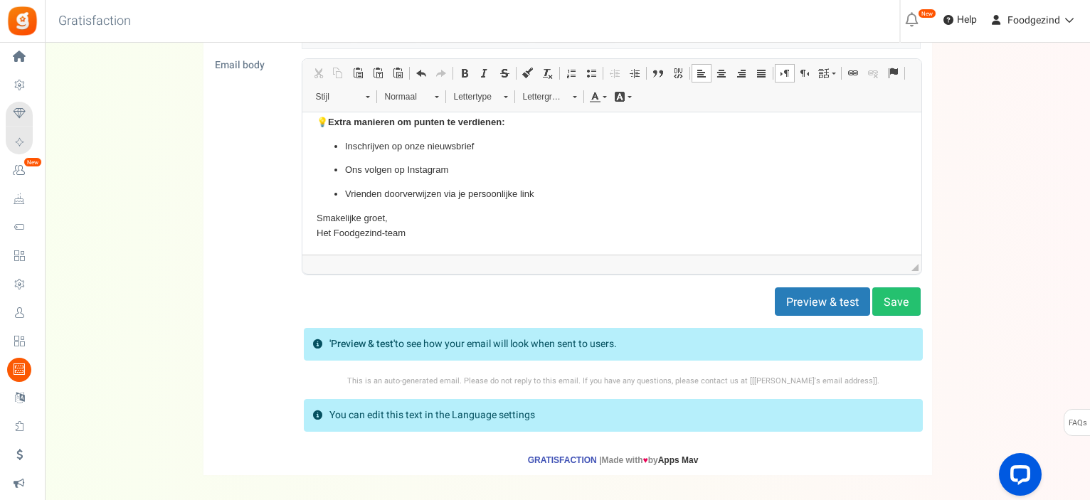
scroll to position [227, 0]
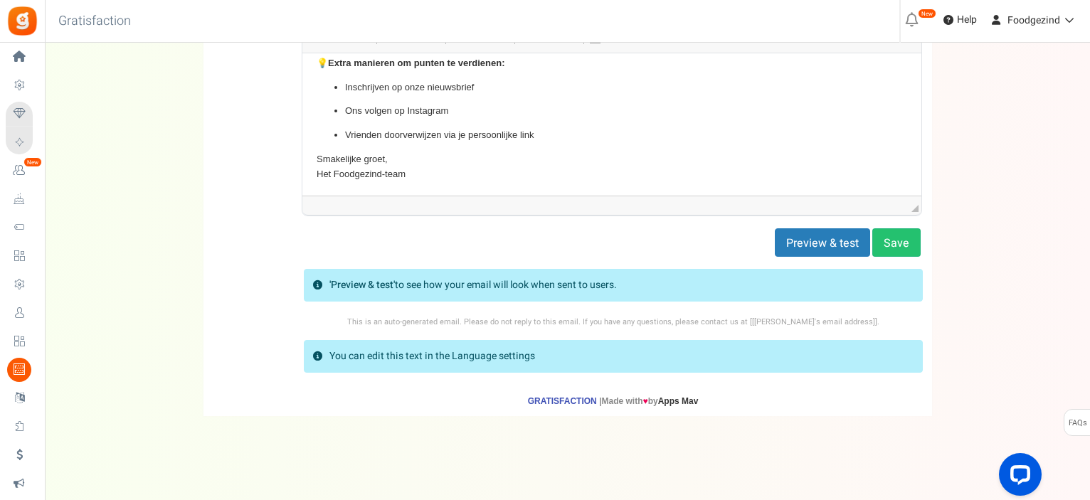
click at [1076, 418] on span "FAQs" at bounding box center [1077, 423] width 19 height 27
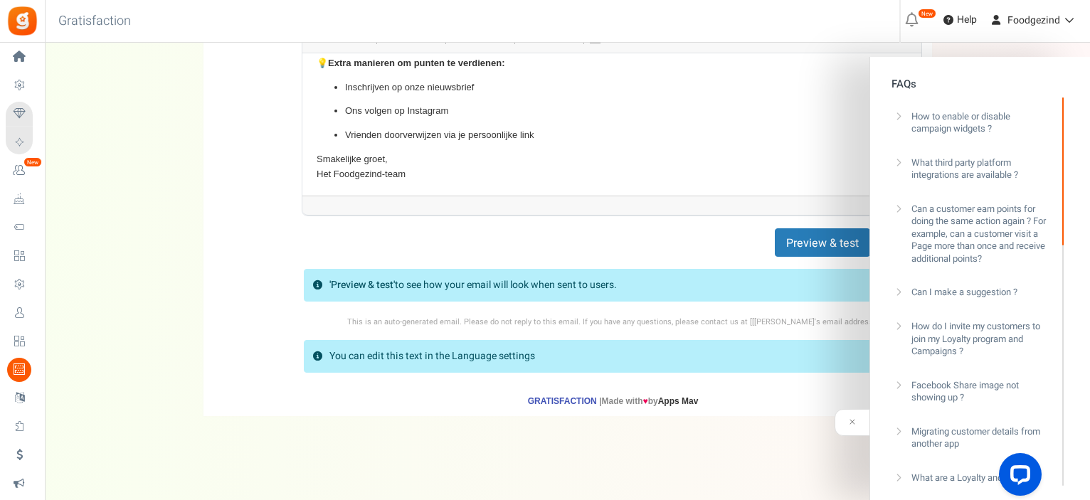
click at [983, 335] on h3 "How do I invite my customers to join my Loyalty program and Campaigns ?" at bounding box center [979, 339] width 136 height 38
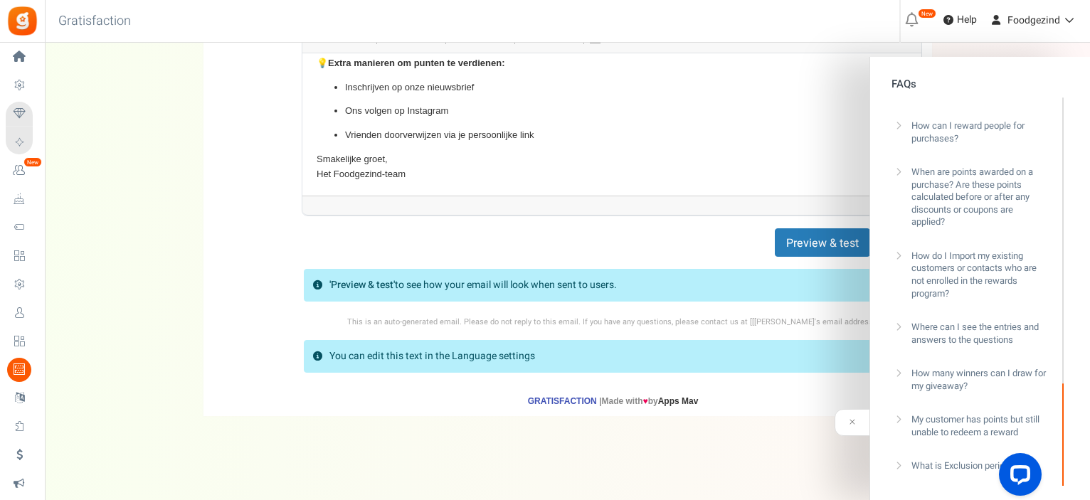
click at [953, 460] on h3 "What is Exclusion period?" at bounding box center [962, 466] width 102 height 13
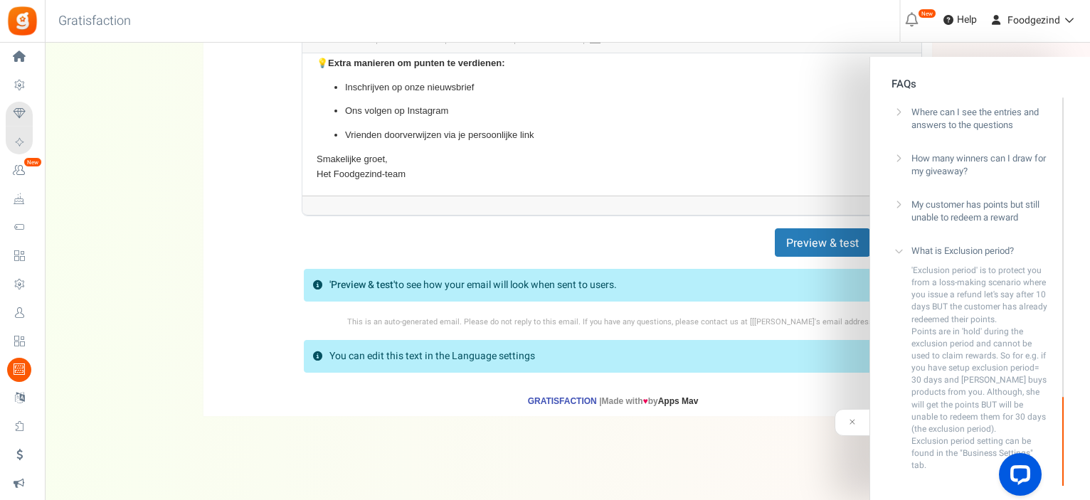
drag, startPoint x: 936, startPoint y: 455, endPoint x: 907, endPoint y: 255, distance: 202.0
click at [907, 255] on div "What is Exclusion period? 'Exclusion period' is to protect you from a loss-maki…" at bounding box center [969, 356] width 156 height 248
copy p "'Exclusion period' is to protect you from a loss-making scenario where you issu…"
click at [203, 176] on div "From noreply@gr.ammailer.com To [[Customer Email Address]] Subject Hoera, je he…" at bounding box center [567, 134] width 729 height 563
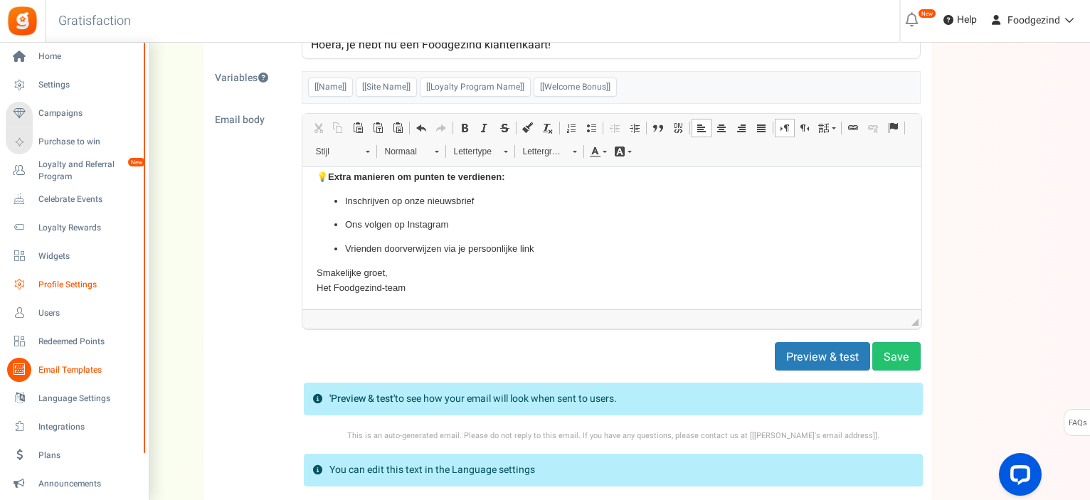
scroll to position [105, 0]
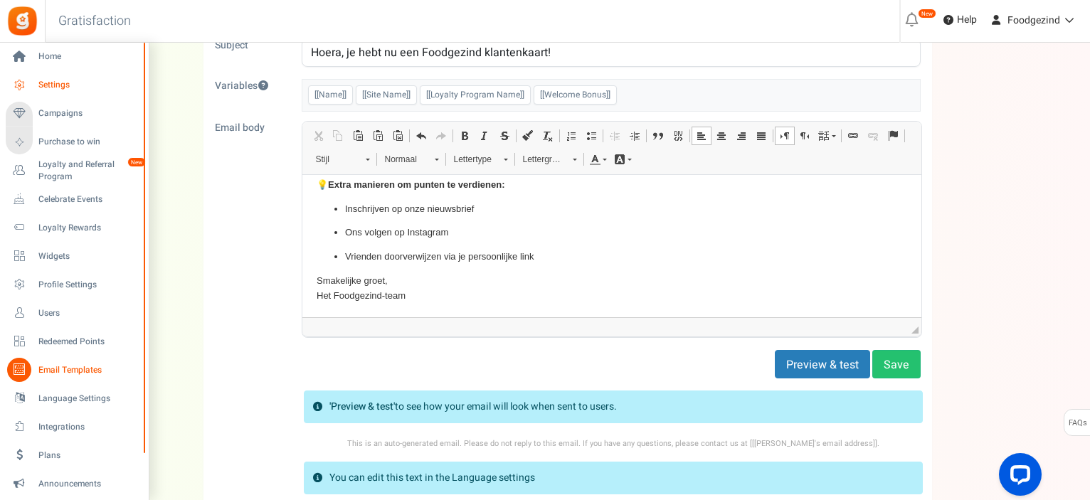
click at [54, 82] on span "Settings" at bounding box center [88, 85] width 100 height 12
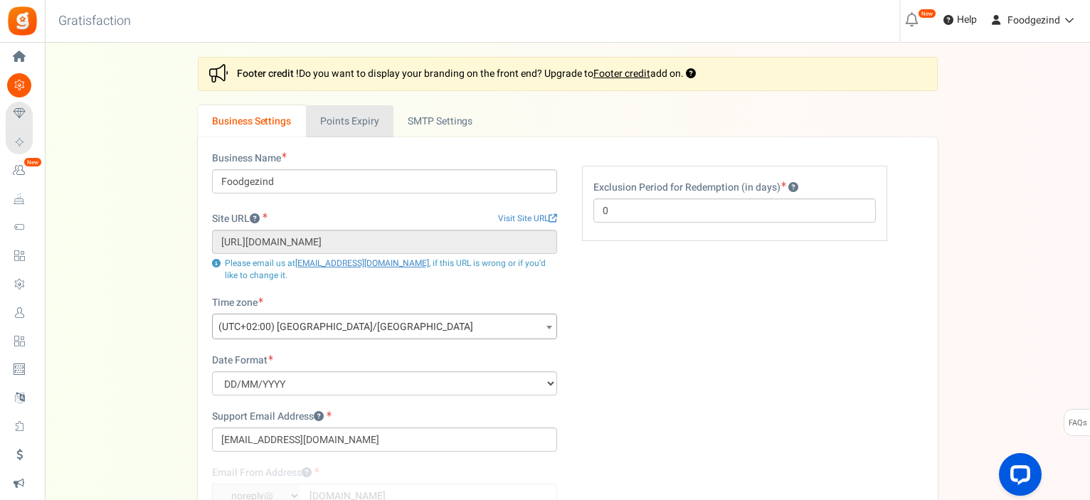
click at [366, 119] on link "Points Expiry" at bounding box center [350, 121] width 88 height 32
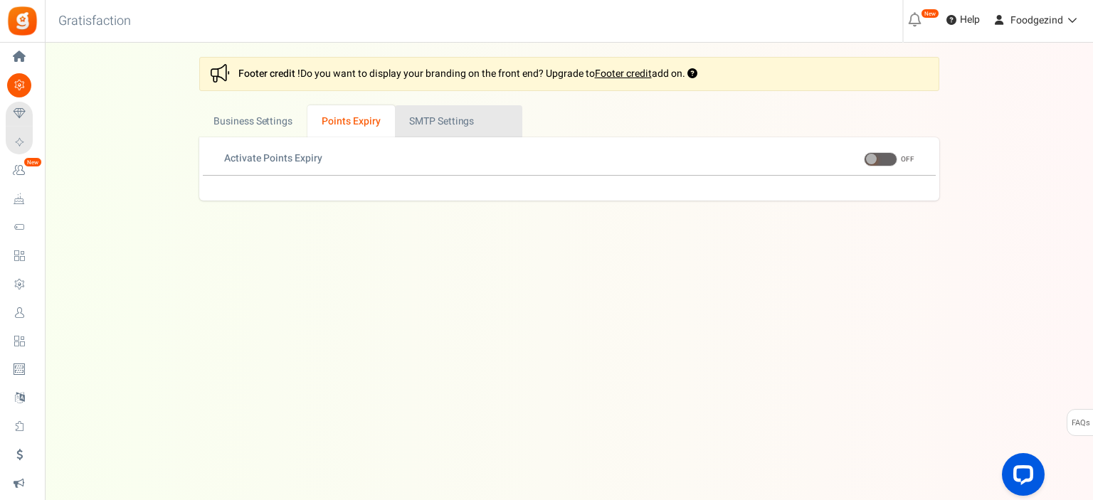
click at [455, 119] on link "Active SMTP Settings" at bounding box center [458, 121] width 127 height 32
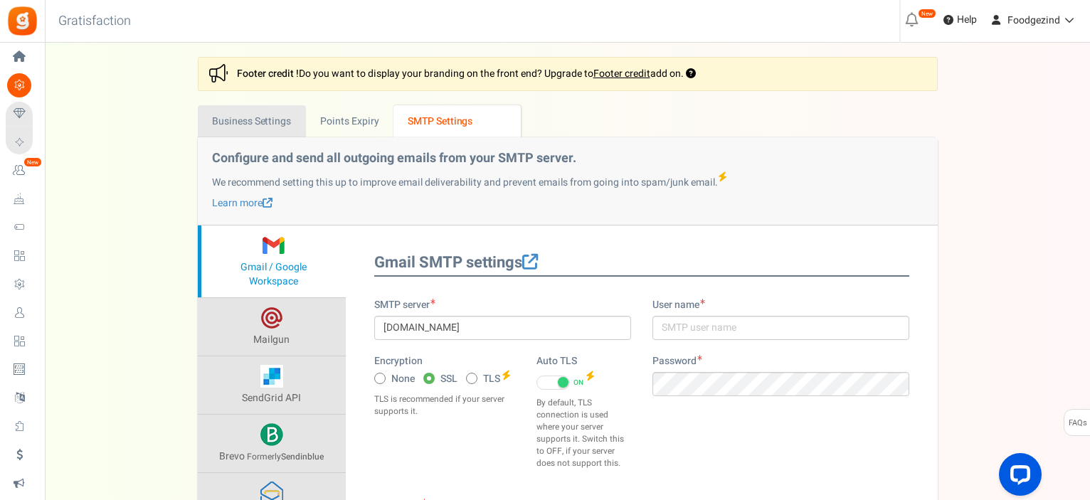
click at [243, 119] on link "Business Settings" at bounding box center [252, 121] width 108 height 32
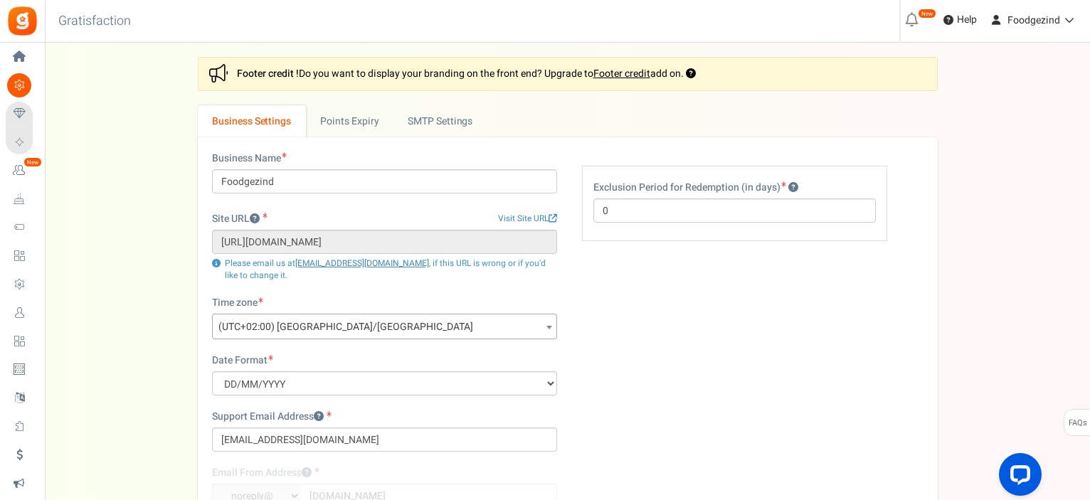
scroll to position [208, 0]
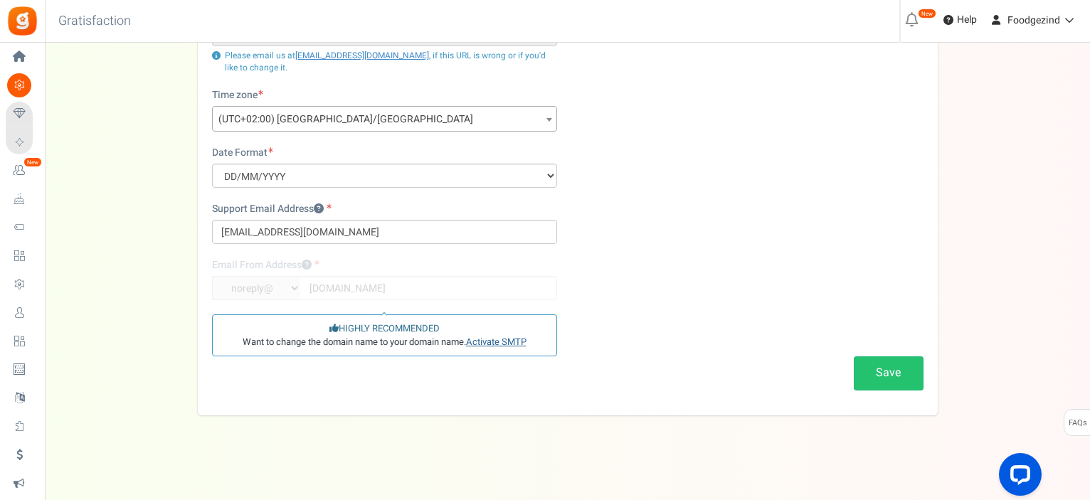
click at [494, 341] on link "Activate SMTP" at bounding box center [496, 342] width 60 height 14
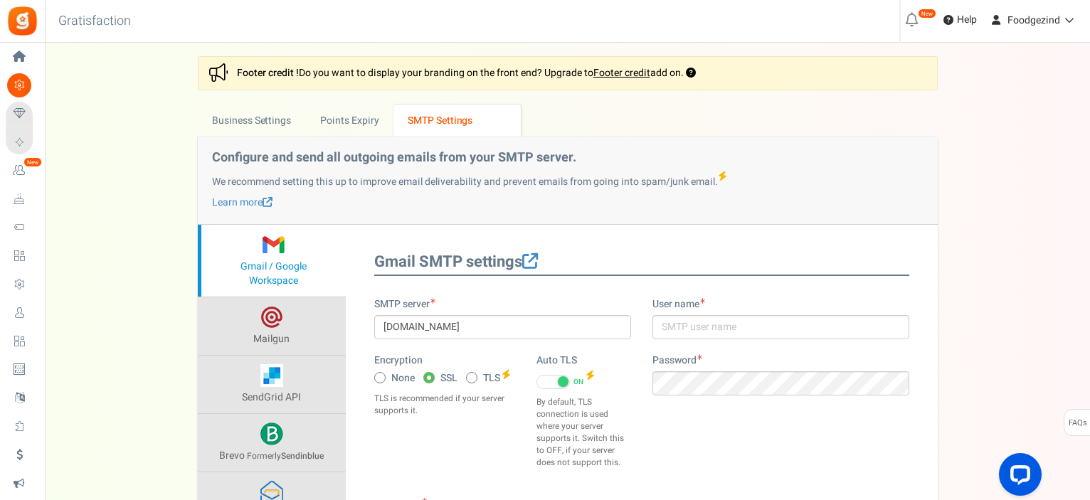
scroll to position [27, 0]
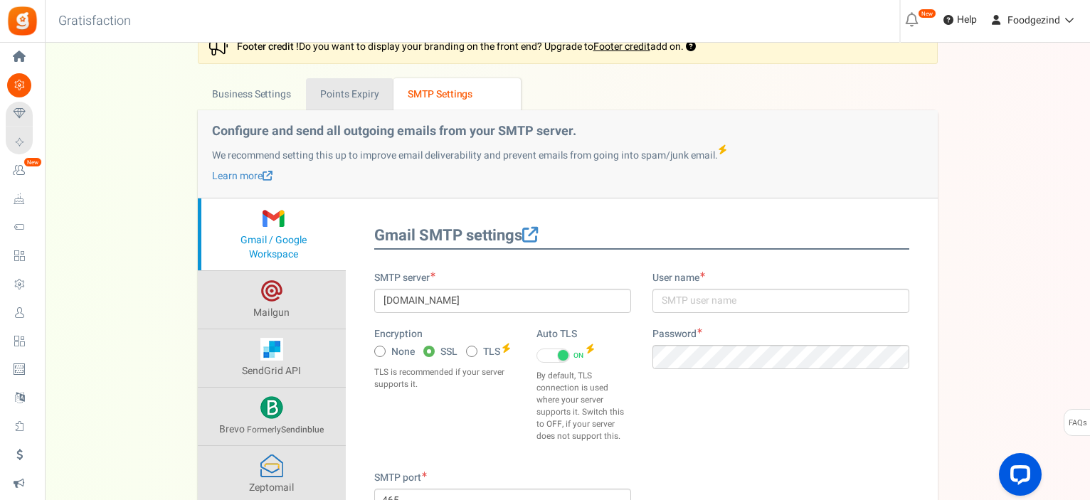
click at [344, 92] on link "Points Expiry" at bounding box center [350, 94] width 88 height 32
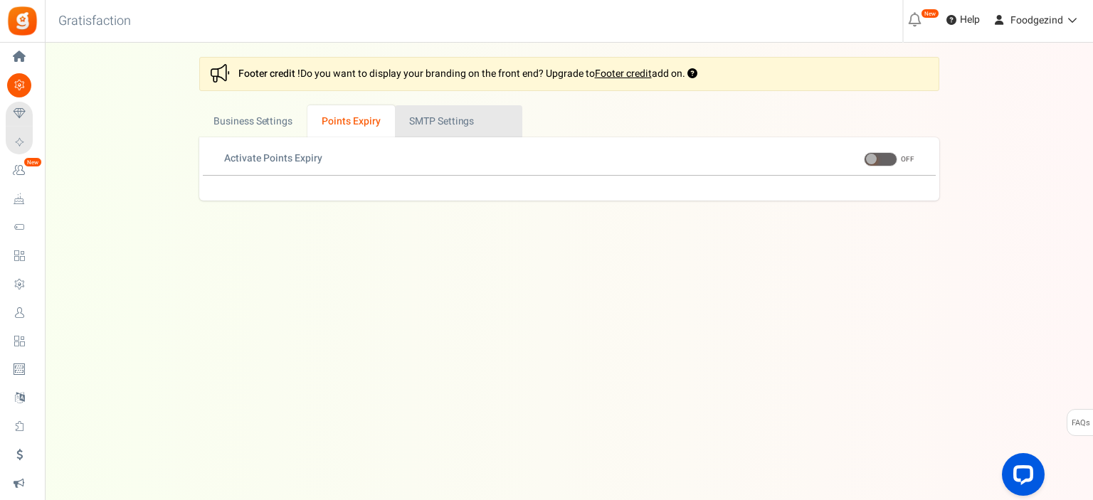
click at [427, 117] on link "Active SMTP Settings" at bounding box center [458, 121] width 127 height 32
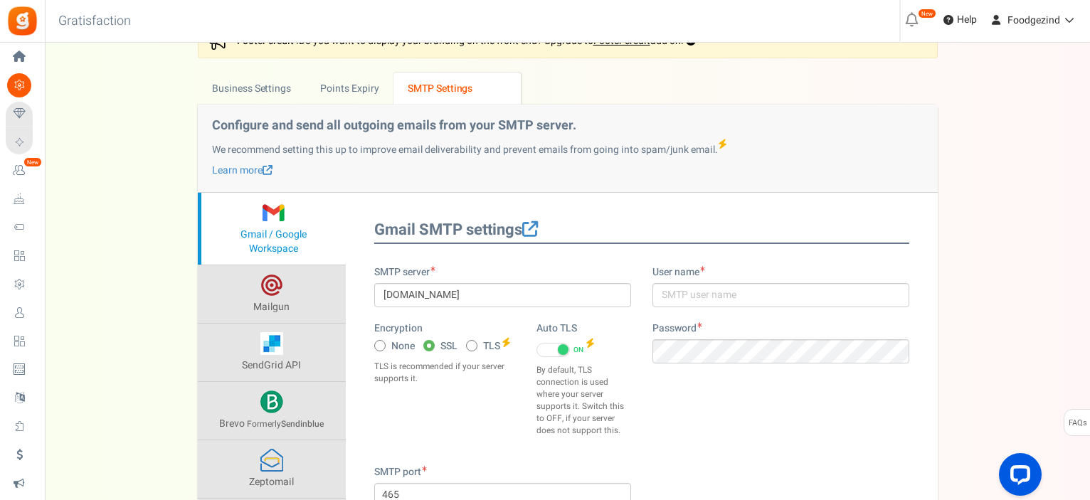
scroll to position [23, 0]
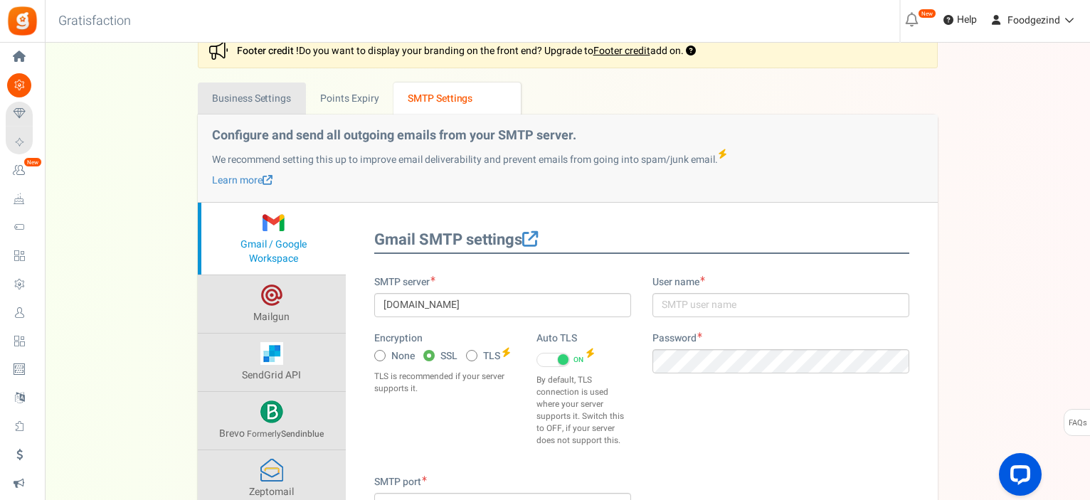
click at [276, 104] on link "Business Settings" at bounding box center [252, 99] width 108 height 32
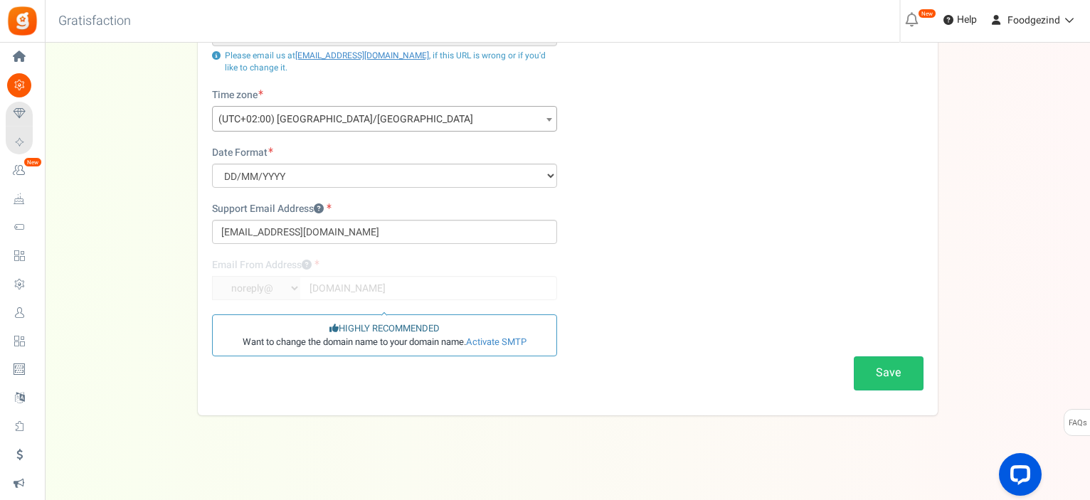
scroll to position [0, 0]
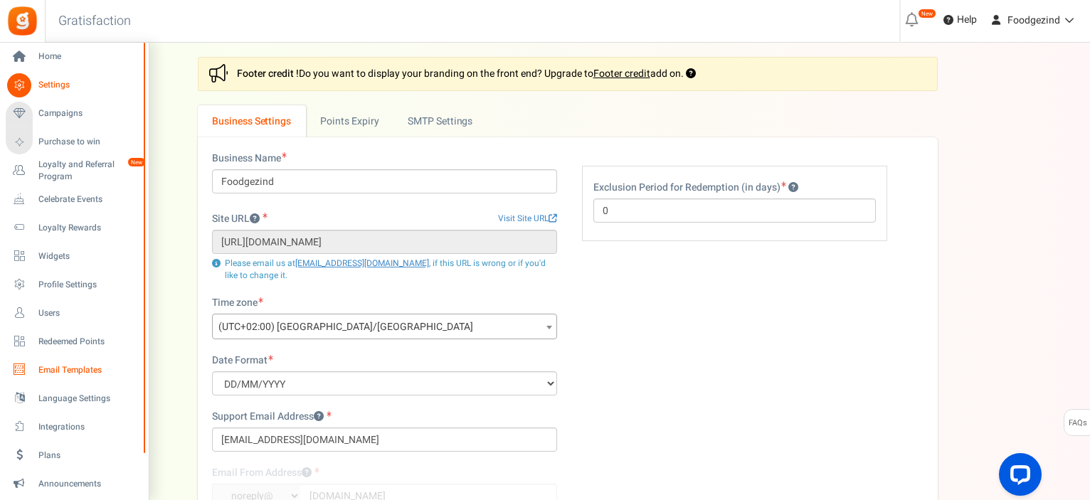
click at [60, 369] on span "Email Templates" at bounding box center [88, 370] width 100 height 12
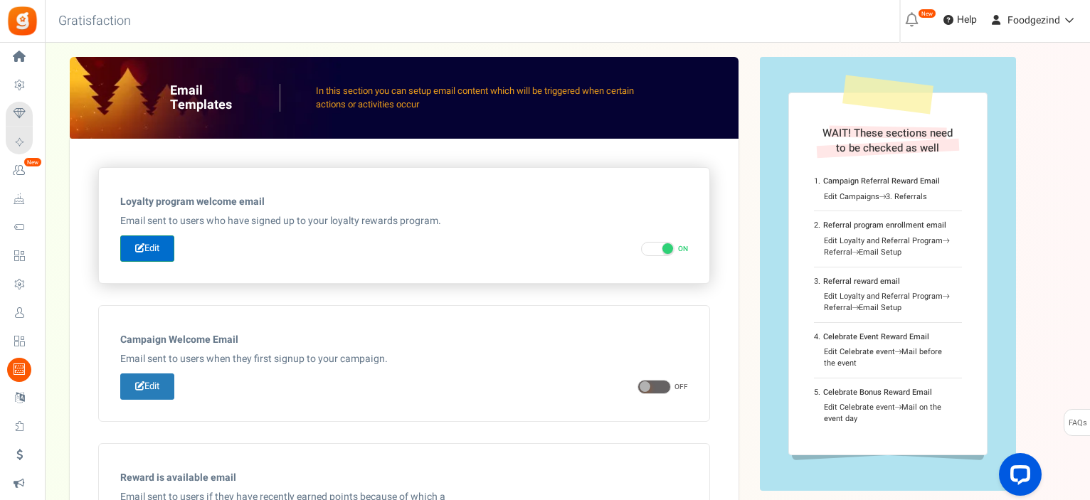
click at [156, 253] on link "Edit" at bounding box center [147, 248] width 54 height 26
type input "Hoera, je hebt nu een Foodgezind klantenkaart!"
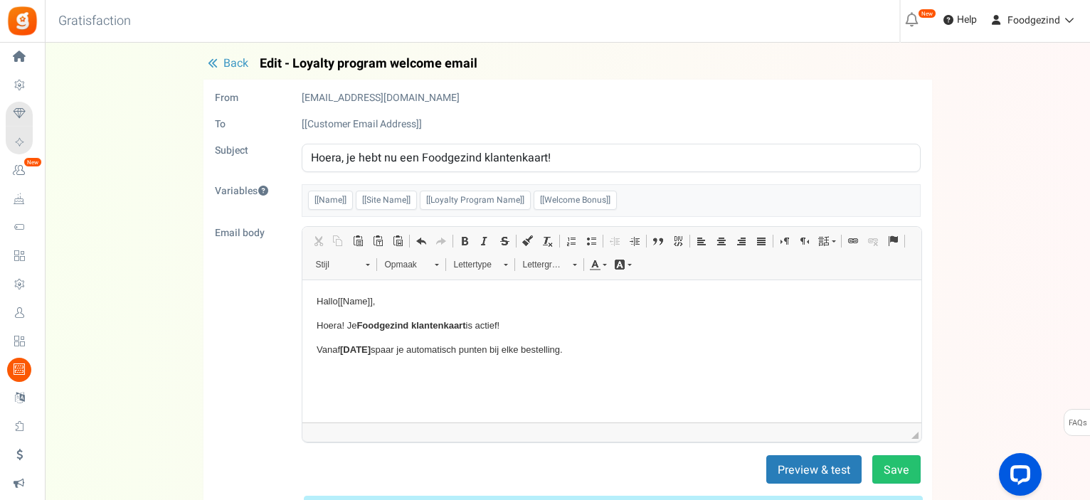
click at [323, 375] on p "Tekstverwerker, email_editor" at bounding box center [611, 373] width 590 height 15
drag, startPoint x: 496, startPoint y: 65, endPoint x: 293, endPoint y: 56, distance: 202.9
click at [293, 57] on h4 "Back Edit - Loyalty program welcome email" at bounding box center [567, 64] width 729 height 14
click at [322, 62] on span "Edit - Loyalty program welcome email" at bounding box center [369, 64] width 218 height 14
click at [288, 65] on span "Edit - Loyalty program welcome email" at bounding box center [369, 64] width 218 height 14
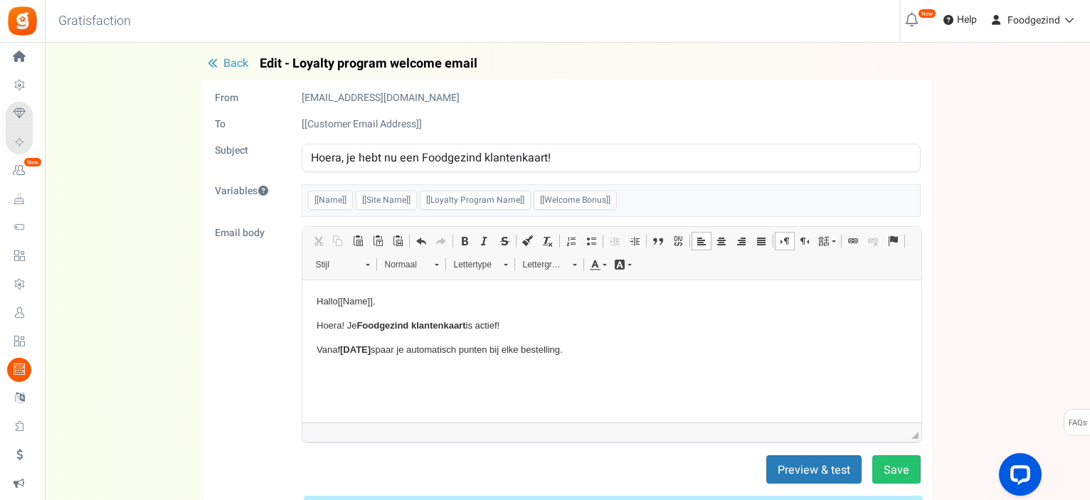
drag, startPoint x: 295, startPoint y: 62, endPoint x: 479, endPoint y: 53, distance: 183.8
click at [479, 53] on div "Under maintenance we will be back soon We apologize for any inconvenience. The …" at bounding box center [567, 343] width 1045 height 600
copy span "Loyalty program welcome email"
click at [408, 375] on p "Tekstverwerker, email_editor" at bounding box center [611, 373] width 590 height 15
click at [324, 385] on html "Hallo [[Name]] , Hoera! Je Foodgezind klantenkaart is actief! Vanaf [DATE] [PER…" at bounding box center [611, 337] width 619 height 115
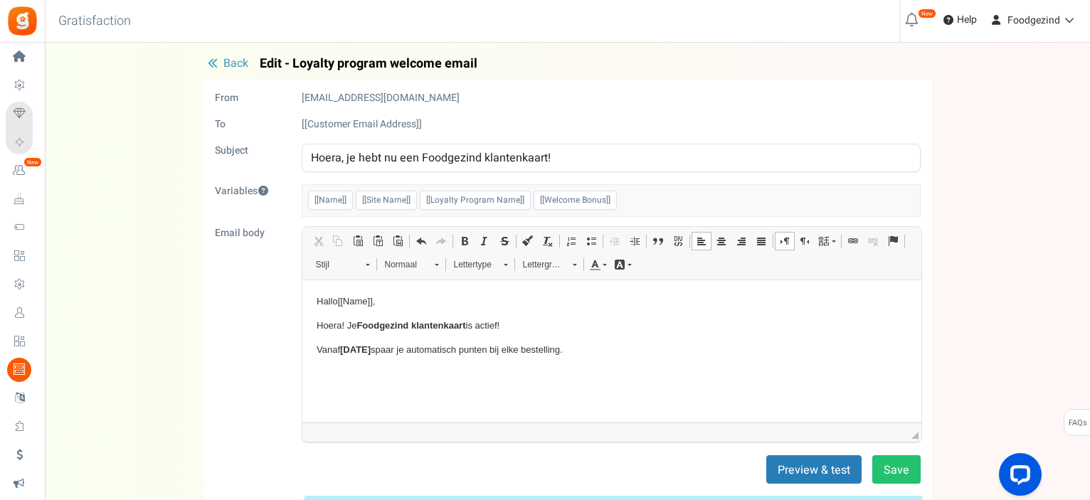
scroll to position [118, 0]
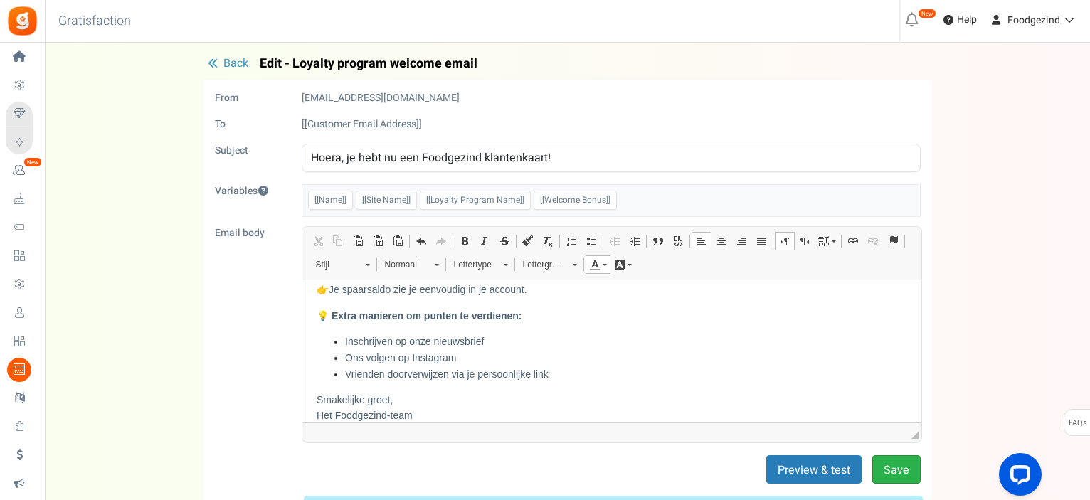
click at [902, 462] on button "Save" at bounding box center [896, 469] width 48 height 28
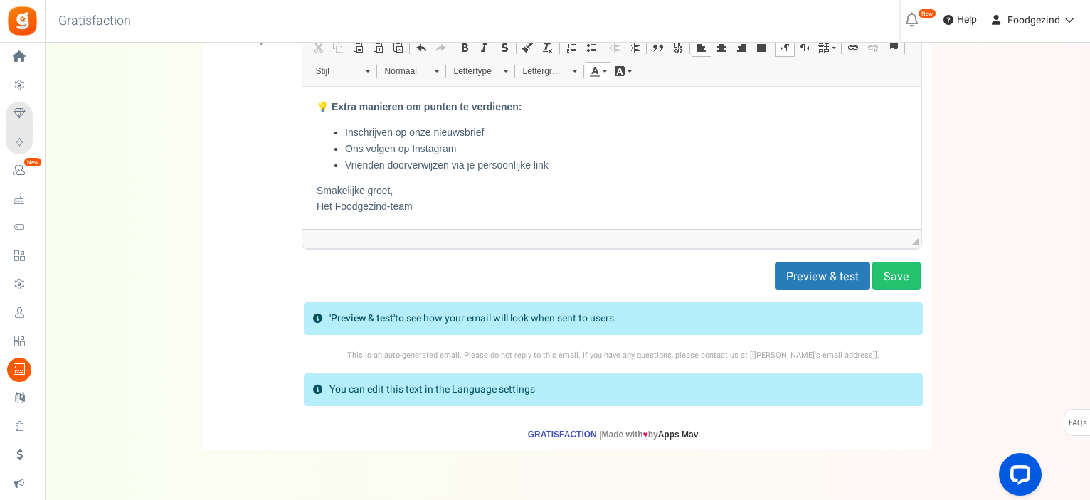
scroll to position [0, 0]
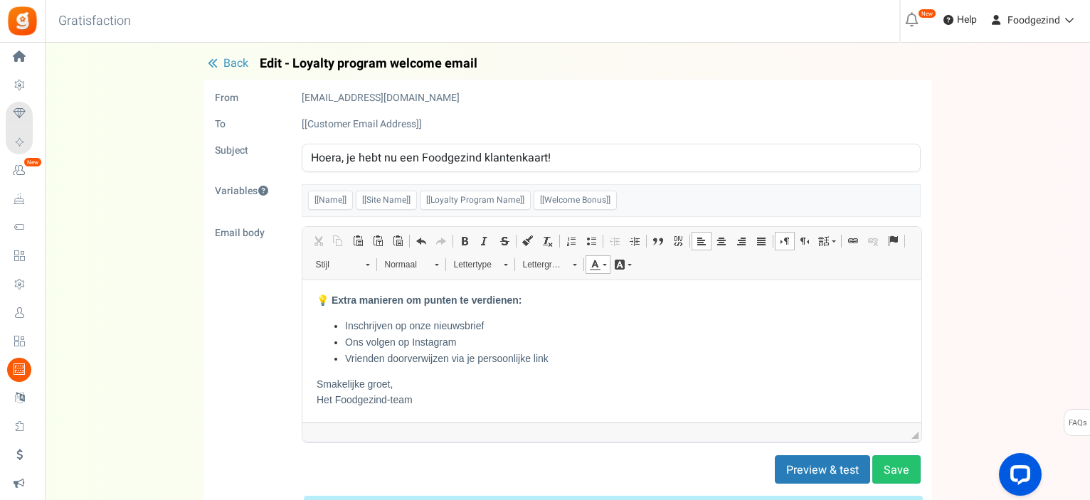
click at [1006, 185] on div "Back Edit - Loyalty program welcome email From noreply@gr.ammailer.com To [[Cus…" at bounding box center [567, 350] width 1017 height 586
click at [892, 465] on button "Save" at bounding box center [896, 469] width 48 height 28
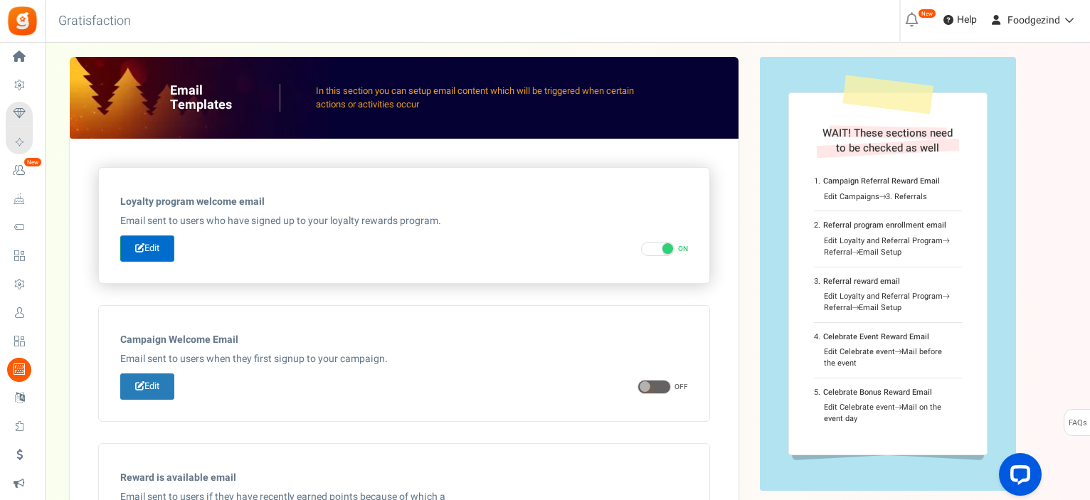
click at [151, 245] on link "Edit" at bounding box center [147, 248] width 54 height 26
type input "Hoera, je hebt nu een Foodgezind klantenkaart!"
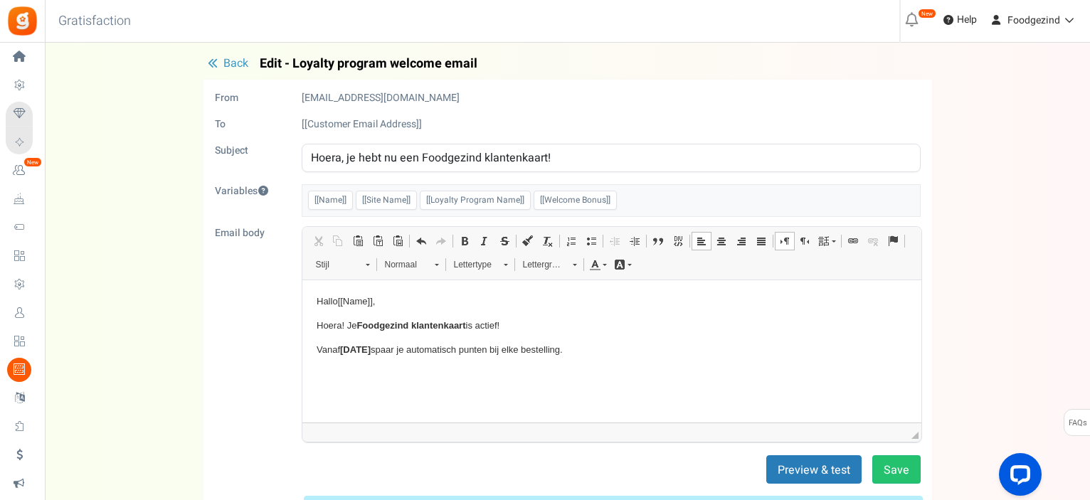
click at [433, 369] on p "Tekstverwerker, email_editor" at bounding box center [611, 373] width 590 height 15
click at [361, 385] on html "Hallo [[Name]] , Hoera! Je Foodgezind klantenkaart is actief! Vanaf [DATE] [PER…" at bounding box center [611, 337] width 619 height 115
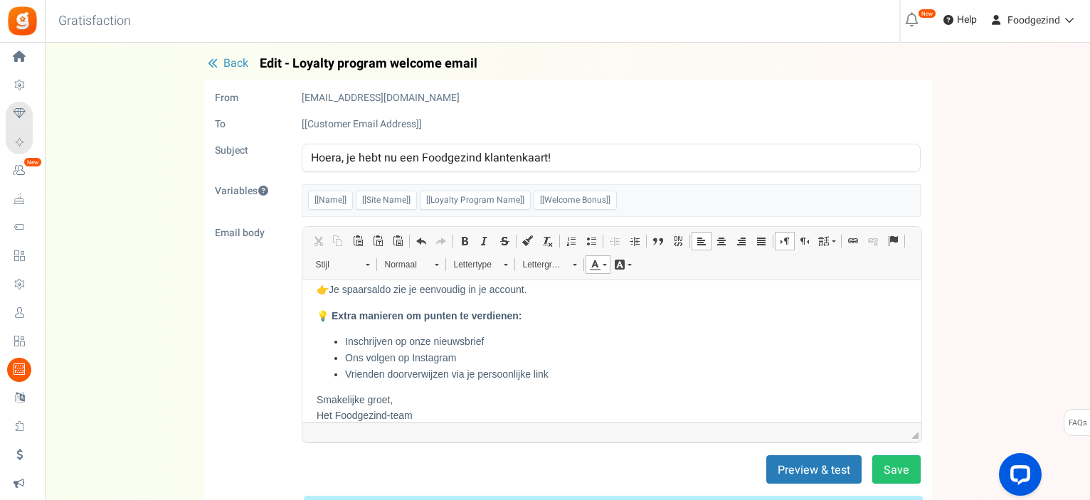
click at [607, 311] on p "💡 Extra manieren om punten te verdienen:" at bounding box center [611, 315] width 590 height 16
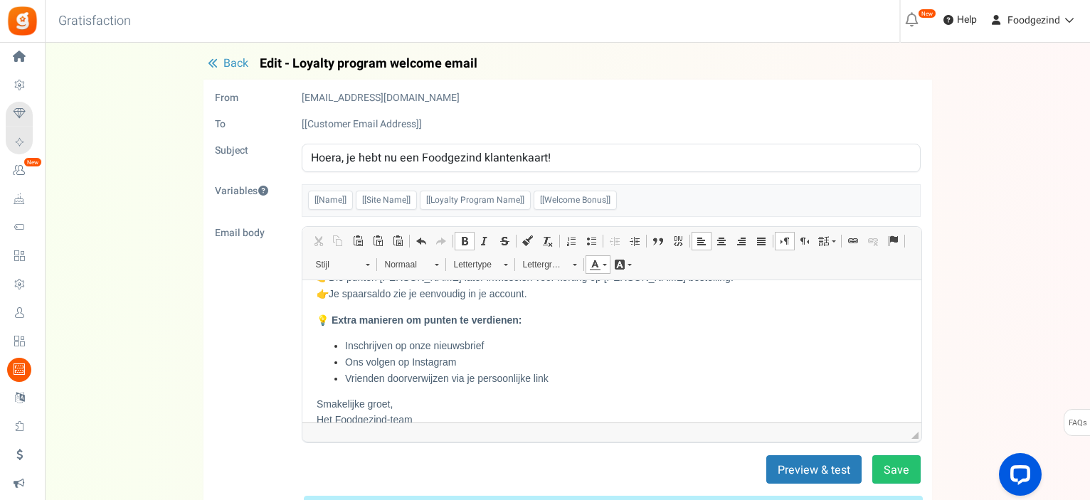
scroll to position [134, 0]
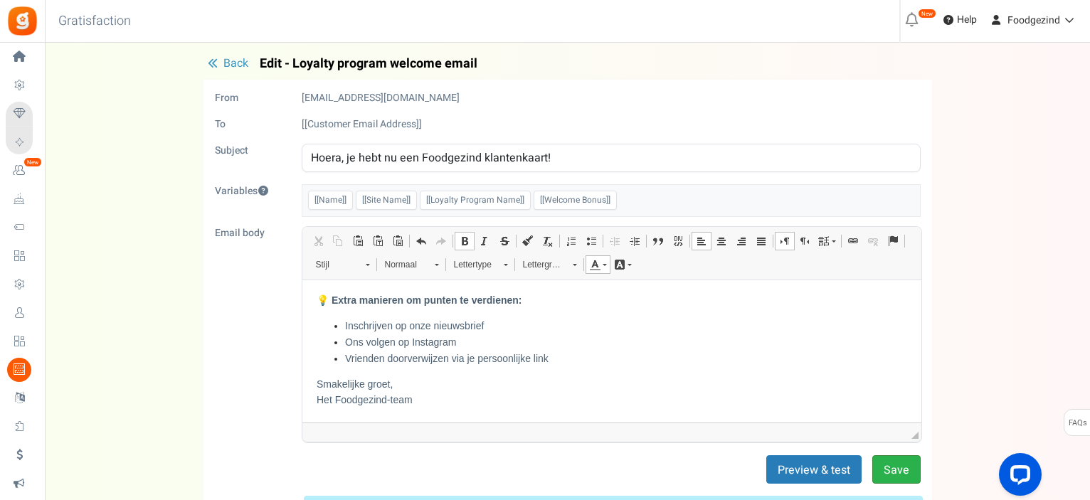
click at [890, 463] on button "Save" at bounding box center [896, 469] width 48 height 28
click at [905, 475] on button "Save" at bounding box center [896, 469] width 48 height 28
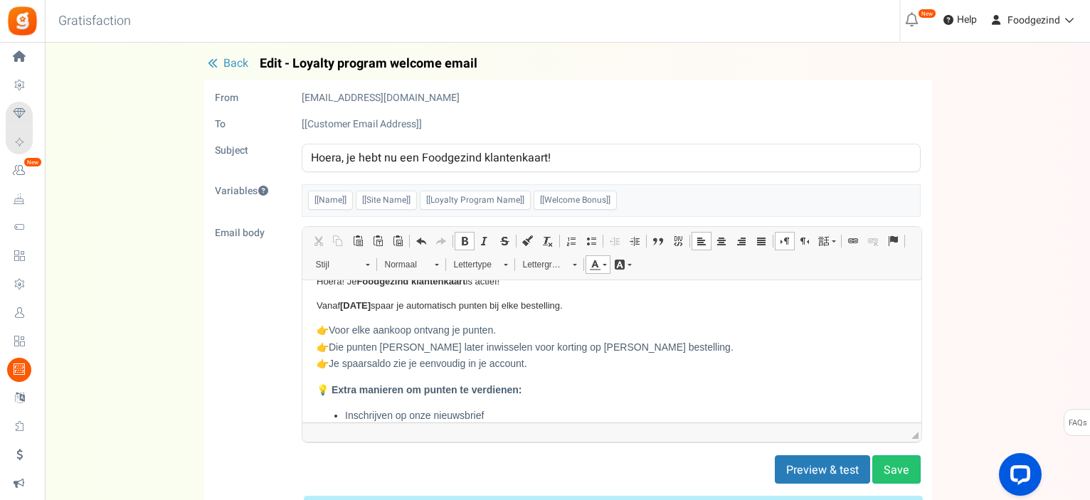
scroll to position [0, 0]
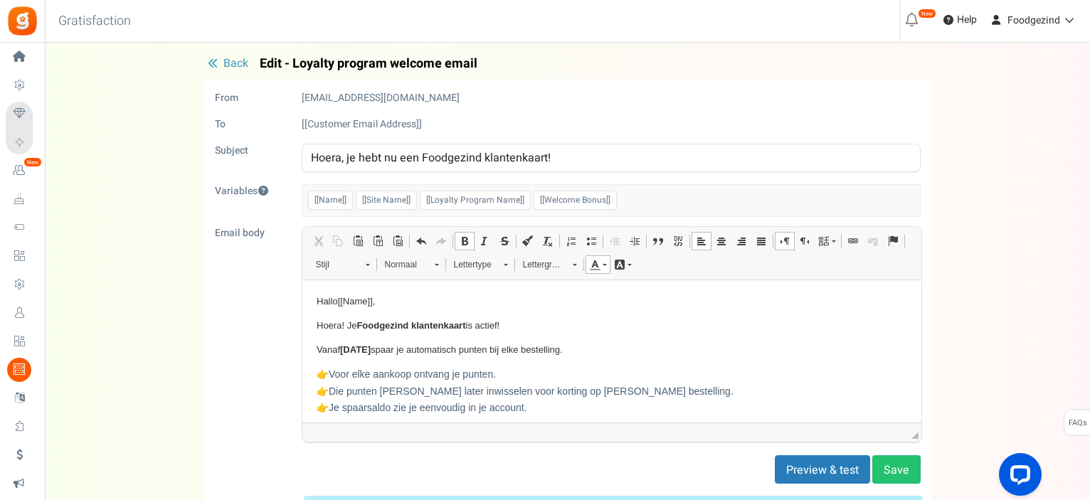
click at [226, 56] on span "Back" at bounding box center [235, 63] width 25 height 17
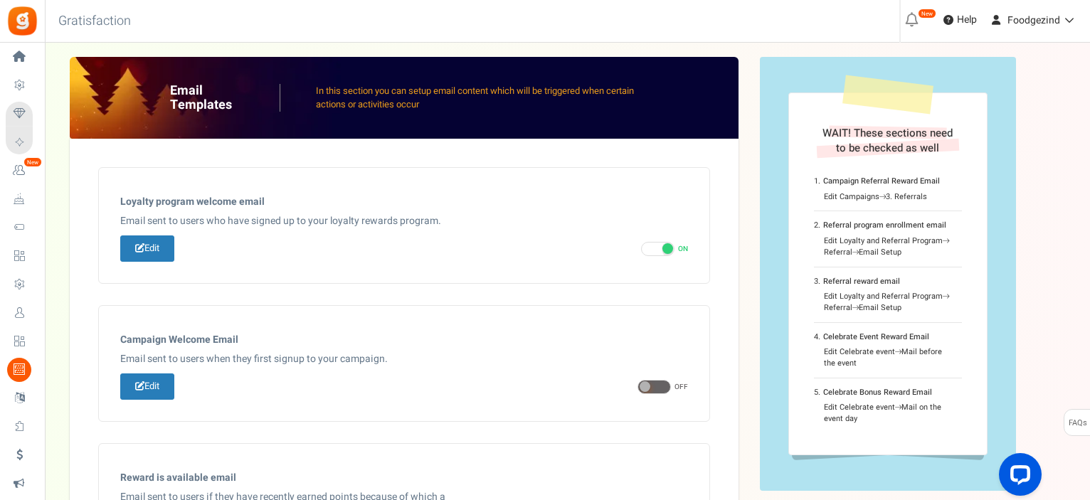
scroll to position [110, 0]
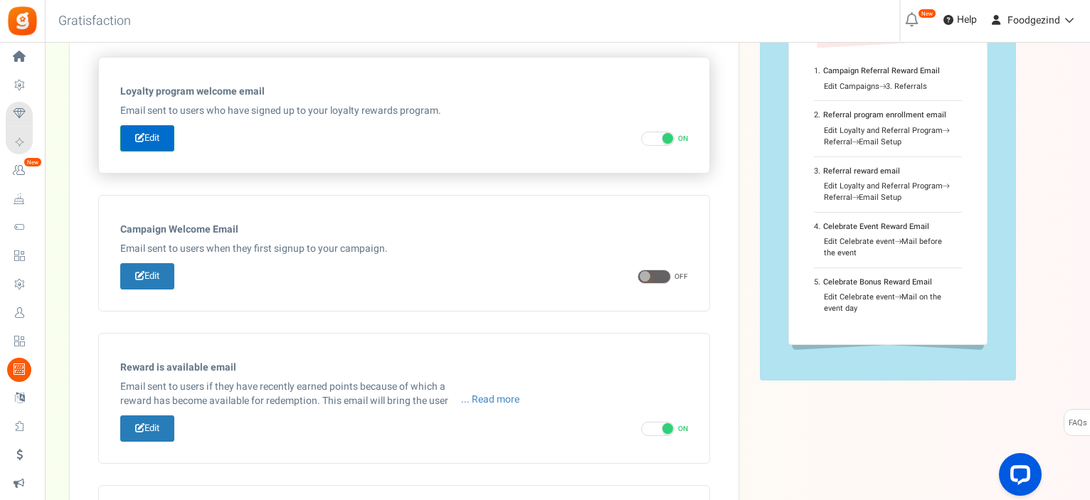
click at [152, 133] on link "Edit" at bounding box center [147, 138] width 54 height 26
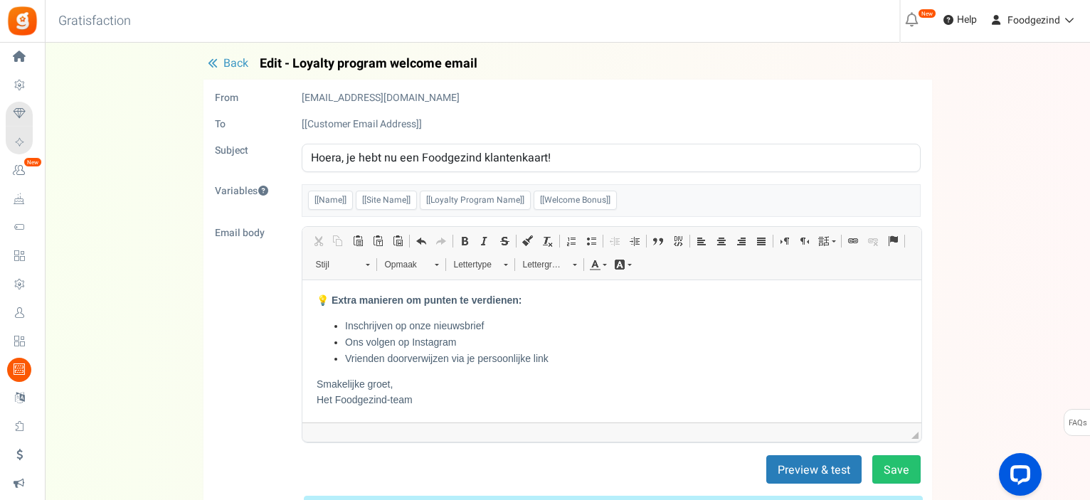
scroll to position [0, 0]
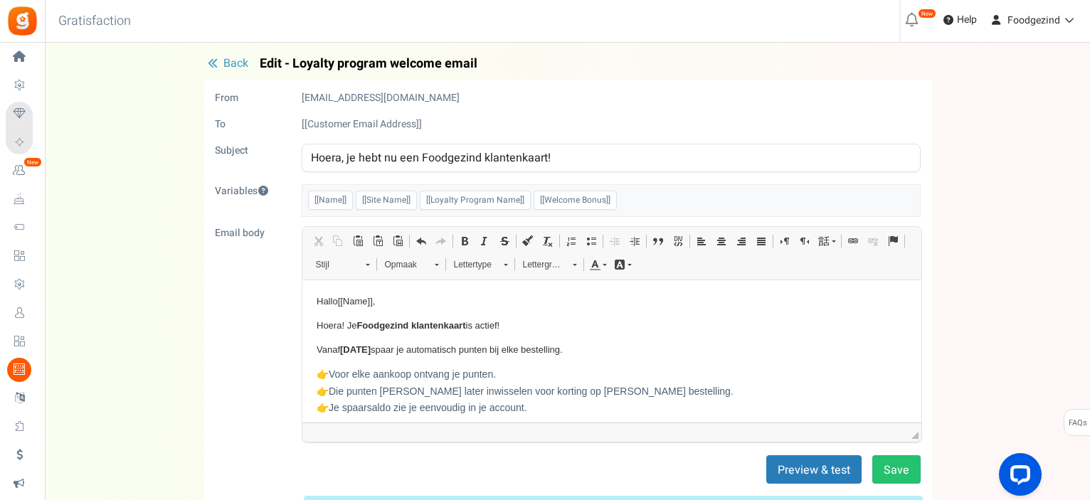
click at [219, 59] on button "Back" at bounding box center [227, 64] width 49 height 14
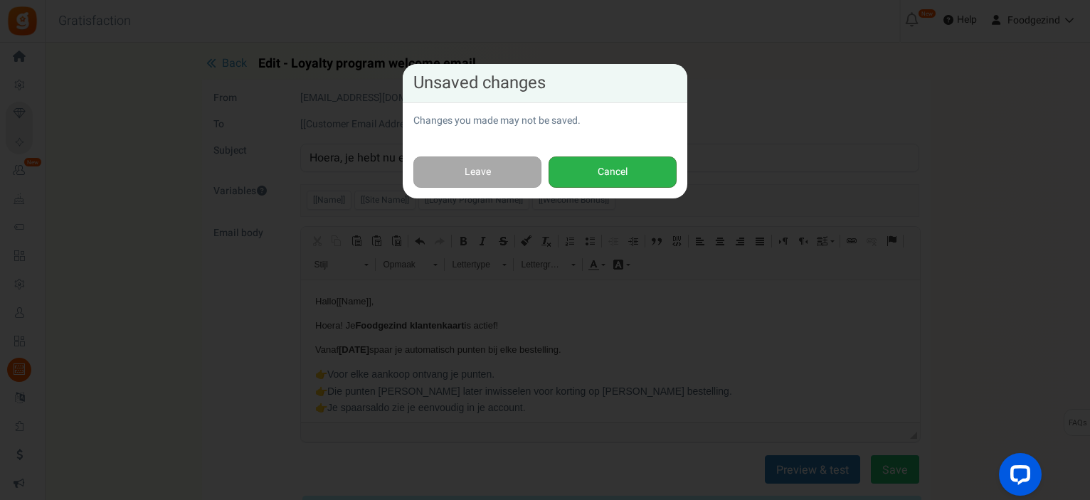
click at [583, 167] on button "Cancel" at bounding box center [613, 173] width 128 height 32
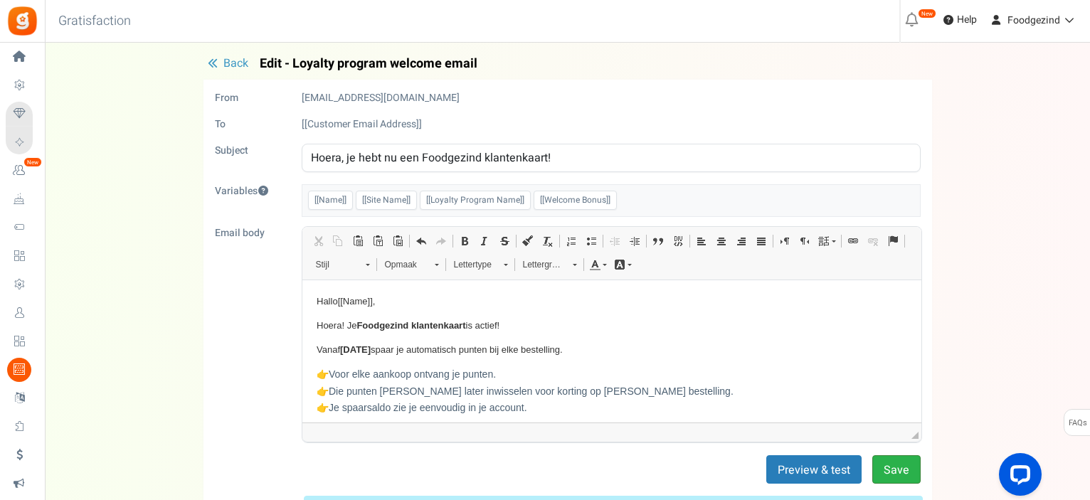
click at [891, 462] on button "Save" at bounding box center [896, 469] width 48 height 28
click at [222, 53] on div "Under maintenance we will be back soon We apologize for any inconvenience. The …" at bounding box center [567, 343] width 1045 height 600
click at [228, 62] on span "Back" at bounding box center [235, 63] width 25 height 17
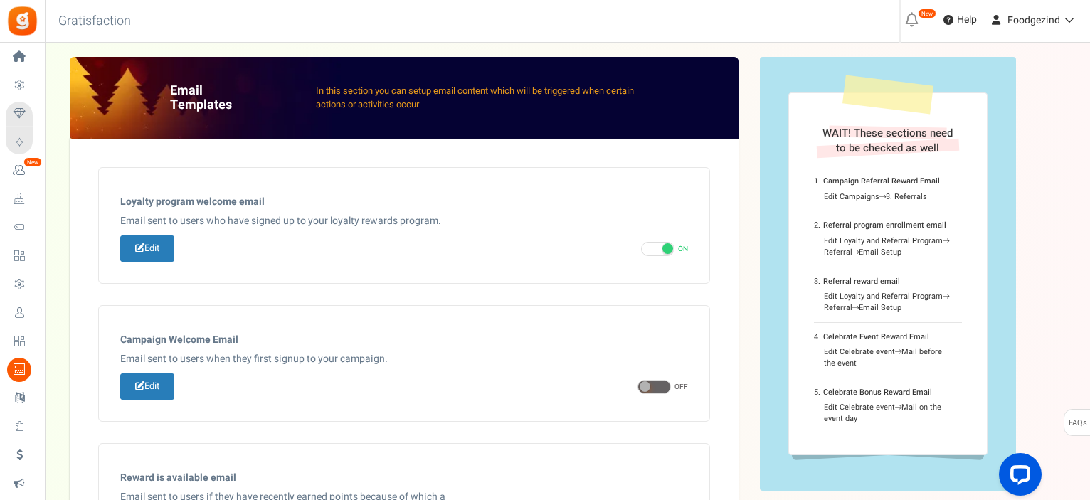
scroll to position [110, 0]
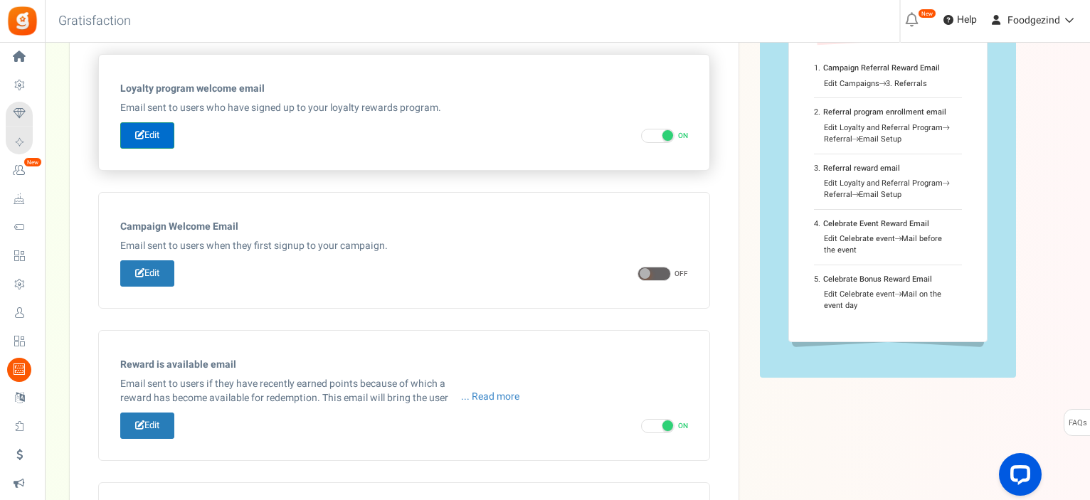
click at [137, 127] on link "Edit" at bounding box center [147, 135] width 54 height 26
type input "Hoera, je hebt nu een Foodgezind klantenkaart!"
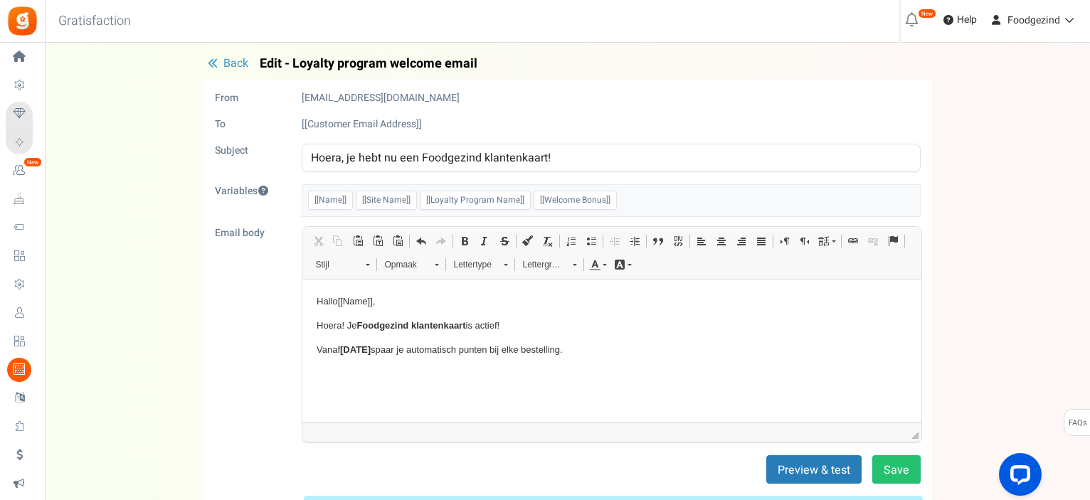
click at [579, 351] on p "Vanaf 15/10/25 spaar je automatisch punten bij elke bestelling." at bounding box center [611, 349] width 590 height 15
drag, startPoint x: 347, startPoint y: 378, endPoint x: 649, endPoint y: 657, distance: 410.8
click at [364, 370] on p "Tekstverwerker, email_editor" at bounding box center [611, 373] width 590 height 15
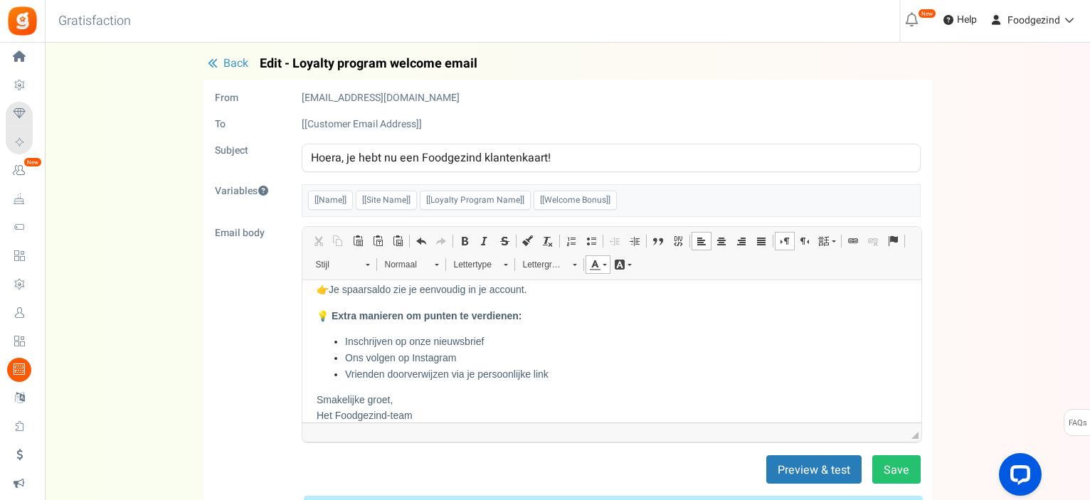
click at [416, 241] on span at bounding box center [420, 240] width 11 height 11
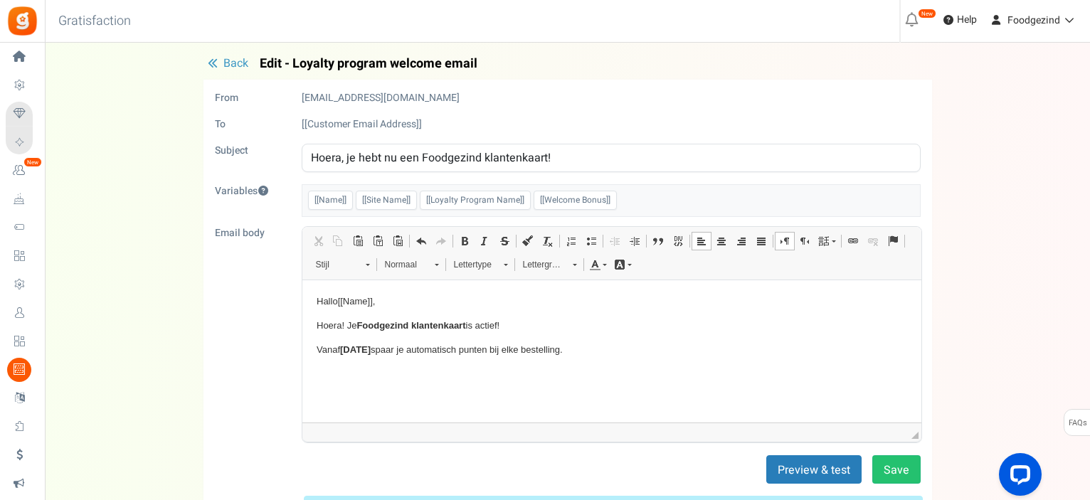
scroll to position [0, 0]
click at [583, 346] on p "Vanaf 15/10/25 spaar je automatisch punten bij elke bestelling." at bounding box center [611, 349] width 590 height 15
click at [896, 472] on button "Save" at bounding box center [896, 469] width 48 height 28
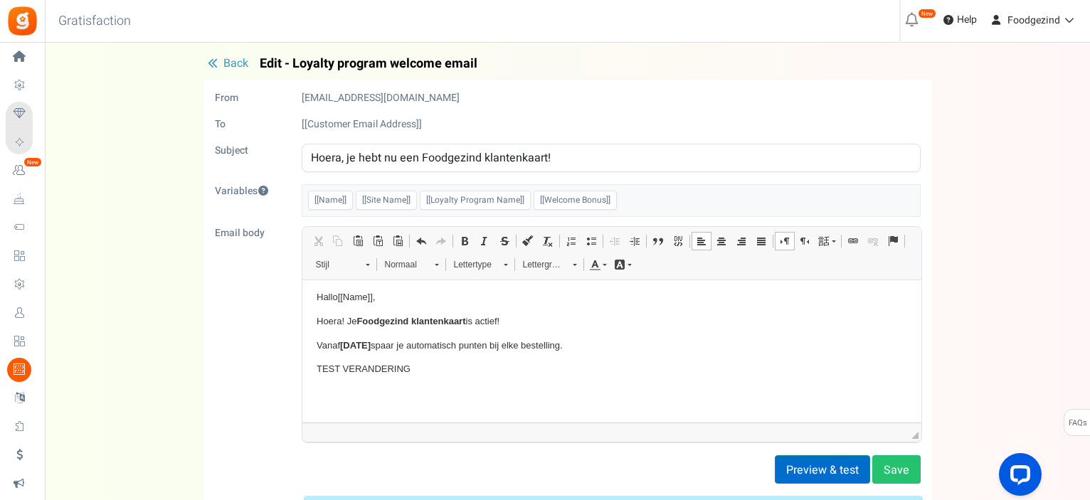
click at [828, 469] on button "Preview & test" at bounding box center [822, 469] width 95 height 28
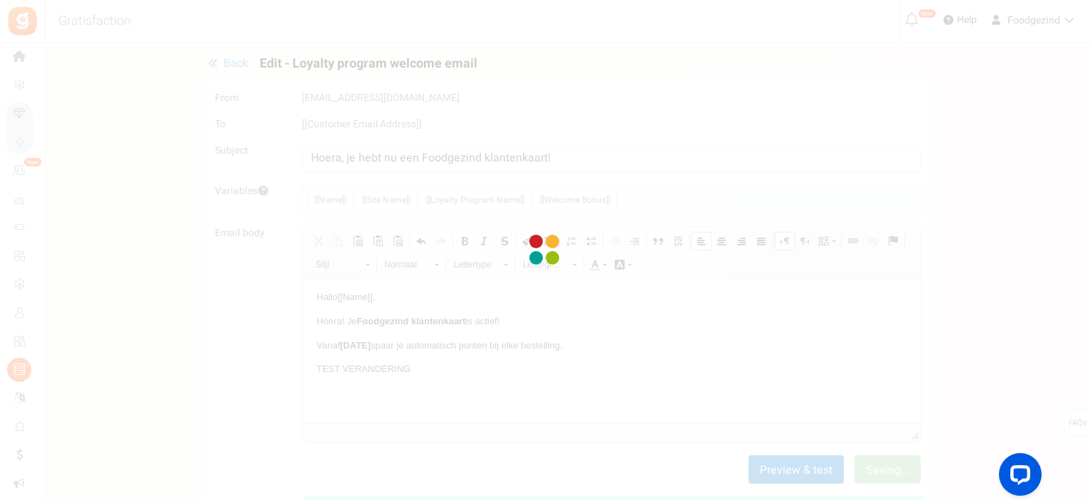
scroll to position [0, 0]
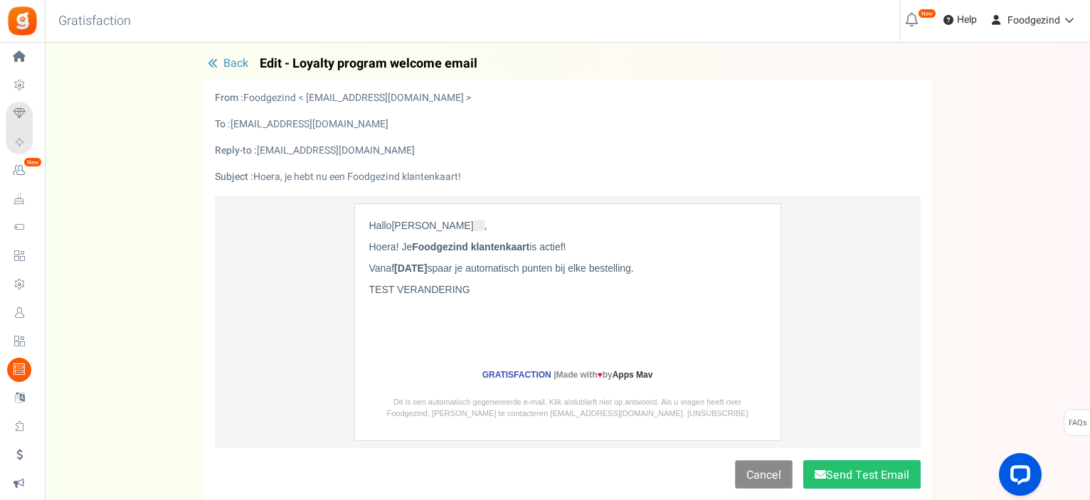
click at [772, 471] on link "Cancel" at bounding box center [764, 474] width 58 height 28
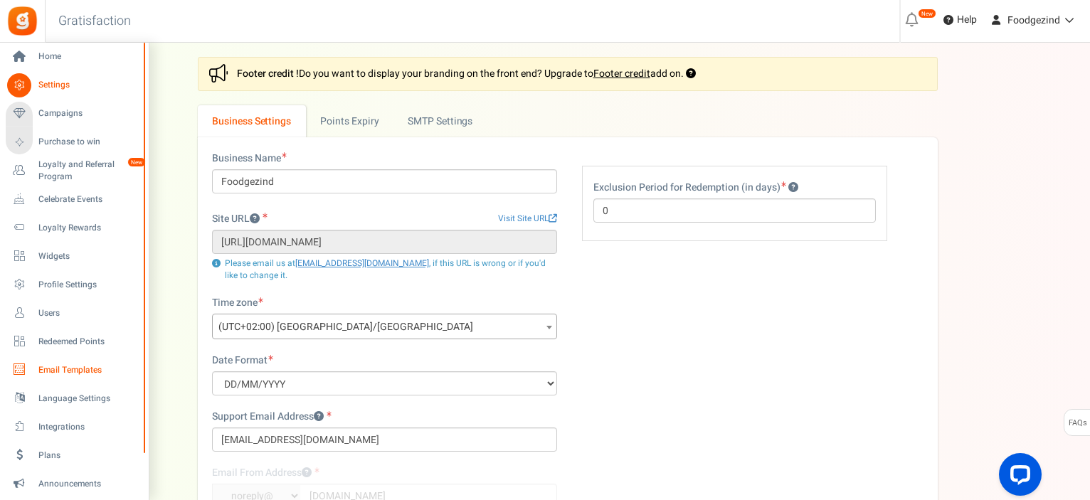
click at [78, 372] on span "Email Templates" at bounding box center [88, 370] width 100 height 12
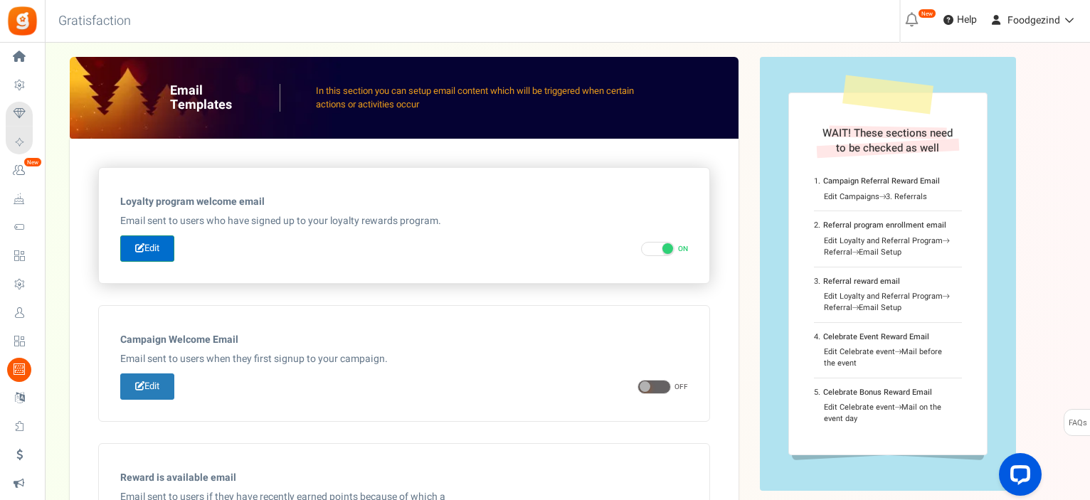
click at [159, 249] on link "Edit" at bounding box center [147, 248] width 54 height 26
type input "Hoera, je hebt nu een Foodgezind klantenkaart!"
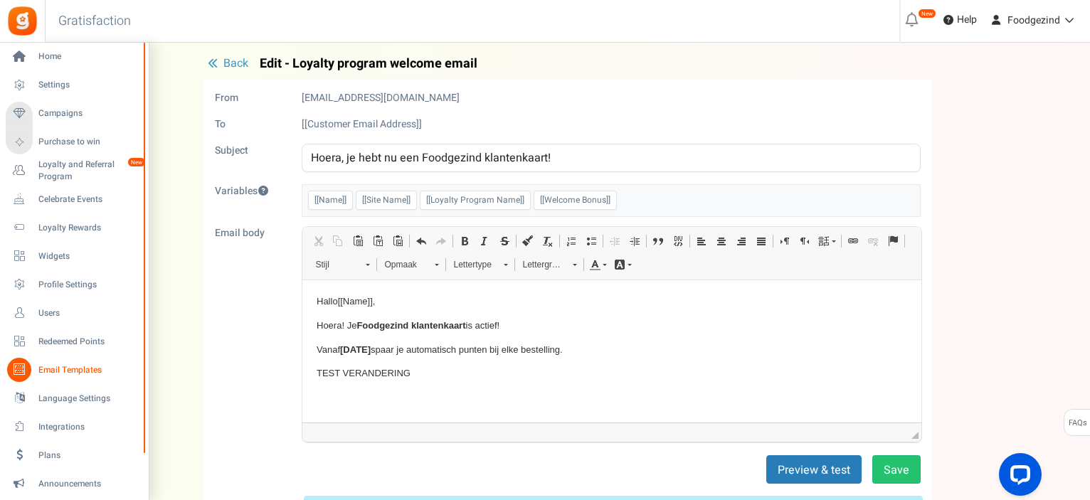
click at [58, 364] on span "Email Templates" at bounding box center [88, 370] width 100 height 12
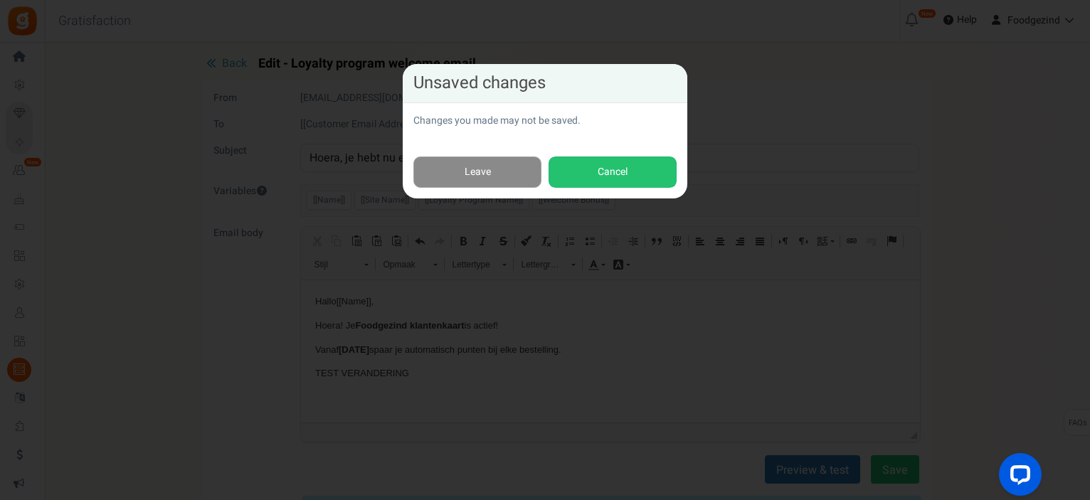
click at [435, 170] on link "Leave" at bounding box center [477, 173] width 128 height 32
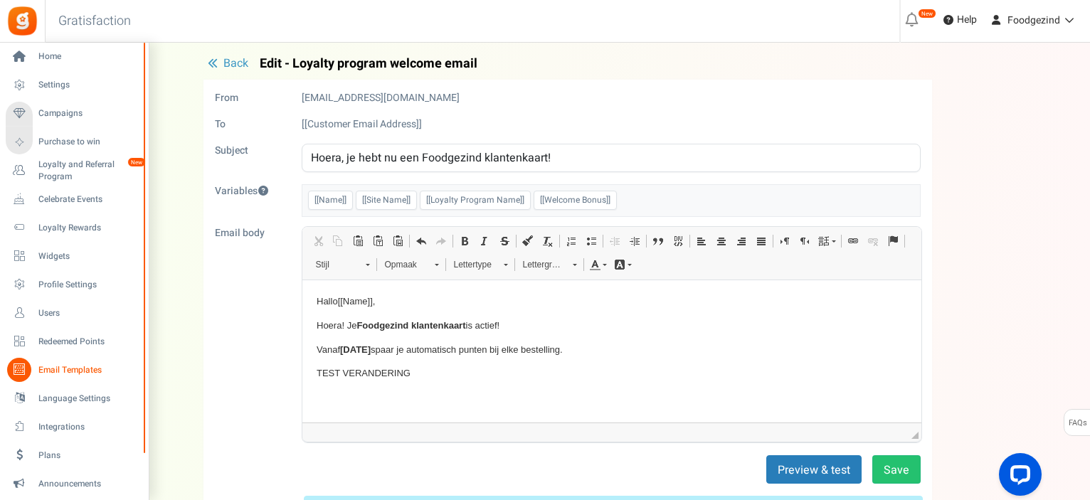
click at [46, 368] on span "Email Templates" at bounding box center [88, 370] width 100 height 12
click at [75, 369] on span "Email Templates" at bounding box center [88, 370] width 100 height 12
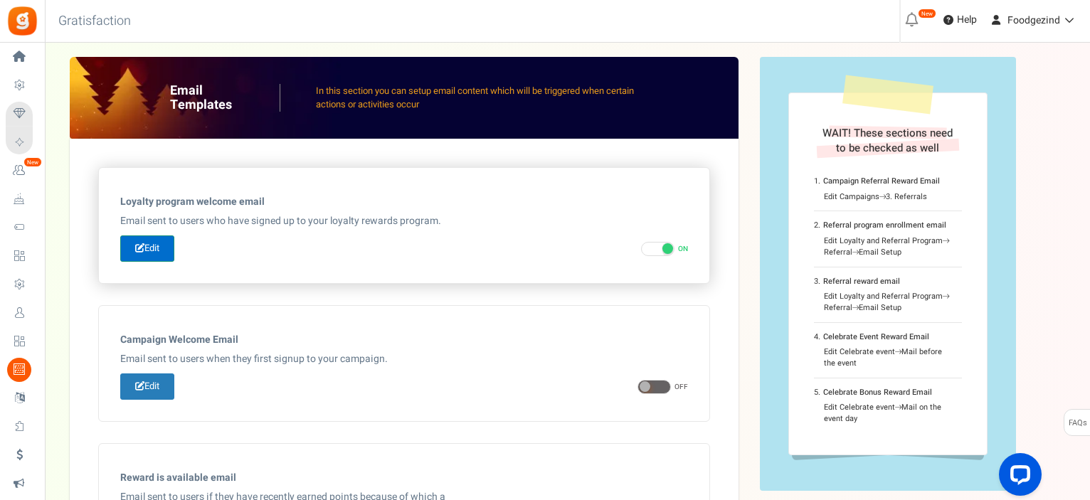
click at [166, 244] on link "Edit" at bounding box center [147, 248] width 54 height 26
type input "Hoera, je hebt nu een Foodgezind klantenkaart!"
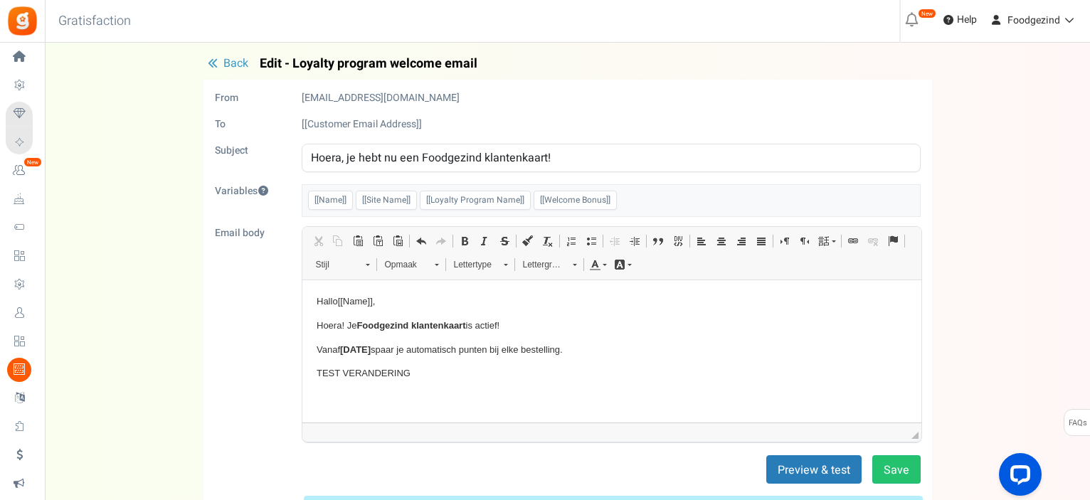
click at [430, 376] on p "TEST VERANDERING" at bounding box center [611, 373] width 590 height 15
drag, startPoint x: 430, startPoint y: 376, endPoint x: 306, endPoint y: 376, distance: 124.5
click at [306, 376] on html "Hallo [[Name]] , Hoera! Je Foodgezind klantenkaart is actief! Vanaf [DATE] [PER…" at bounding box center [611, 362] width 619 height 164
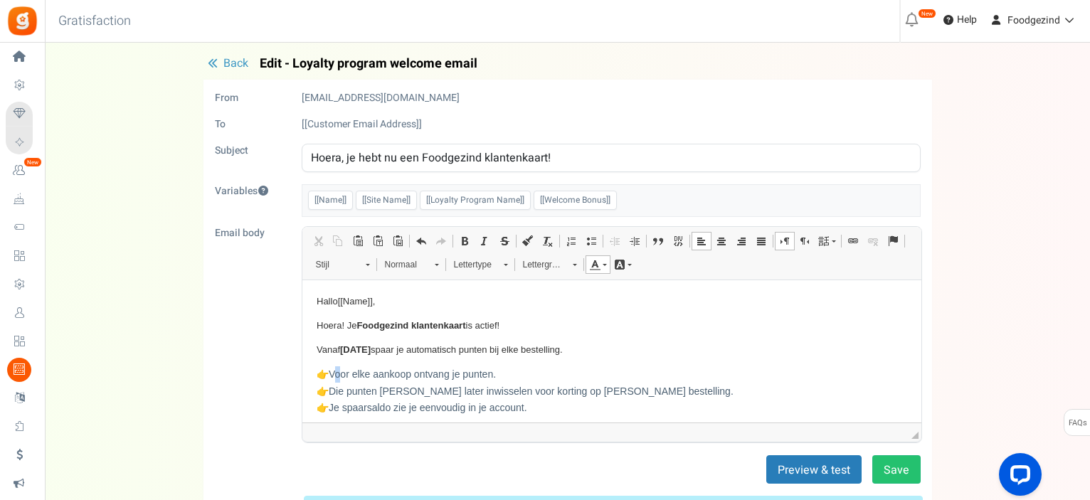
click at [334, 374] on span "Voor elke aankoop ontvang je punten." at bounding box center [411, 373] width 167 height 11
click at [332, 392] on span "Die punten [PERSON_NAME] later inwisselen voor korting op [PERSON_NAME] bestell…" at bounding box center [530, 390] width 405 height 11
click at [335, 409] on span "Je spaarsaldo zie je eenvoudig in je account." at bounding box center [427, 406] width 198 height 11
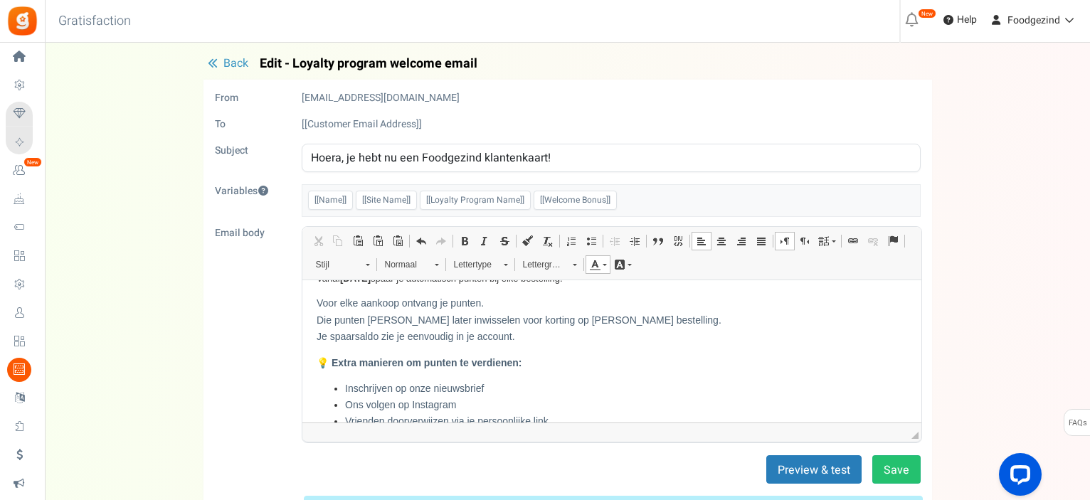
scroll to position [142, 0]
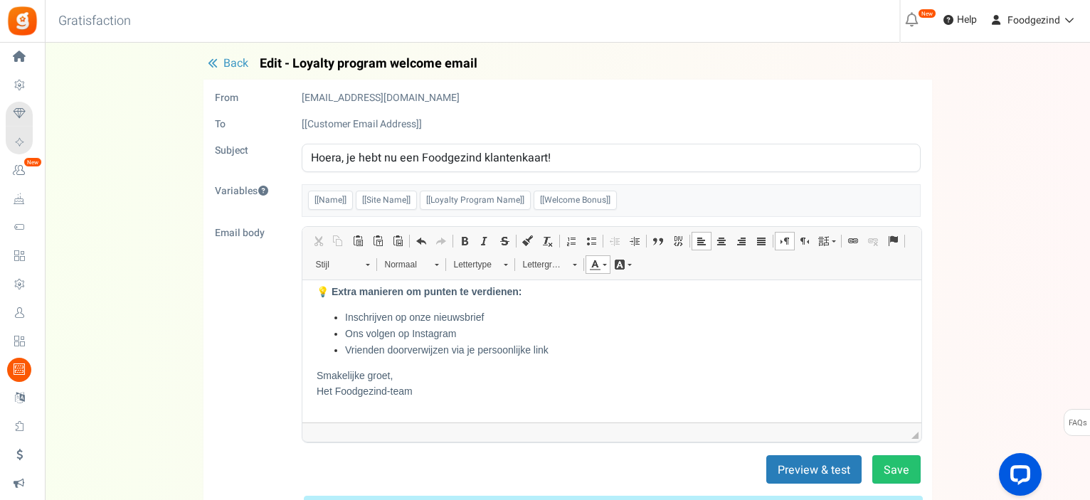
click at [331, 292] on span "Extra manieren om punten te verdienen:" at bounding box center [426, 290] width 191 height 11
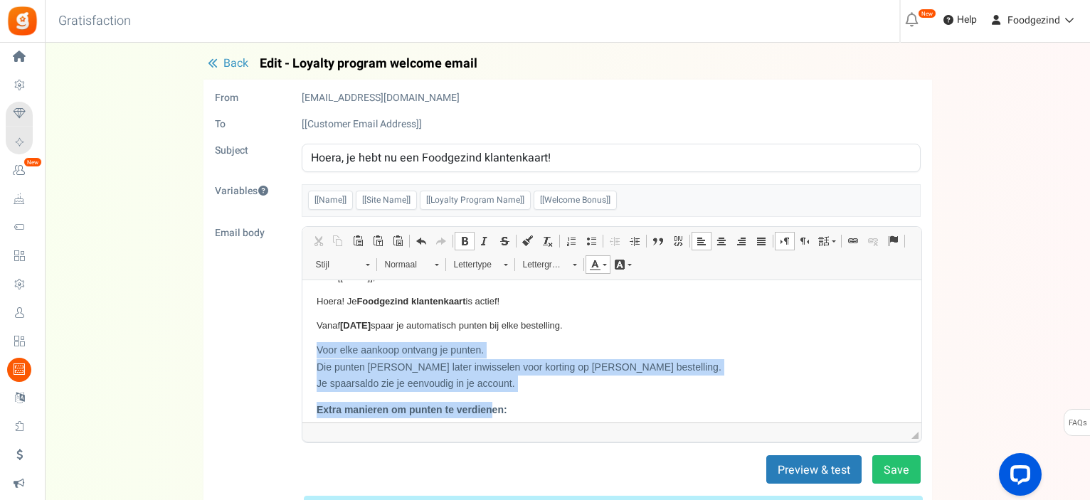
scroll to position [32, 0]
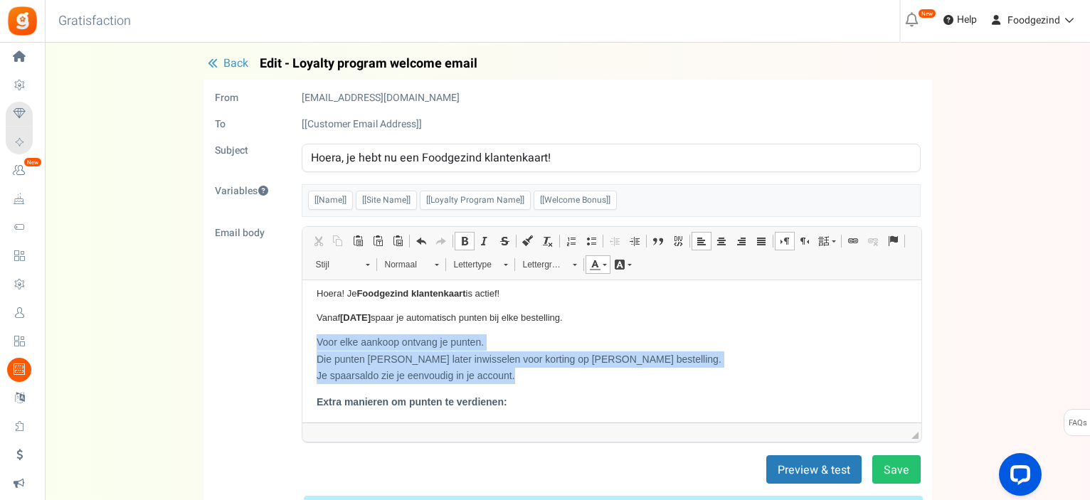
drag, startPoint x: 317, startPoint y: 373, endPoint x: 531, endPoint y: 376, distance: 213.5
click at [531, 376] on p "Voor elke aankoop ontvang je punten. Die punten [PERSON_NAME] later inwisselen …" at bounding box center [611, 359] width 590 height 50
click at [588, 242] on span at bounding box center [591, 240] width 11 height 11
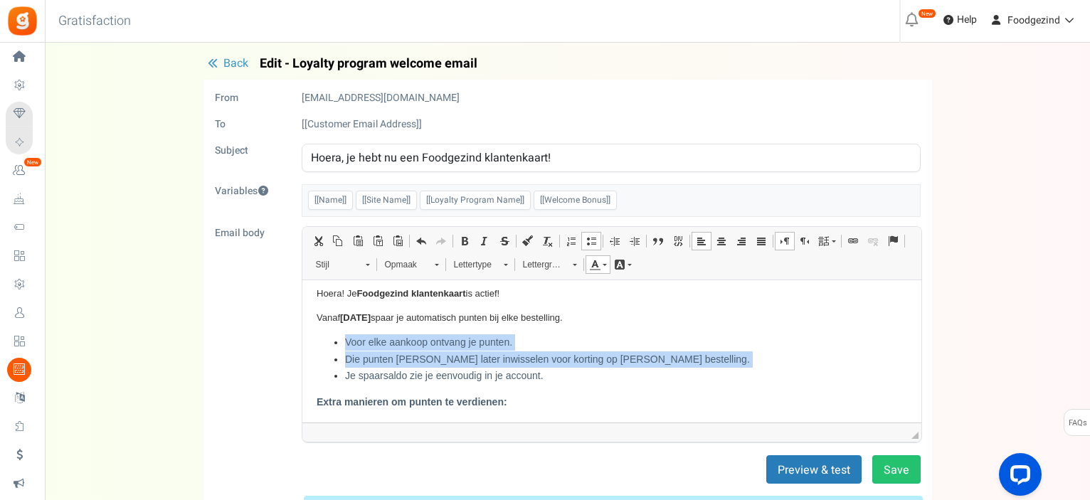
click at [705, 329] on body "Hallo [[Name]] , Hoera! Je Foodgezind klantenkaart is actief! Vanaf [DATE] [PER…" at bounding box center [611, 410] width 590 height 296
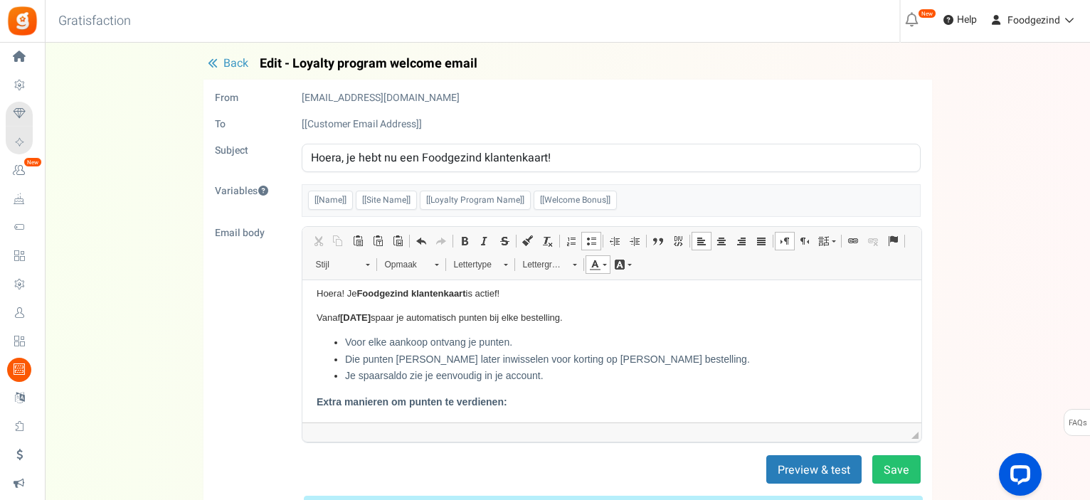
scroll to position [0, 0]
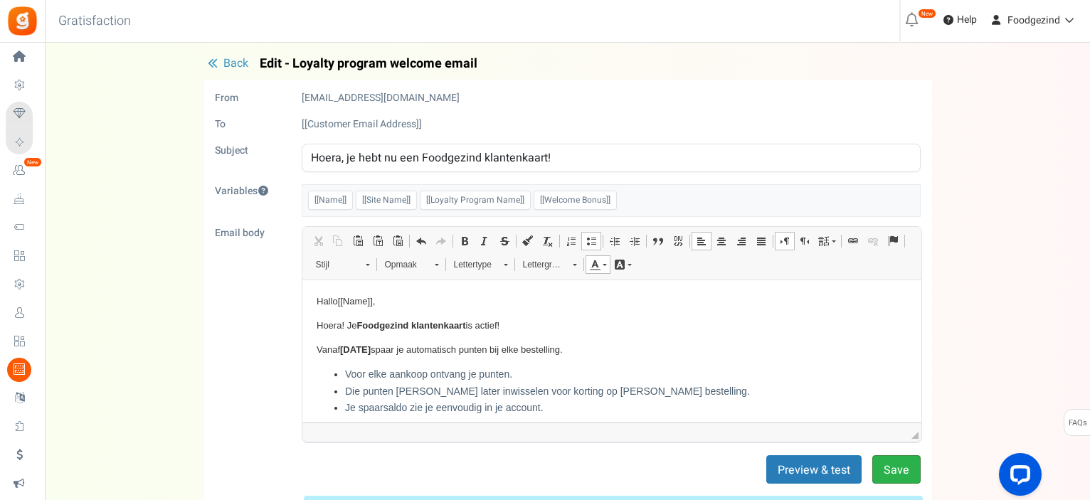
click at [888, 467] on button "Save" at bounding box center [896, 469] width 48 height 28
click at [460, 324] on strong "Foodgezind klantenkaart" at bounding box center [410, 324] width 109 height 11
click at [507, 265] on span at bounding box center [506, 263] width 4 height 14
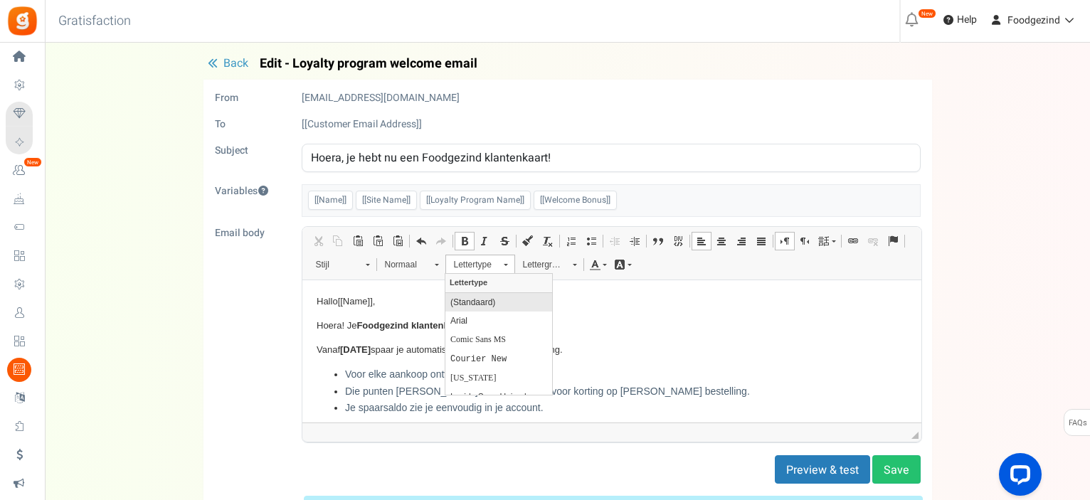
click at [499, 301] on link "(Standaard)" at bounding box center [498, 301] width 107 height 18
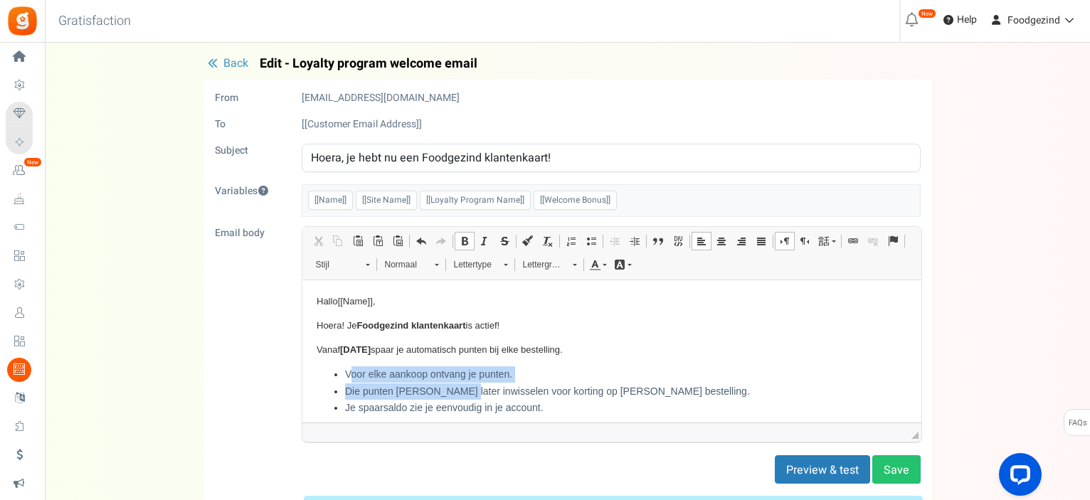
drag, startPoint x: 351, startPoint y: 371, endPoint x: 451, endPoint y: 398, distance: 103.2
click at [451, 398] on ul "Voor elke aankoop ontvang je punten. Die punten kan je later inwisselen voor ko…" at bounding box center [611, 391] width 590 height 50
click at [539, 410] on span "Je spaarsaldo zie je eenvoudig in je account." at bounding box center [443, 406] width 198 height 11
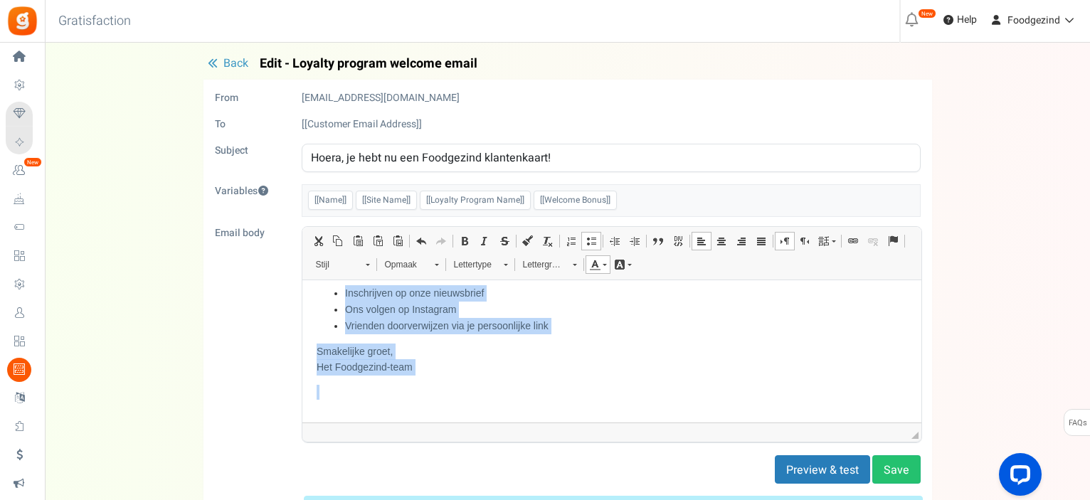
scroll to position [182, 0]
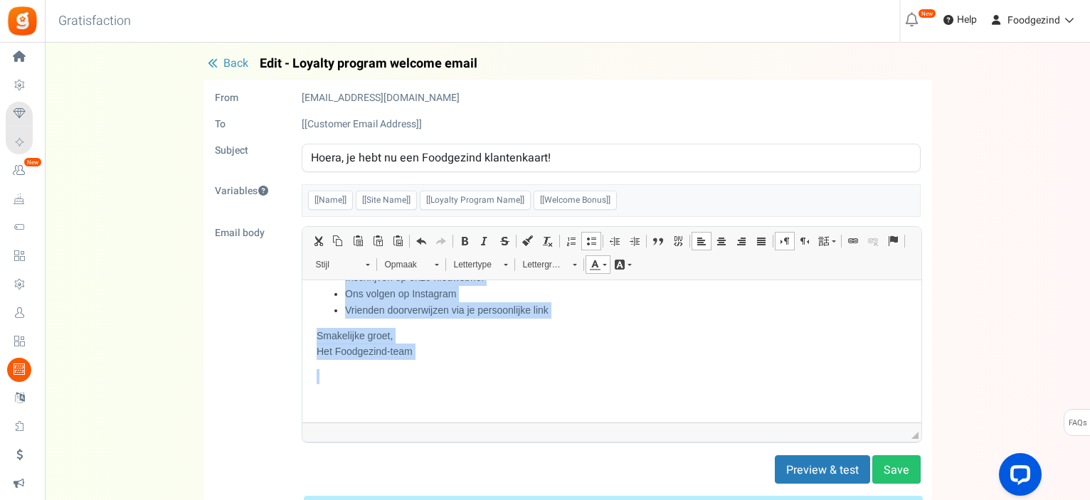
drag, startPoint x: 337, startPoint y: 370, endPoint x: 545, endPoint y: 382, distance: 208.8
click at [545, 382] on body "Hallo [[Name]] , Hoera! Je Foodgezind klantenkaart is actief! Vanaf 15/10/25 sp…" at bounding box center [611, 260] width 590 height 296
click at [505, 262] on span at bounding box center [506, 263] width 4 height 14
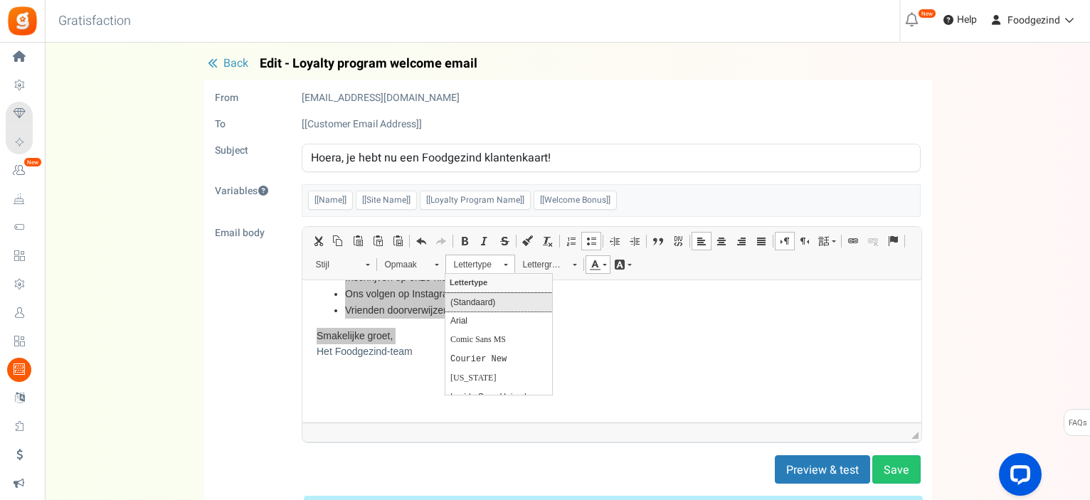
click at [482, 303] on link "(Standaard)" at bounding box center [498, 301] width 107 height 18
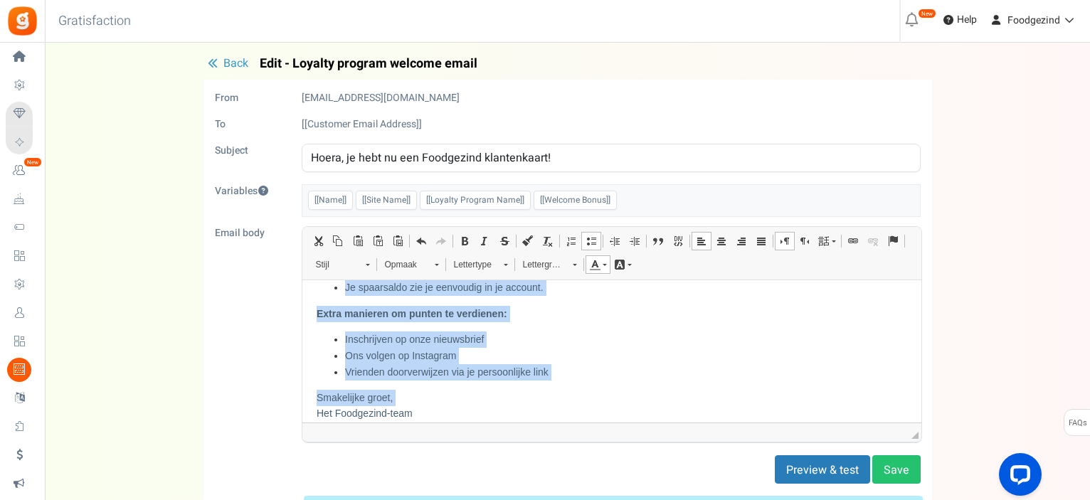
click at [571, 341] on li "Inschrijven op onze nieuwsbrief" at bounding box center [611, 339] width 534 height 16
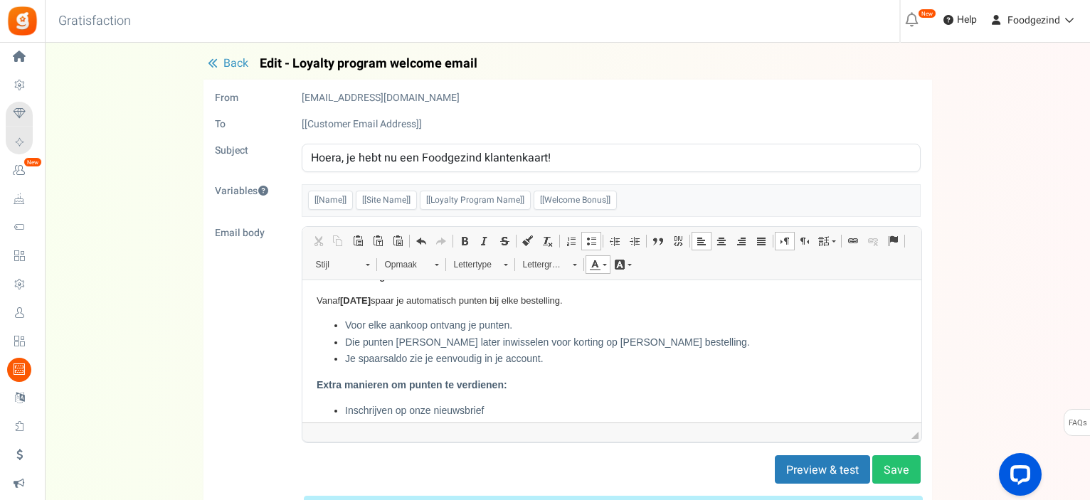
scroll to position [0, 0]
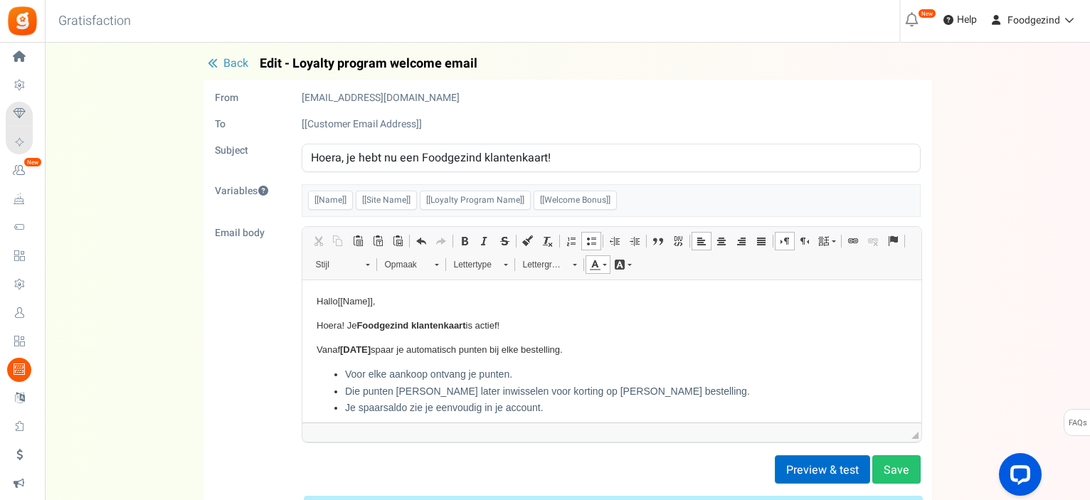
click at [820, 470] on button "Preview & test" at bounding box center [822, 469] width 95 height 28
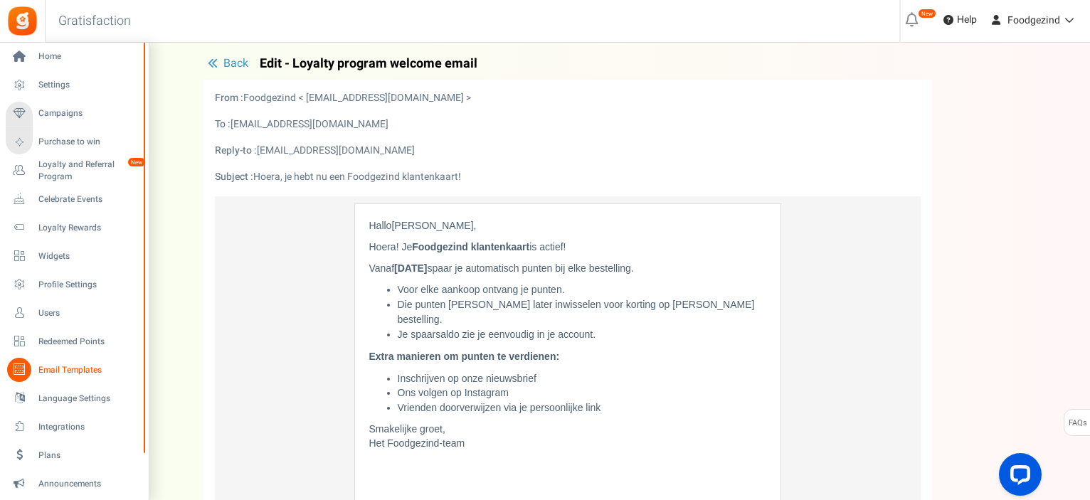
click at [62, 369] on span "Email Templates" at bounding box center [88, 370] width 100 height 12
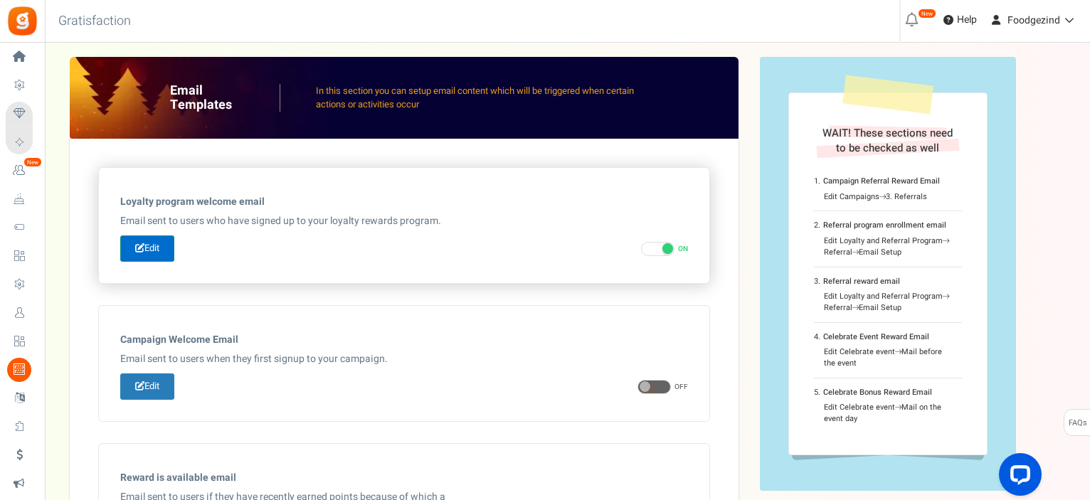
click at [154, 253] on link "Edit" at bounding box center [147, 248] width 54 height 26
type input "Hoera, je hebt nu een Foodgezind klantenkaart!"
